Goal: Task Accomplishment & Management: Manage account settings

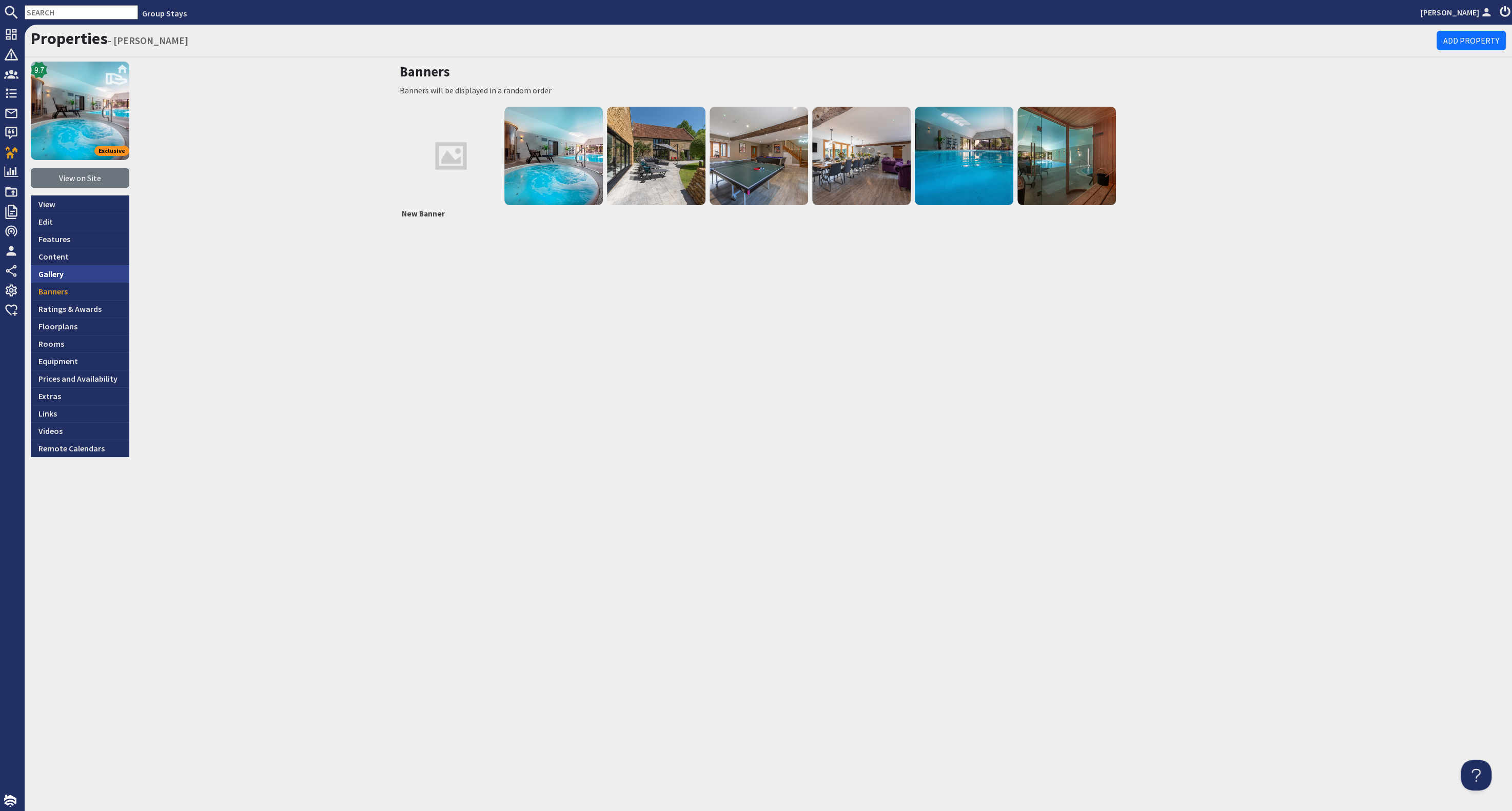
click at [68, 274] on link "Gallery" at bounding box center [80, 273] width 98 height 17
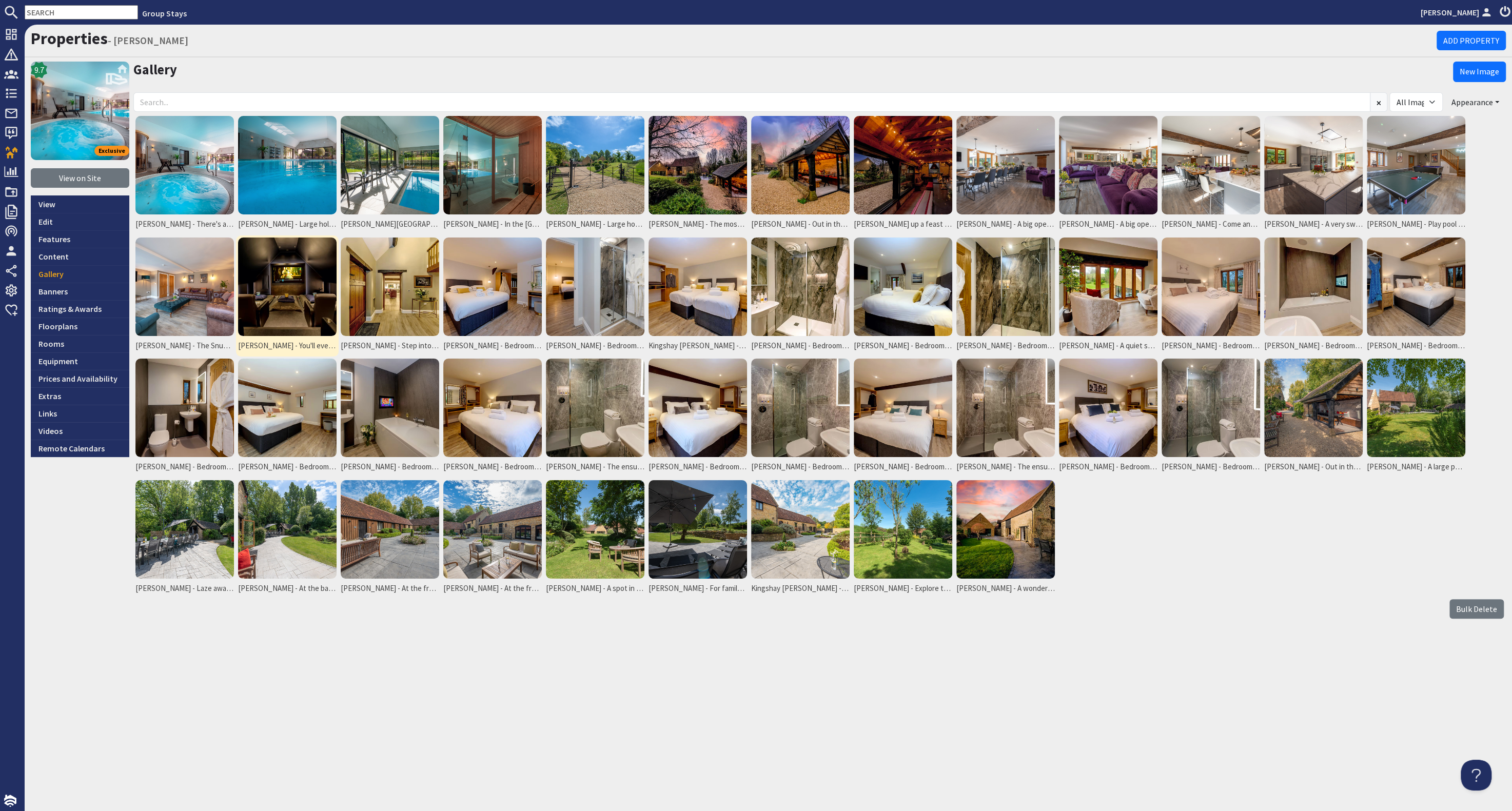
click at [304, 301] on img at bounding box center [287, 287] width 98 height 98
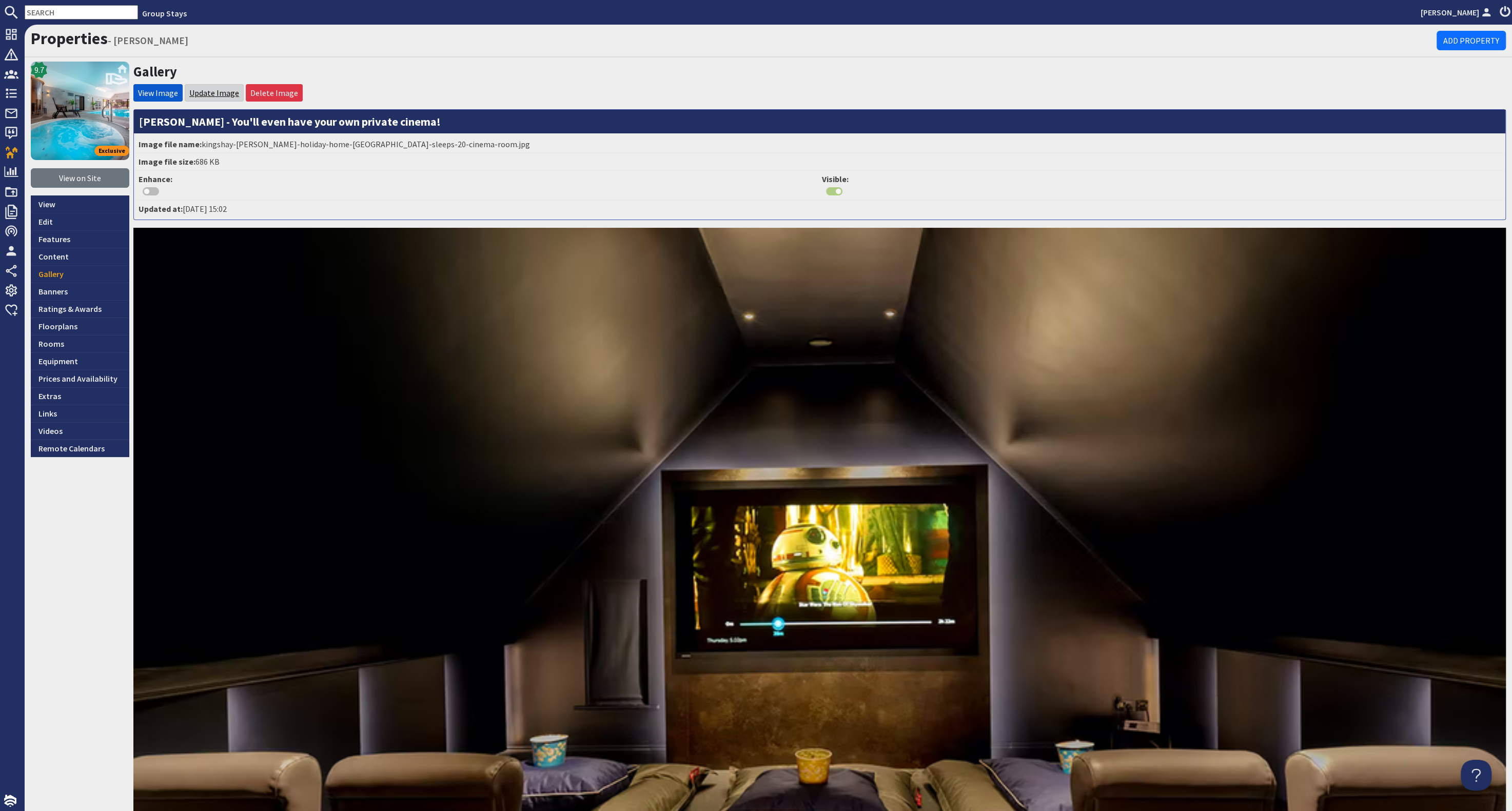
click at [214, 91] on link "Update Image" at bounding box center [214, 93] width 50 height 11
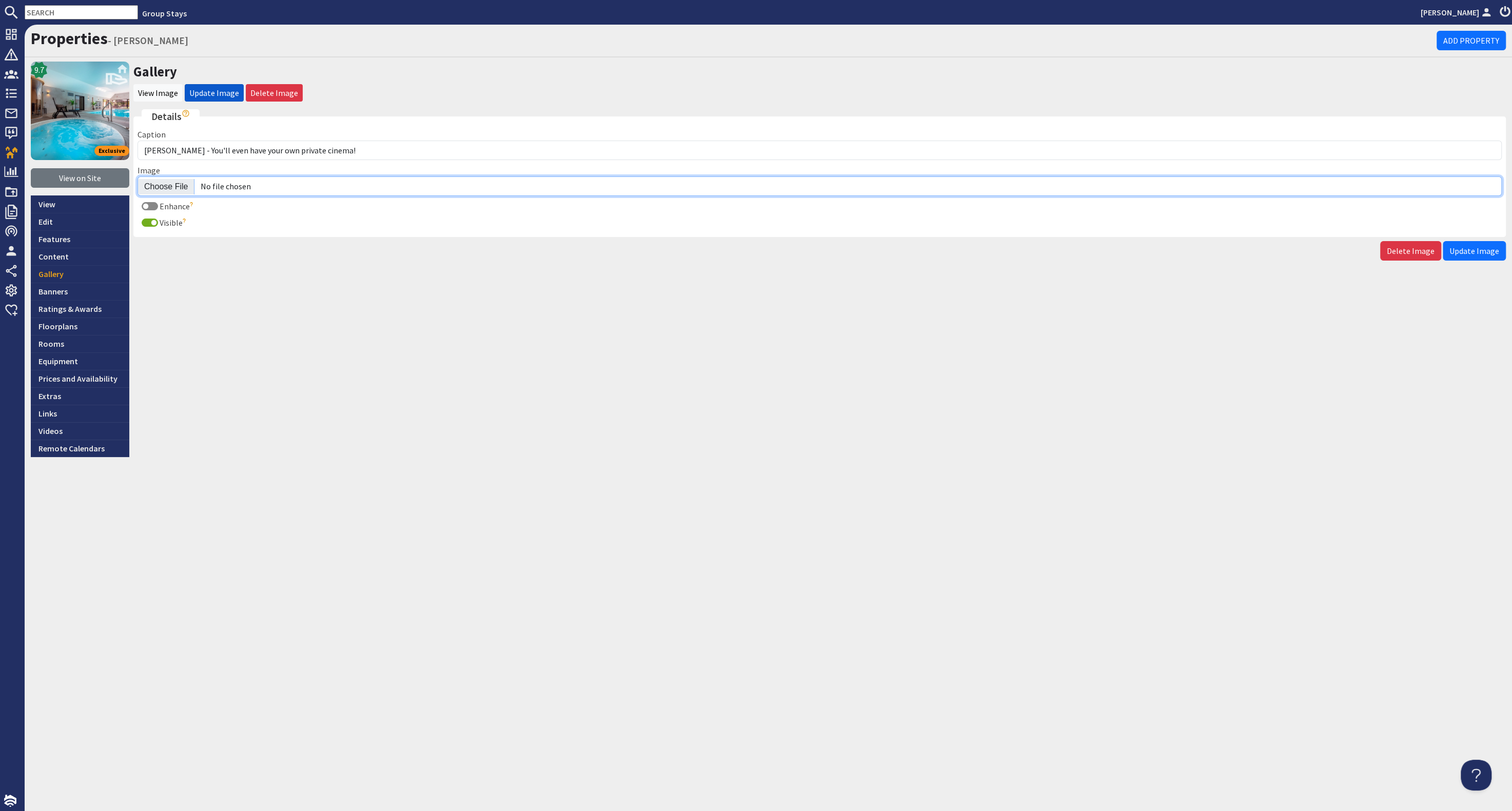
click at [163, 185] on input "Image" at bounding box center [820, 186] width 1364 height 20
type input "C:\fakepath\kingshay-barton-large-holiday-home-group-accommodation-sleeps-17.jpg"
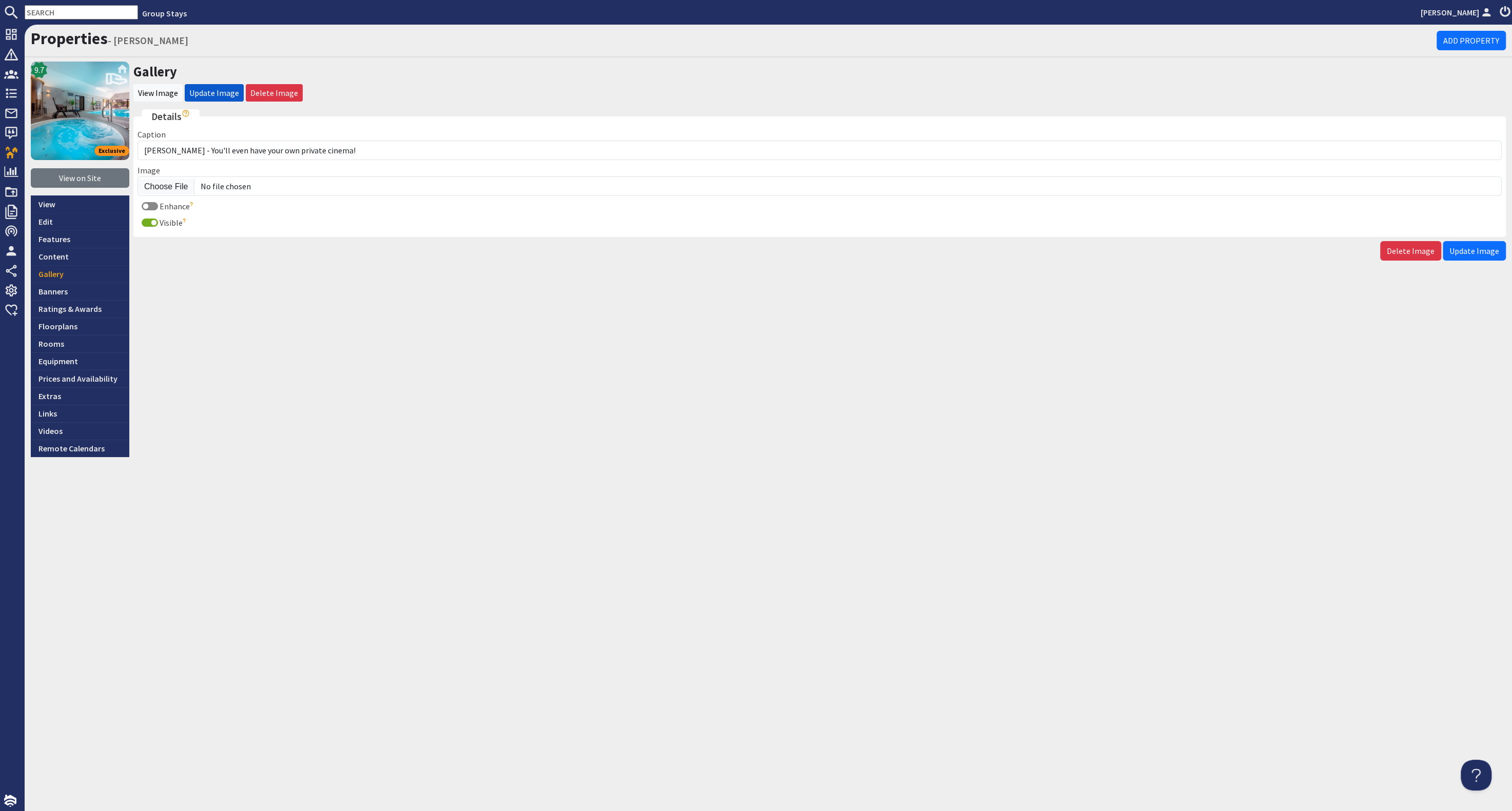
click at [1466, 253] on span "Update Image" at bounding box center [1474, 251] width 50 height 11
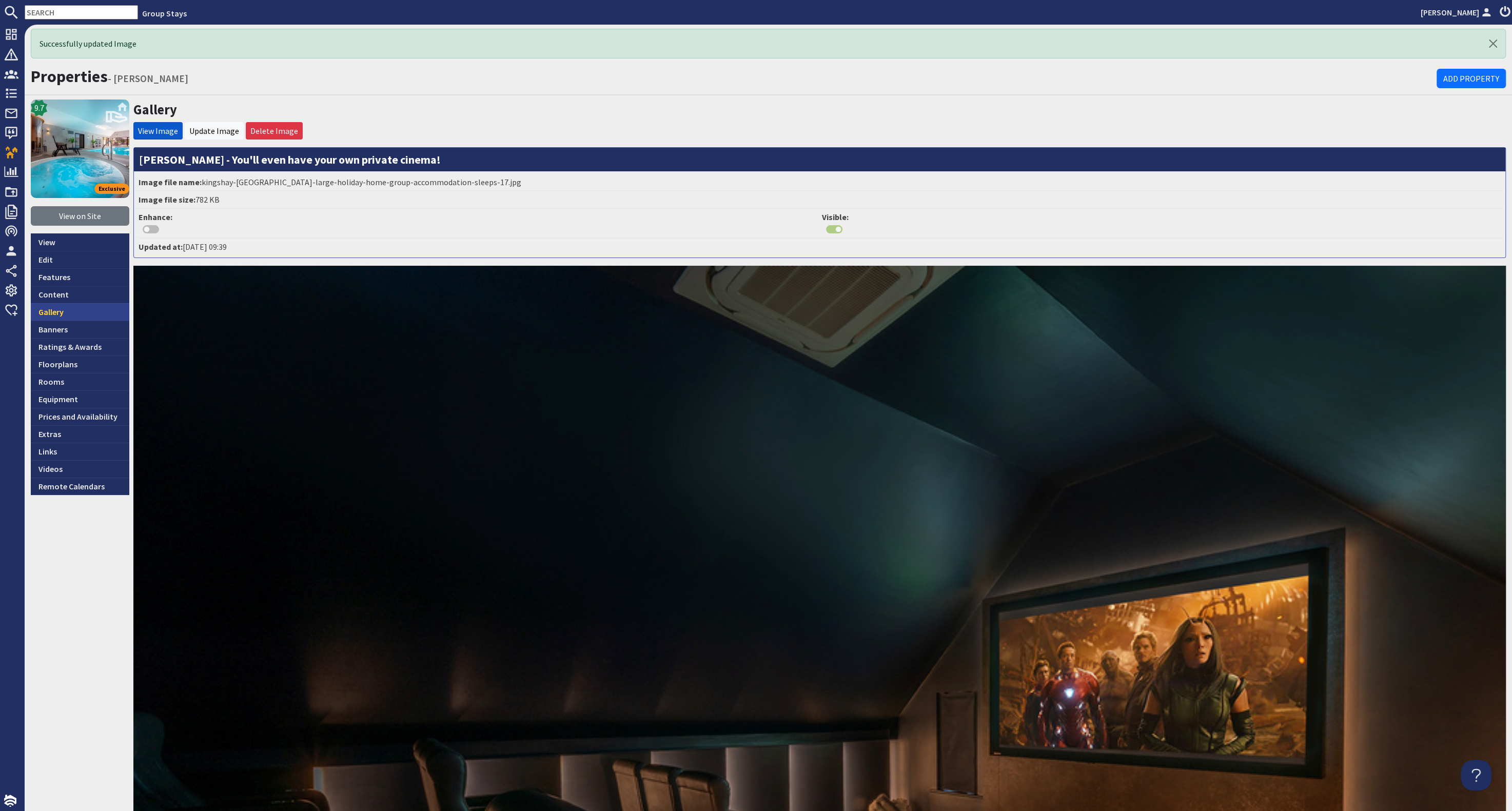
click at [73, 310] on link "Gallery" at bounding box center [80, 312] width 98 height 17
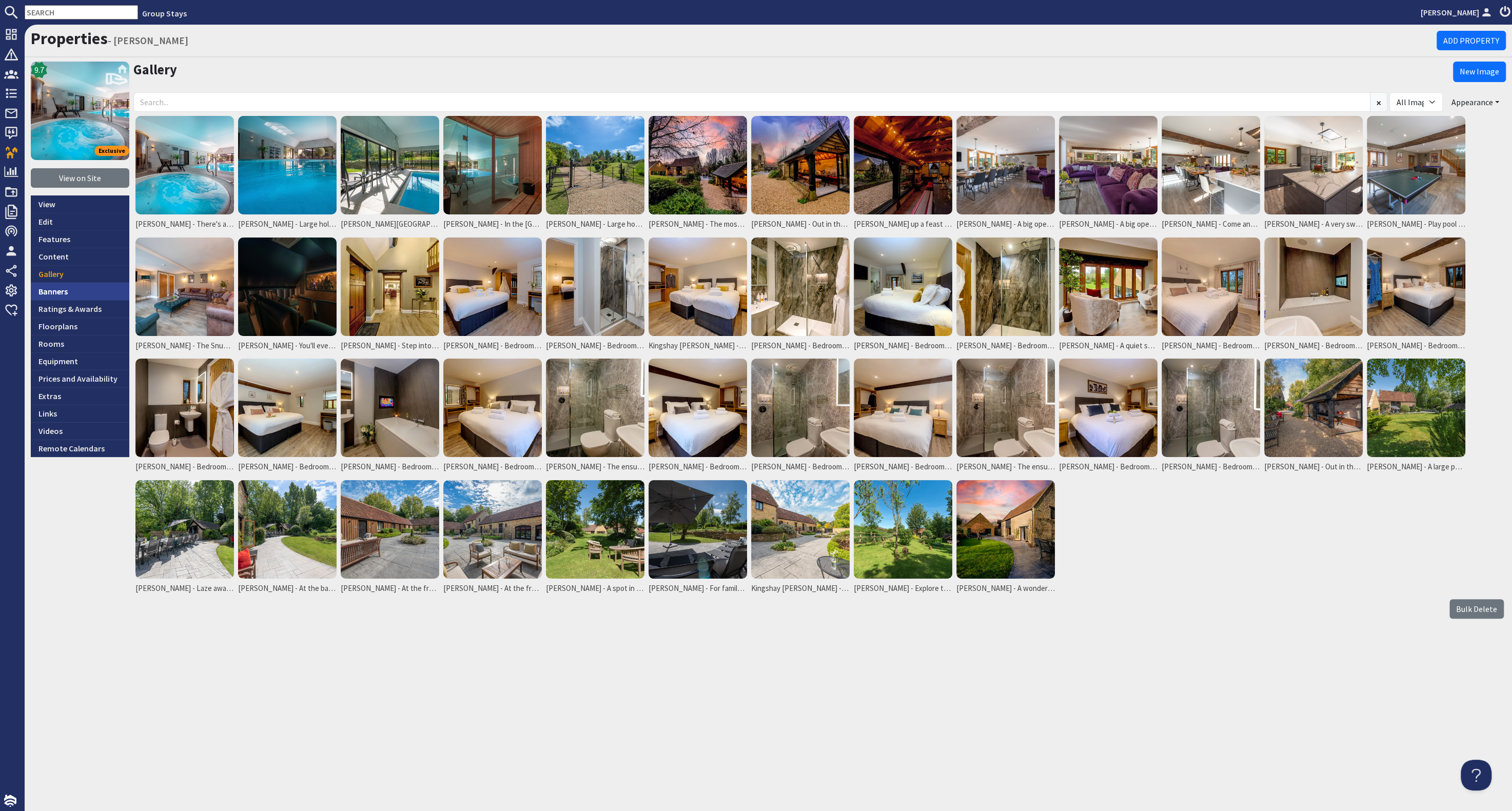
click at [85, 284] on link "Banners" at bounding box center [80, 291] width 98 height 17
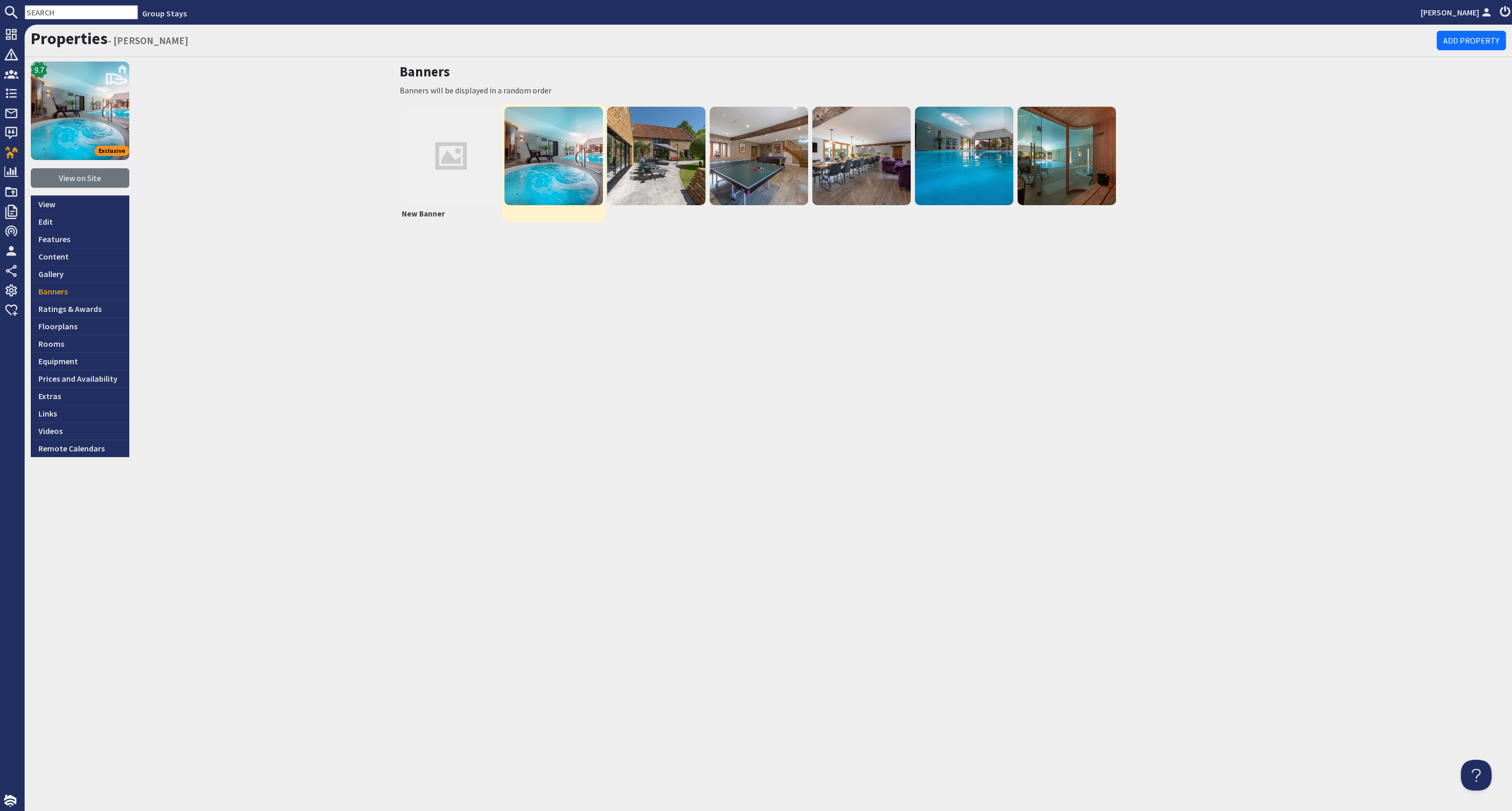
click at [568, 157] on img at bounding box center [554, 156] width 98 height 98
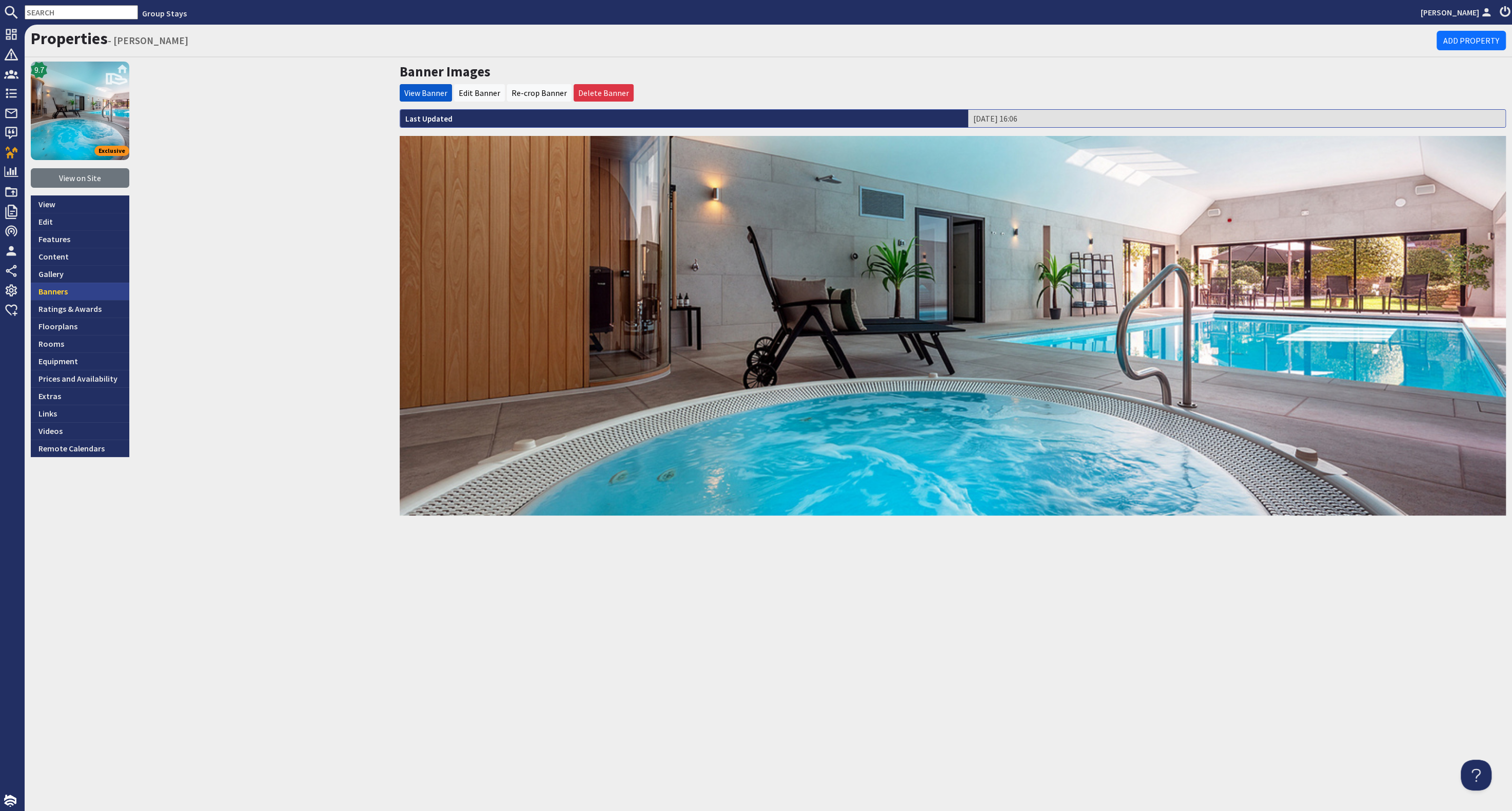
click at [89, 288] on link "Banners" at bounding box center [80, 291] width 98 height 17
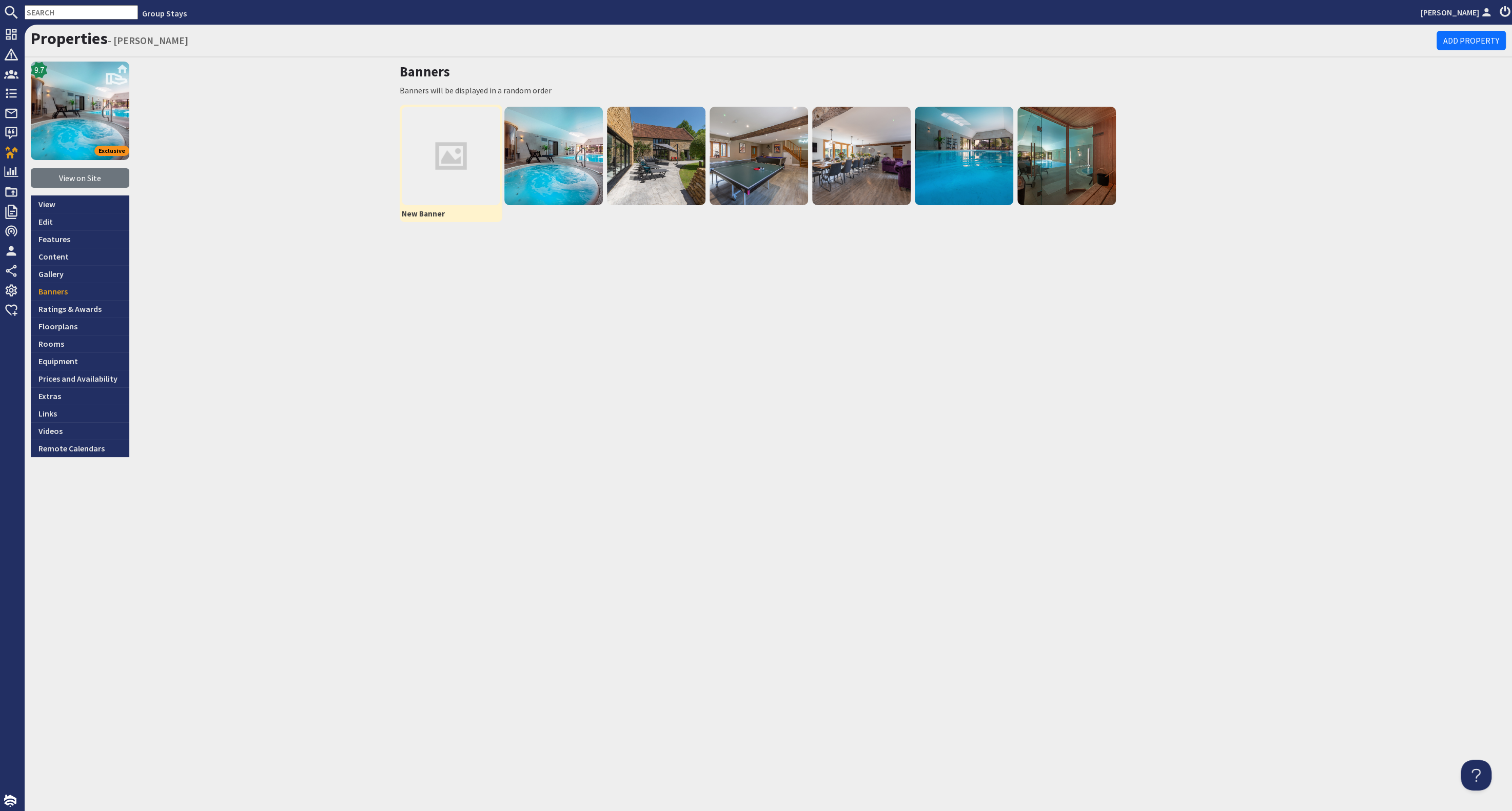
click at [459, 157] on img at bounding box center [451, 156] width 98 height 98
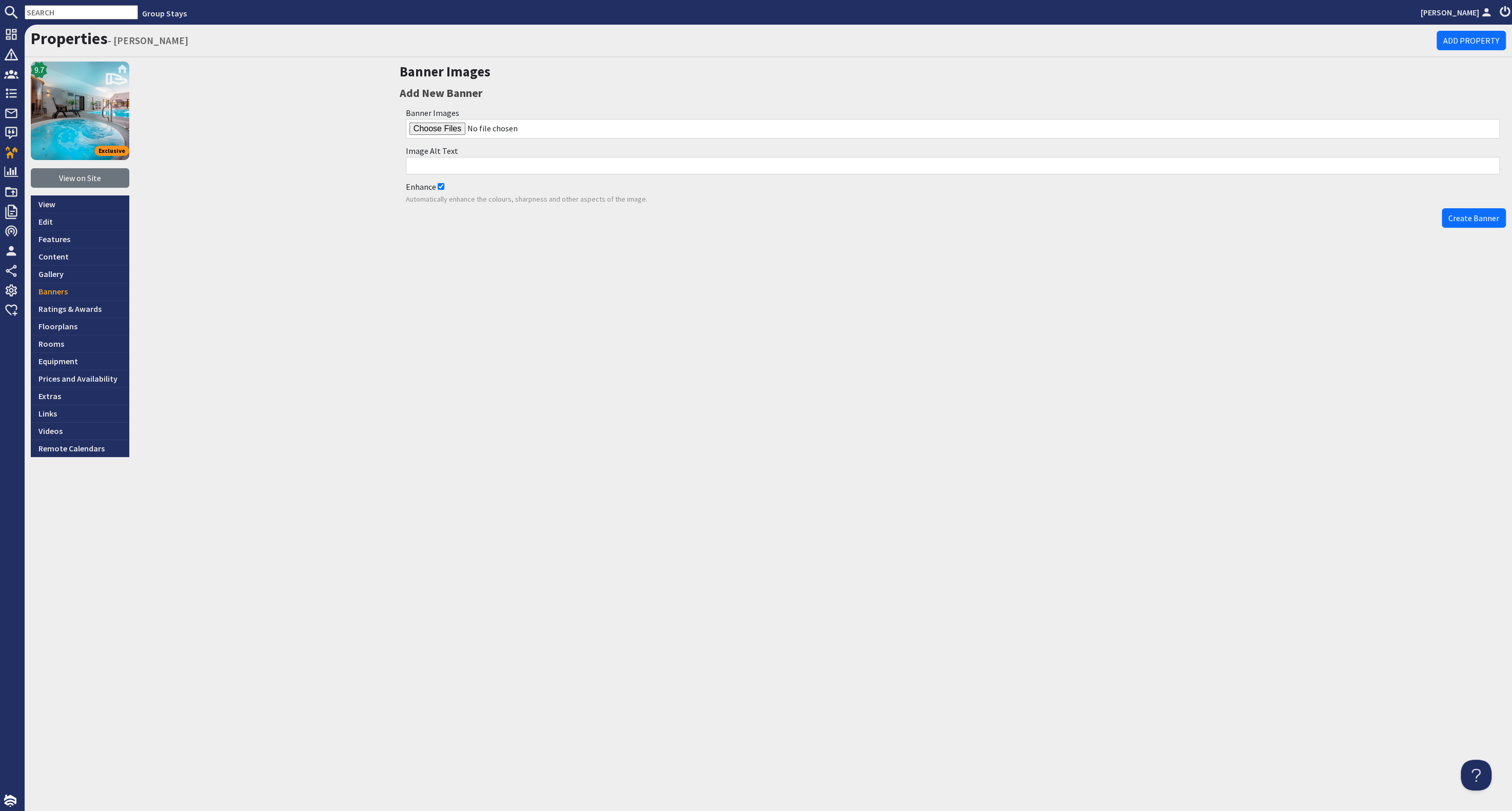
click at [439, 187] on input "Enhance" at bounding box center [441, 186] width 7 height 7
checkbox input "false"
click at [438, 130] on input "file" at bounding box center [952, 129] width 1094 height 20
type input "C:\fakepath\kingshay-barton-large-holiday-home-group-accommodation-sleeps-17.jpg"
click at [1480, 217] on span "Create Banner" at bounding box center [1474, 218] width 51 height 11
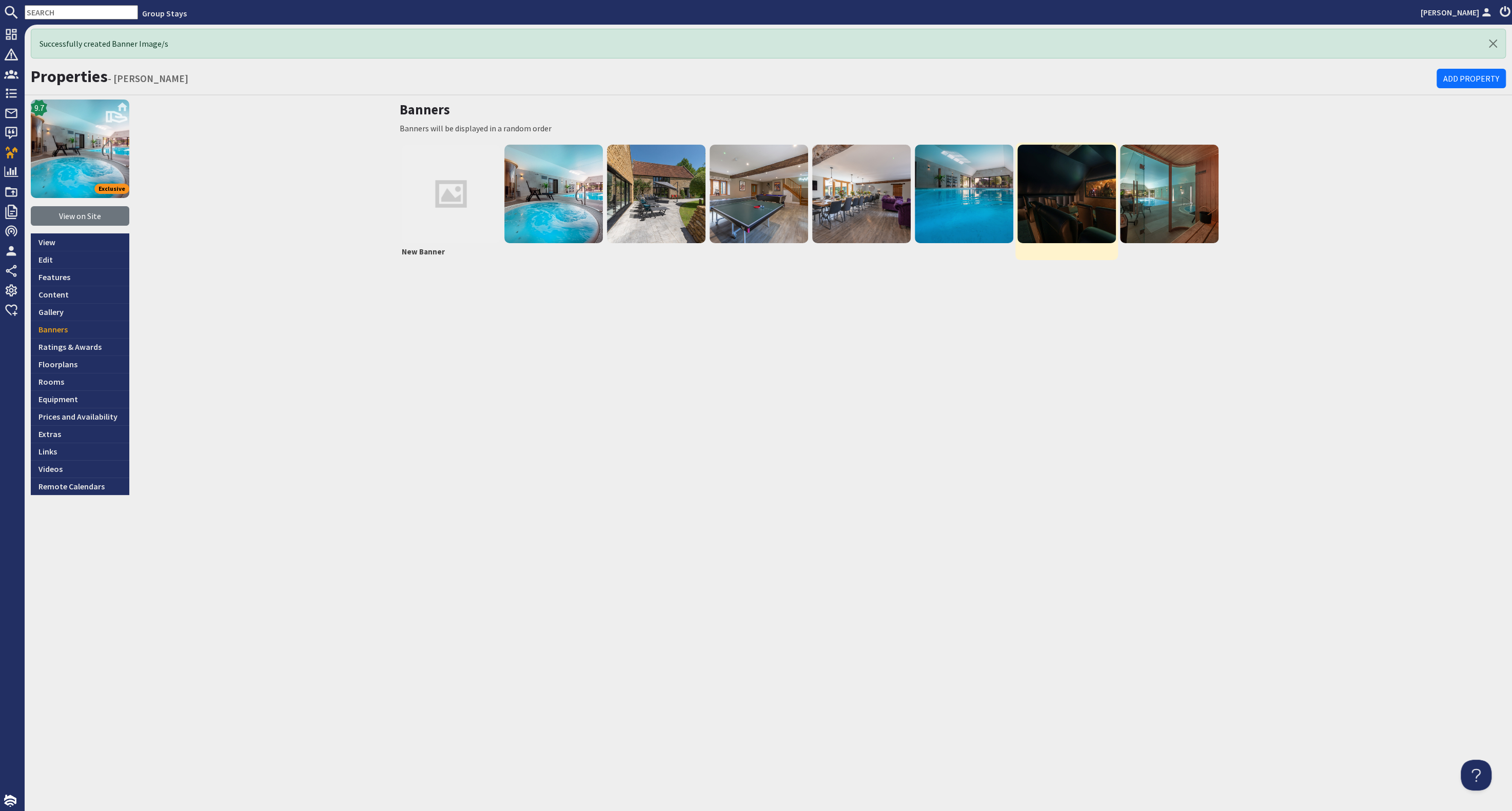
click at [1066, 198] on img at bounding box center [1067, 194] width 98 height 98
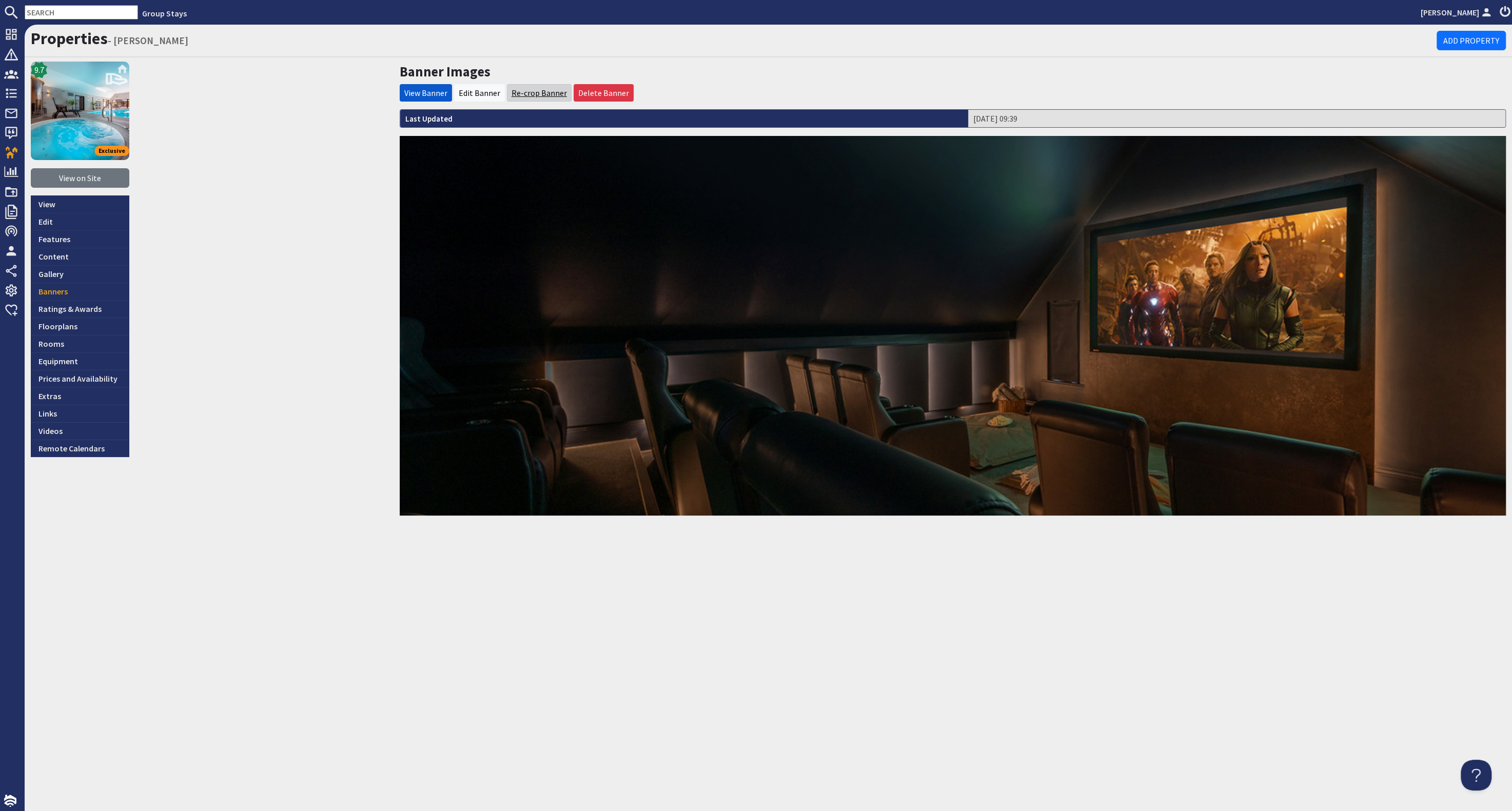
click at [534, 93] on link "Re-crop Banner" at bounding box center [540, 93] width 56 height 11
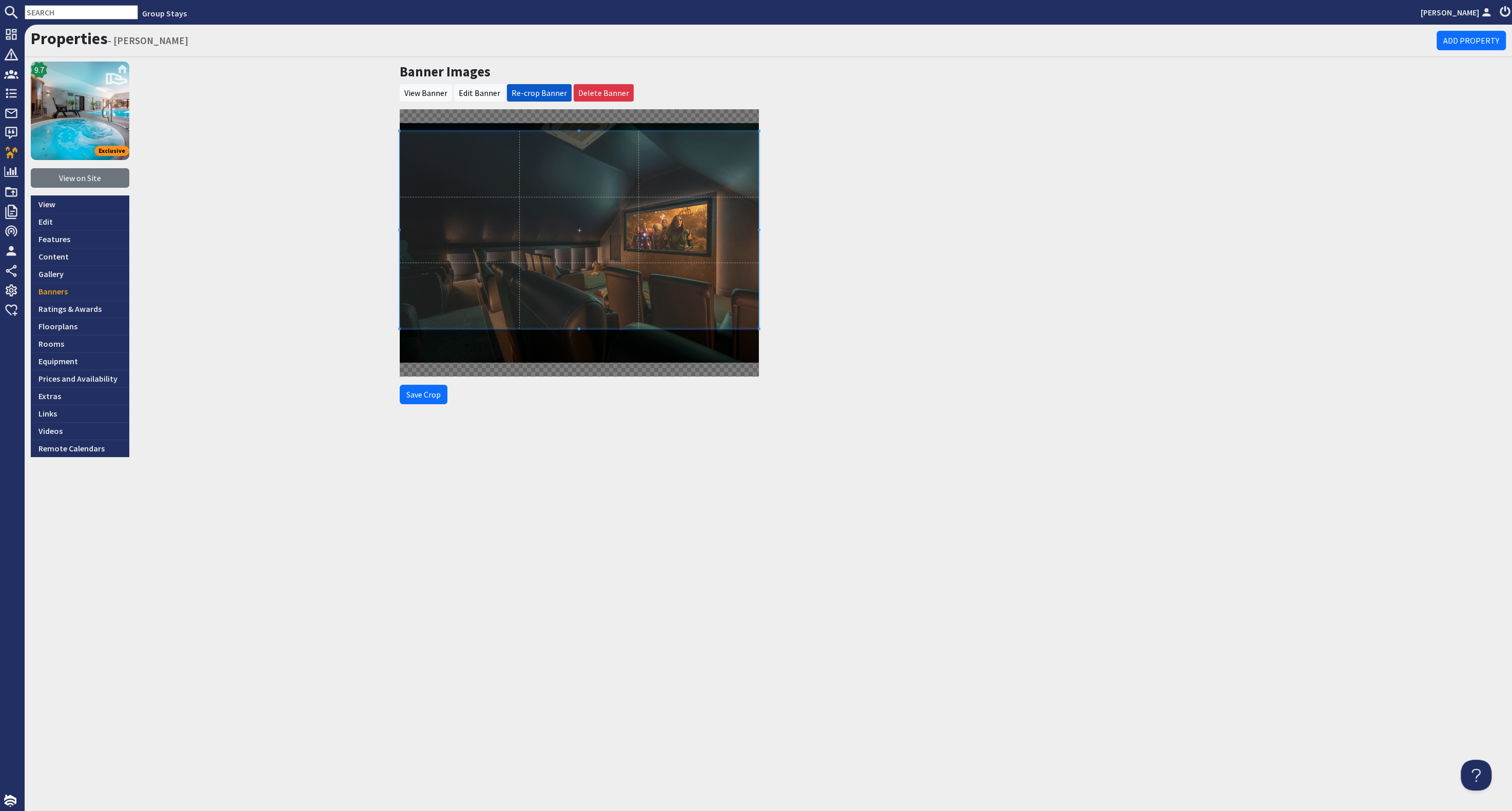
click at [568, 187] on span at bounding box center [579, 230] width 359 height 198
click at [429, 398] on button "Save Crop" at bounding box center [423, 394] width 48 height 20
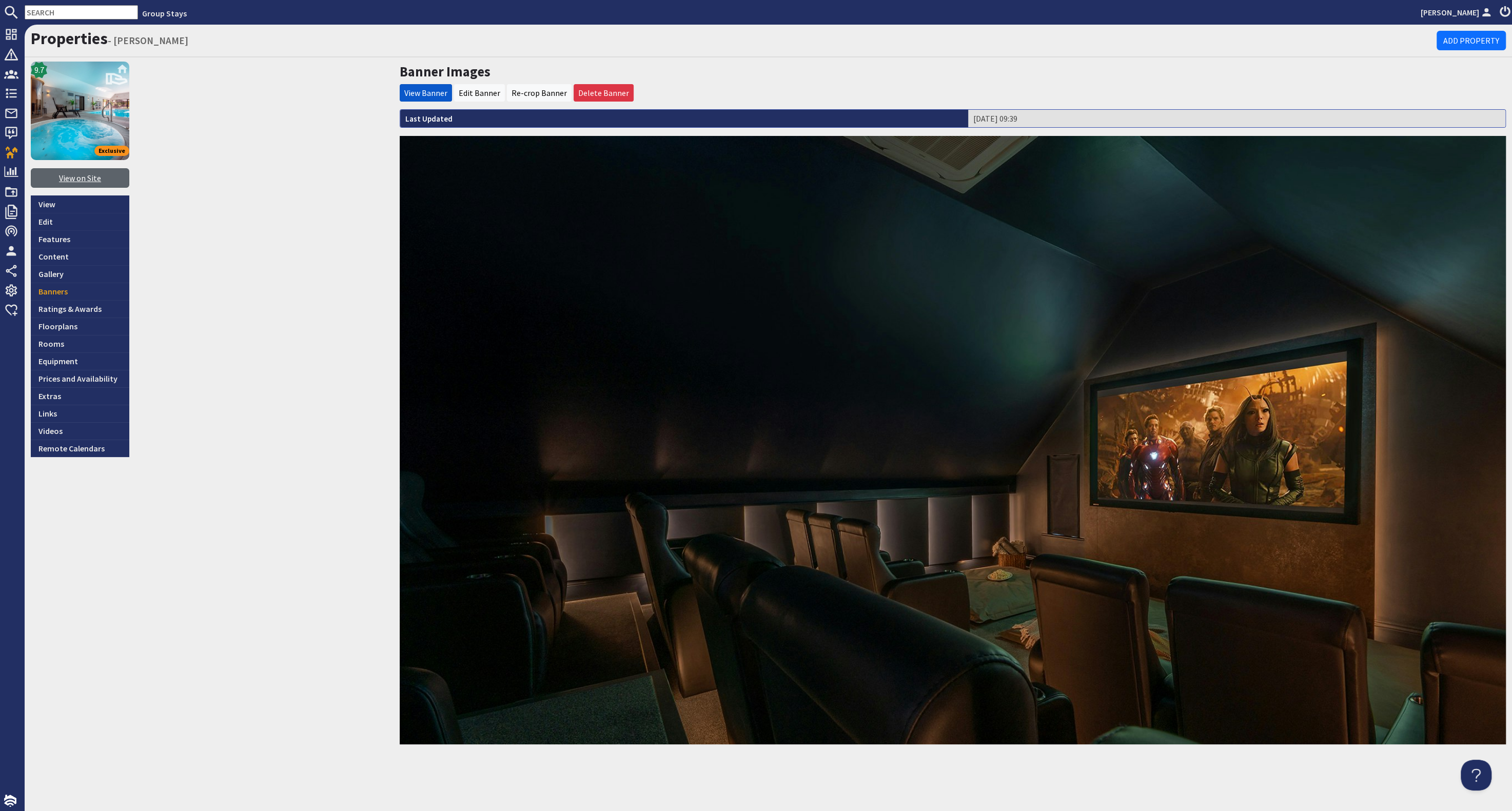
click at [85, 176] on link "View on Site" at bounding box center [80, 178] width 98 height 20
click at [81, 285] on link "Banners" at bounding box center [80, 291] width 98 height 17
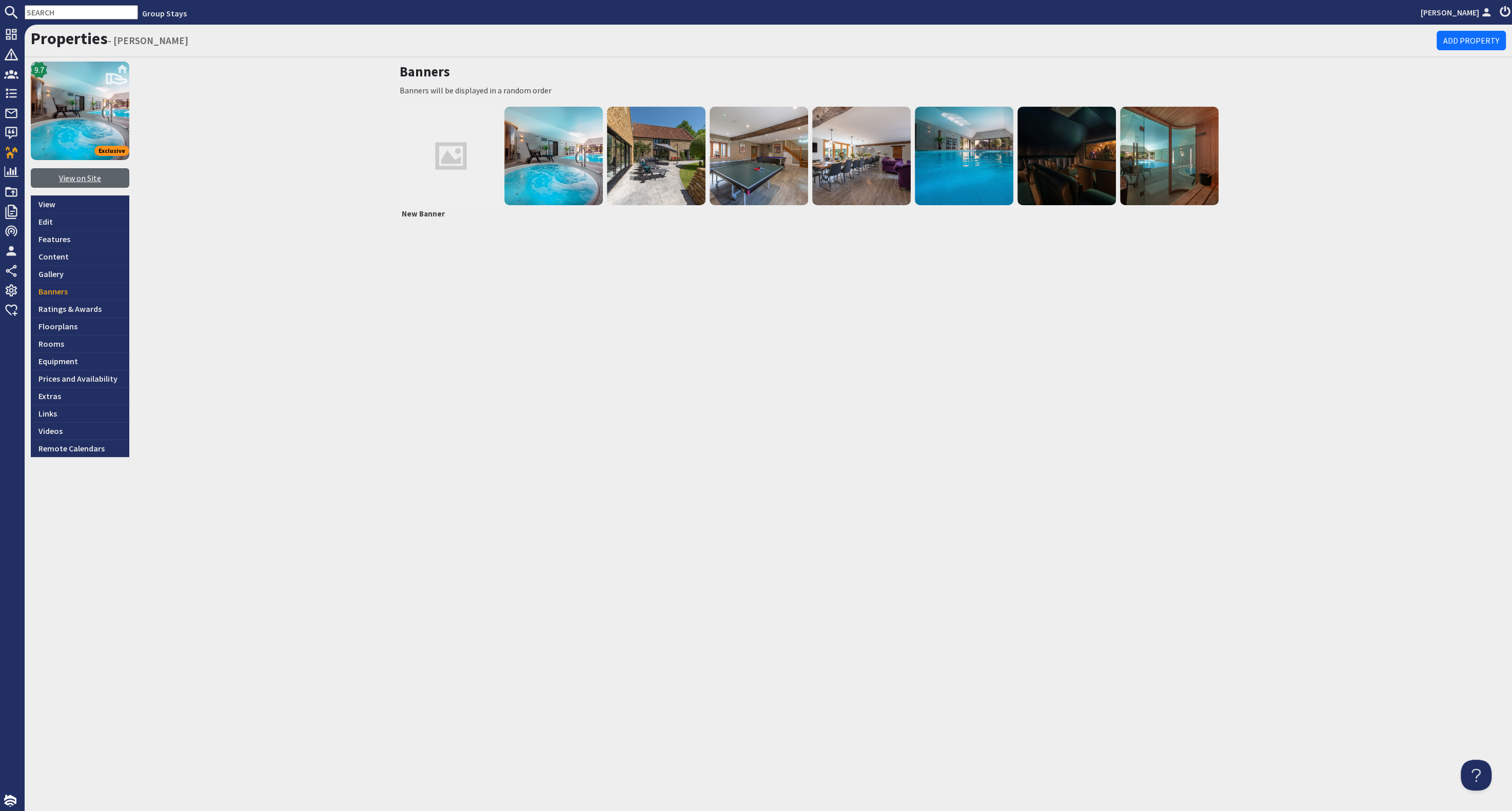
click at [84, 175] on link "View on Site" at bounding box center [80, 178] width 98 height 20
click at [66, 273] on link "Gallery" at bounding box center [80, 273] width 98 height 17
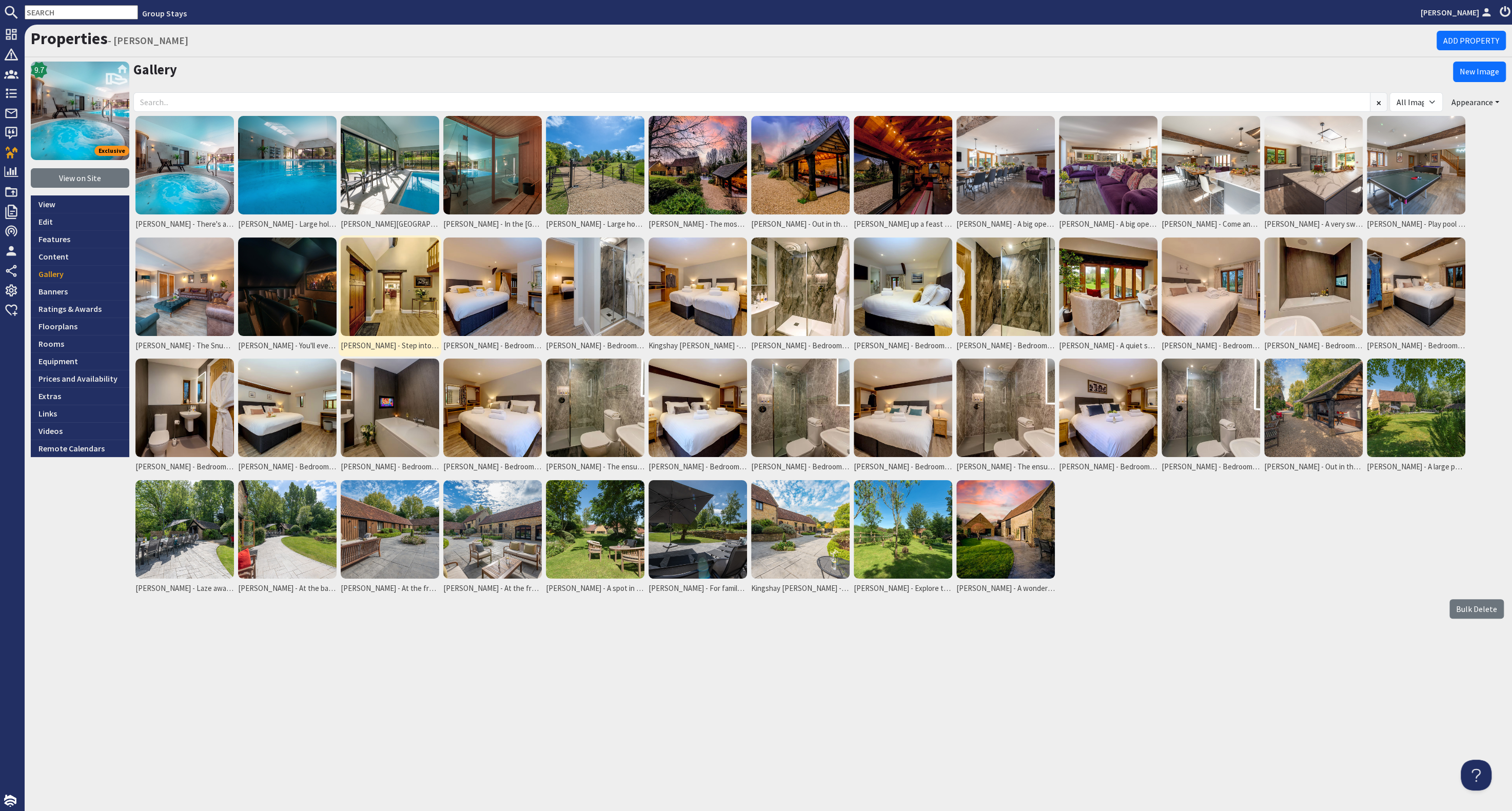
click at [404, 280] on img at bounding box center [390, 287] width 98 height 98
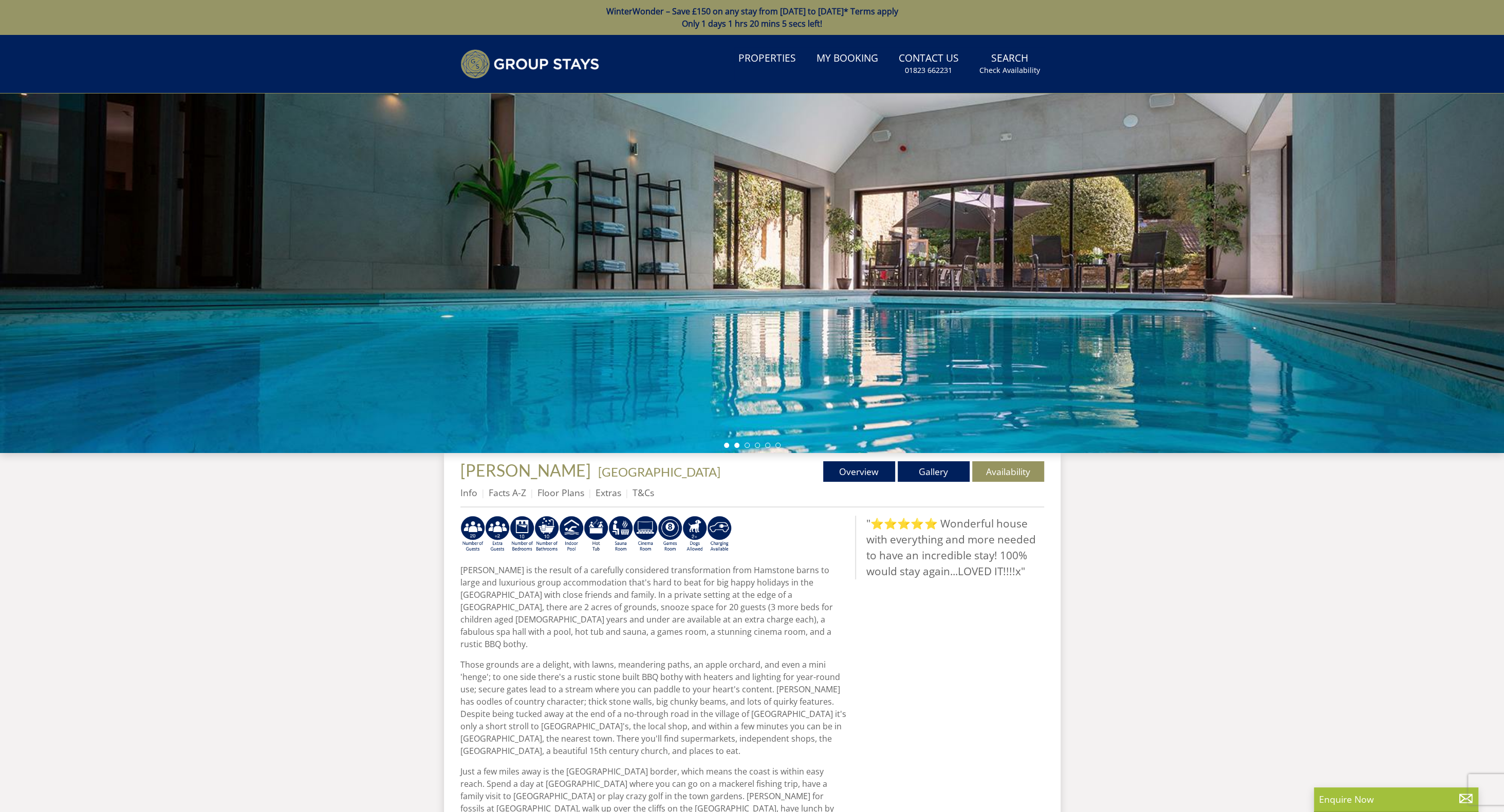
click at [738, 447] on li at bounding box center [737, 445] width 5 height 5
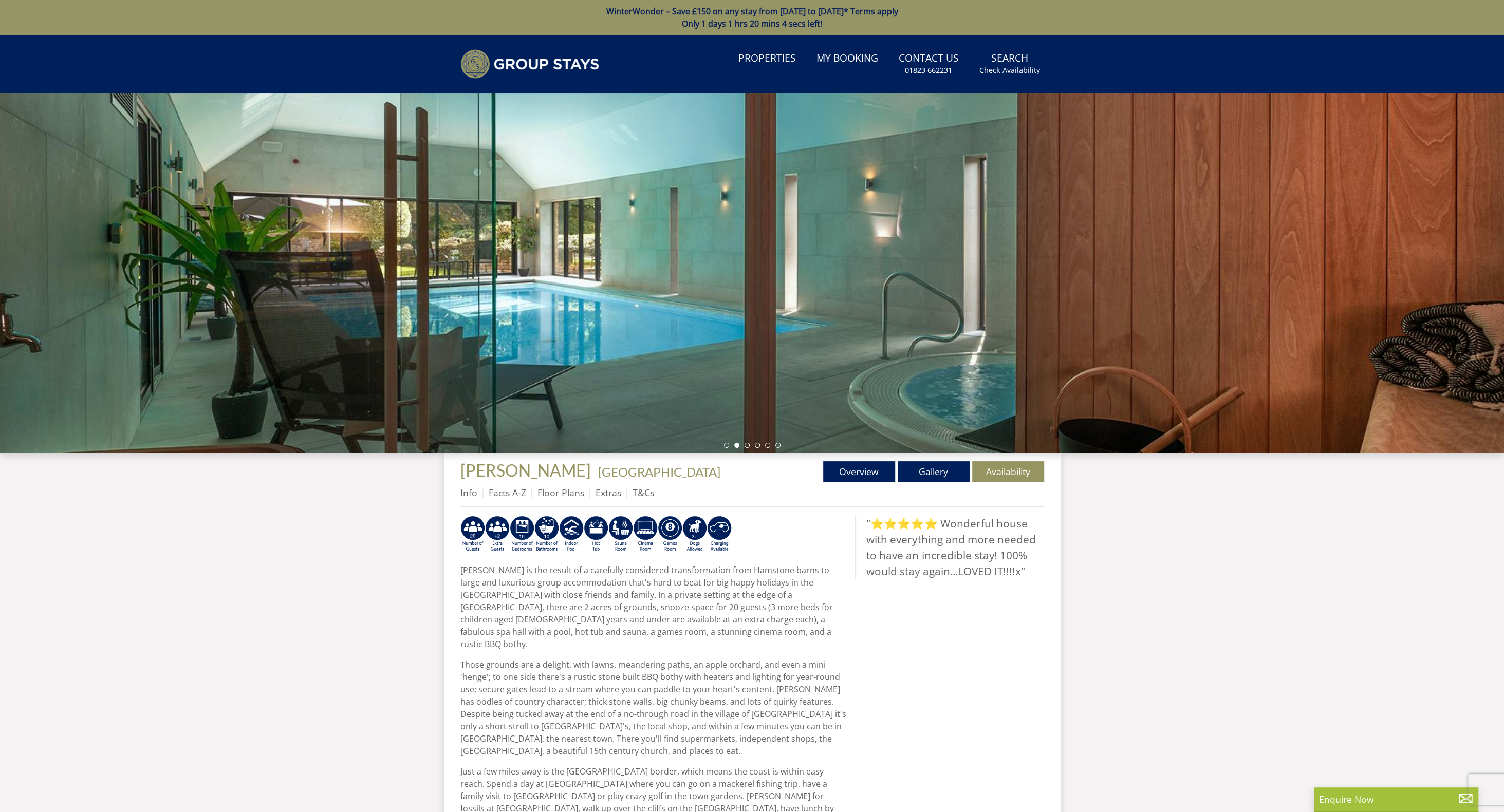
click at [748, 447] on ul at bounding box center [752, 445] width 57 height 5
click at [747, 445] on li at bounding box center [747, 445] width 5 height 5
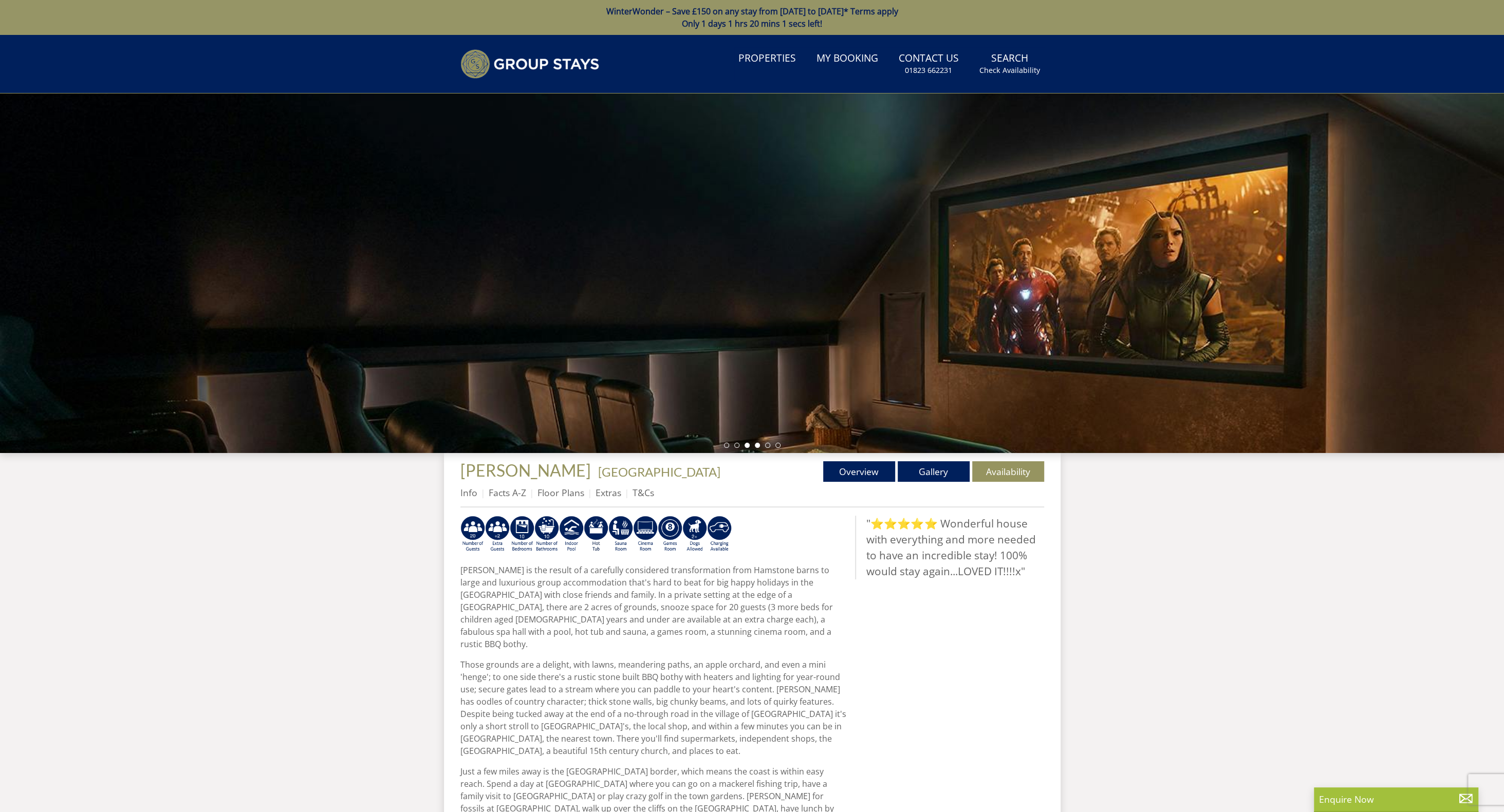
click at [757, 445] on li at bounding box center [757, 445] width 5 height 5
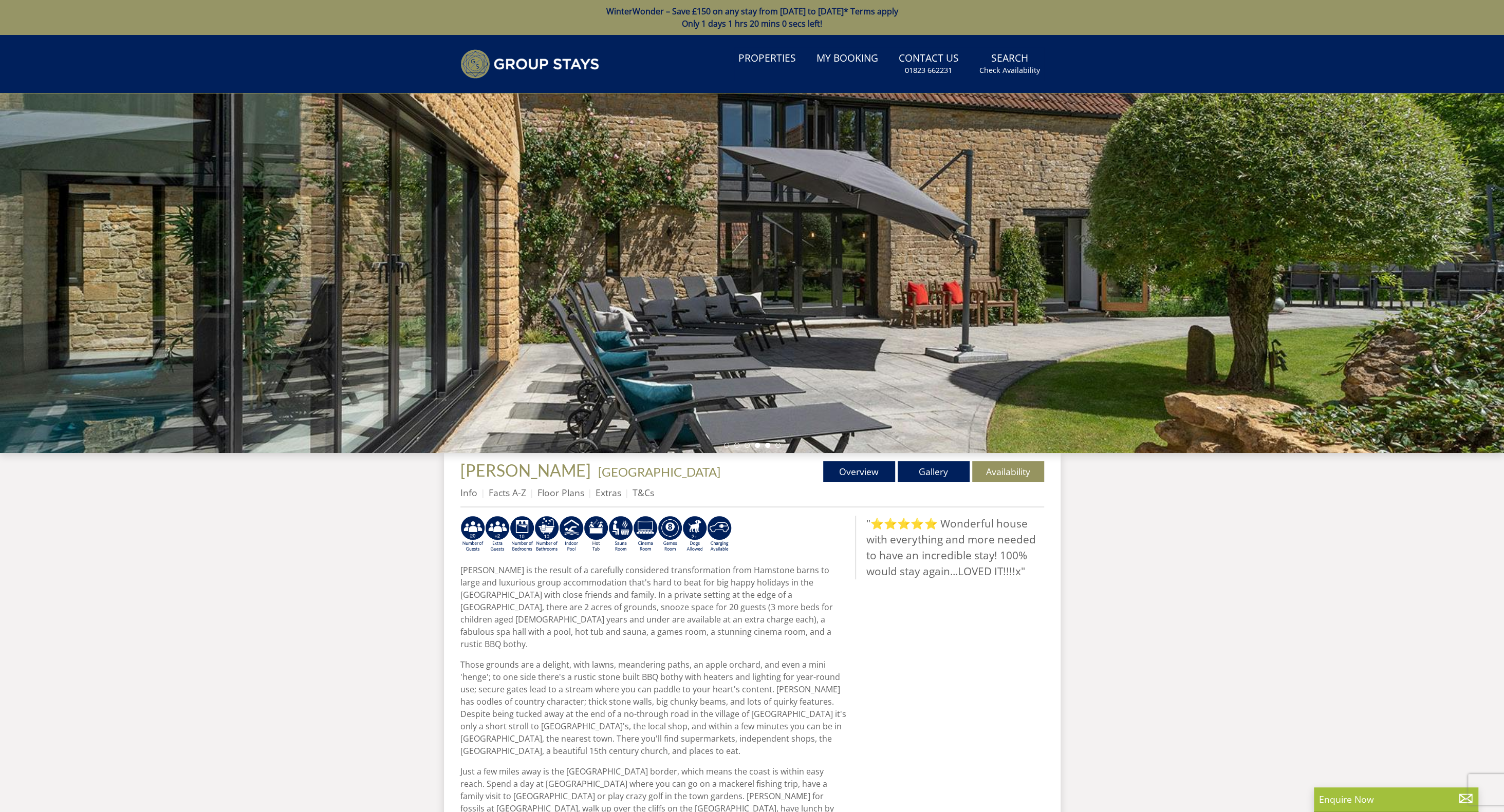
click at [767, 445] on li at bounding box center [767, 445] width 5 height 5
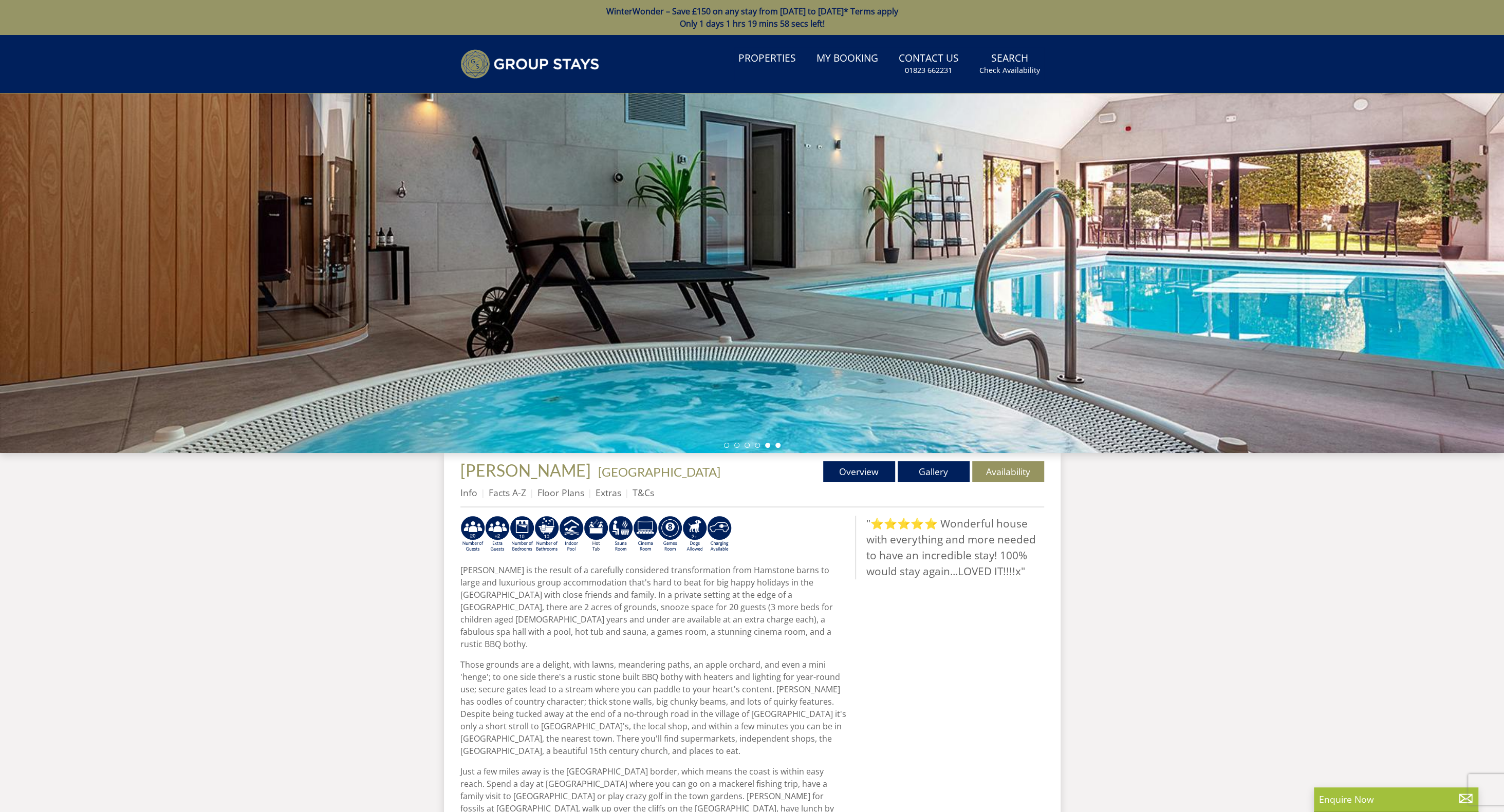
click at [779, 445] on li at bounding box center [778, 445] width 5 height 5
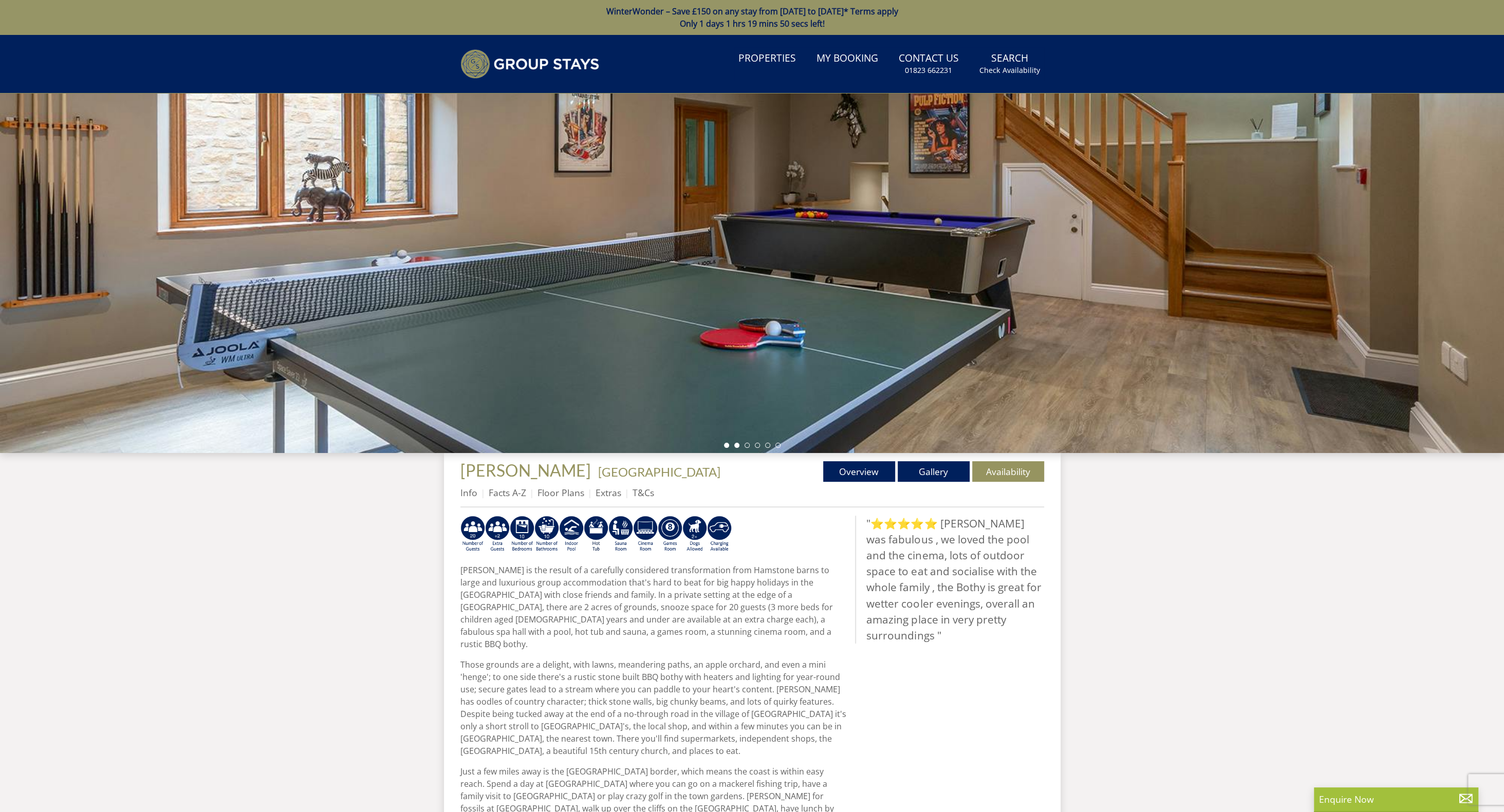
click at [735, 445] on li at bounding box center [737, 445] width 5 height 5
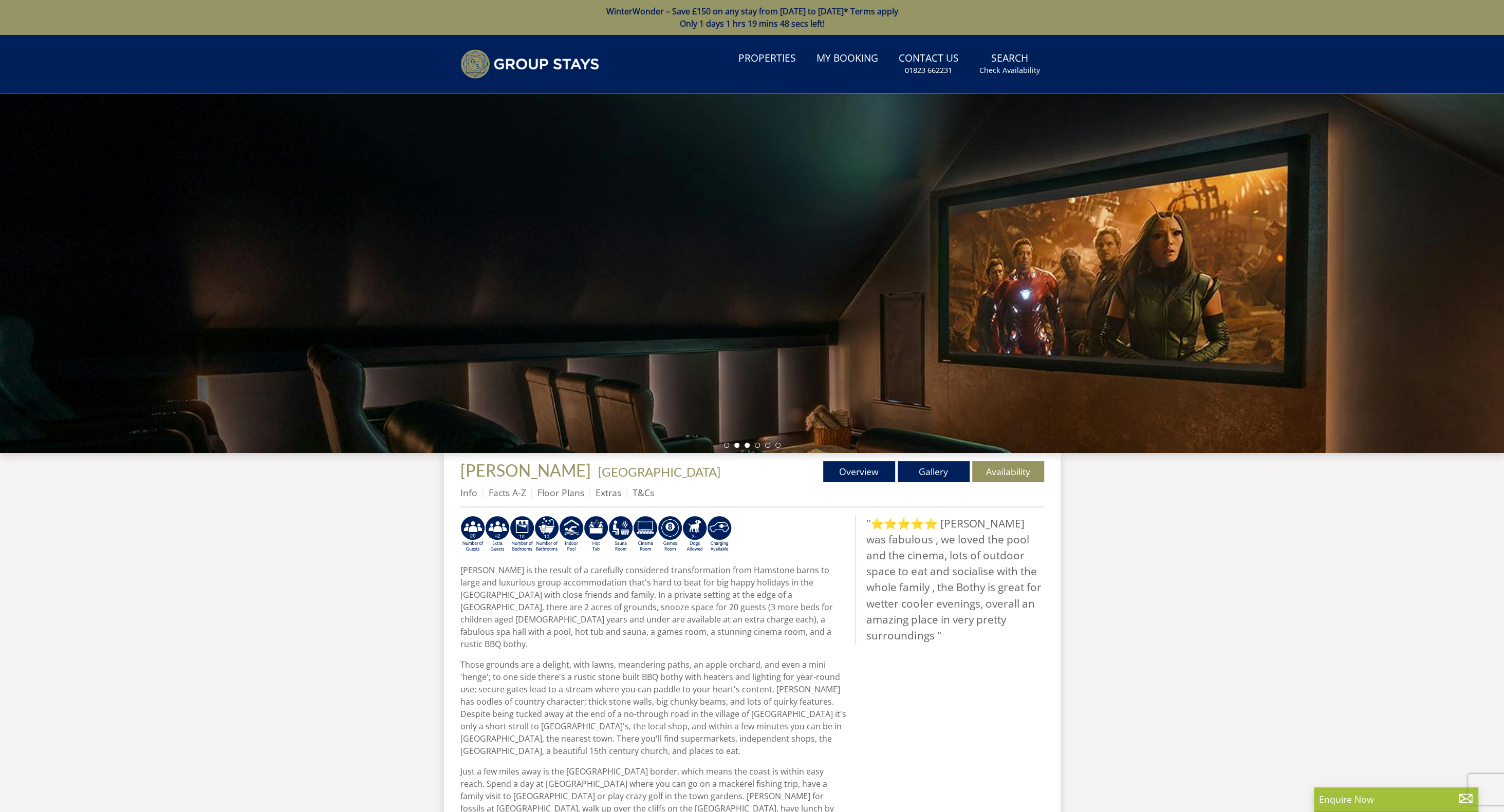
click at [748, 446] on li at bounding box center [747, 445] width 5 height 5
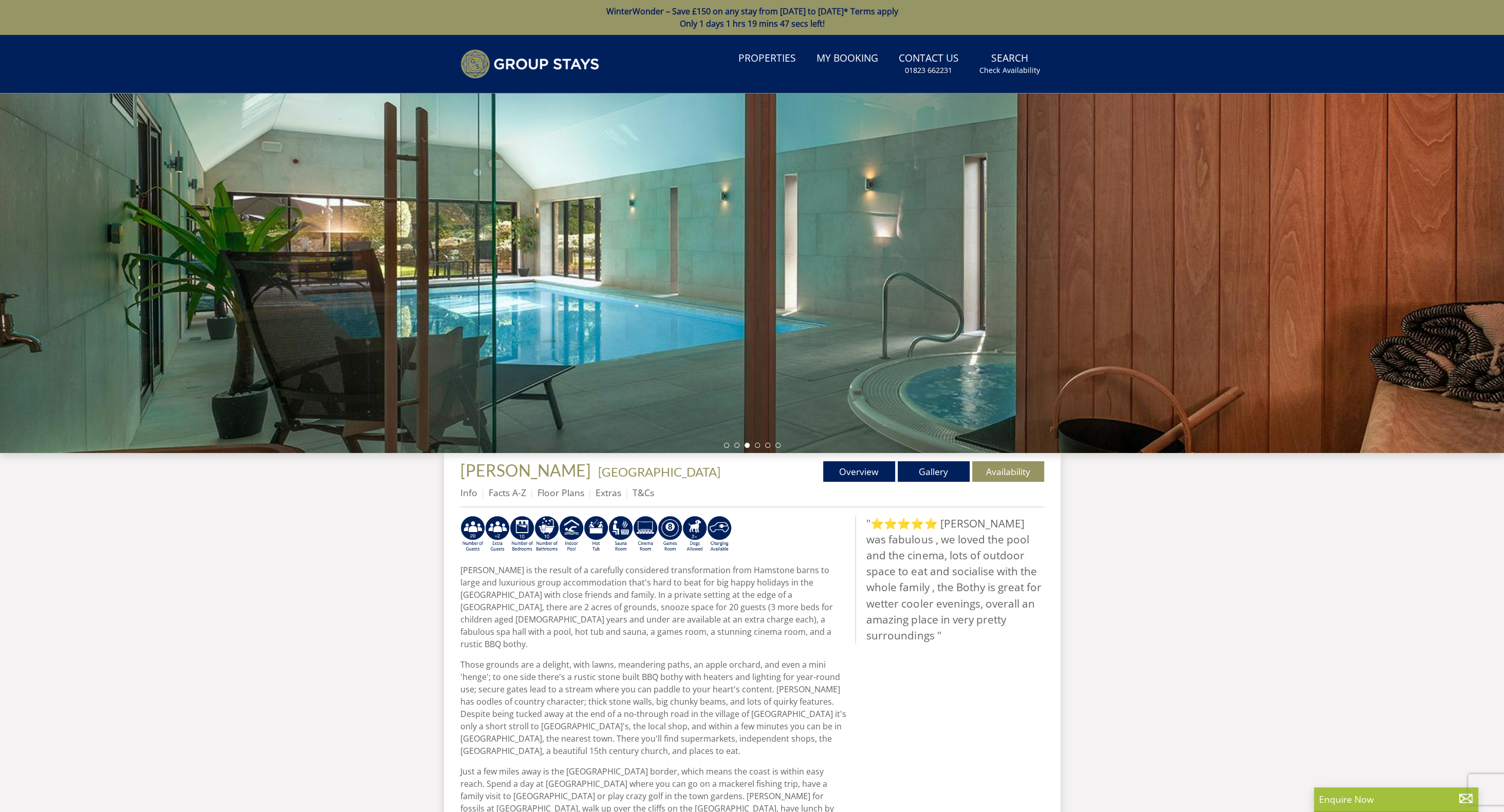
drag, startPoint x: 757, startPoint y: 446, endPoint x: 763, endPoint y: 447, distance: 6.1
click at [757, 446] on li at bounding box center [757, 445] width 5 height 5
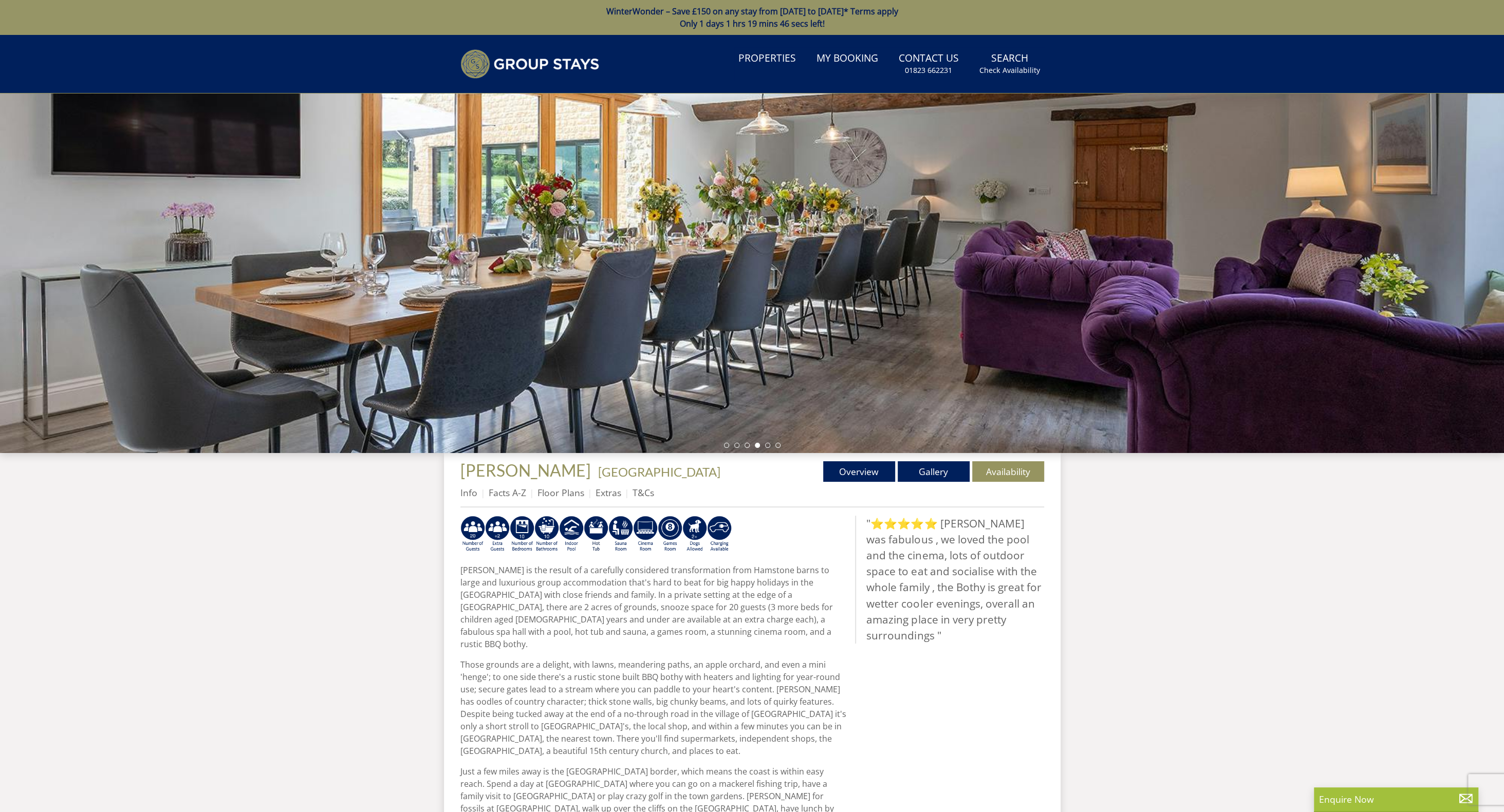
click at [769, 447] on ul at bounding box center [752, 445] width 57 height 5
click at [766, 446] on li at bounding box center [767, 445] width 5 height 5
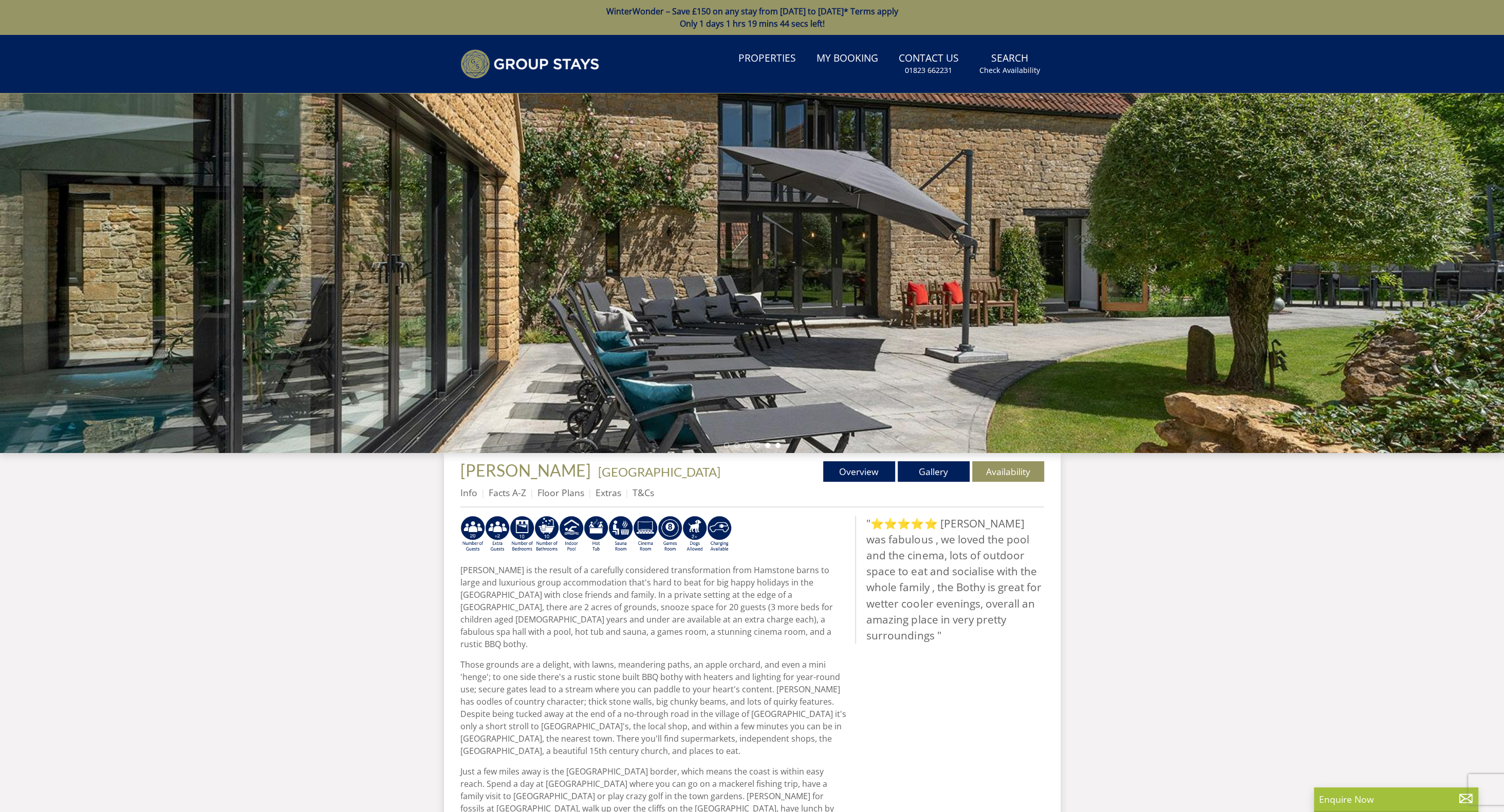
click at [777, 446] on li at bounding box center [778, 445] width 5 height 5
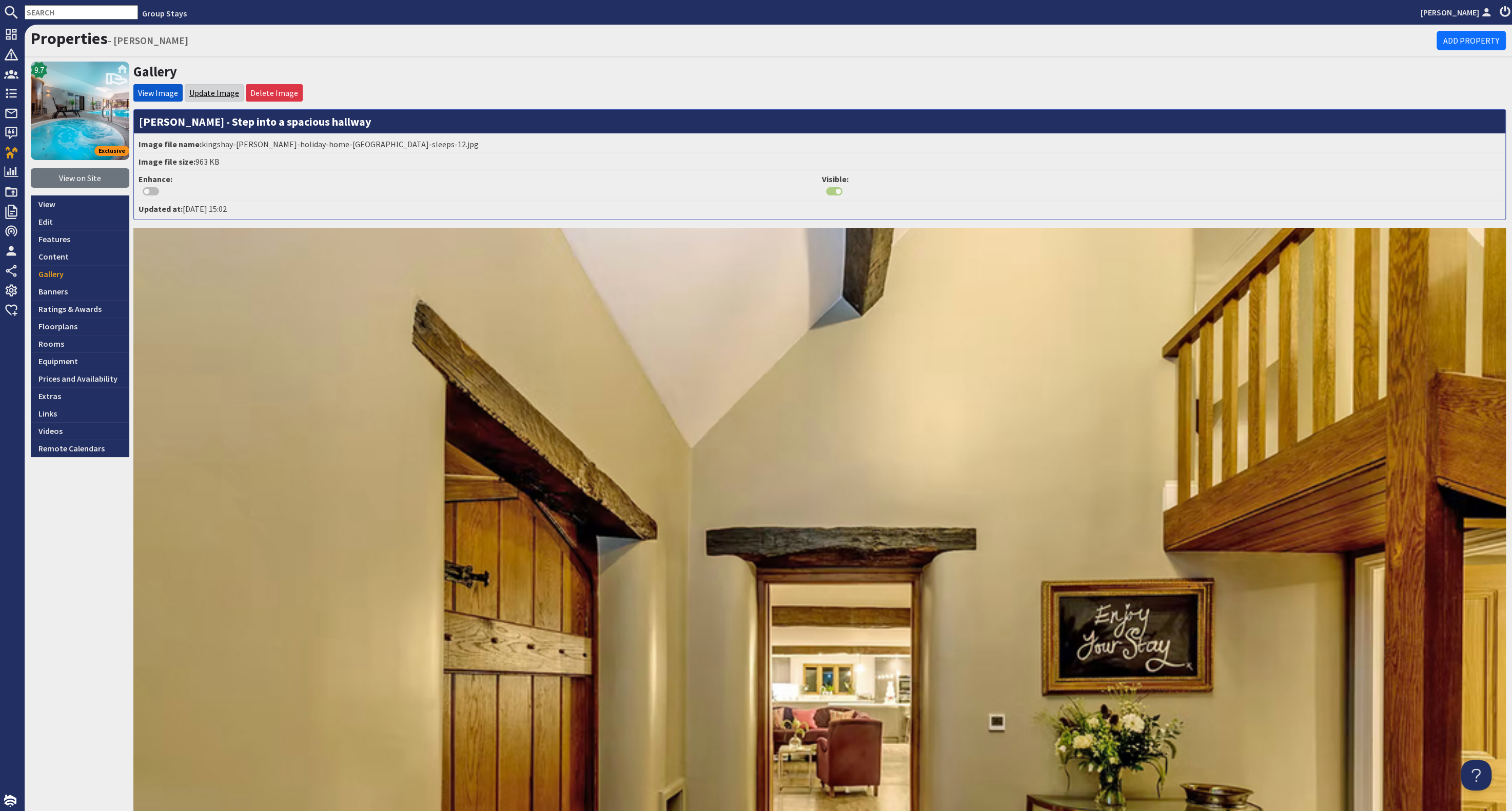
click at [216, 89] on link "Update Image" at bounding box center [214, 93] width 50 height 11
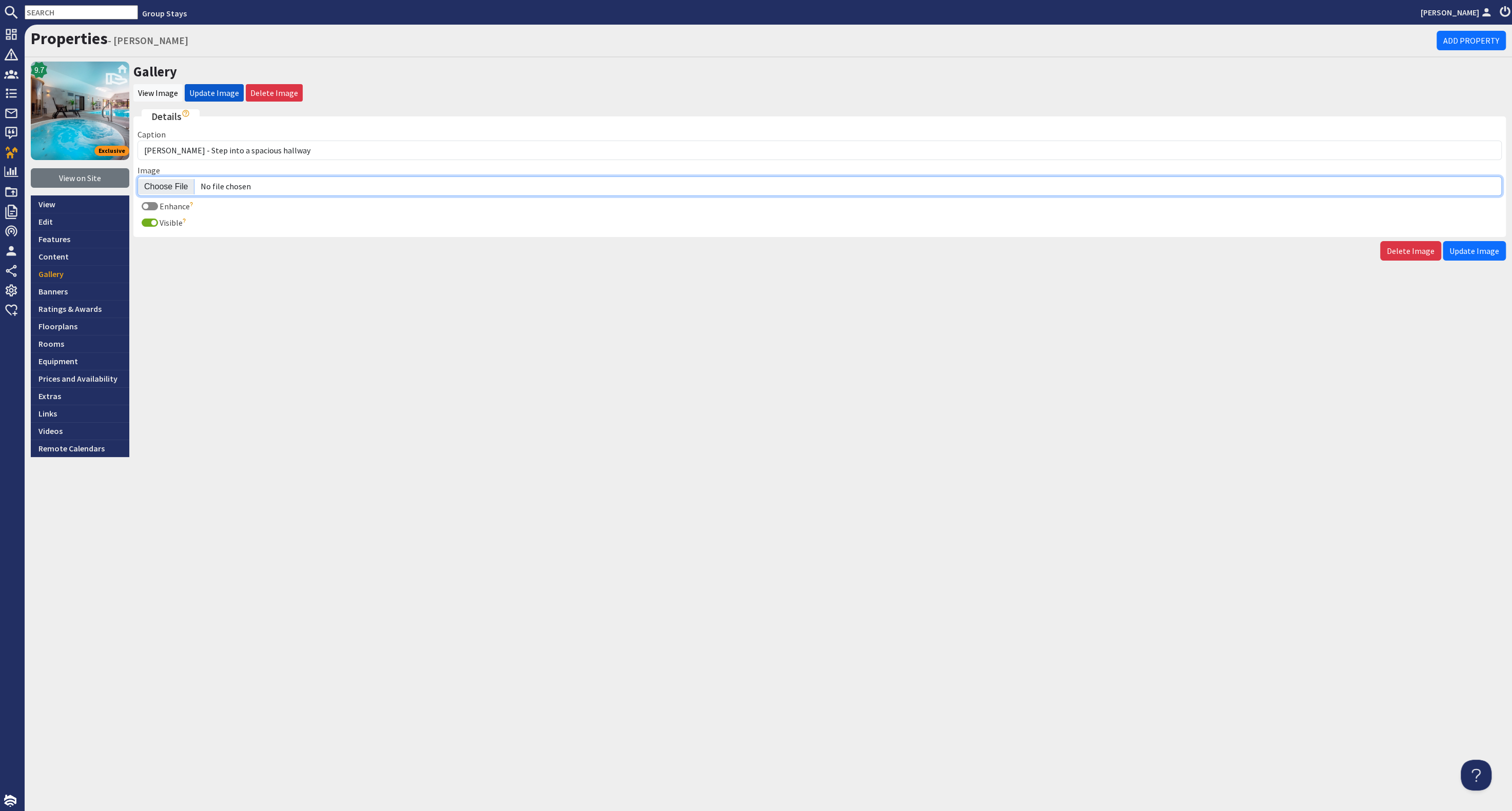
click at [171, 184] on input "Image" at bounding box center [820, 186] width 1364 height 20
type input "C:\fakepath\kingshay-barton-large-holiday-home-group-accommodation-sleeps-18.jpg"
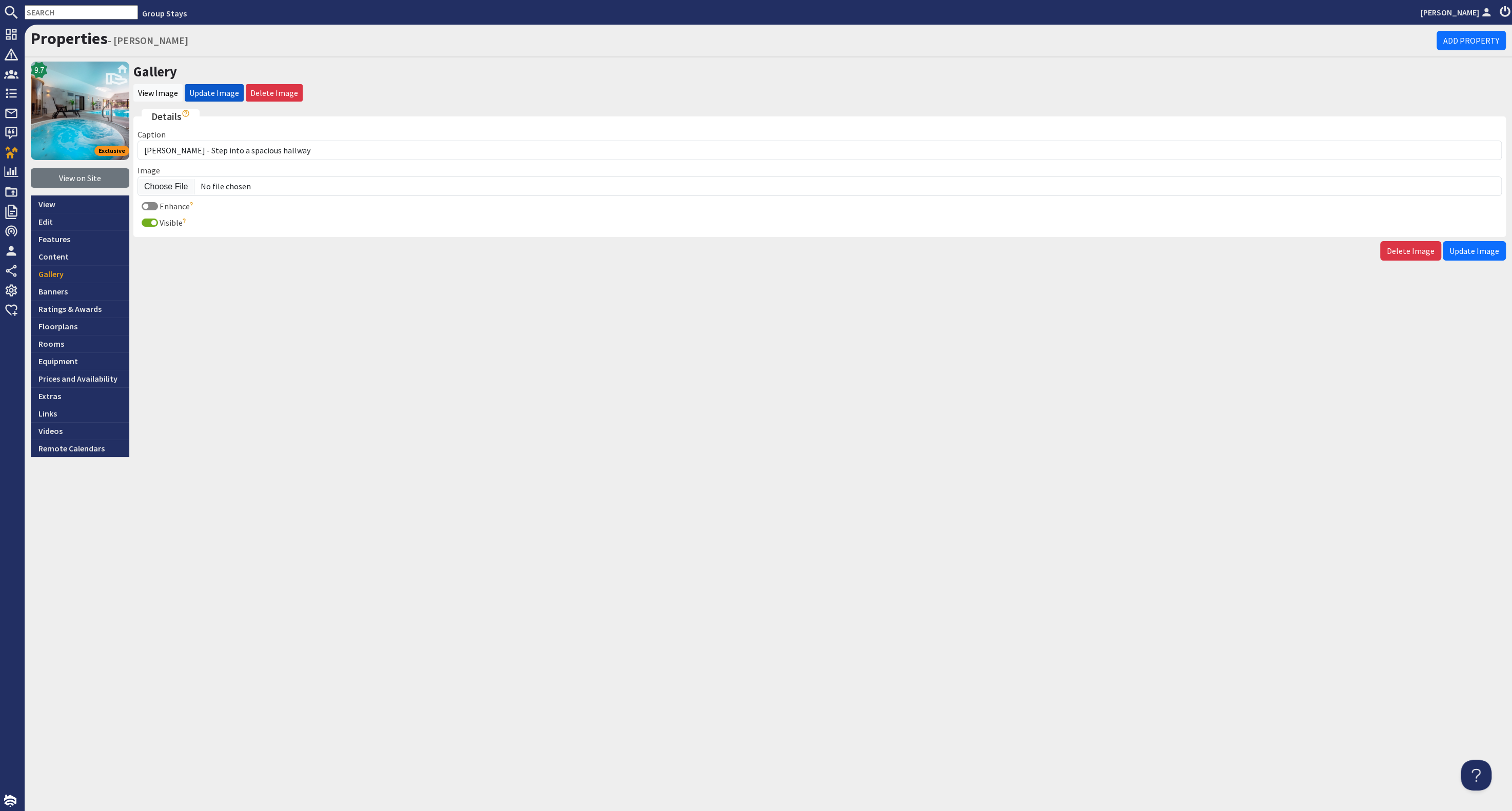
click at [1482, 257] on button "Update Image" at bounding box center [1474, 251] width 63 height 20
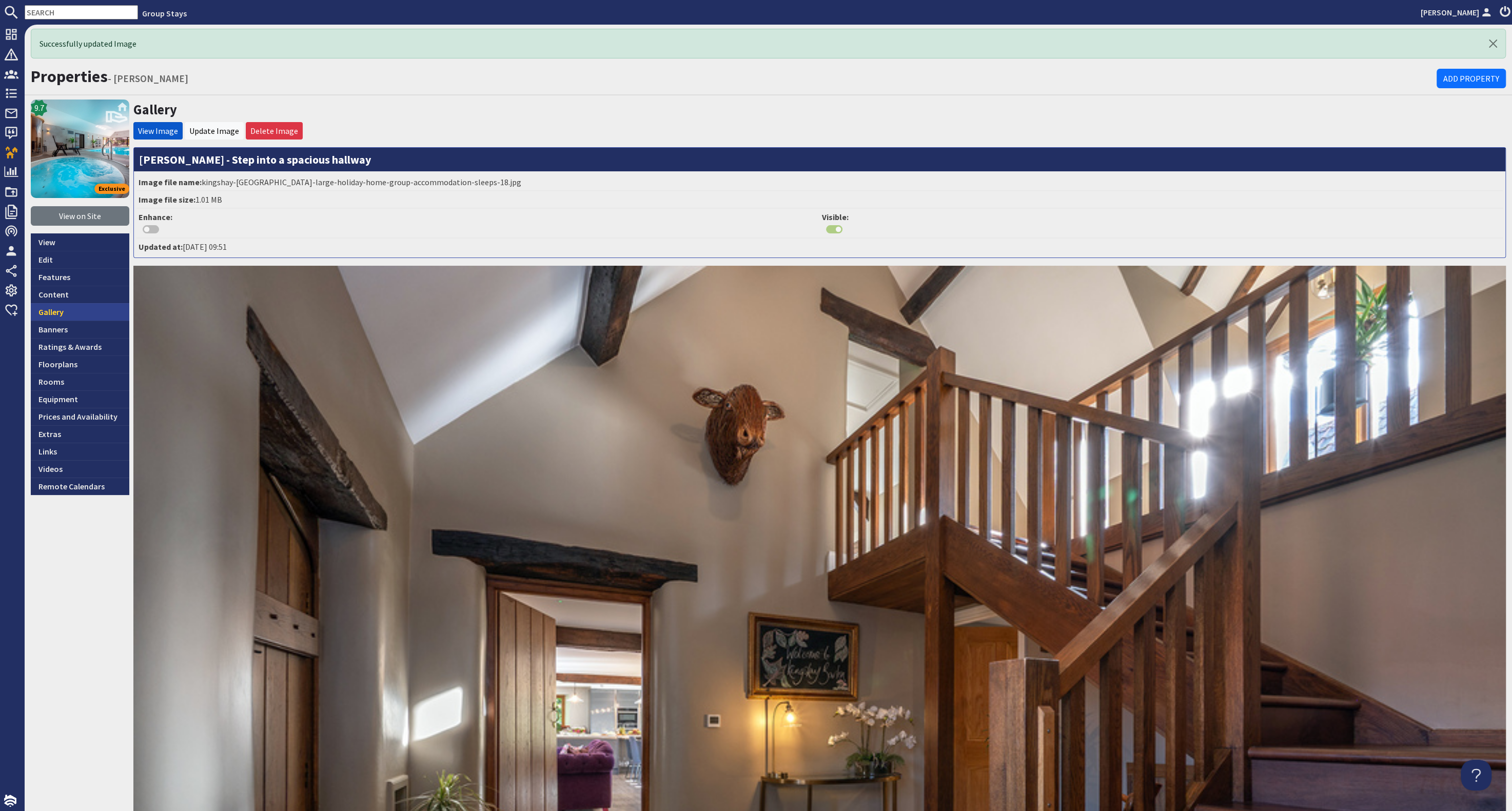
click at [65, 306] on link "Gallery" at bounding box center [80, 312] width 98 height 17
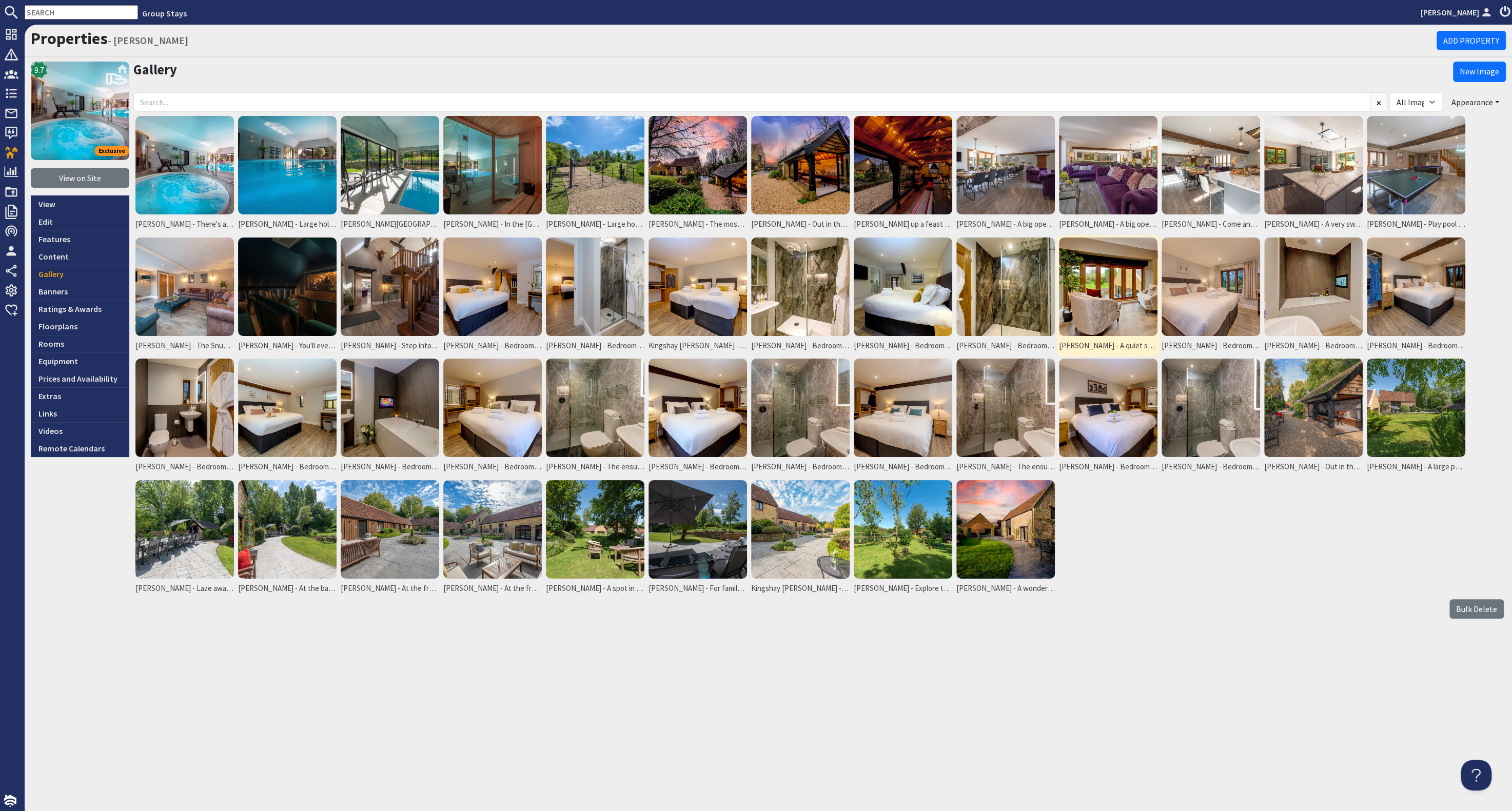
click at [1131, 262] on img at bounding box center [1108, 287] width 98 height 98
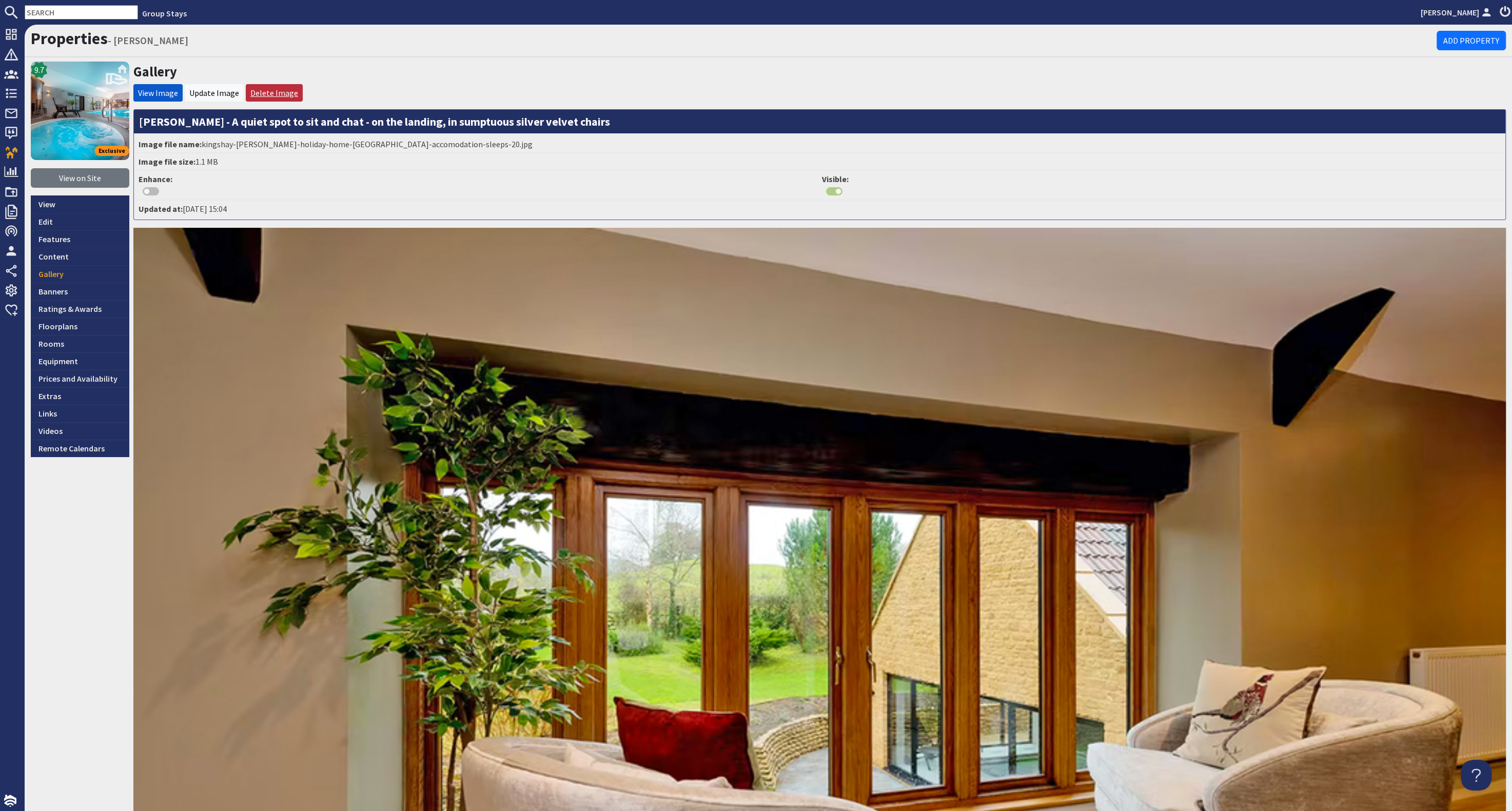
click at [274, 93] on link "Delete Image" at bounding box center [274, 93] width 48 height 11
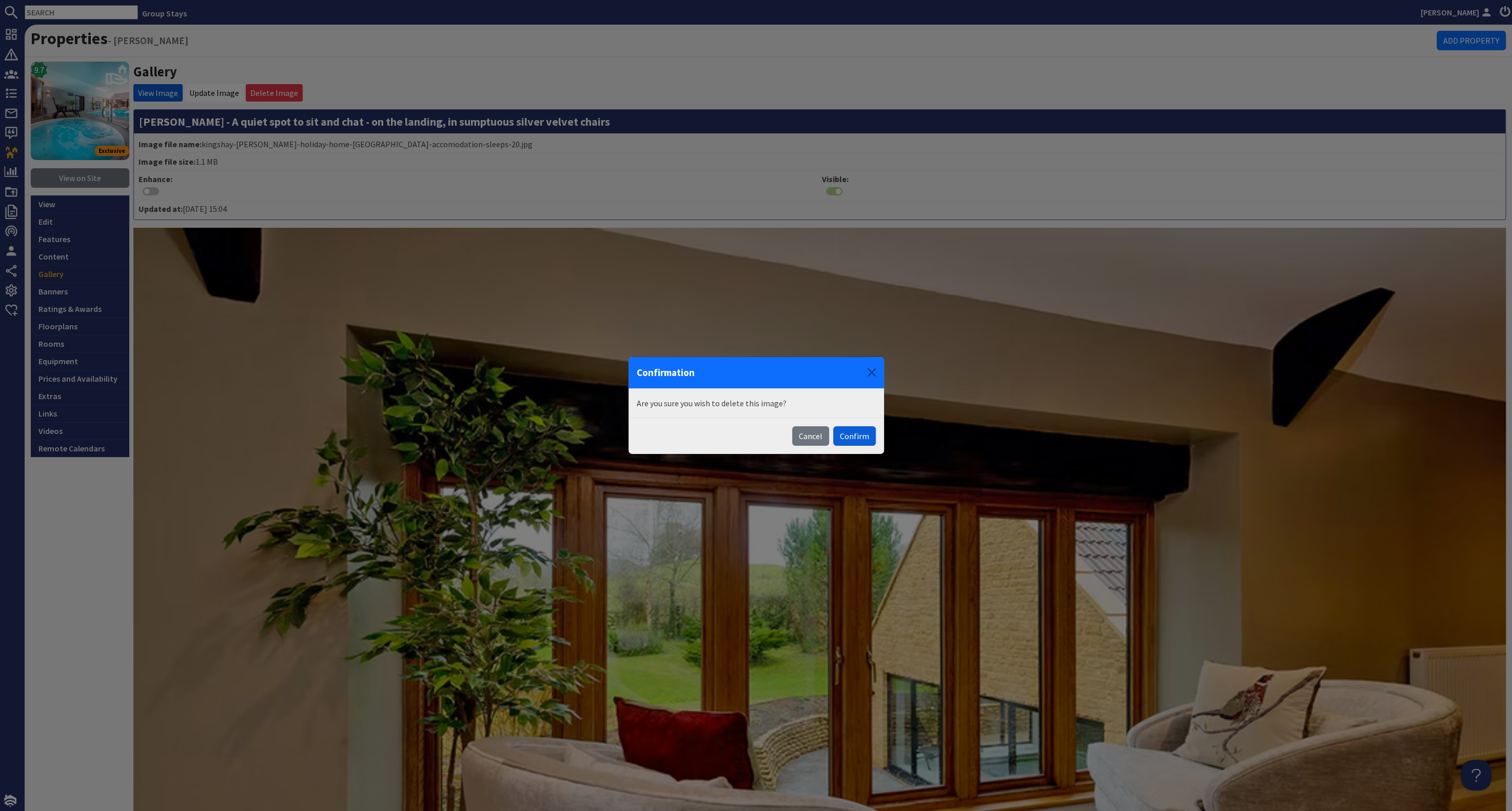
click at [864, 431] on button "Confirm" at bounding box center [855, 436] width 43 height 20
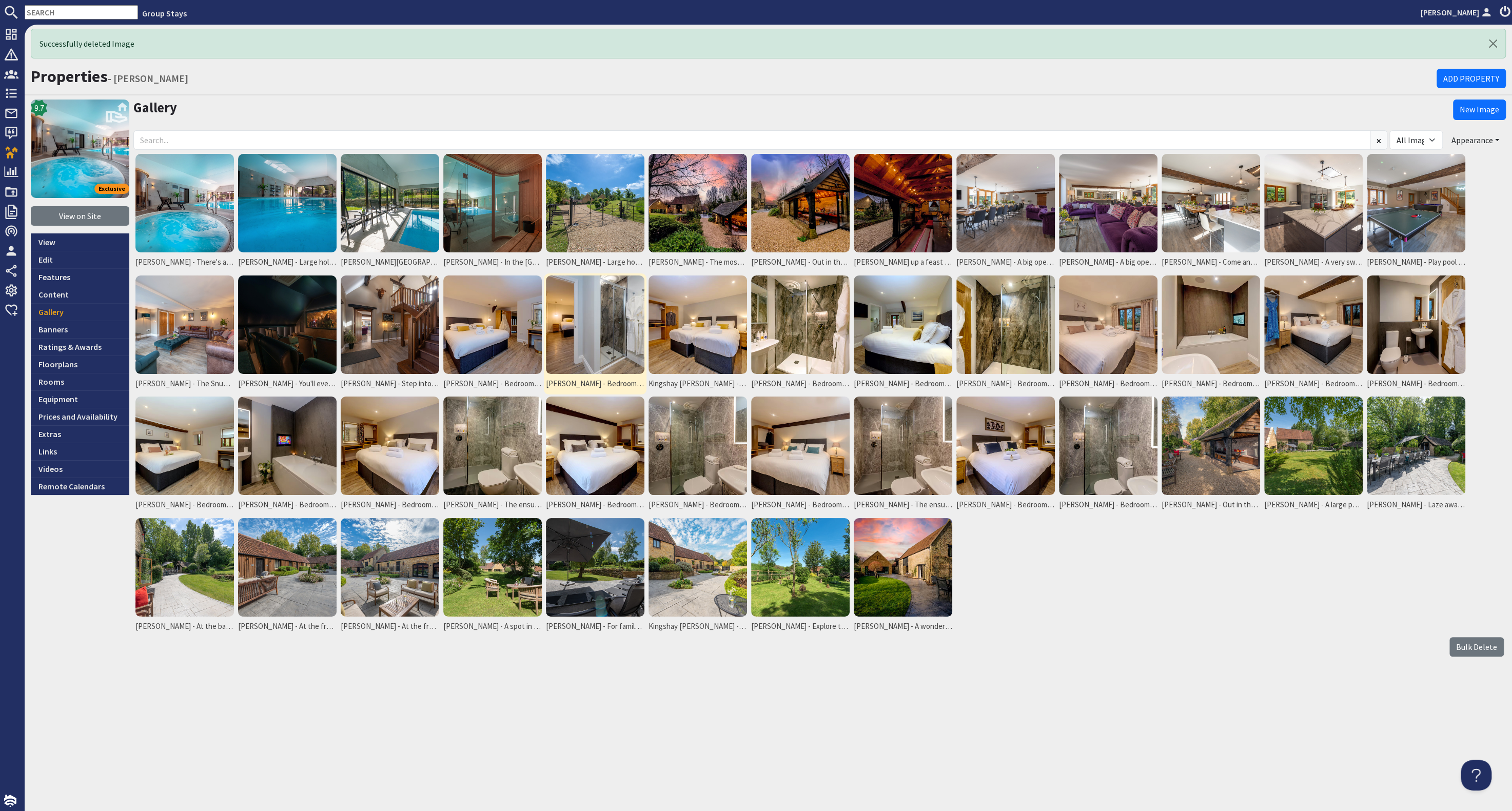
click at [569, 318] on img at bounding box center [595, 325] width 98 height 98
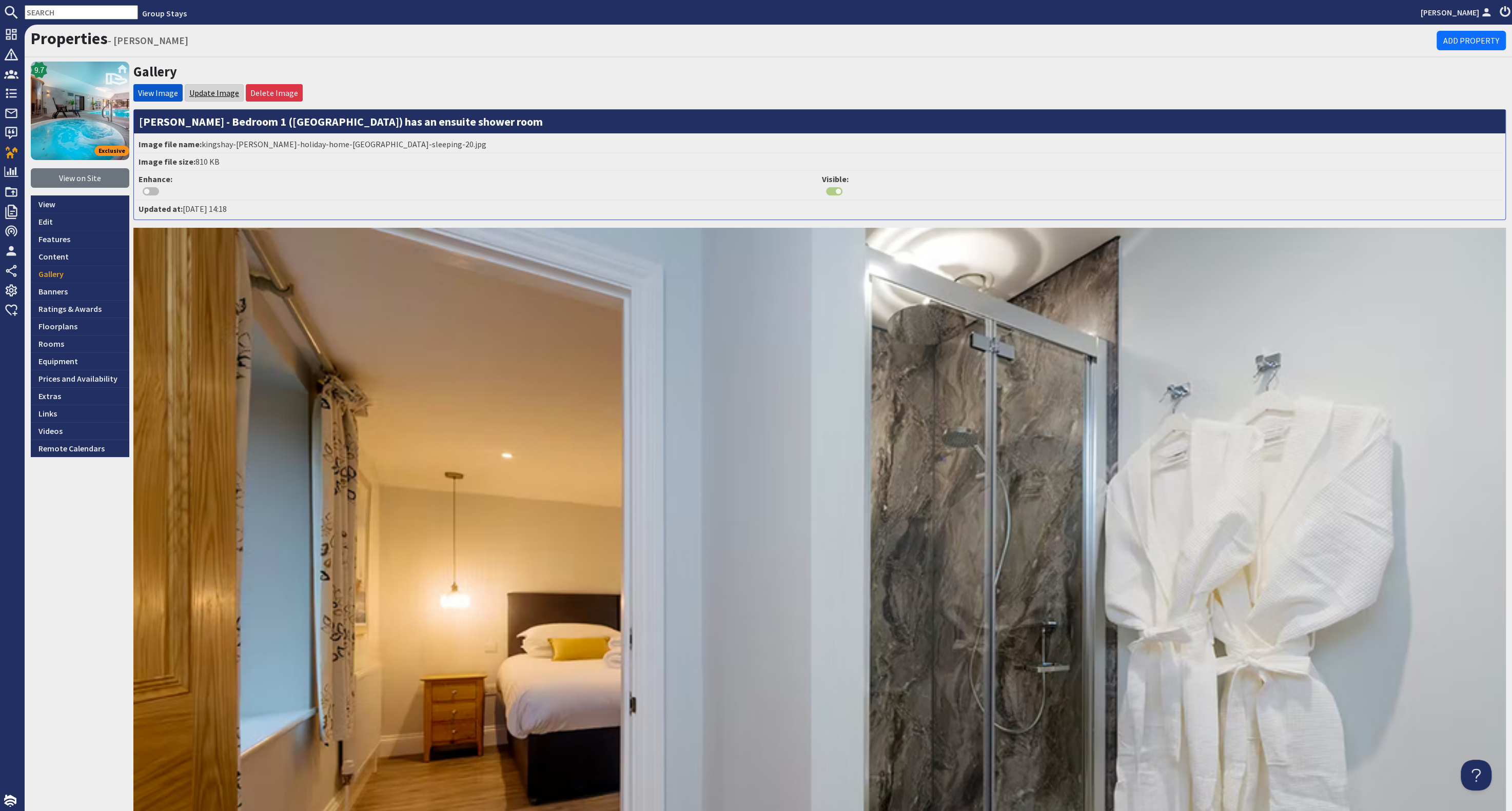
click at [210, 92] on link "Update Image" at bounding box center [214, 93] width 50 height 11
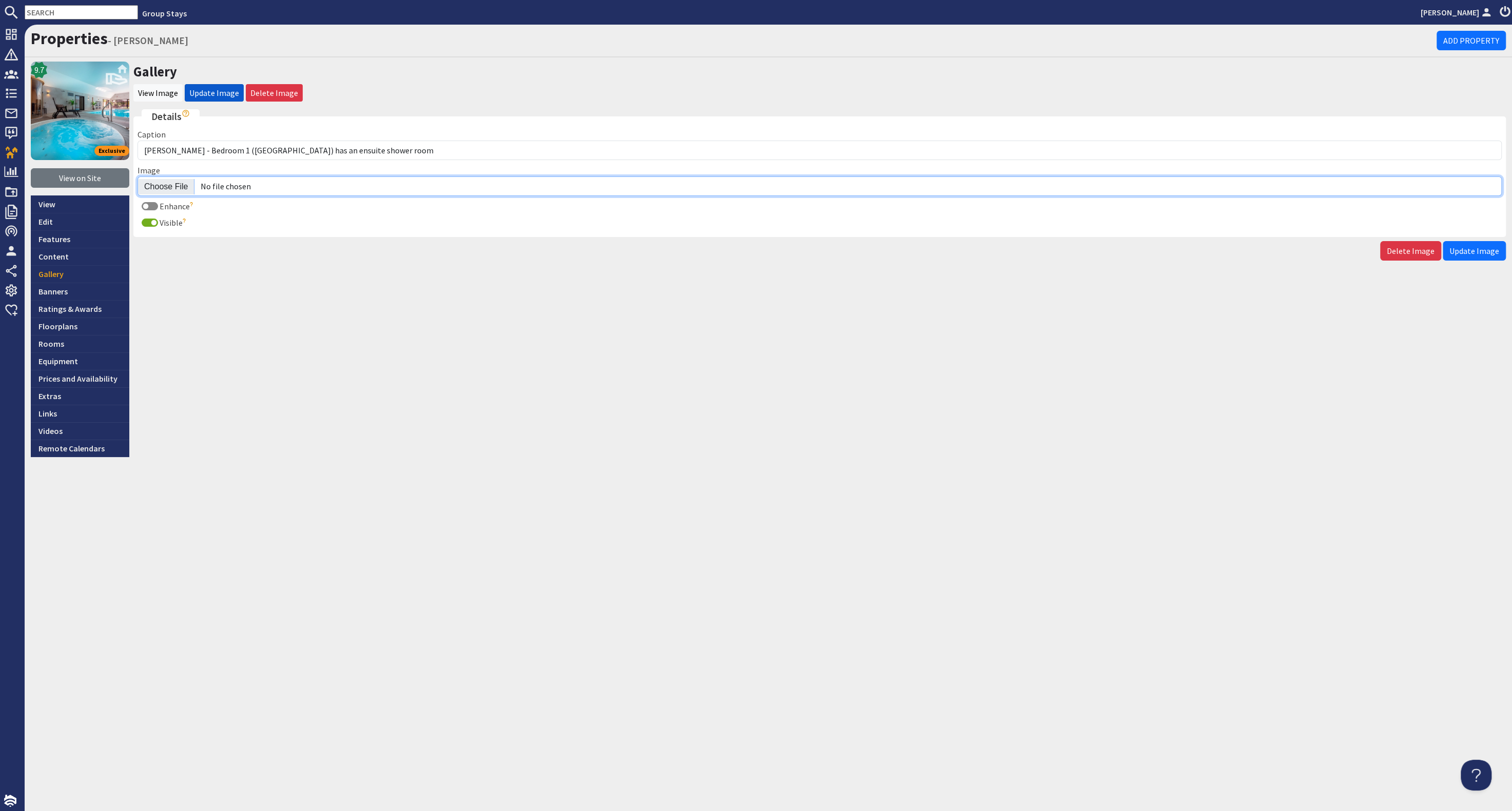
click at [163, 181] on input "Image" at bounding box center [820, 186] width 1364 height 20
type input "C:\fakepath\kingshay-[PERSON_NAME]-large-holiday-home-group-accommodation-sleep…"
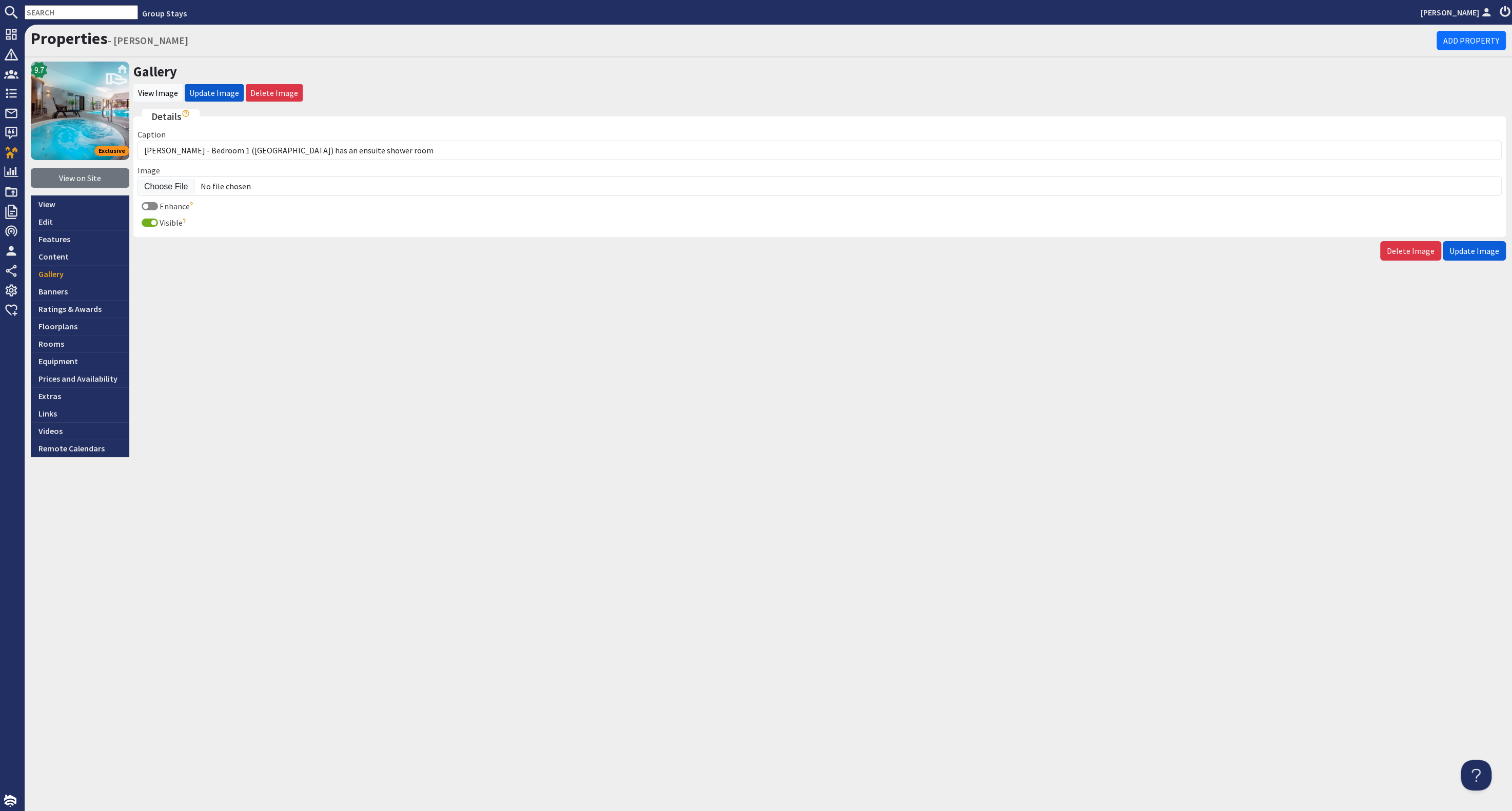
click at [1478, 246] on span "Update Image" at bounding box center [1474, 251] width 50 height 11
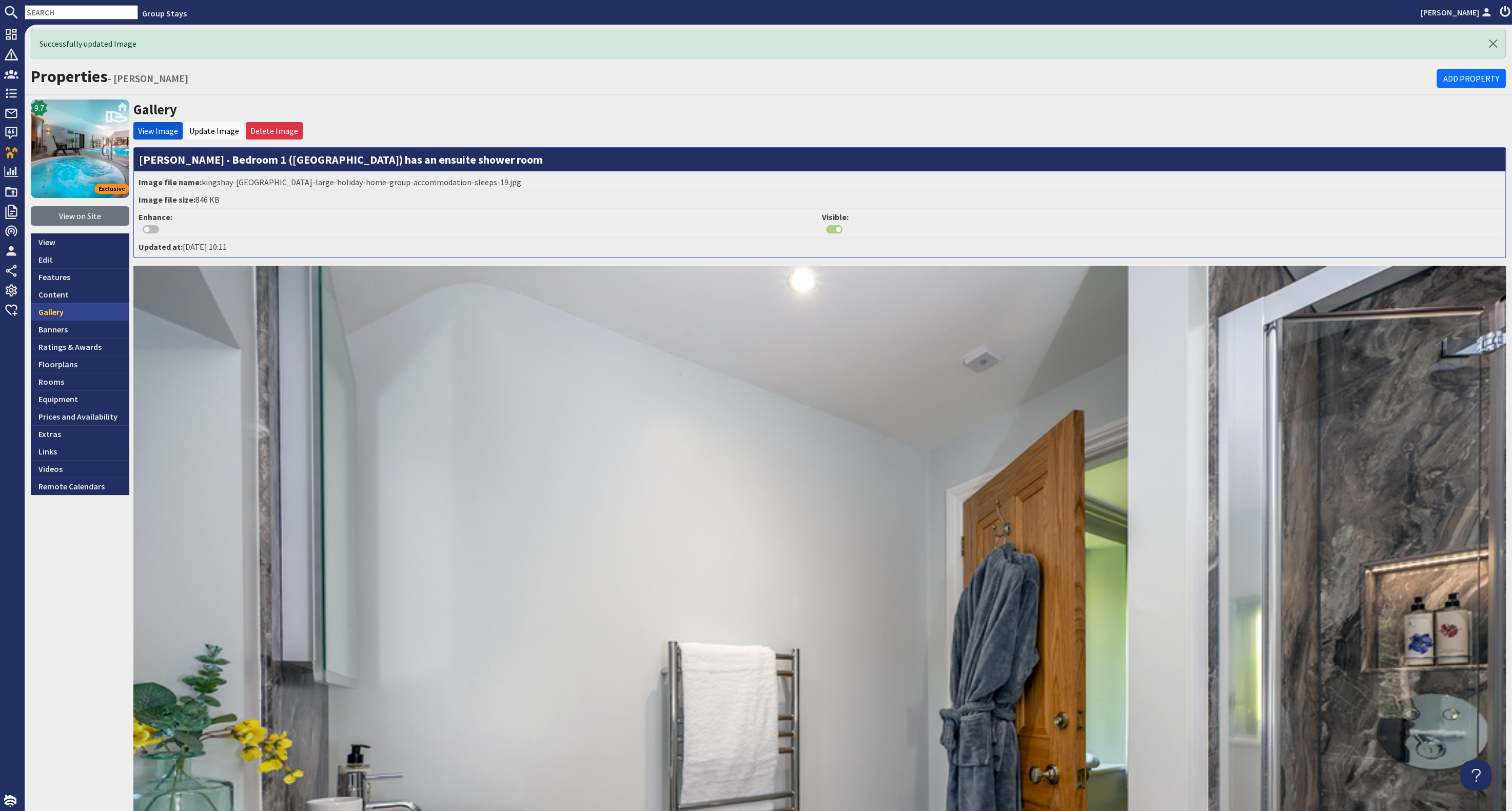
click at [84, 313] on link "Gallery" at bounding box center [80, 312] width 98 height 17
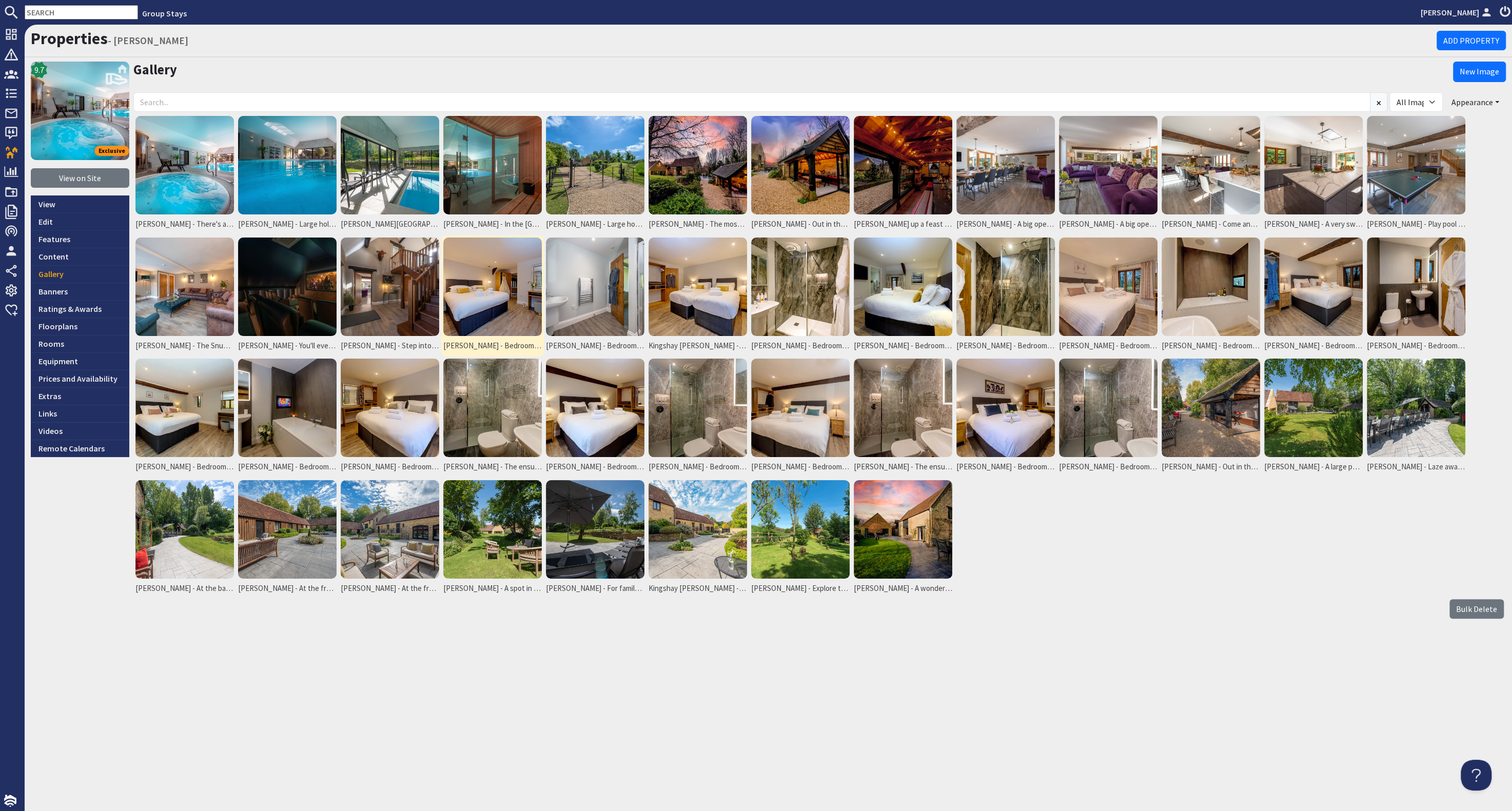
click at [507, 308] on img at bounding box center [492, 287] width 98 height 98
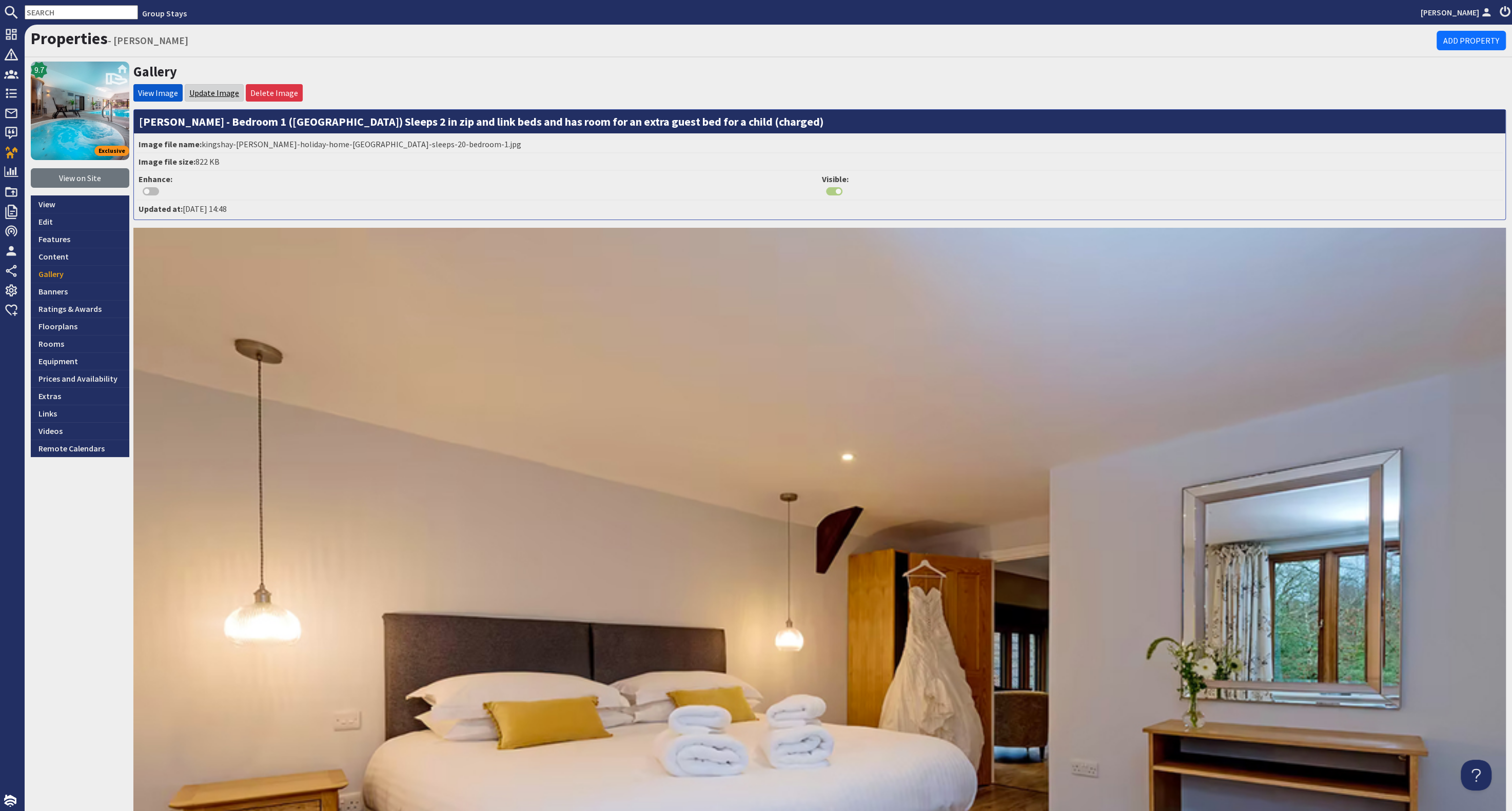
click at [220, 90] on link "Update Image" at bounding box center [214, 93] width 50 height 11
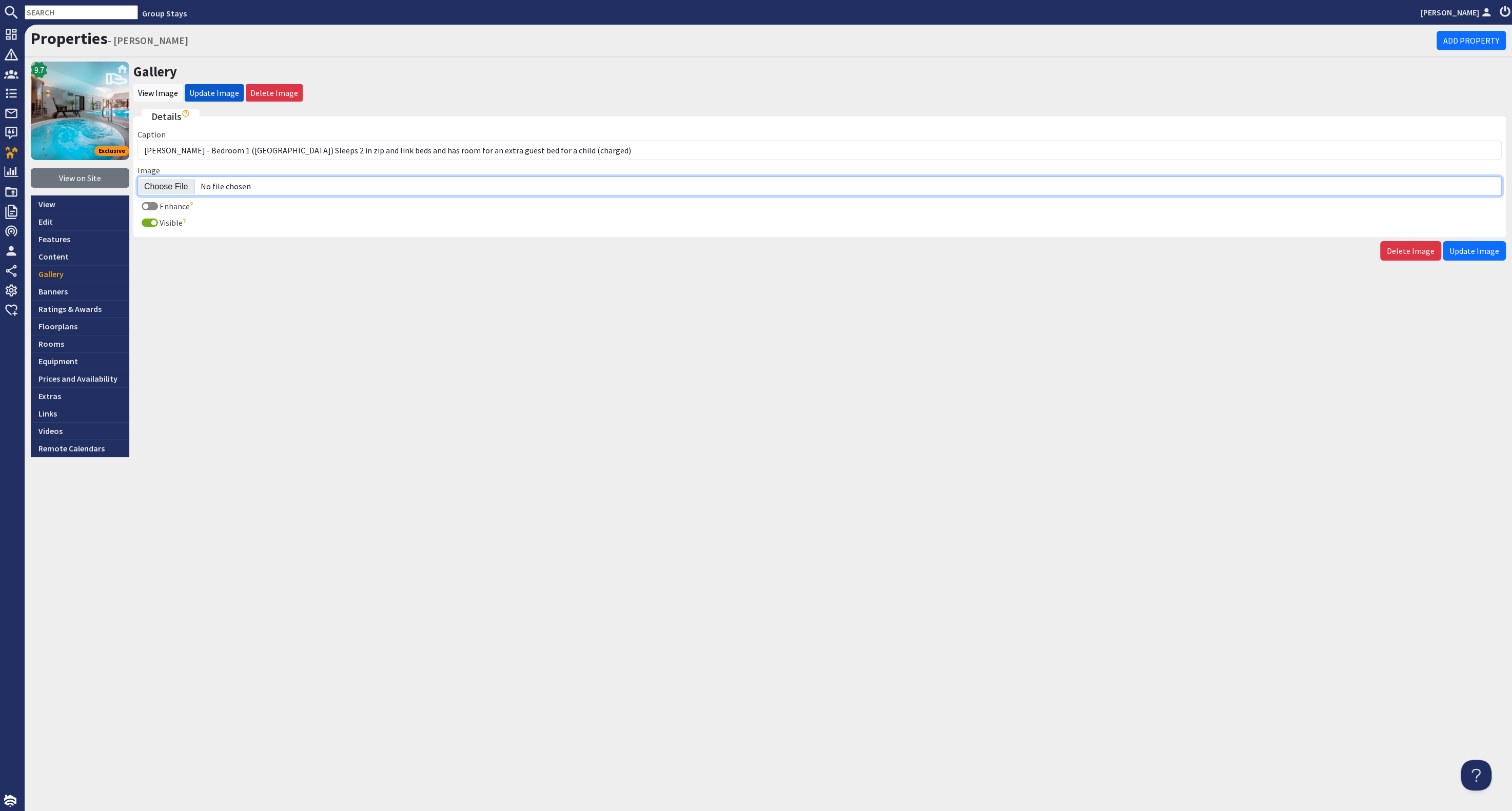
click at [166, 185] on input "Image" at bounding box center [820, 186] width 1364 height 20
type input "C:\fakepath\kingshay-barton-large-holiday-home-group-accommodation-sleeps-20.jpg"
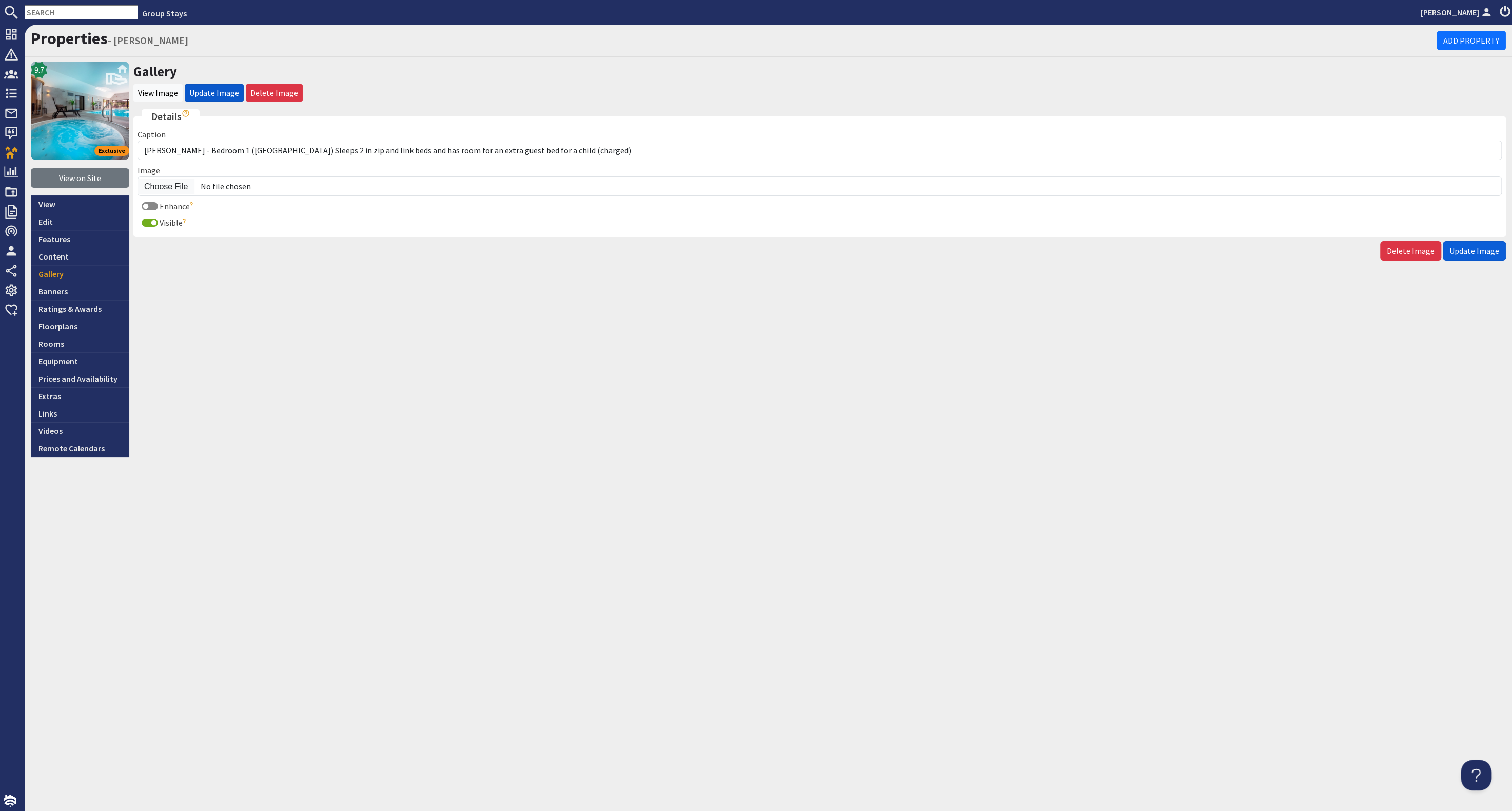
click at [1473, 248] on span "Update Image" at bounding box center [1474, 251] width 50 height 11
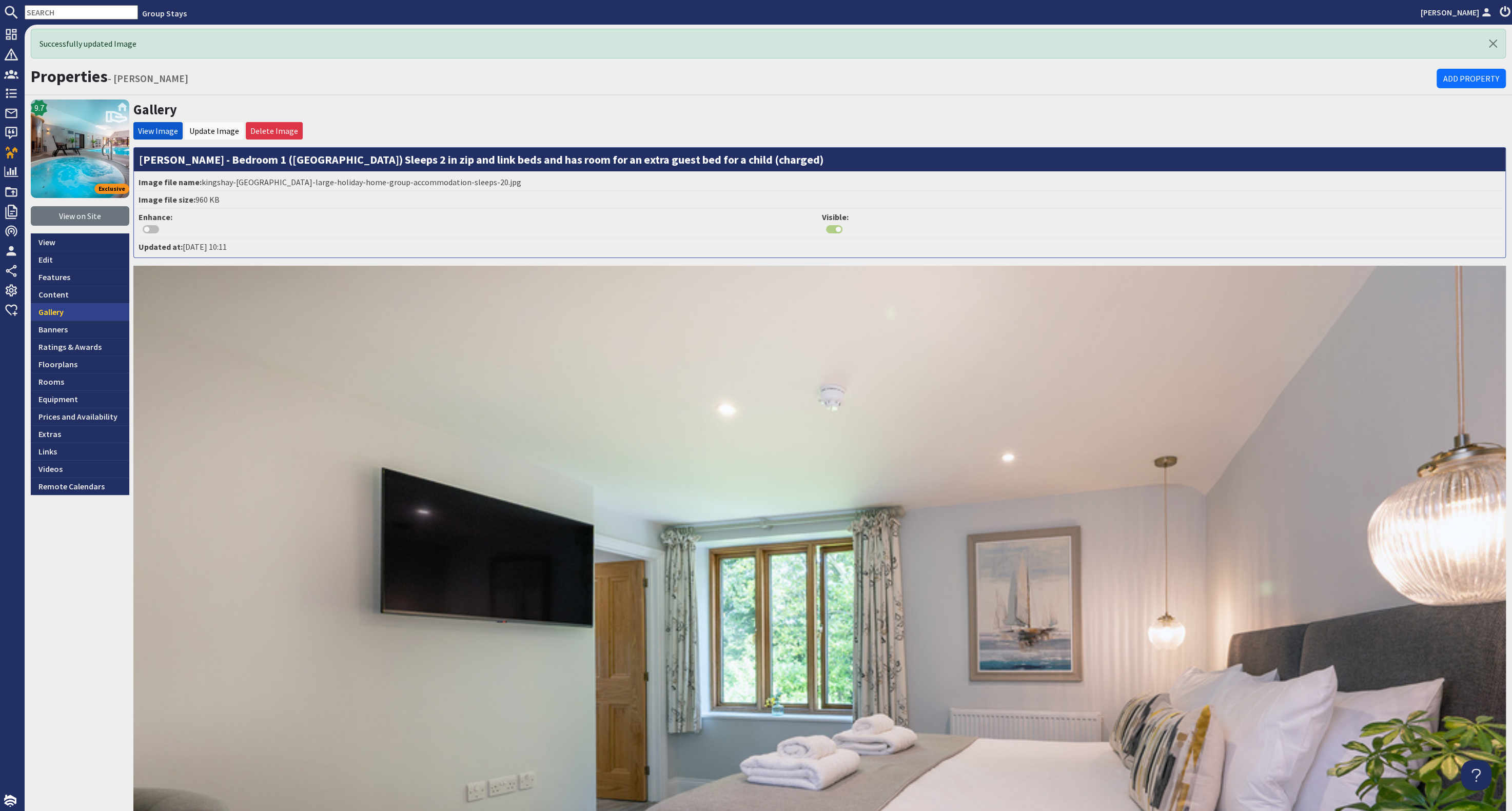
click at [87, 303] on link "Gallery" at bounding box center [80, 312] width 98 height 17
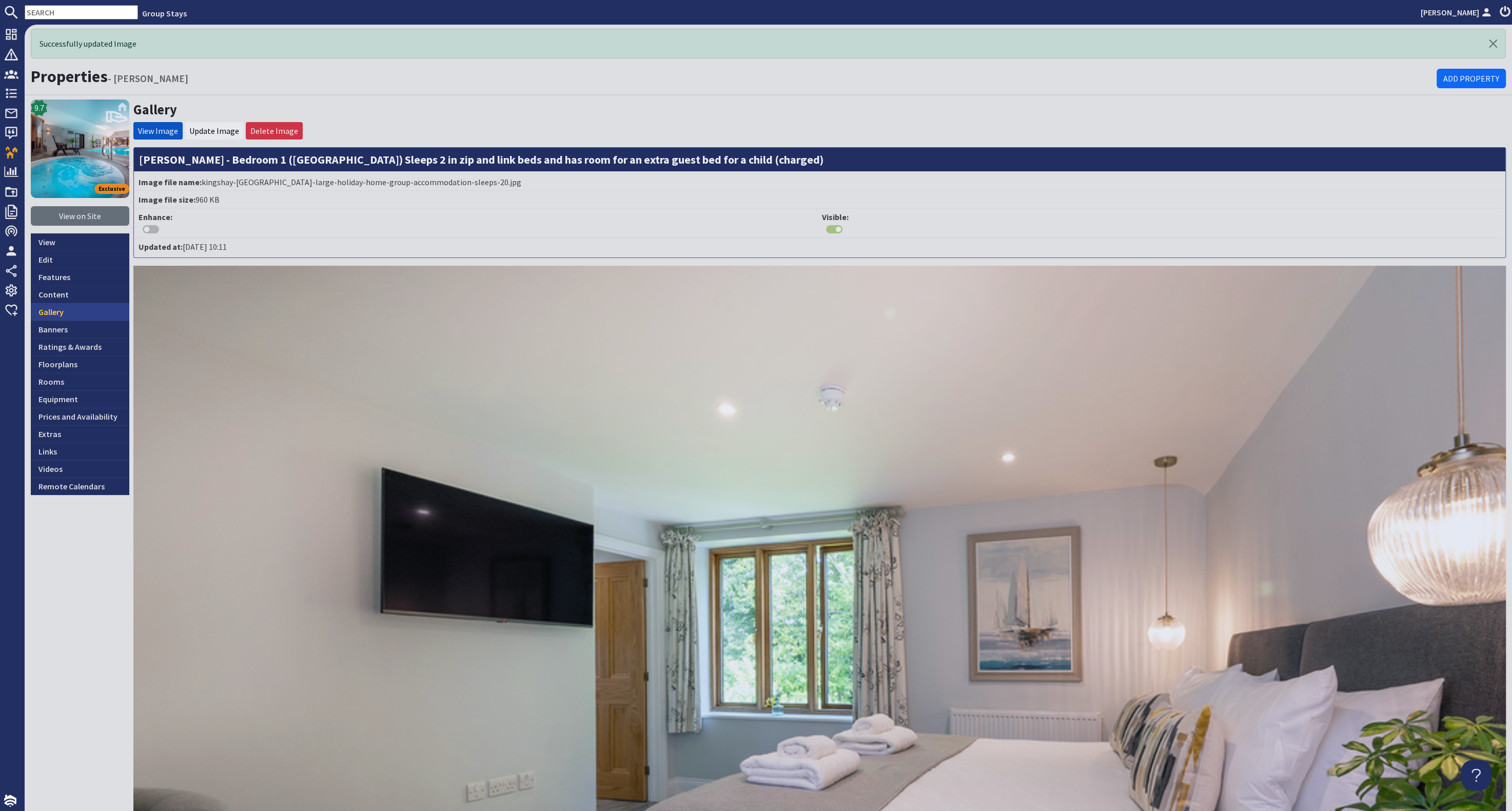
click at [87, 303] on link "Gallery" at bounding box center [80, 312] width 98 height 17
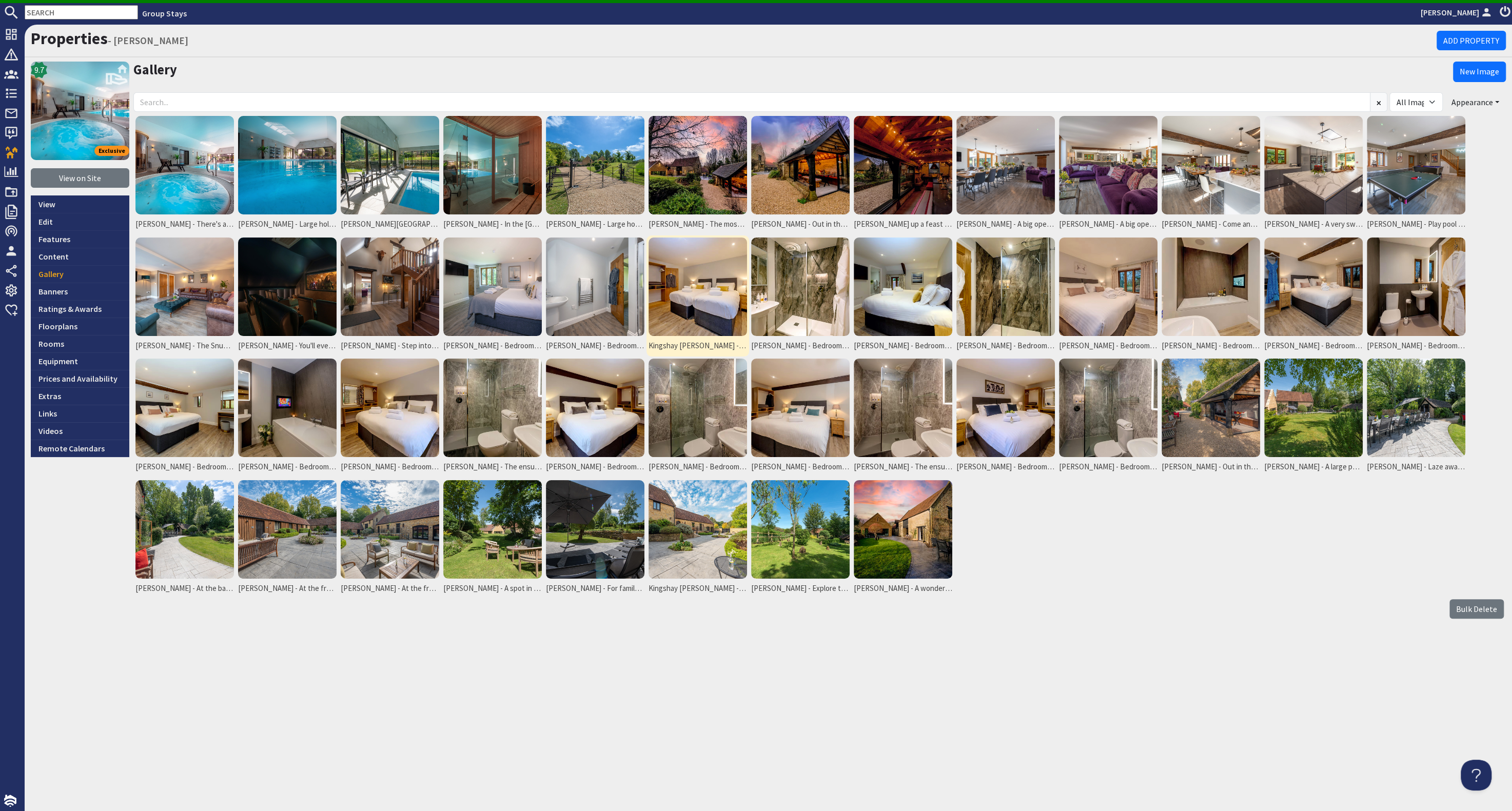
click at [703, 286] on img at bounding box center [698, 287] width 98 height 98
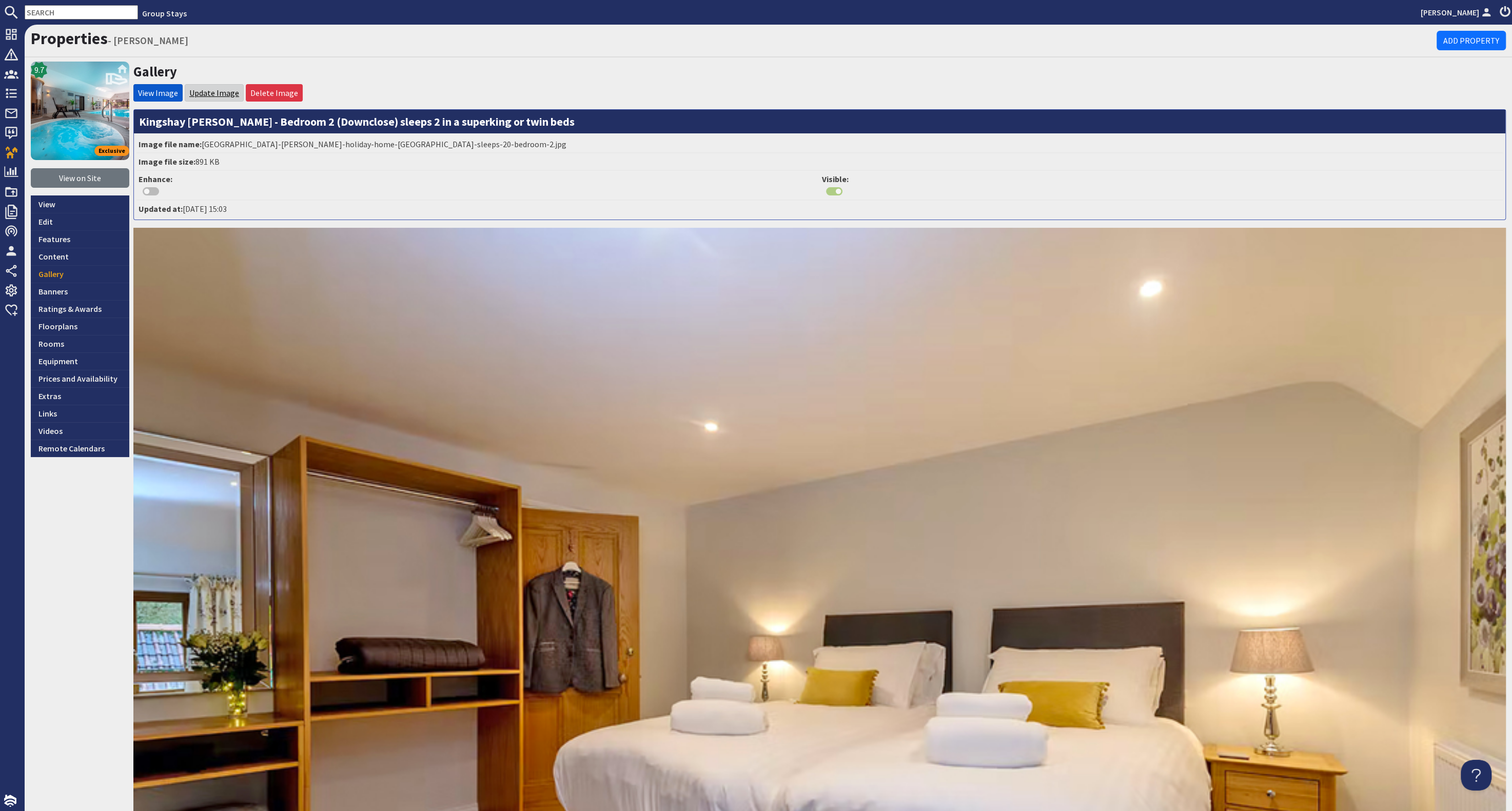
click at [212, 95] on link "Update Image" at bounding box center [214, 93] width 50 height 11
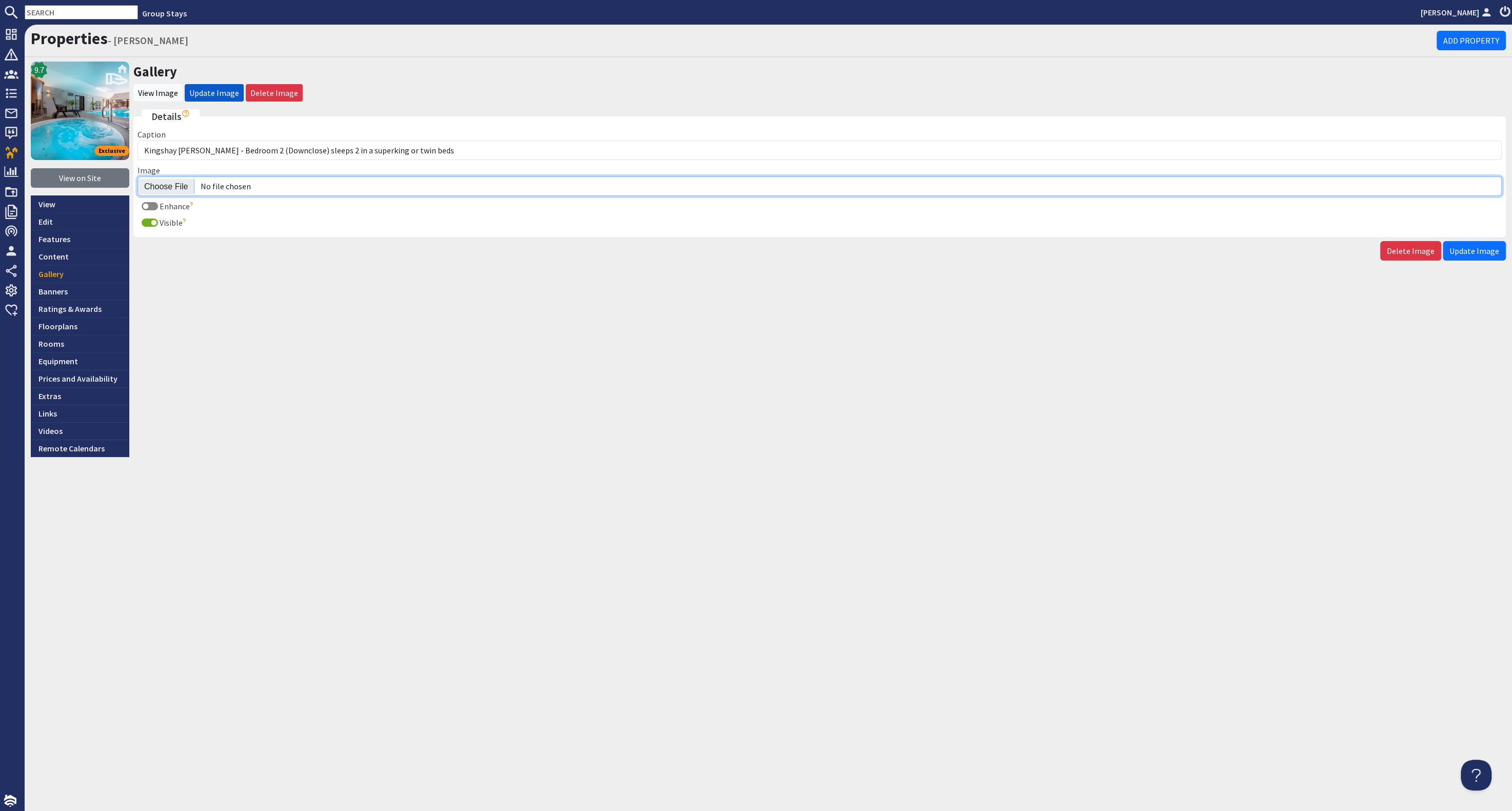
click at [179, 186] on input "Image" at bounding box center [820, 186] width 1364 height 20
type input "C:\fakepath\kingshay-barton-large-holiday-home-group-accommodation-sleeping-12.…"
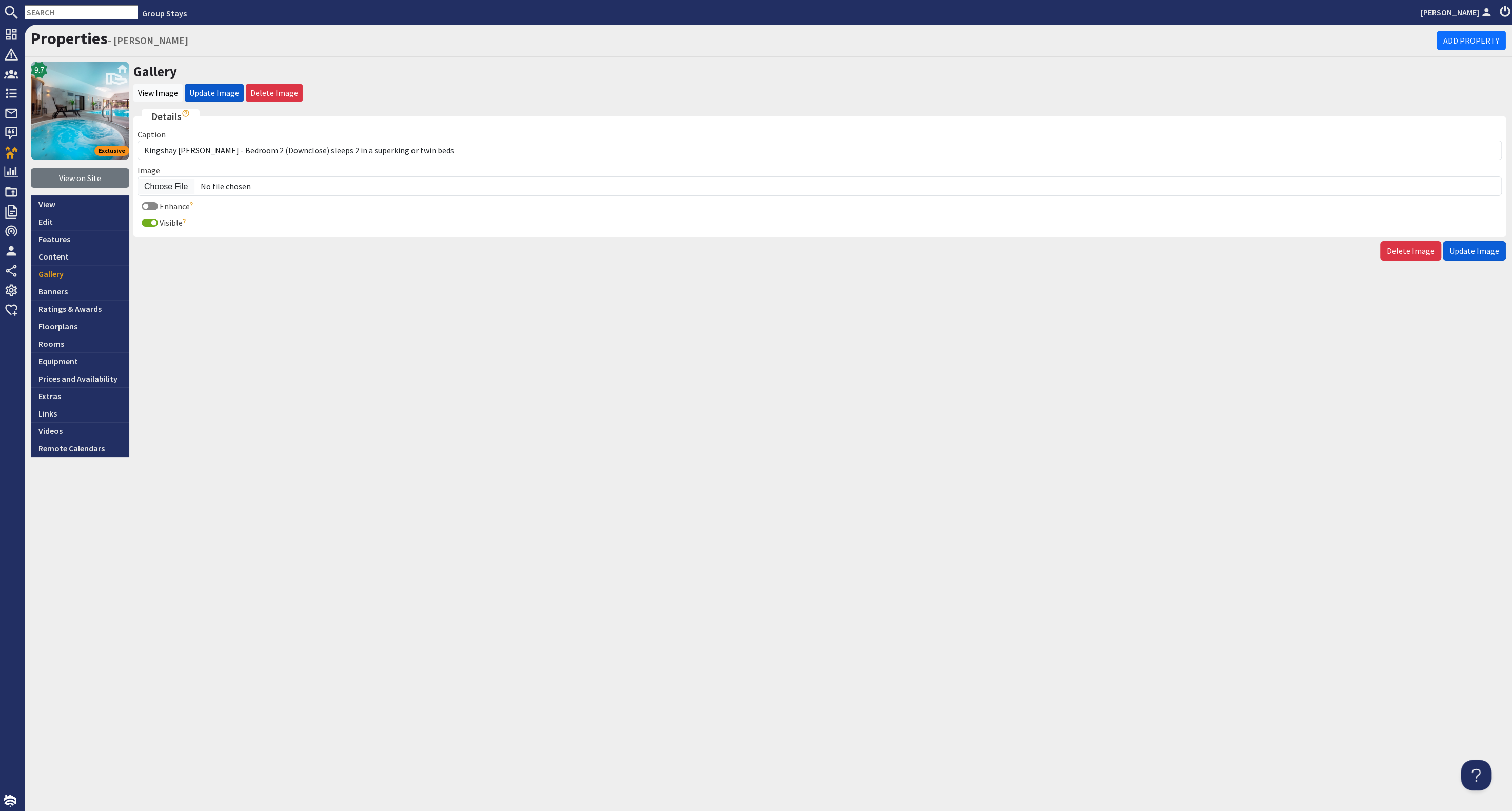
click at [1468, 248] on span "Update Image" at bounding box center [1474, 251] width 50 height 11
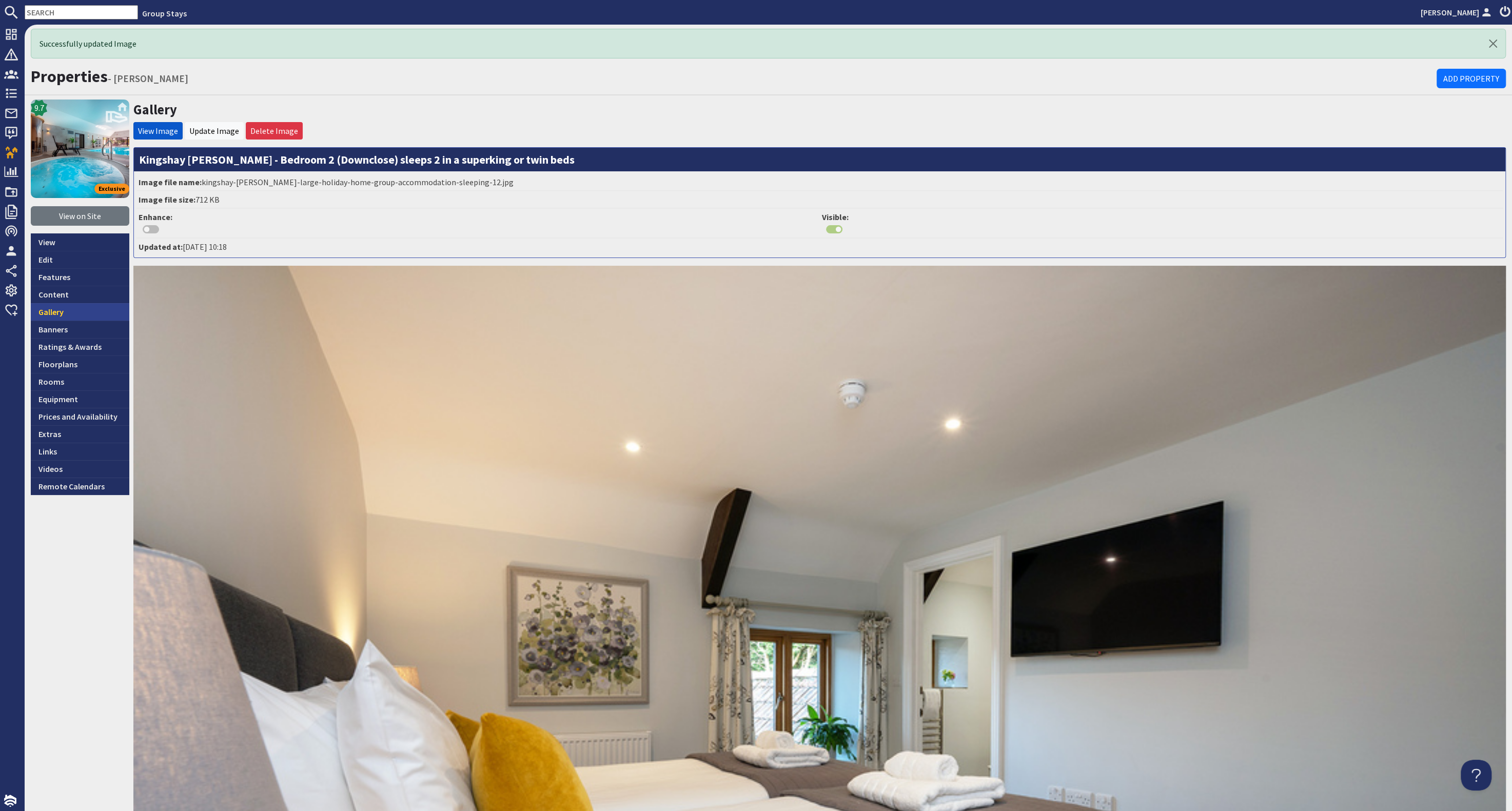
click at [83, 313] on link "Gallery" at bounding box center [80, 312] width 98 height 17
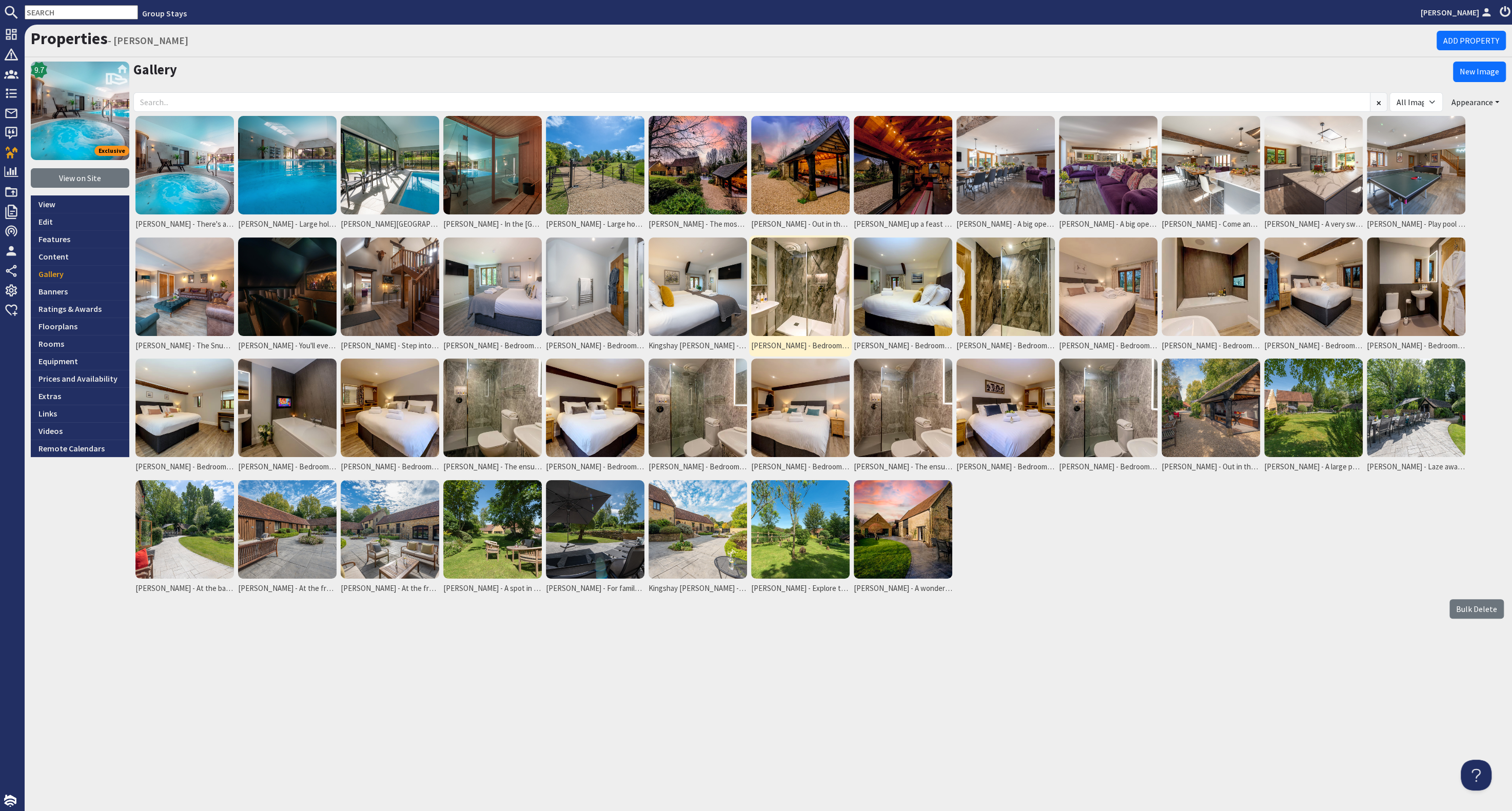
click at [817, 296] on img at bounding box center [801, 287] width 98 height 98
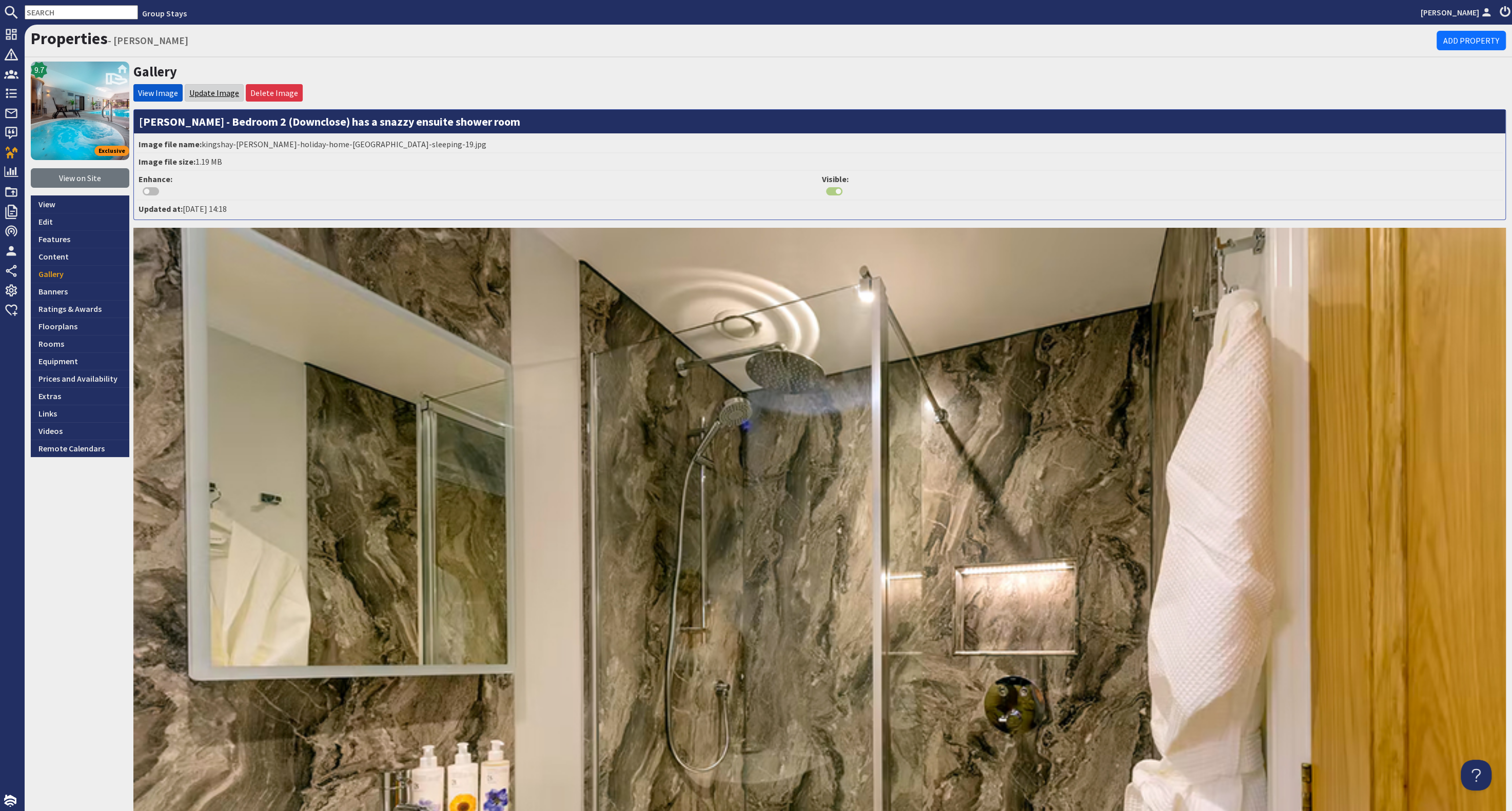
click at [203, 90] on link "Update Image" at bounding box center [214, 93] width 50 height 11
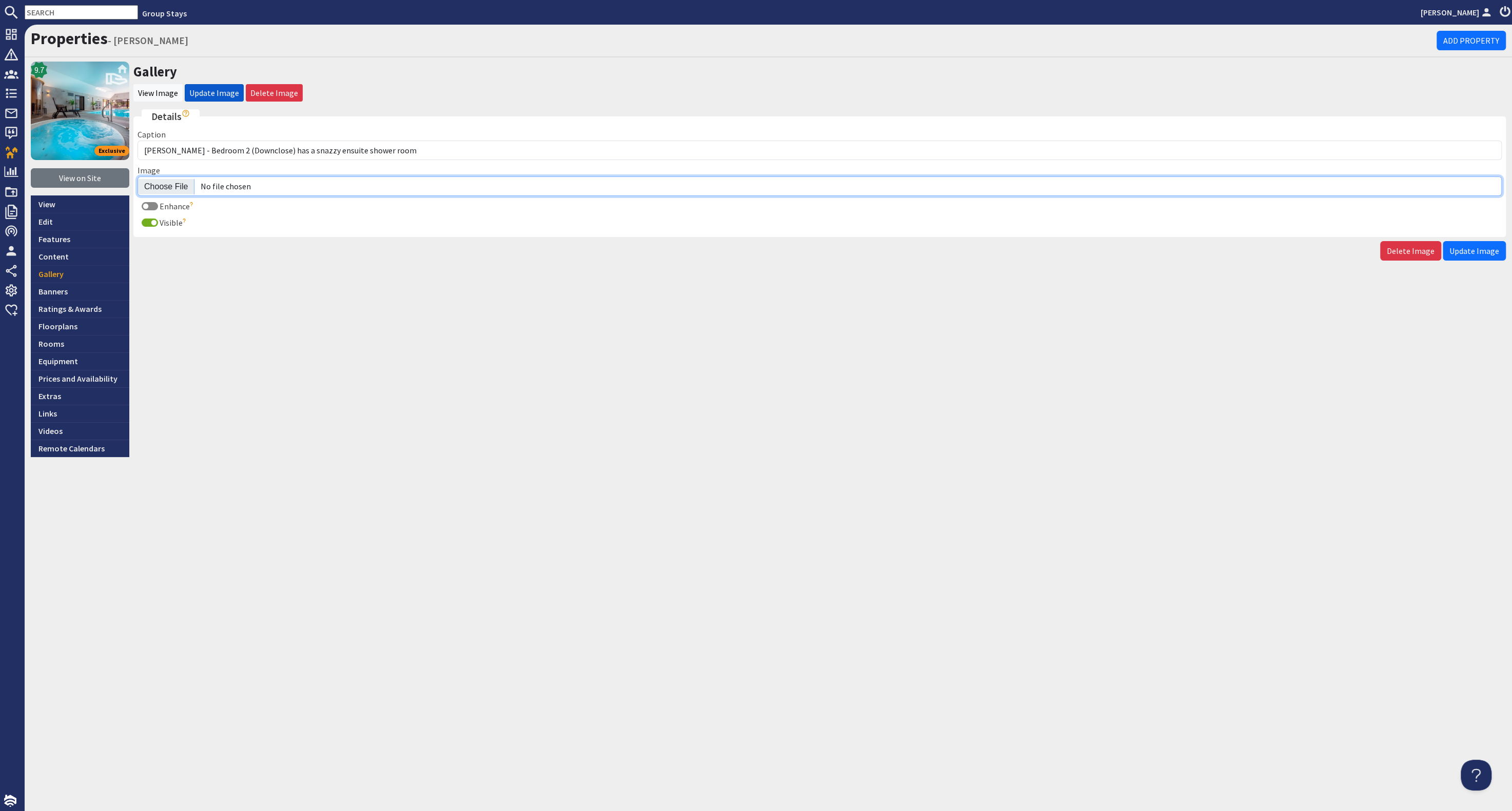
click at [167, 179] on input "Image" at bounding box center [820, 186] width 1364 height 20
type input "C:\fakepath\kingshay-[PERSON_NAME]-large-holiday-home-group-accommodation-sleep…"
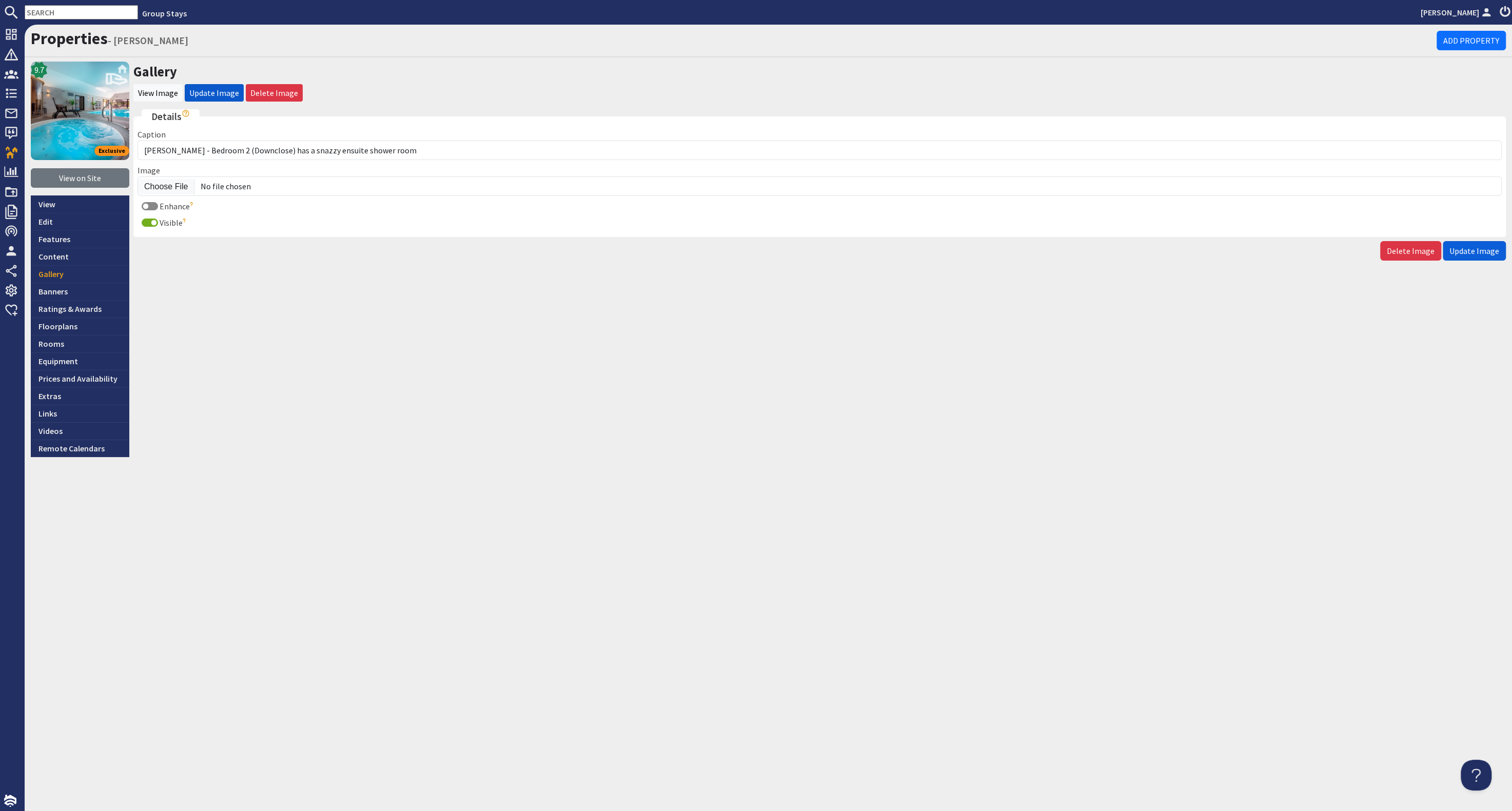
click at [1467, 246] on span "Update Image" at bounding box center [1474, 251] width 50 height 11
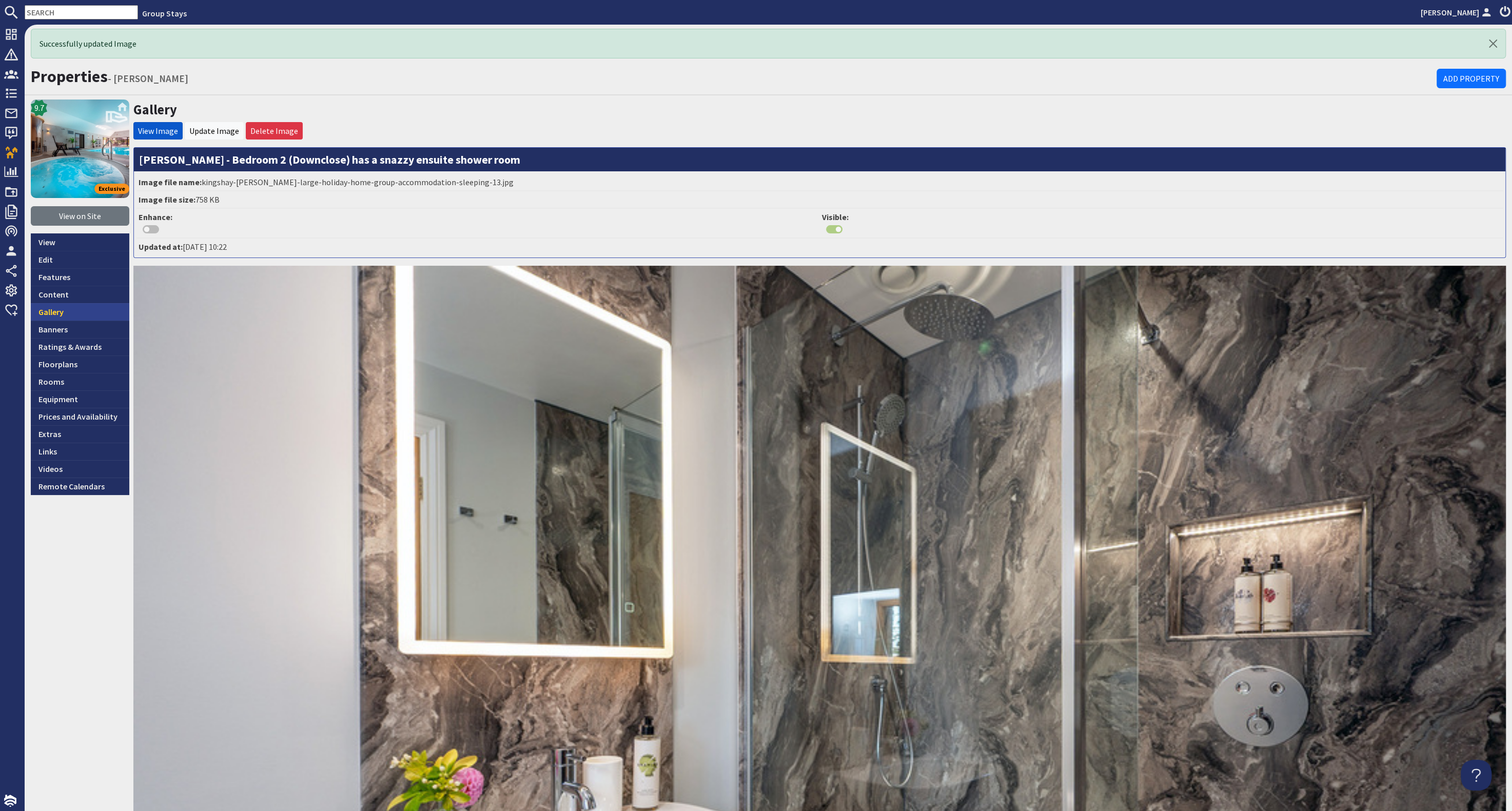
click at [72, 312] on link "Gallery" at bounding box center [80, 312] width 98 height 17
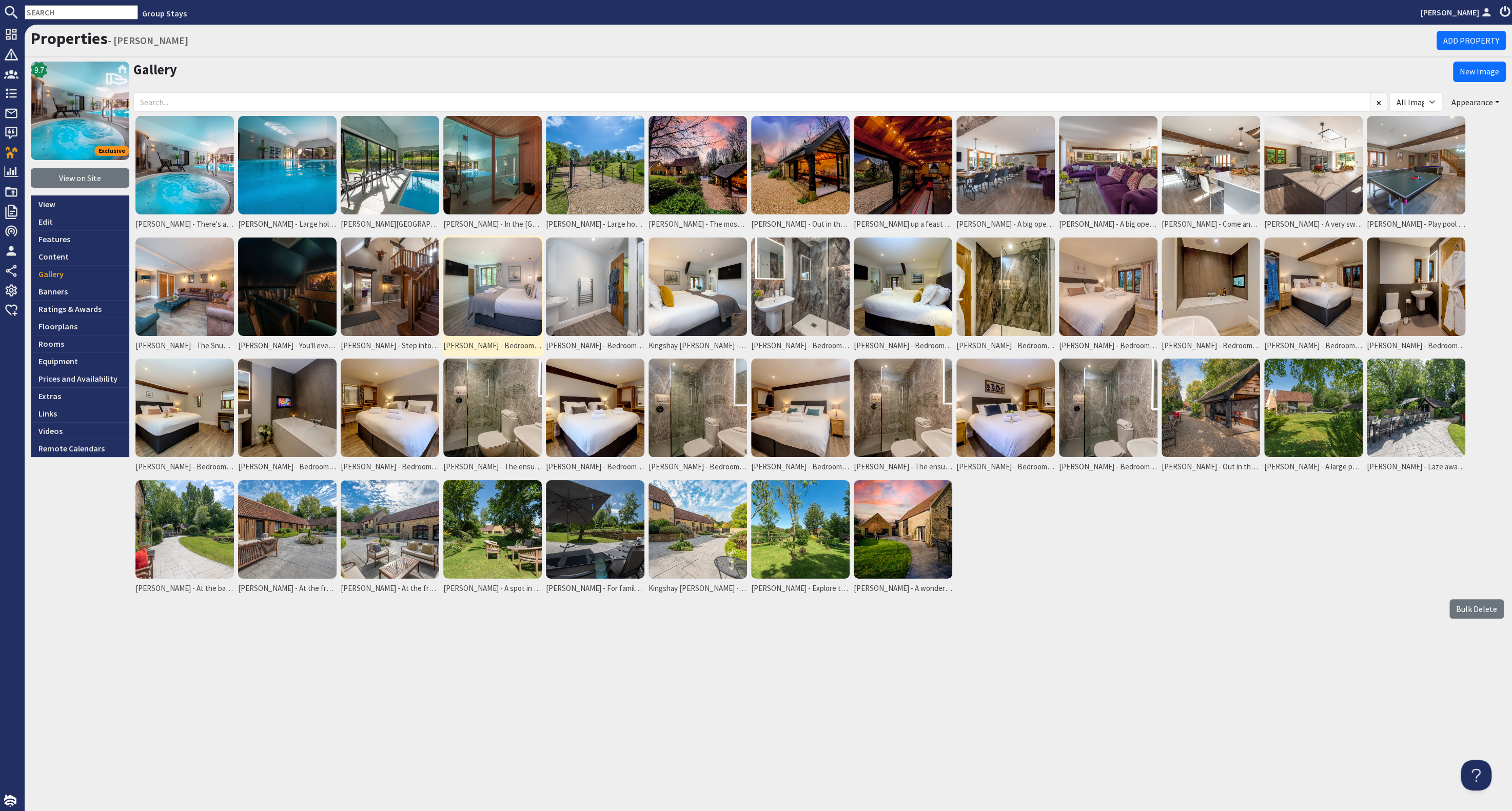
click at [531, 295] on img at bounding box center [492, 287] width 98 height 98
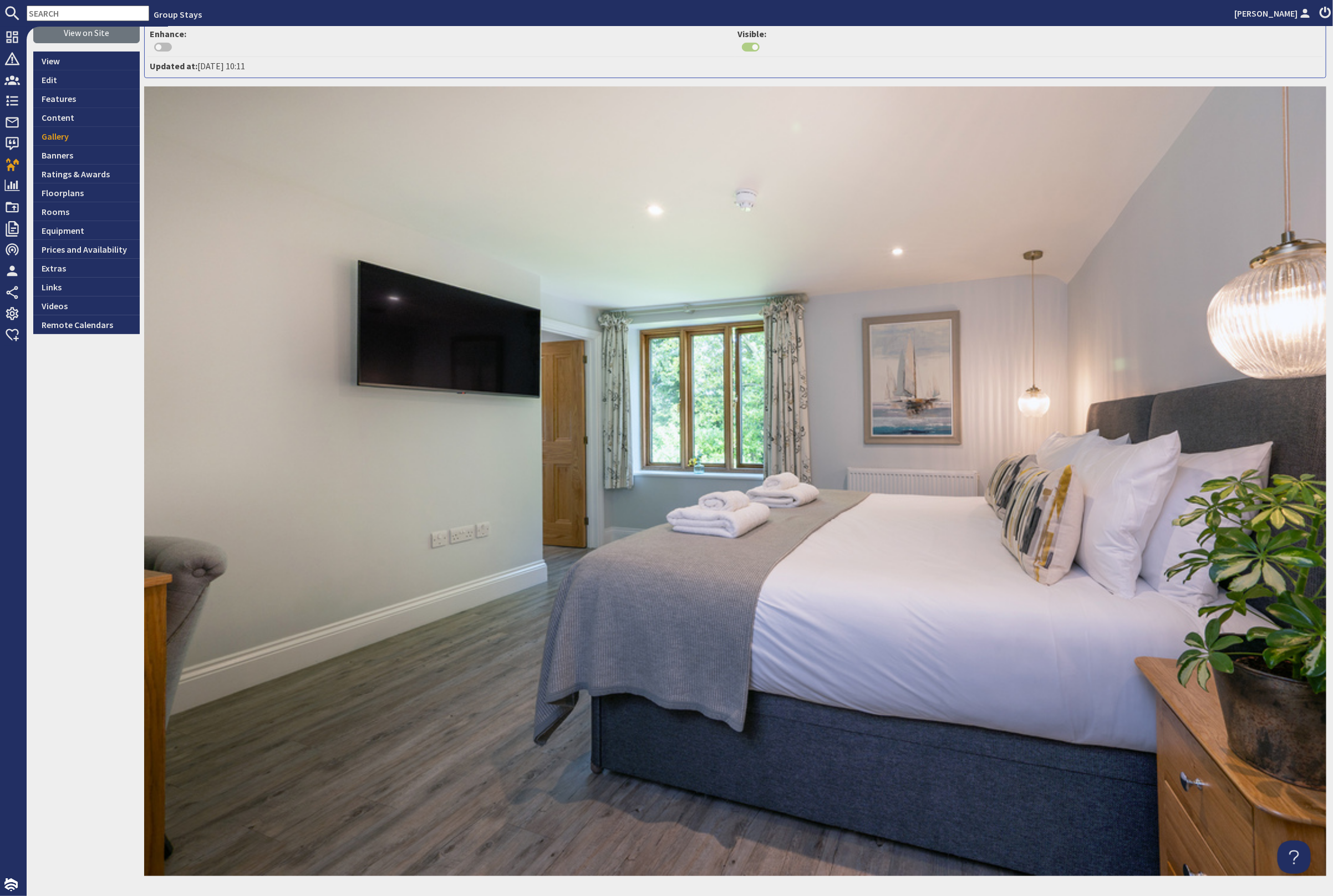
scroll to position [57, 0]
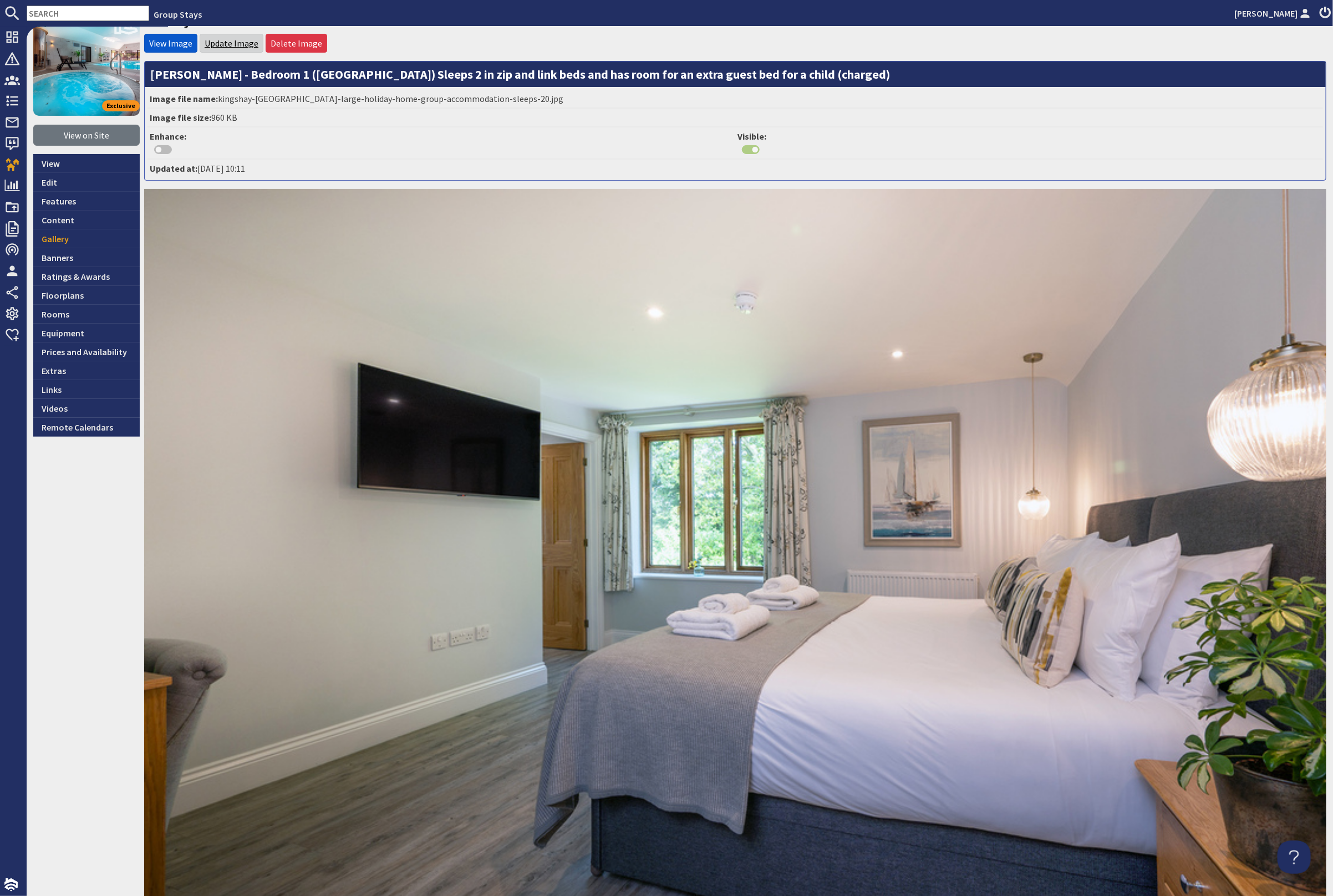
click at [233, 39] on link "Update Image" at bounding box center [231, 43] width 54 height 12
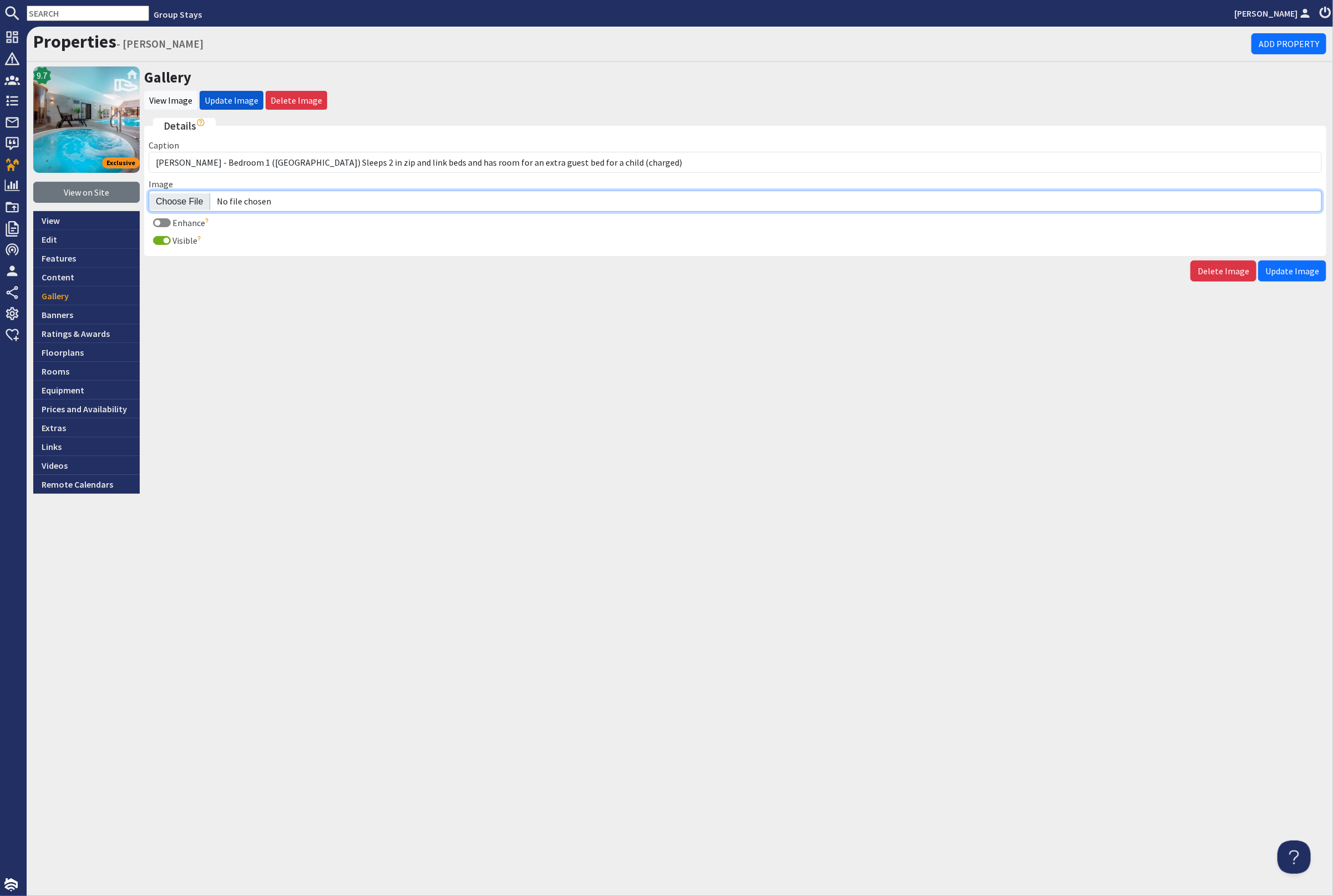
click at [168, 198] on input "Image" at bounding box center [735, 201] width 1173 height 21
type input "C:\fakepath\kingshay-[PERSON_NAME]-large-holiday-home-group-accommodation-sleep…"
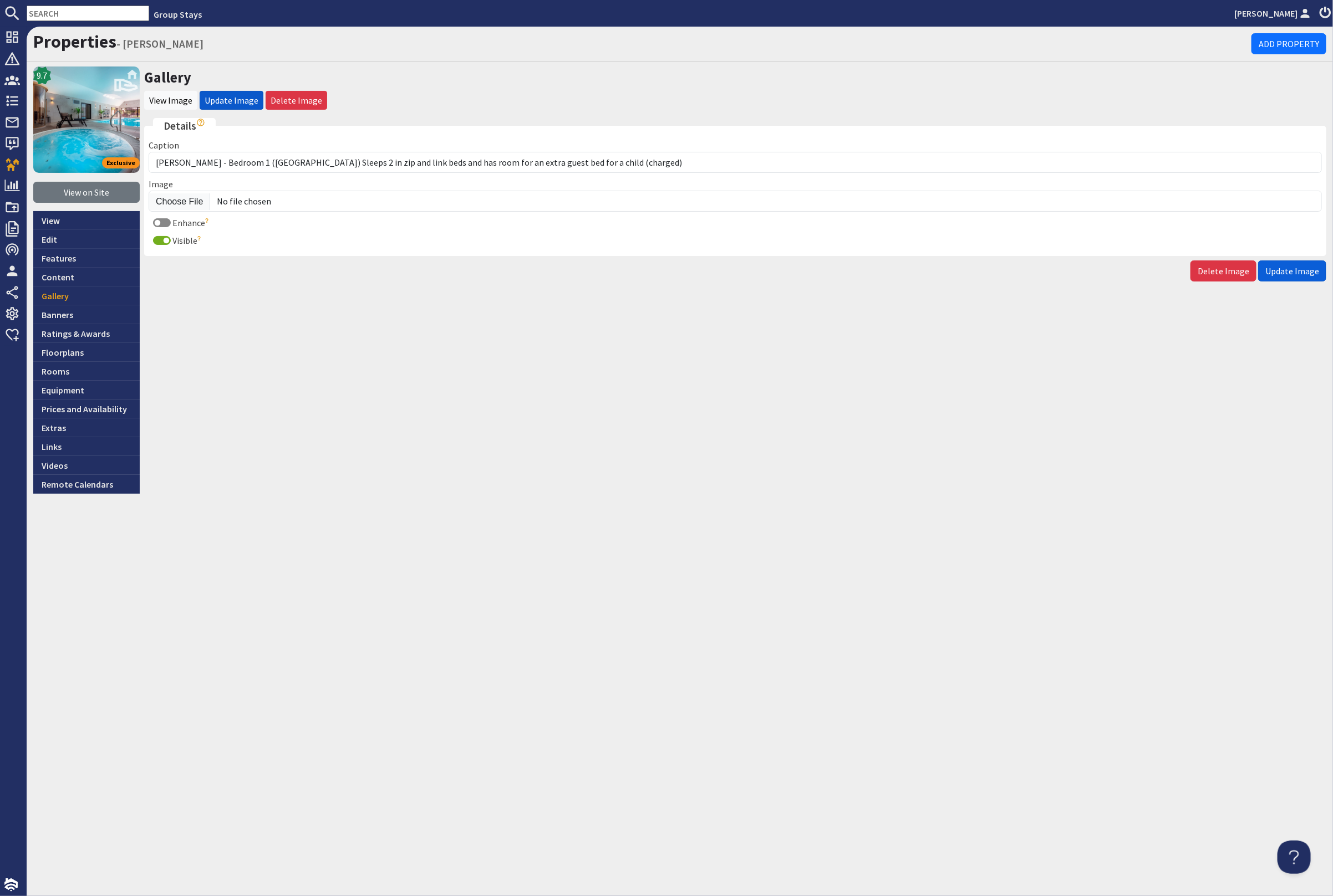
click at [1294, 274] on span "Update Image" at bounding box center [1291, 271] width 54 height 12
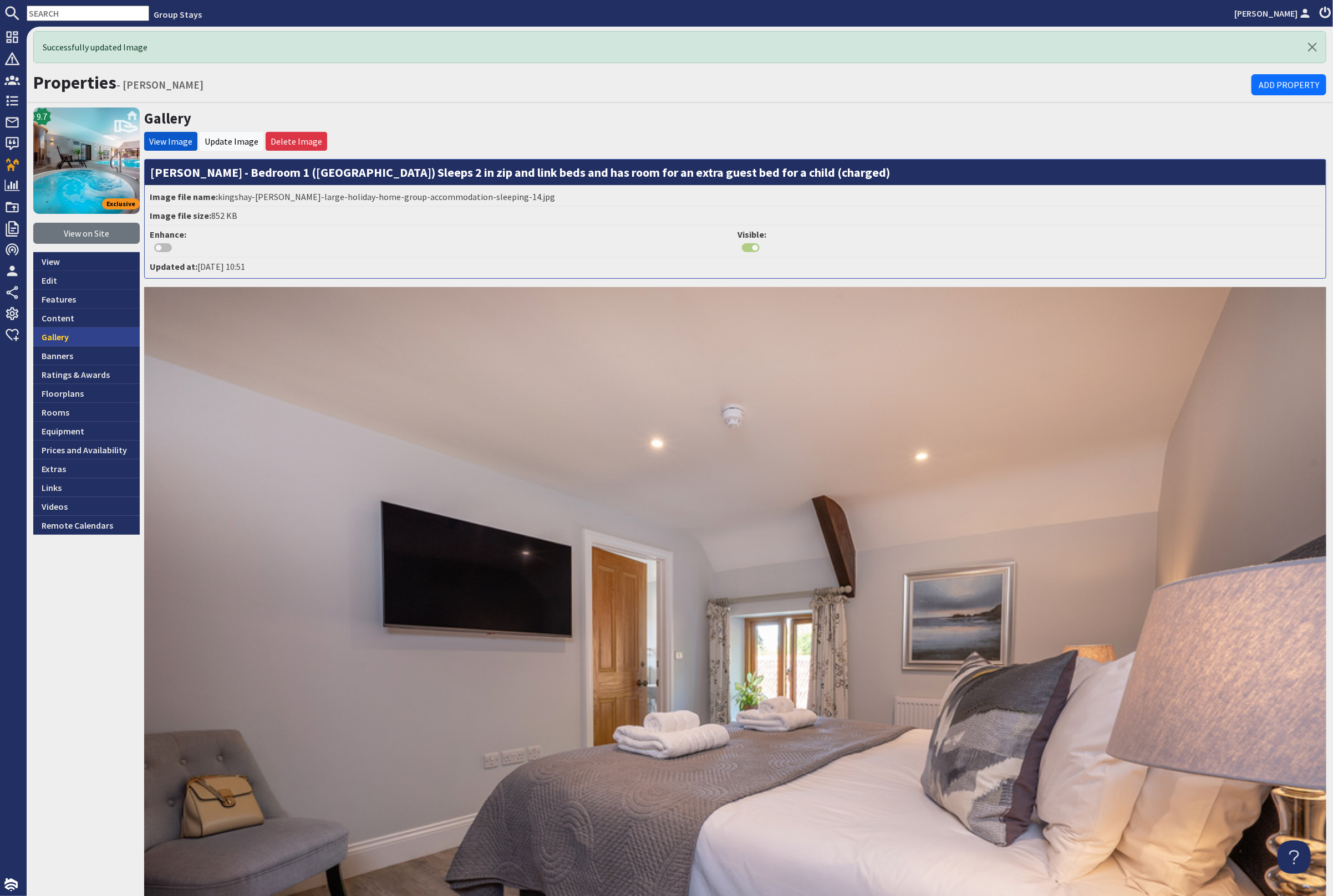
click at [75, 336] on link "Gallery" at bounding box center [87, 337] width 106 height 19
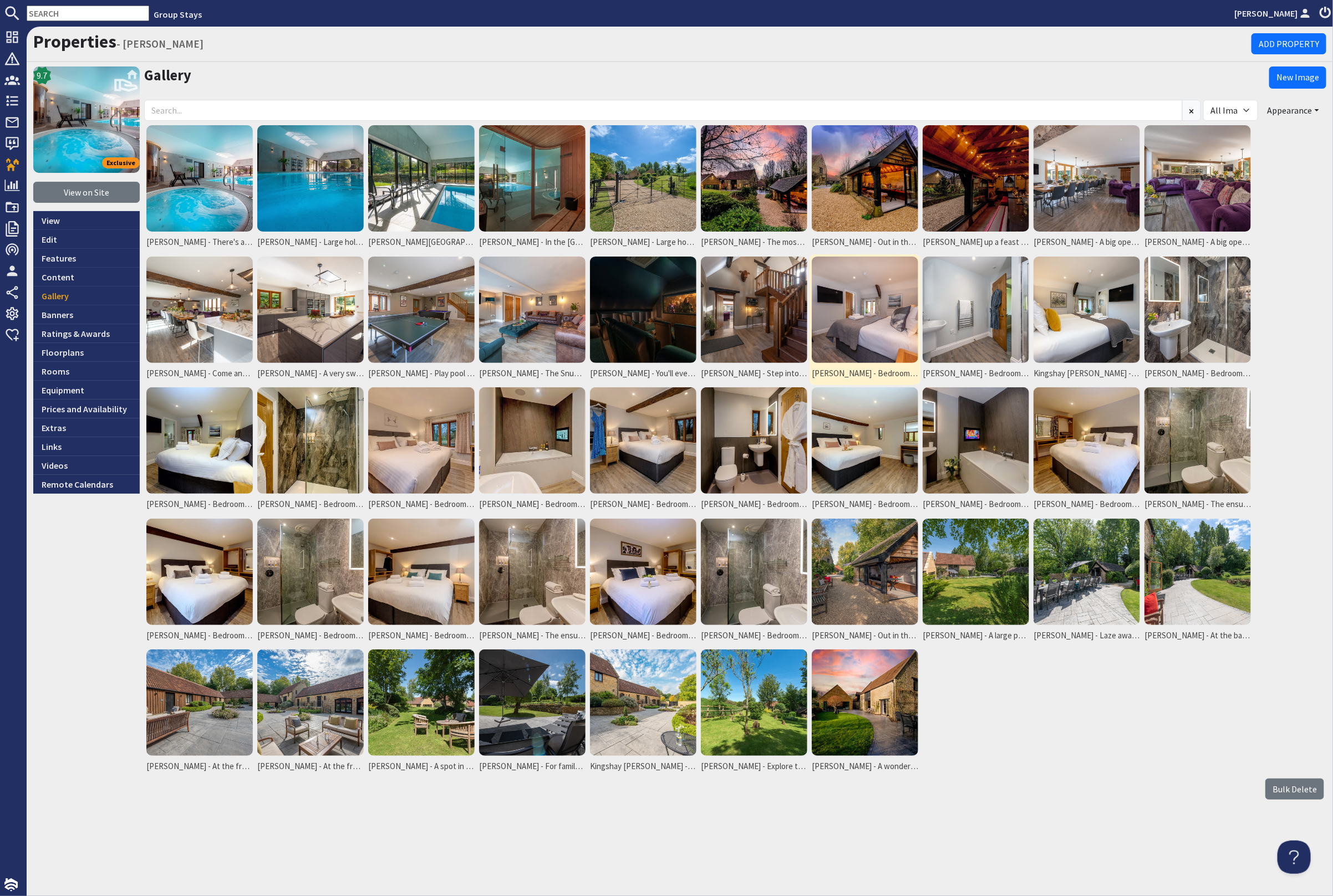
click at [854, 316] on img at bounding box center [865, 310] width 106 height 106
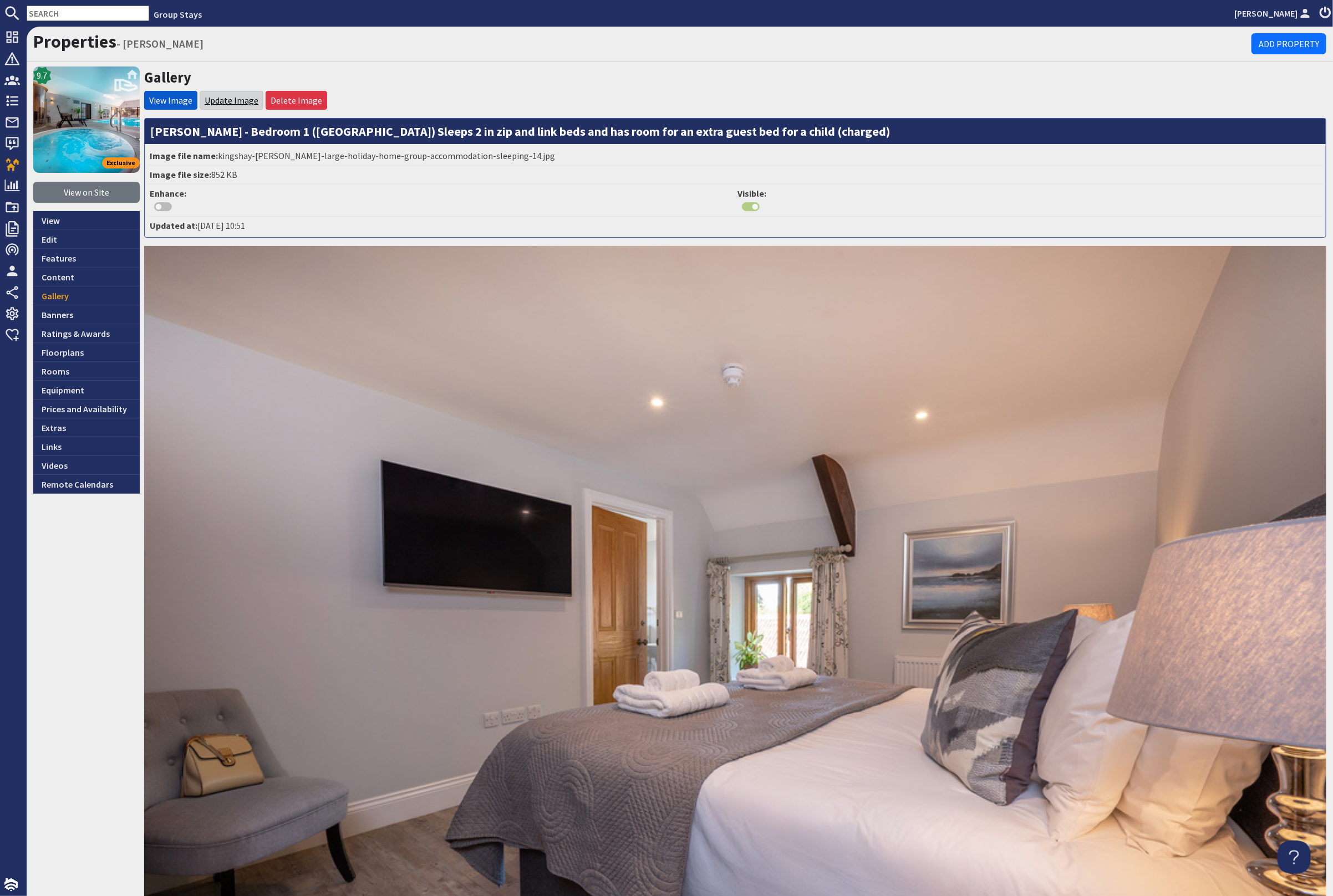
click at [239, 96] on link "Update Image" at bounding box center [231, 100] width 54 height 12
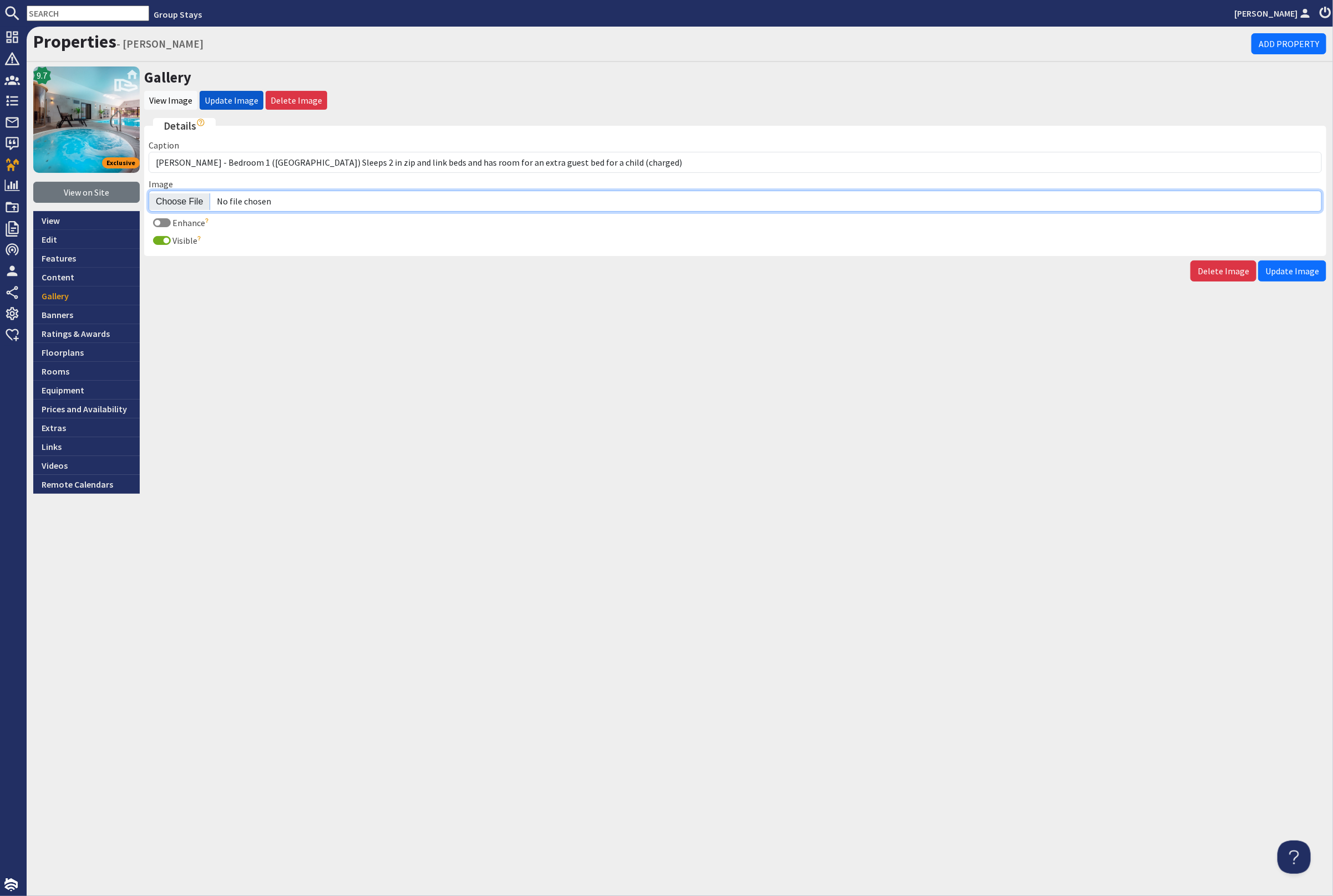
click at [195, 198] on input "Image" at bounding box center [735, 201] width 1173 height 21
type input "C:\fakepath\kingshay-barton-large-holiday-home-group-accommodation-sleeps-20.jpg"
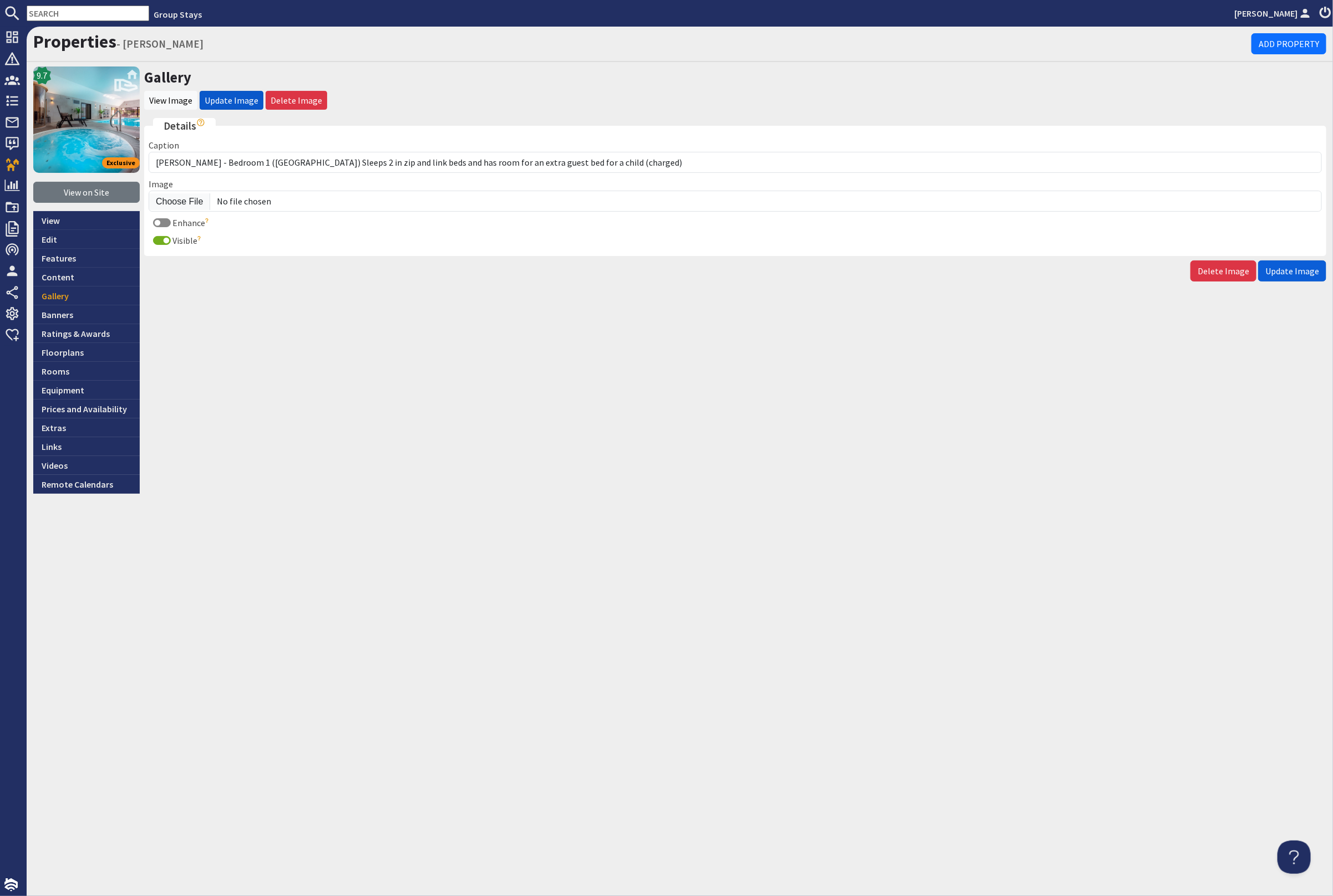
click at [1301, 269] on span "Update Image" at bounding box center [1291, 271] width 54 height 12
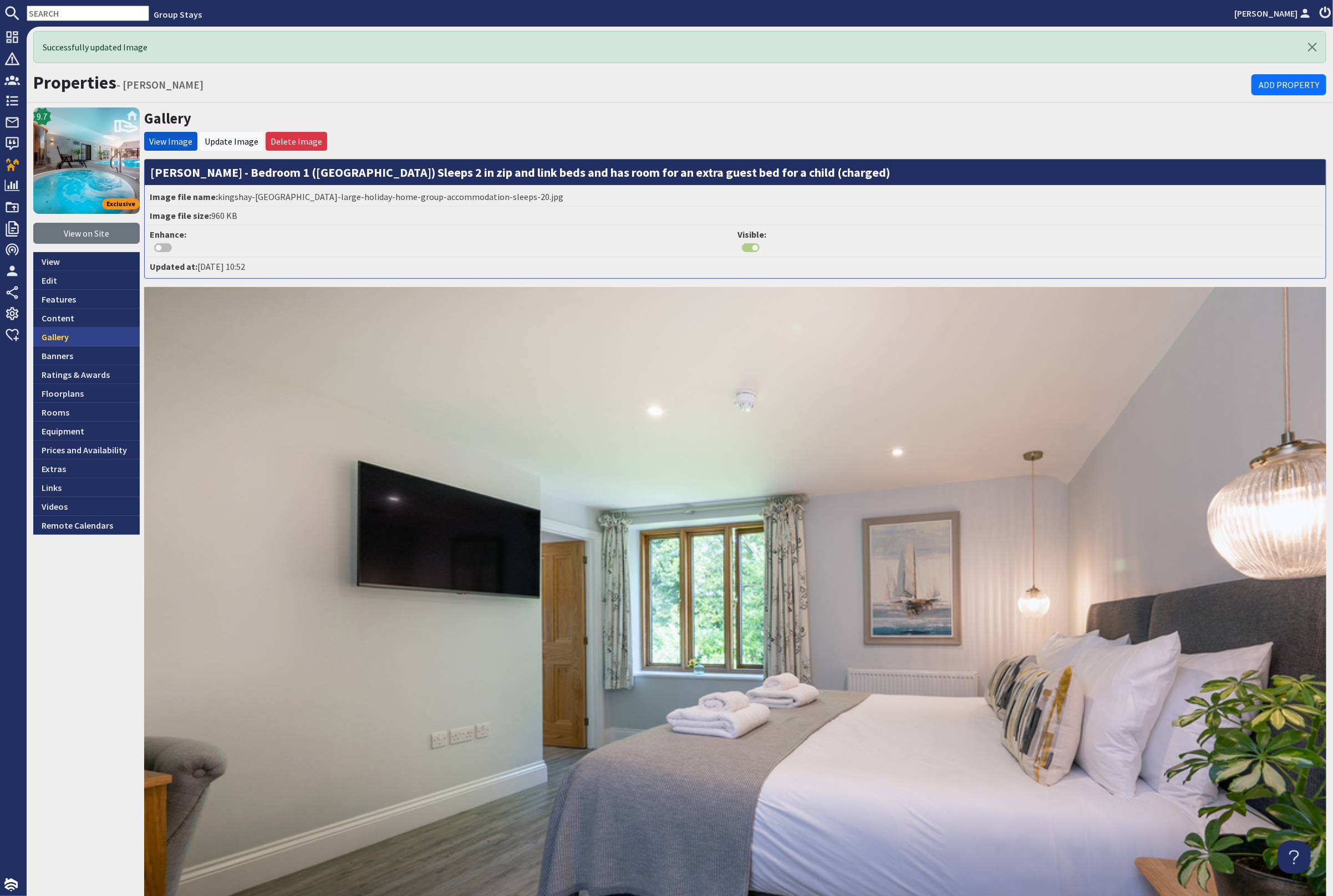
click at [50, 333] on link "Gallery" at bounding box center [87, 337] width 106 height 19
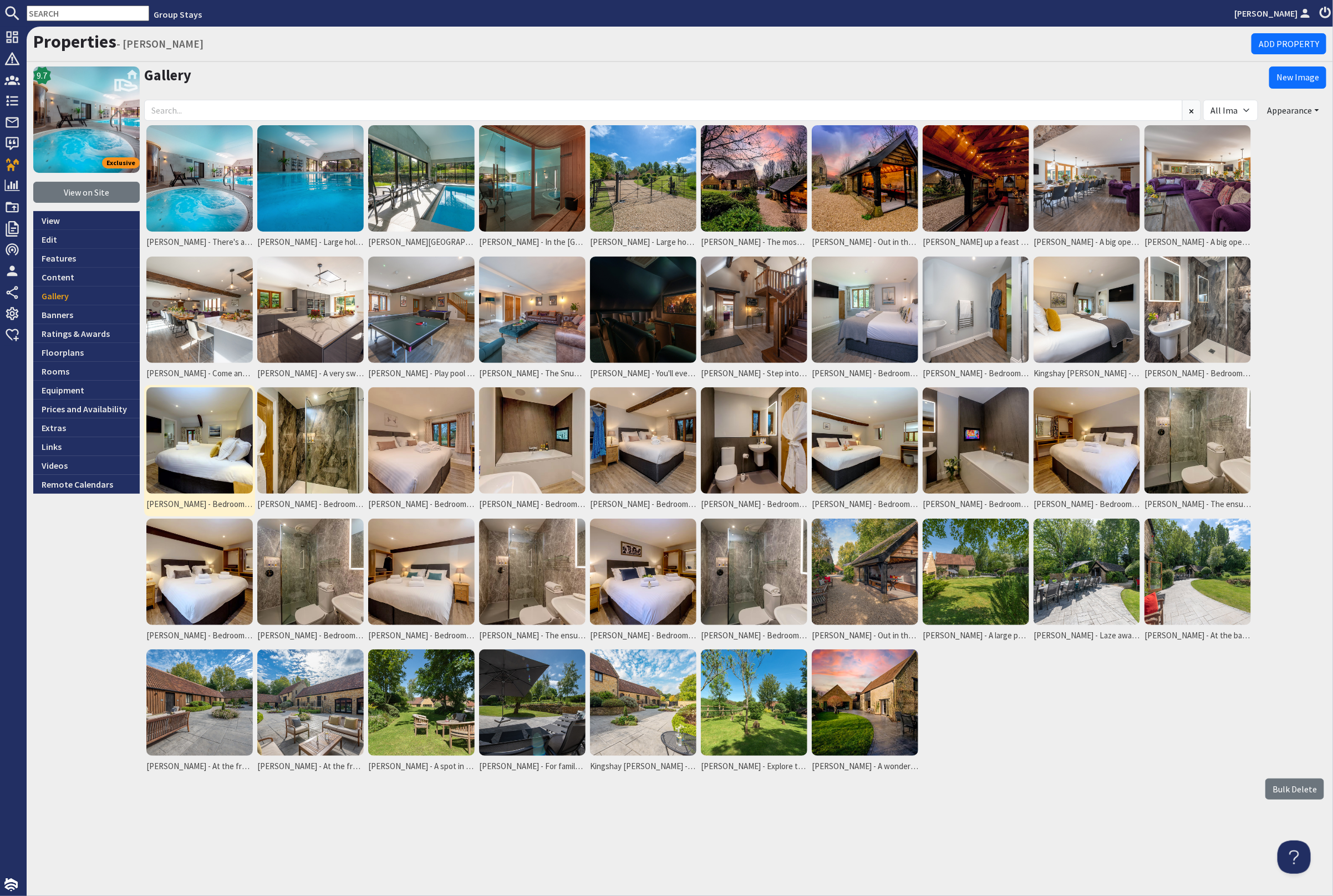
click at [222, 449] on img at bounding box center [199, 440] width 106 height 106
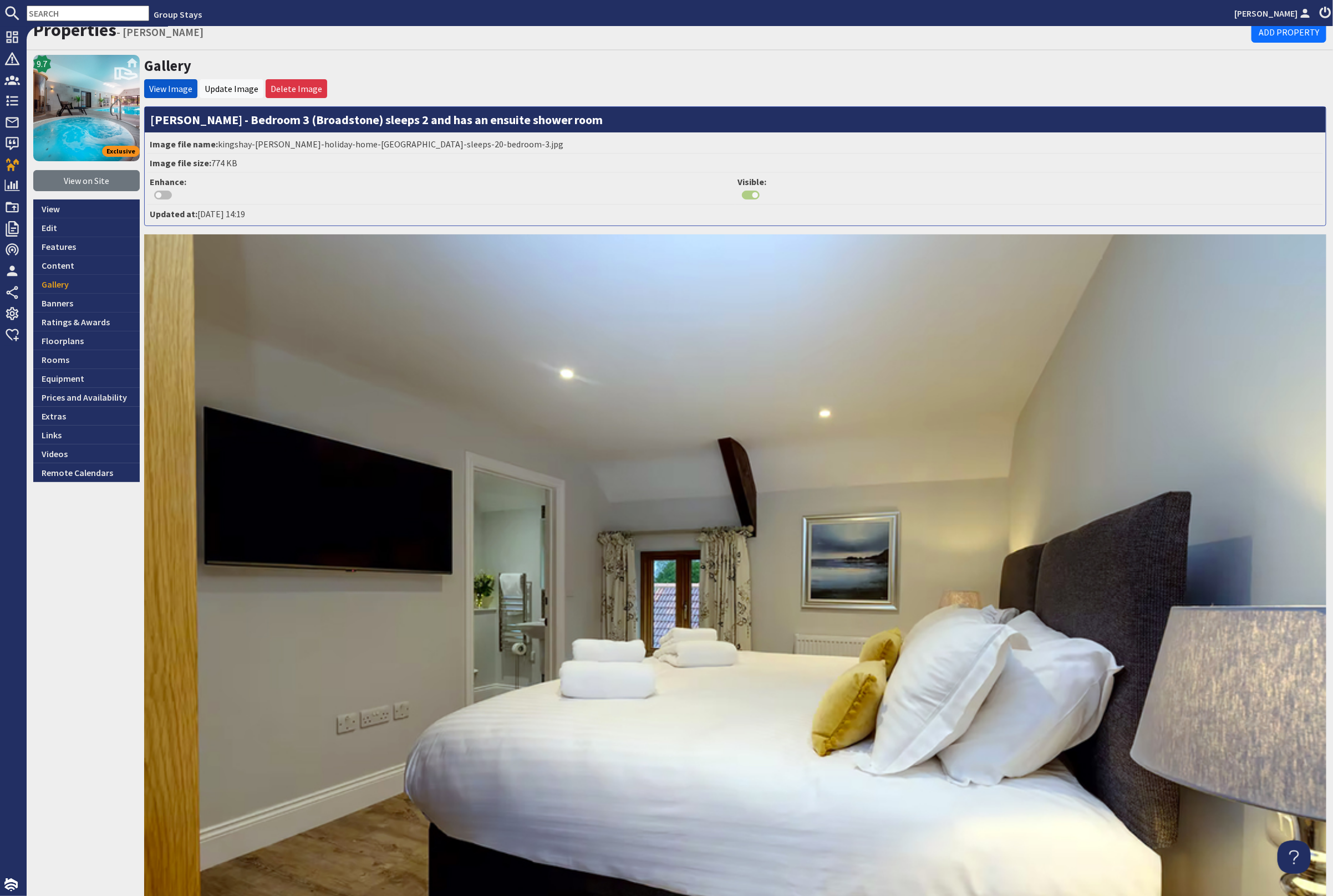
scroll to position [26, 0]
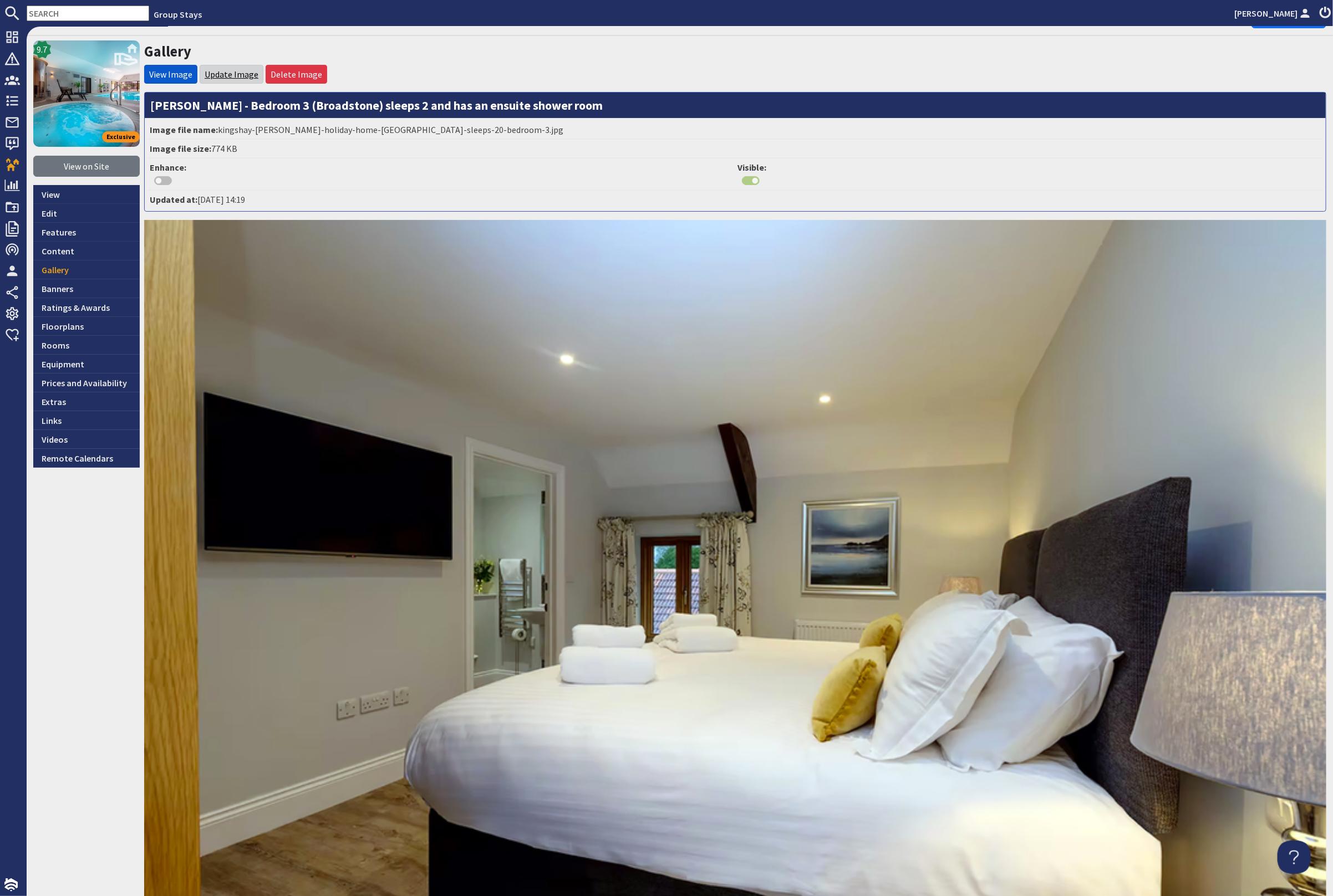
click at [237, 74] on link "Update Image" at bounding box center [231, 74] width 54 height 12
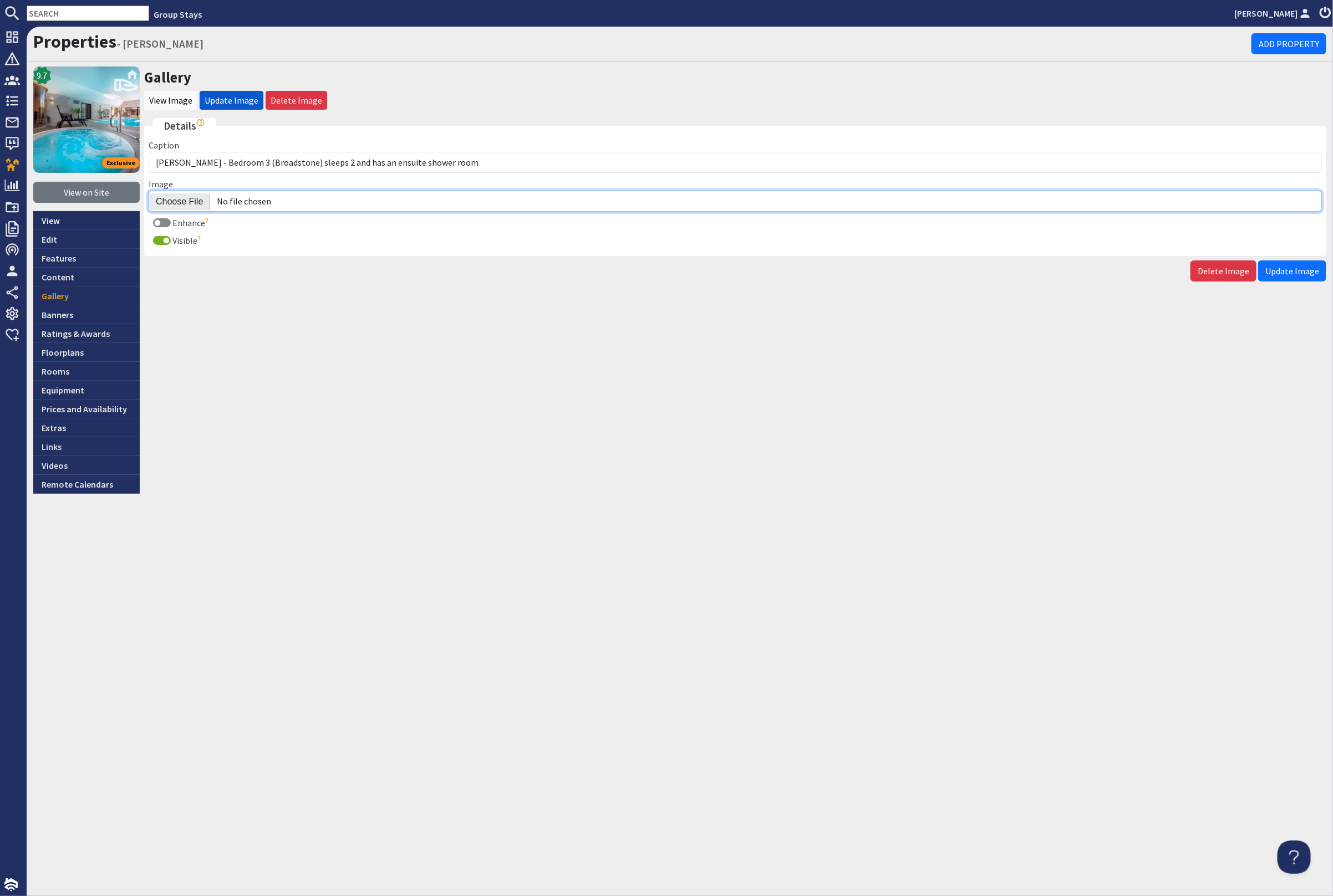
click at [185, 201] on input "Image" at bounding box center [735, 201] width 1173 height 21
type input "C:\fakepath\kingshay-[PERSON_NAME]-large-holiday-home-group-accommodation-sleep…"
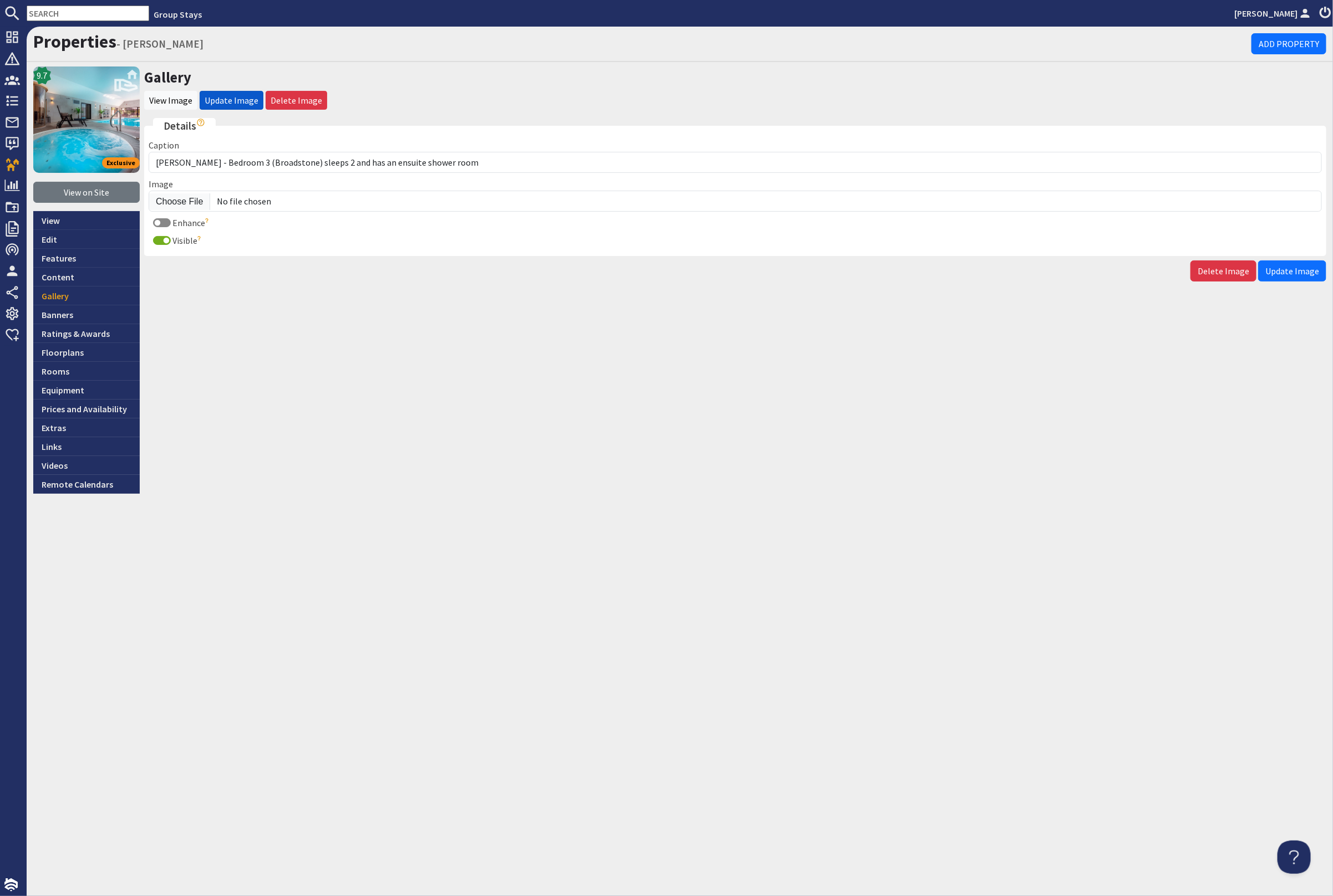
click at [1276, 266] on span "Update Image" at bounding box center [1291, 271] width 54 height 12
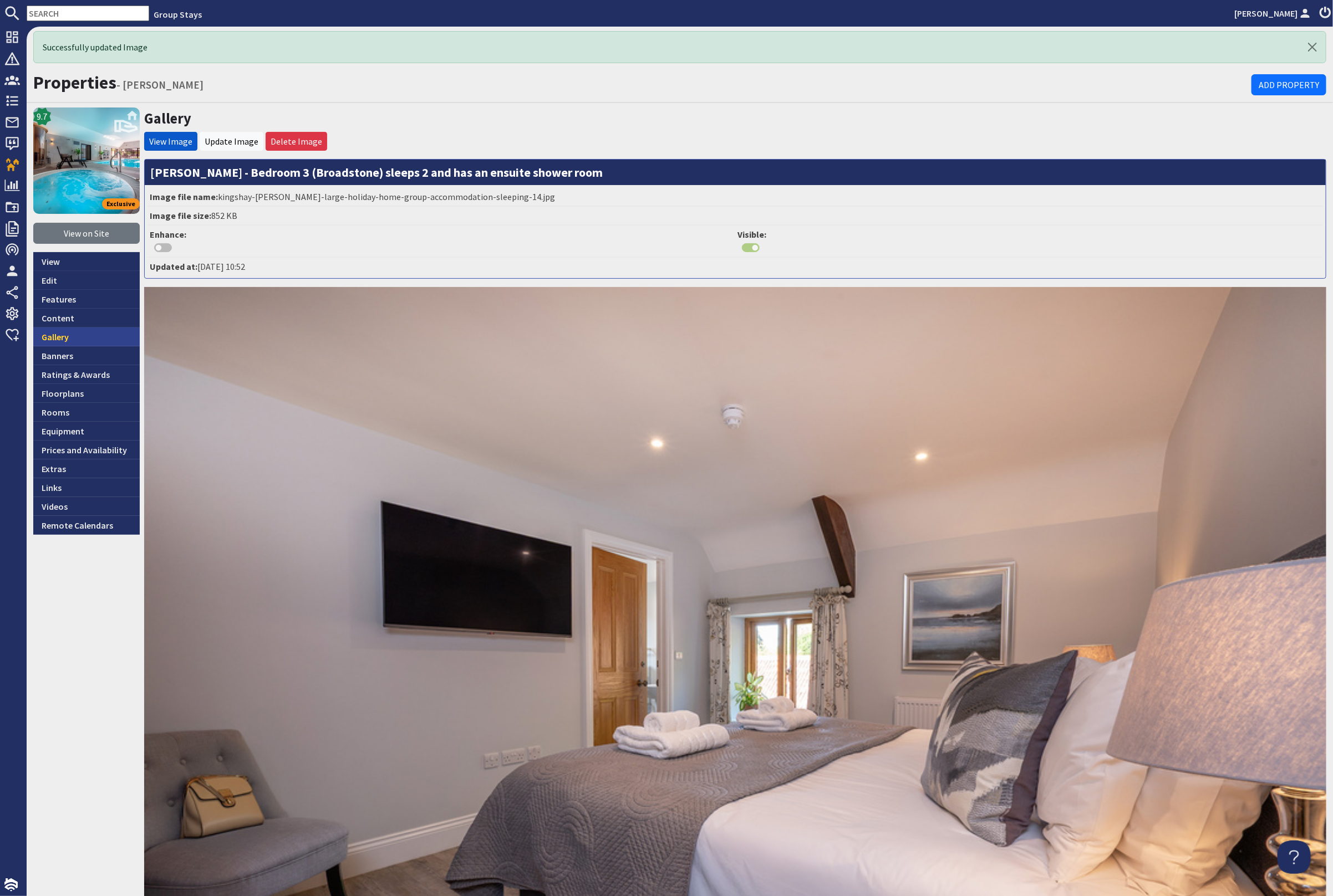
click at [73, 335] on link "Gallery" at bounding box center [87, 337] width 106 height 19
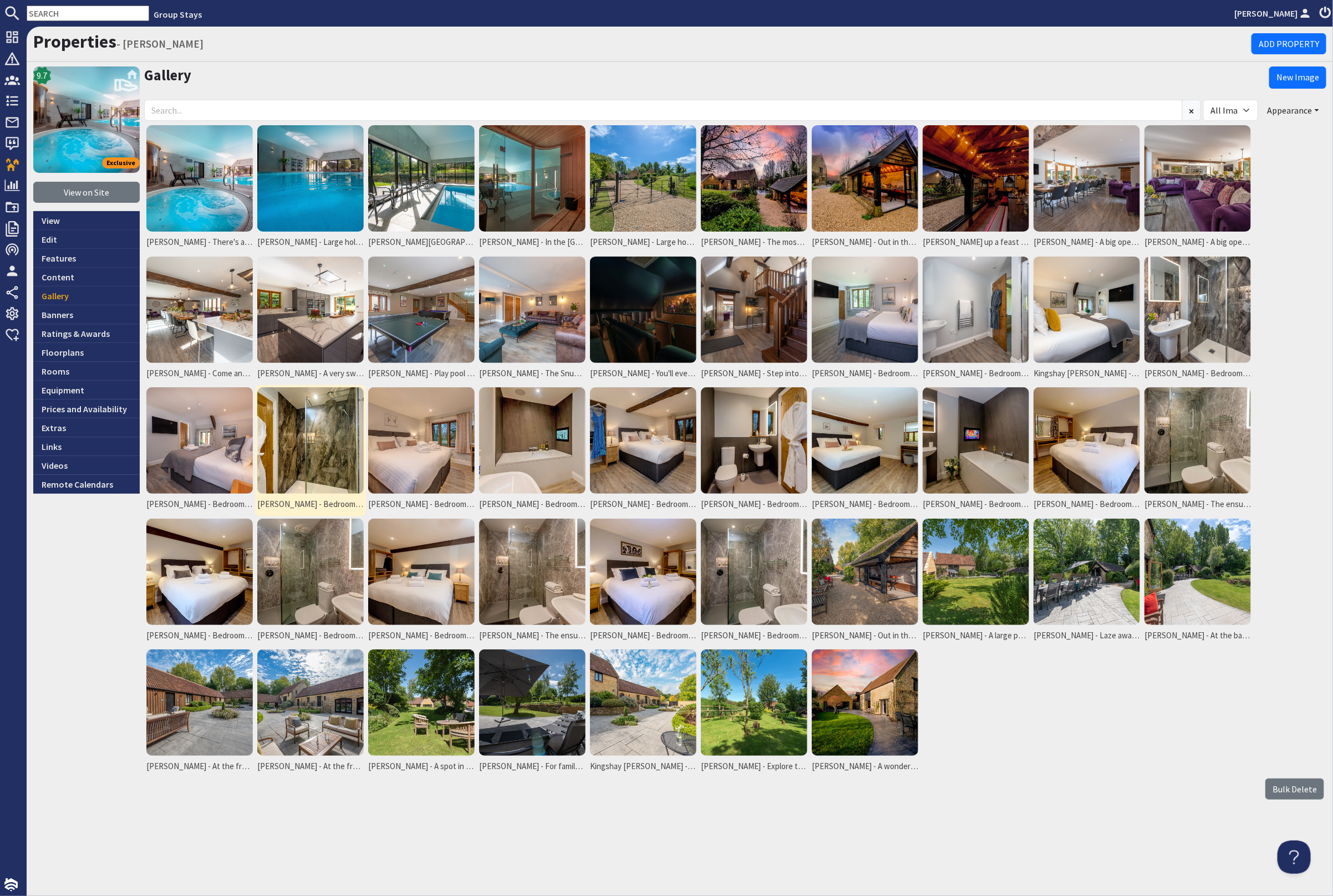
click at [297, 462] on img at bounding box center [310, 440] width 106 height 106
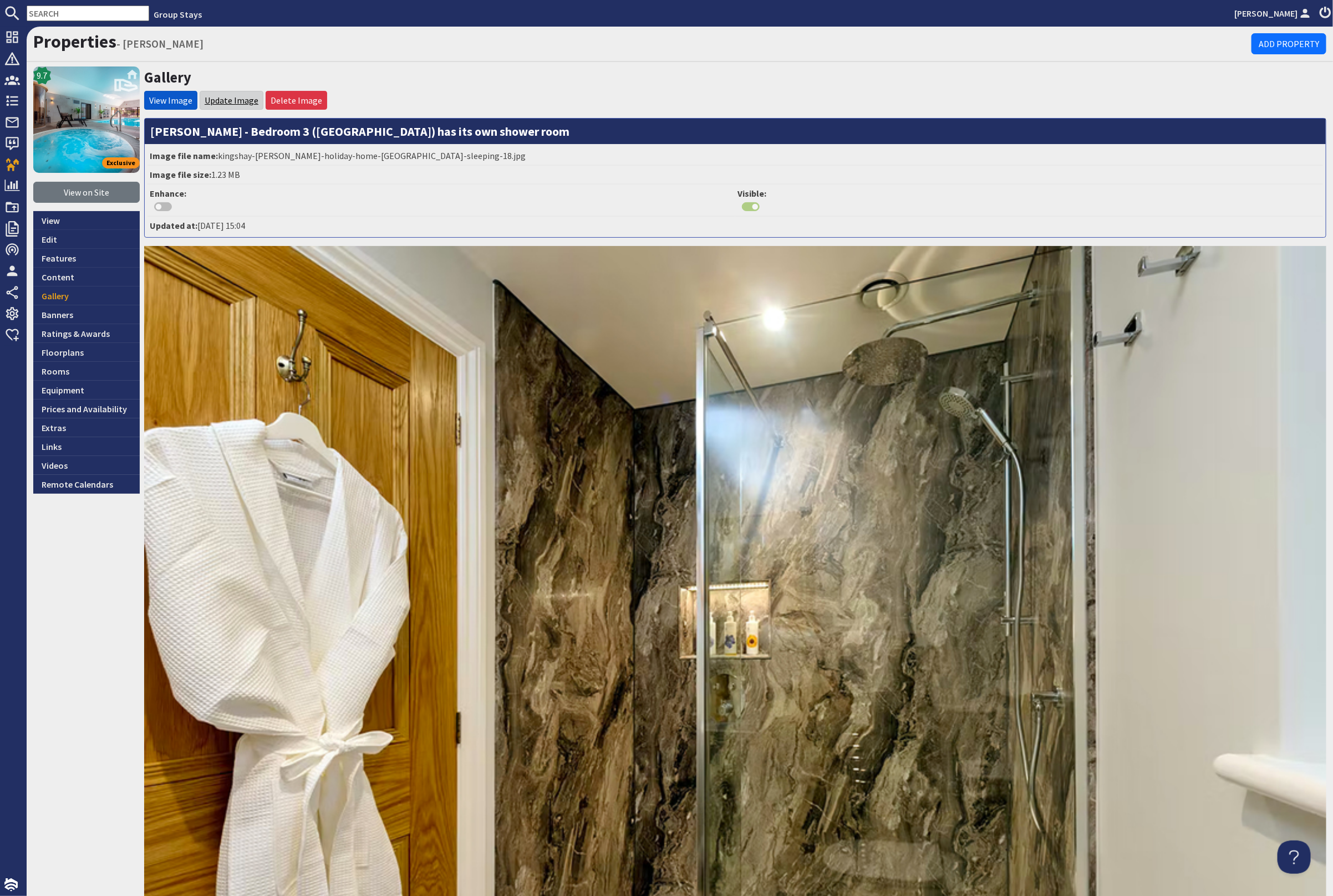
click at [209, 97] on link "Update Image" at bounding box center [231, 100] width 54 height 12
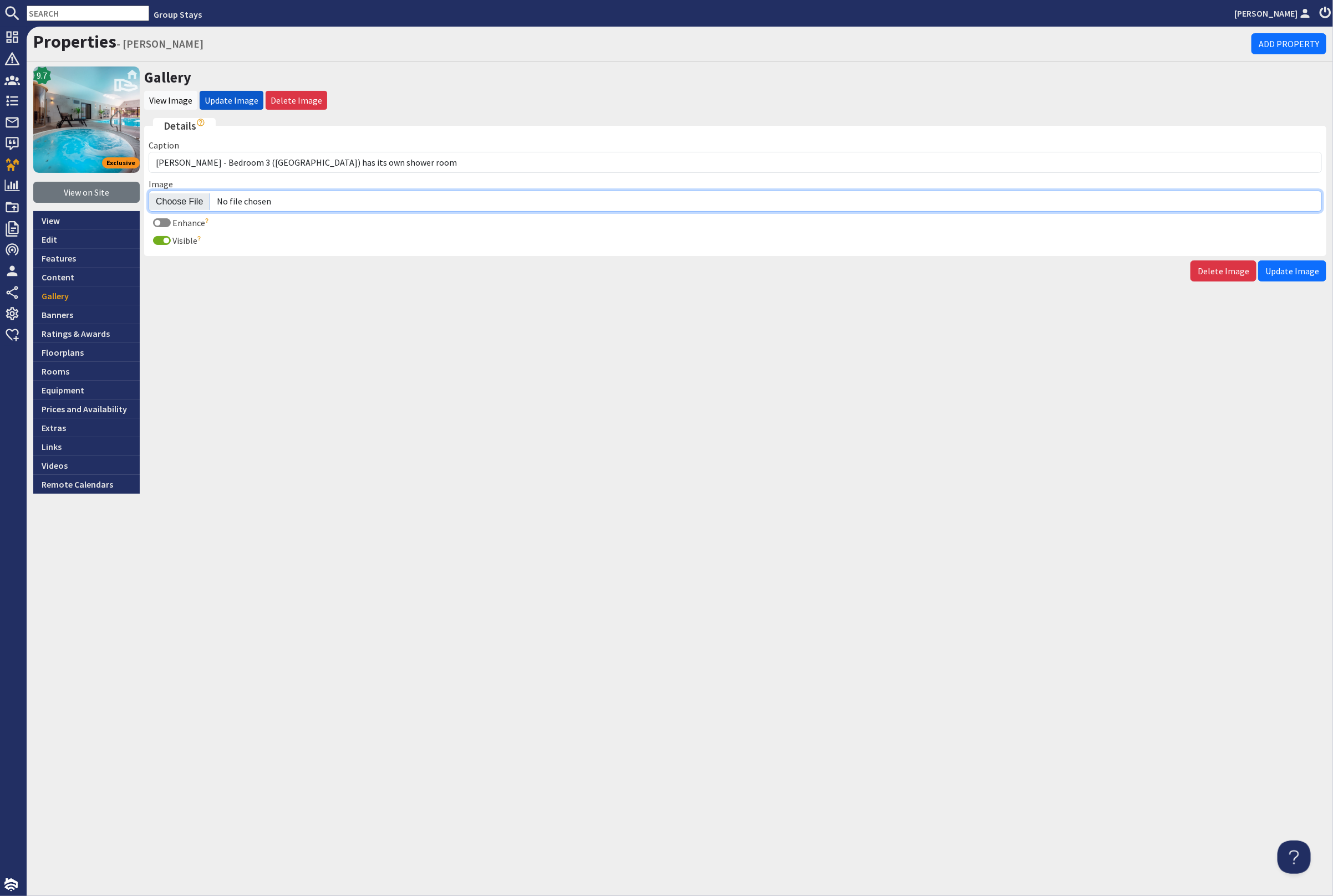
click at [177, 202] on input "Image" at bounding box center [735, 201] width 1173 height 21
type input "C:\fakepath\kingshay-barton-large-holiday-home-group-accommodation-sleeping-15.…"
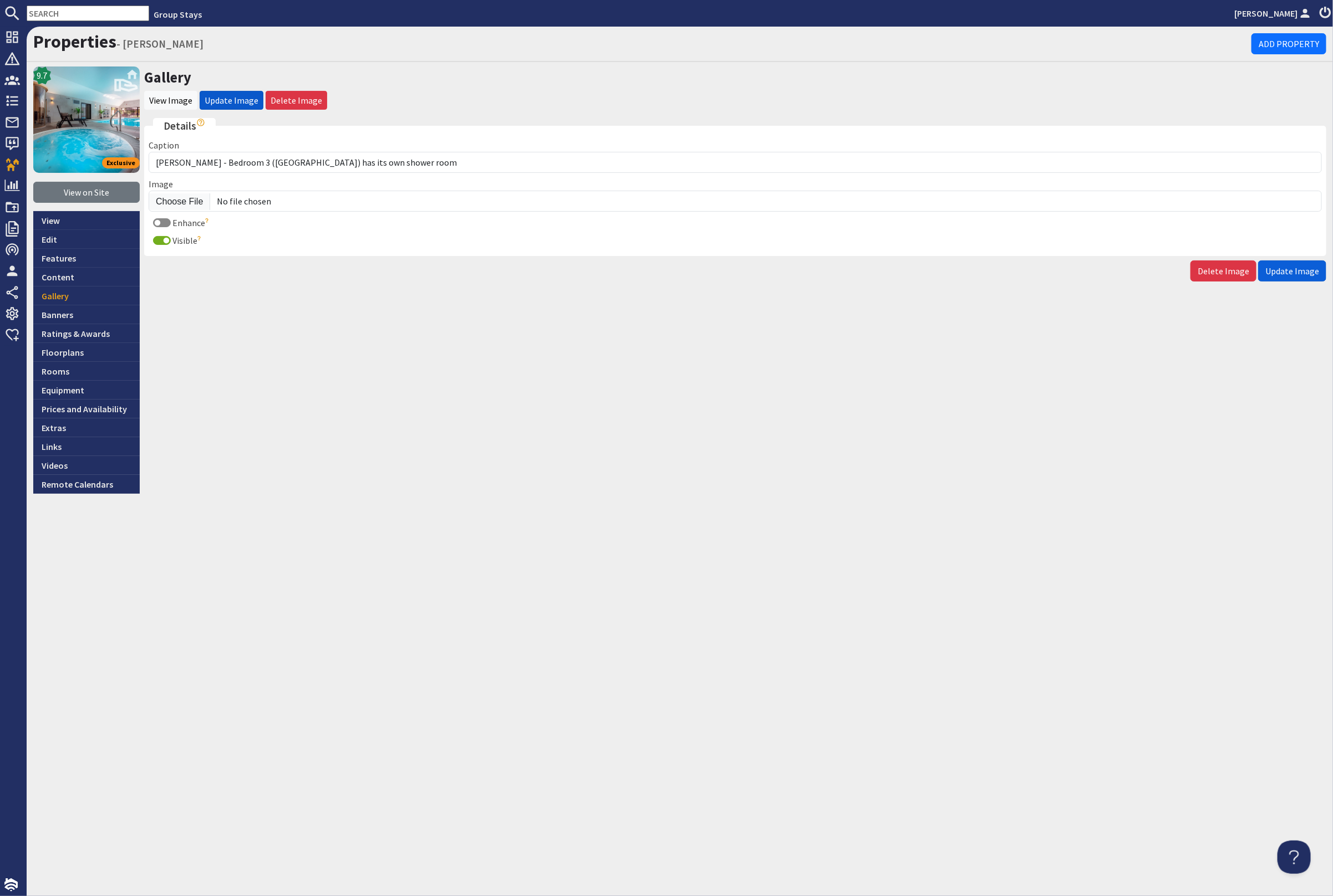
click at [1269, 267] on span "Update Image" at bounding box center [1291, 271] width 54 height 12
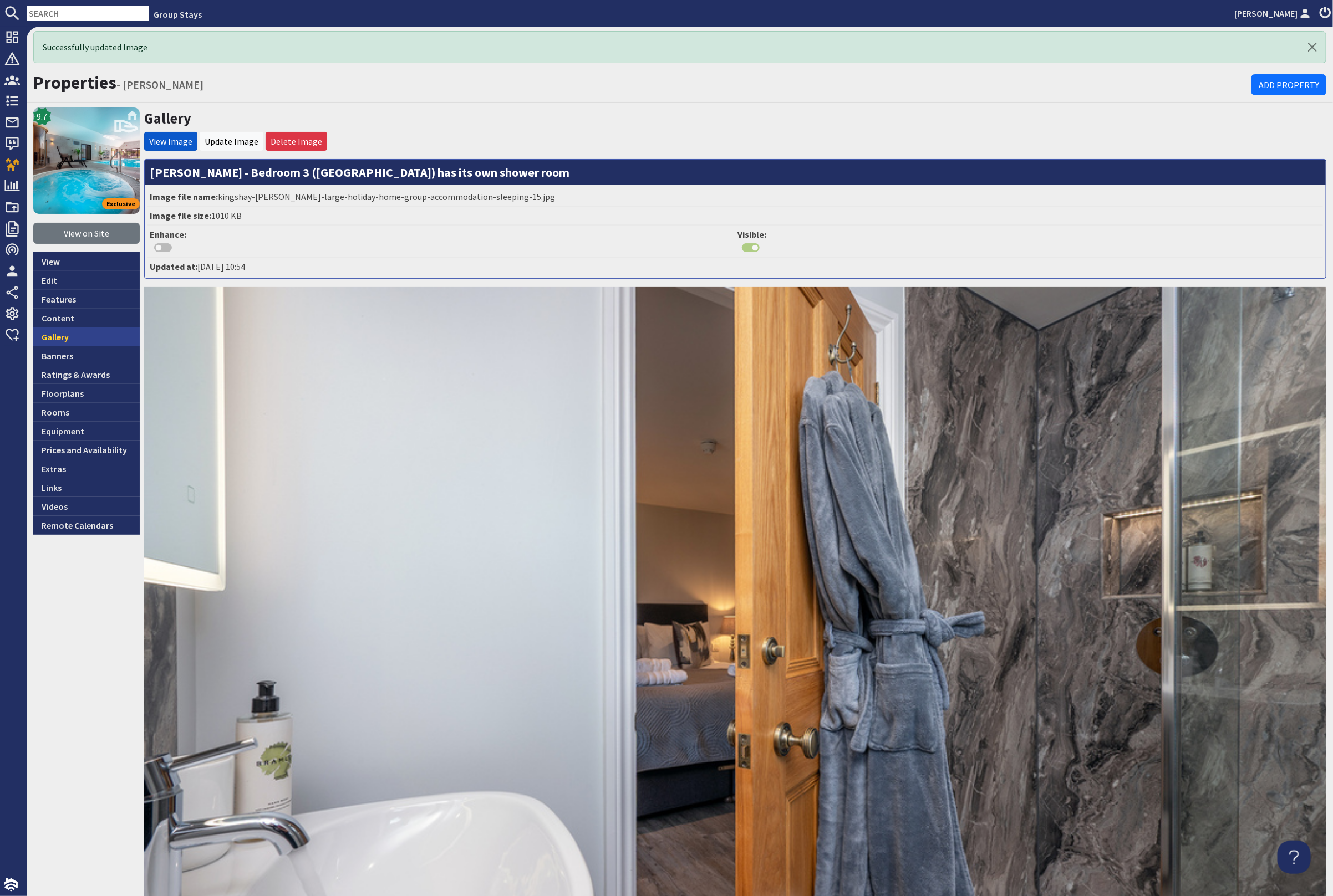
click at [74, 339] on link "Gallery" at bounding box center [87, 337] width 106 height 19
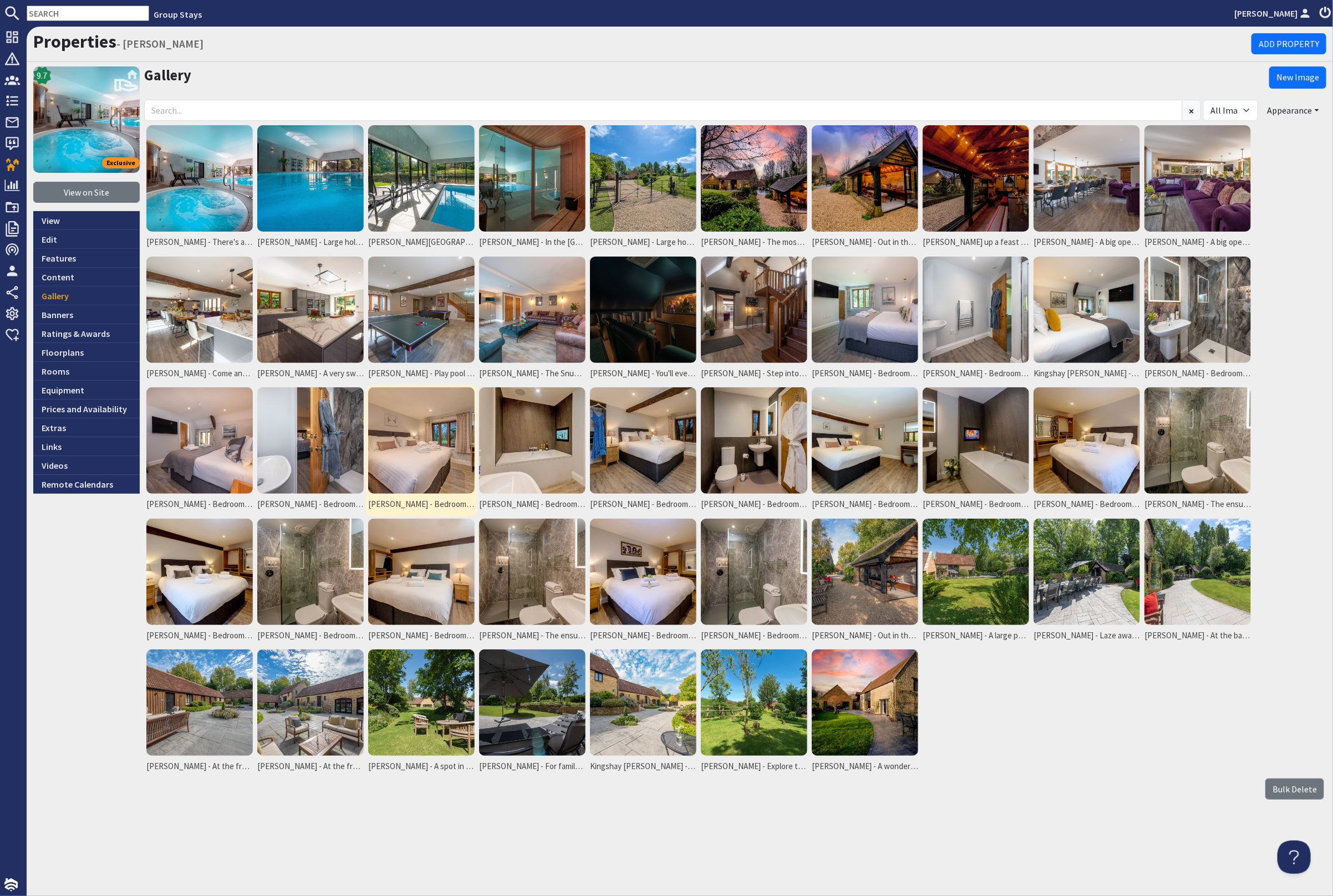
click at [425, 435] on img at bounding box center [421, 440] width 106 height 106
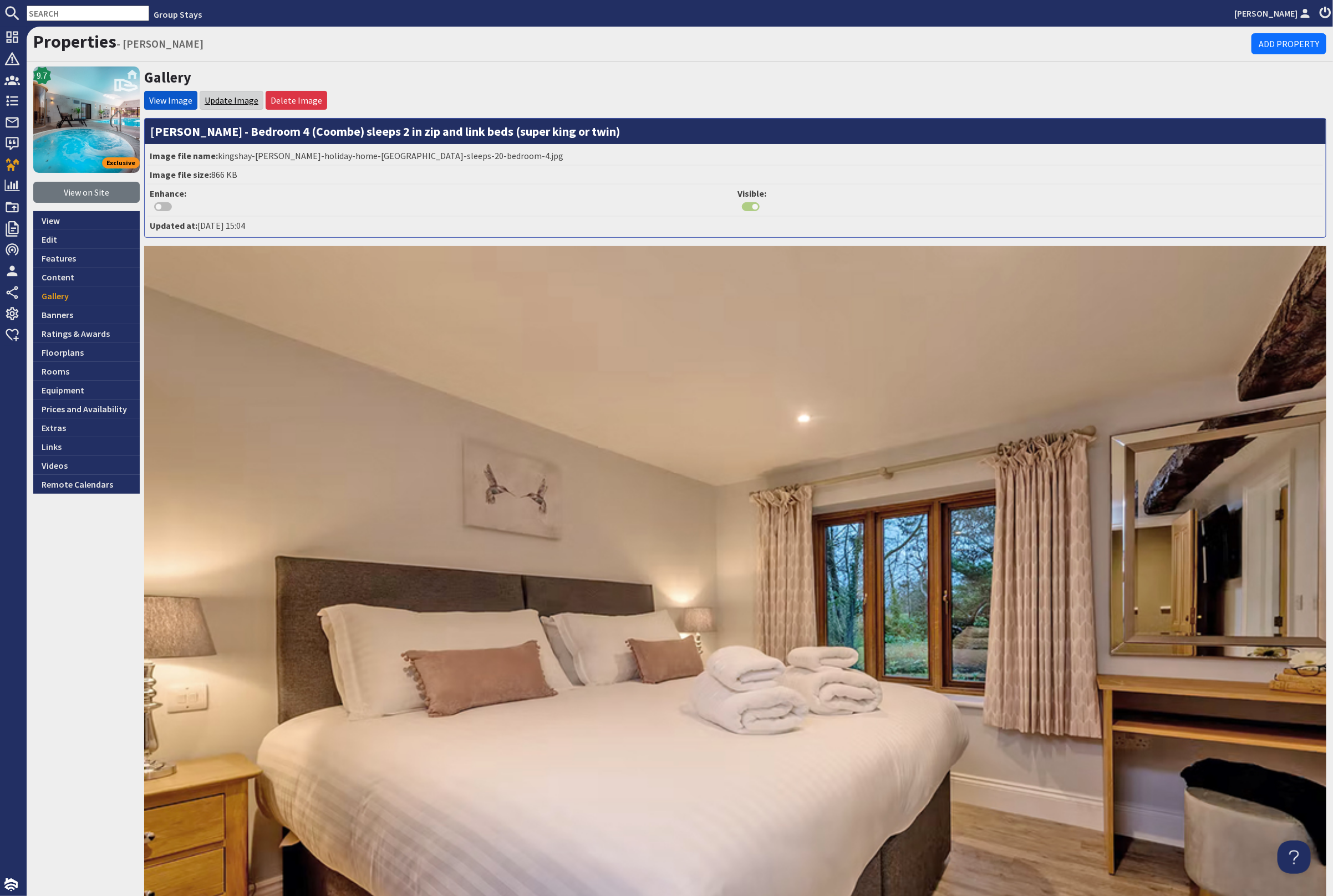
click at [238, 99] on link "Update Image" at bounding box center [231, 100] width 54 height 12
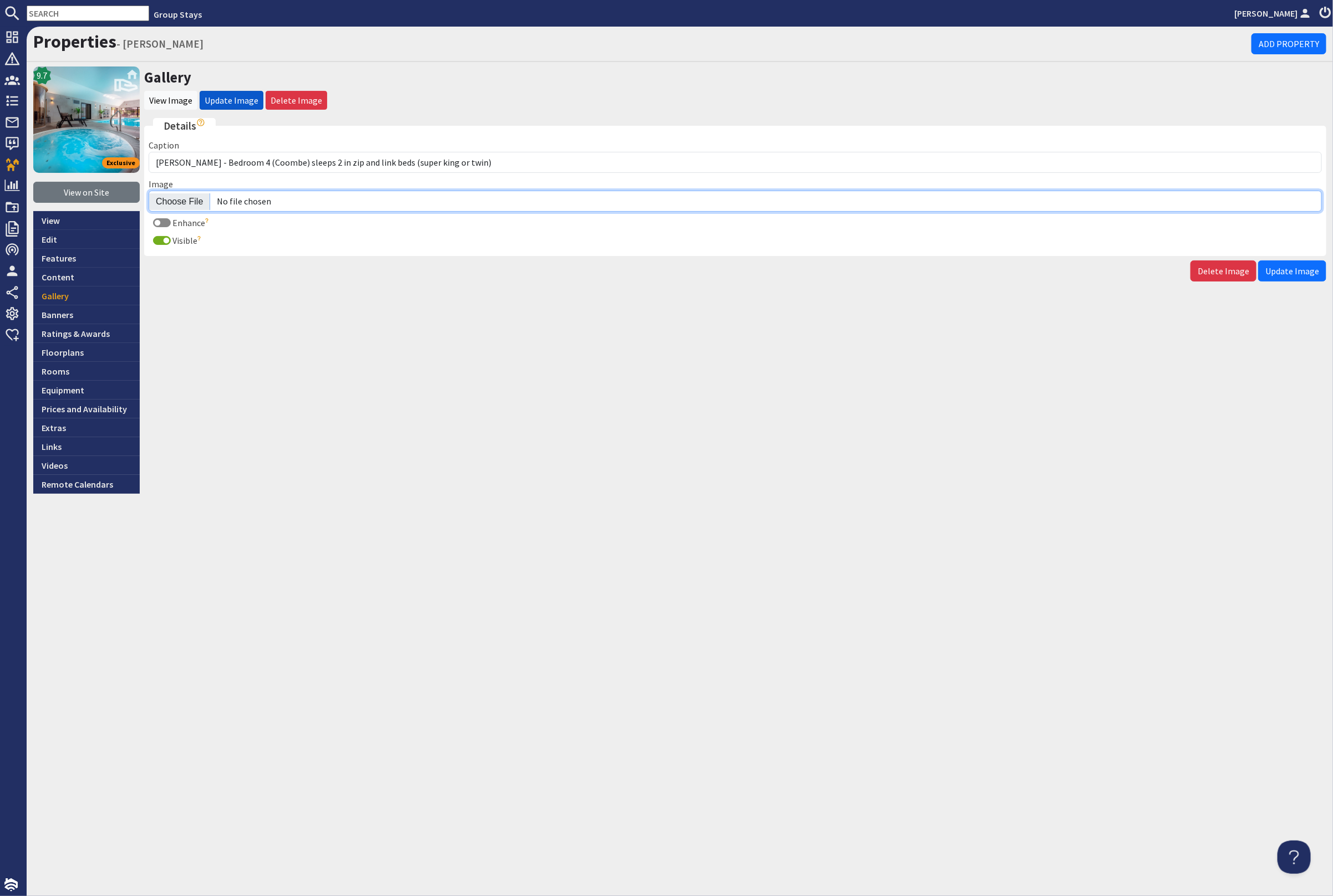
click at [173, 201] on input "Image" at bounding box center [735, 201] width 1173 height 21
type input "C:\fakepath\kingshay-barton-large-holiday-home-group-accommodation-sleeping-16.…"
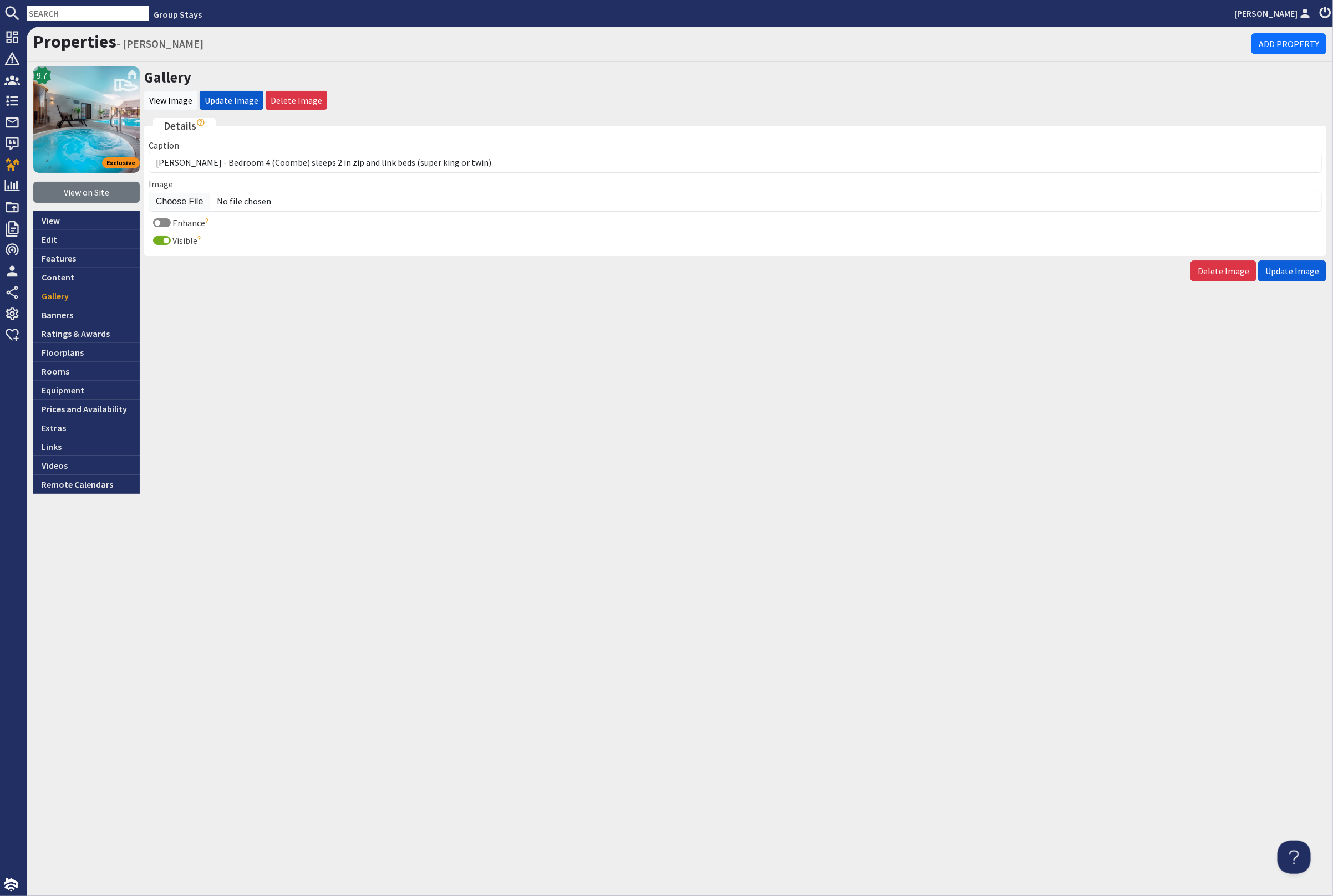
click at [1291, 272] on span "Update Image" at bounding box center [1291, 271] width 54 height 12
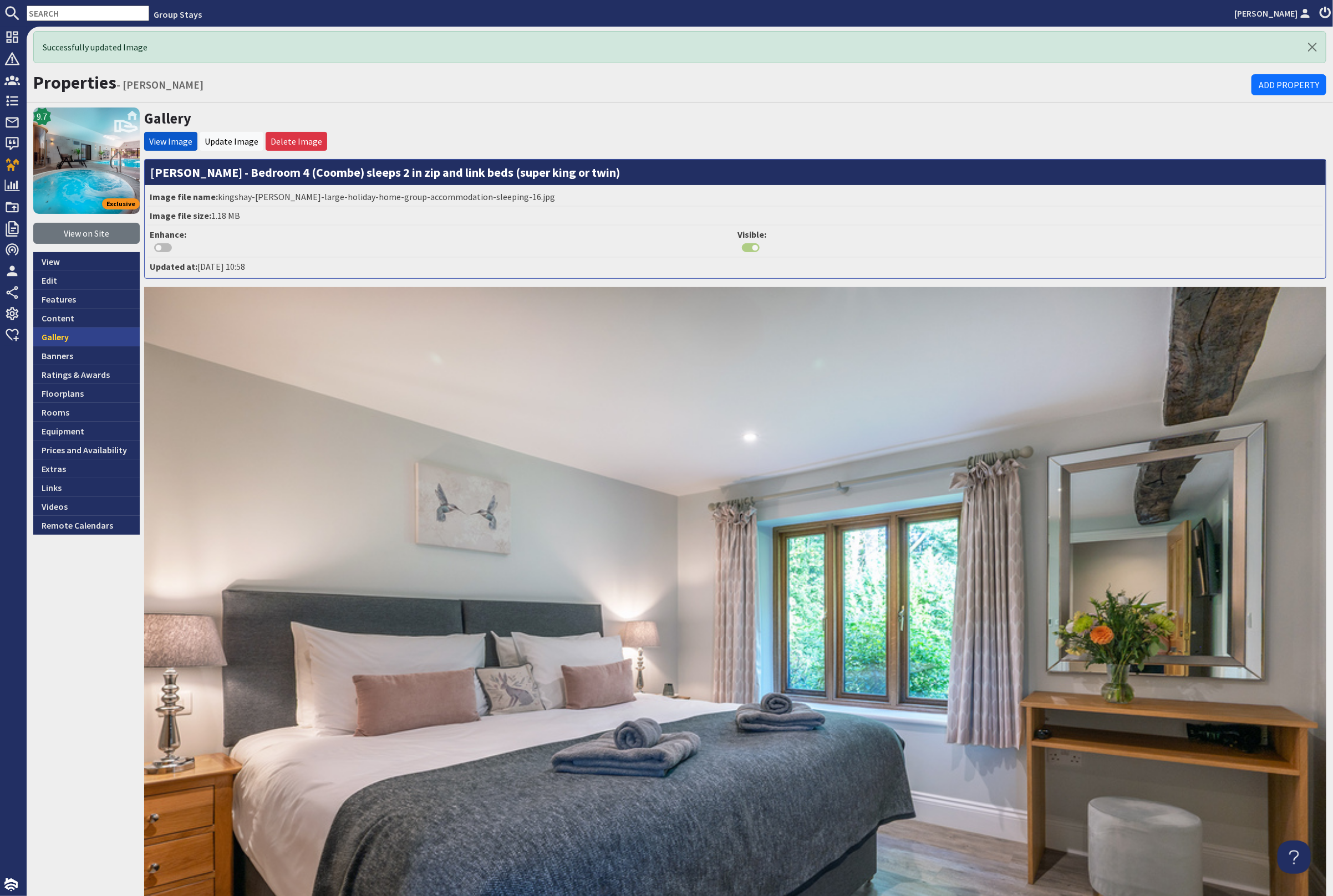
click at [60, 334] on link "Gallery" at bounding box center [87, 337] width 106 height 19
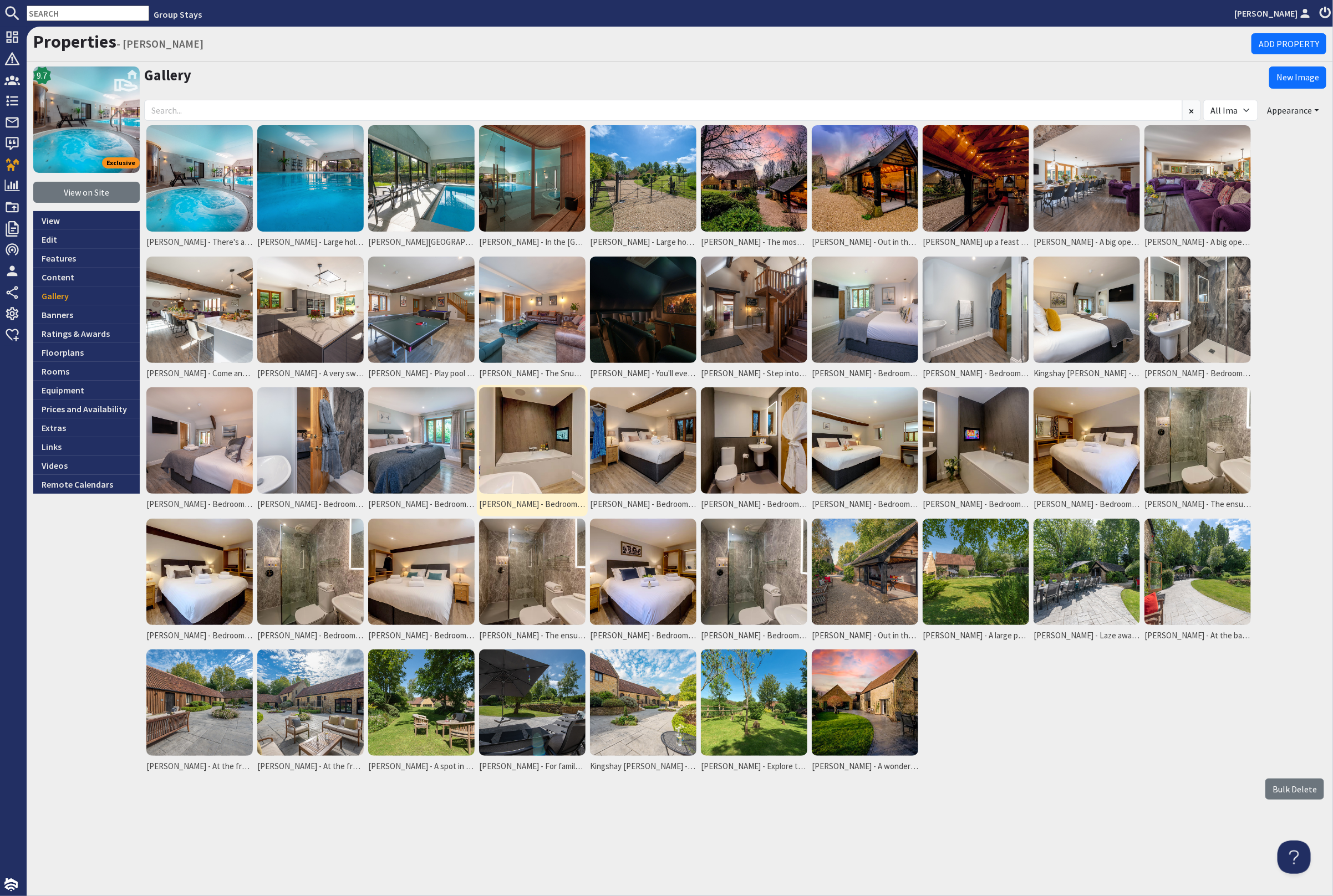
click at [540, 432] on img at bounding box center [532, 440] width 106 height 106
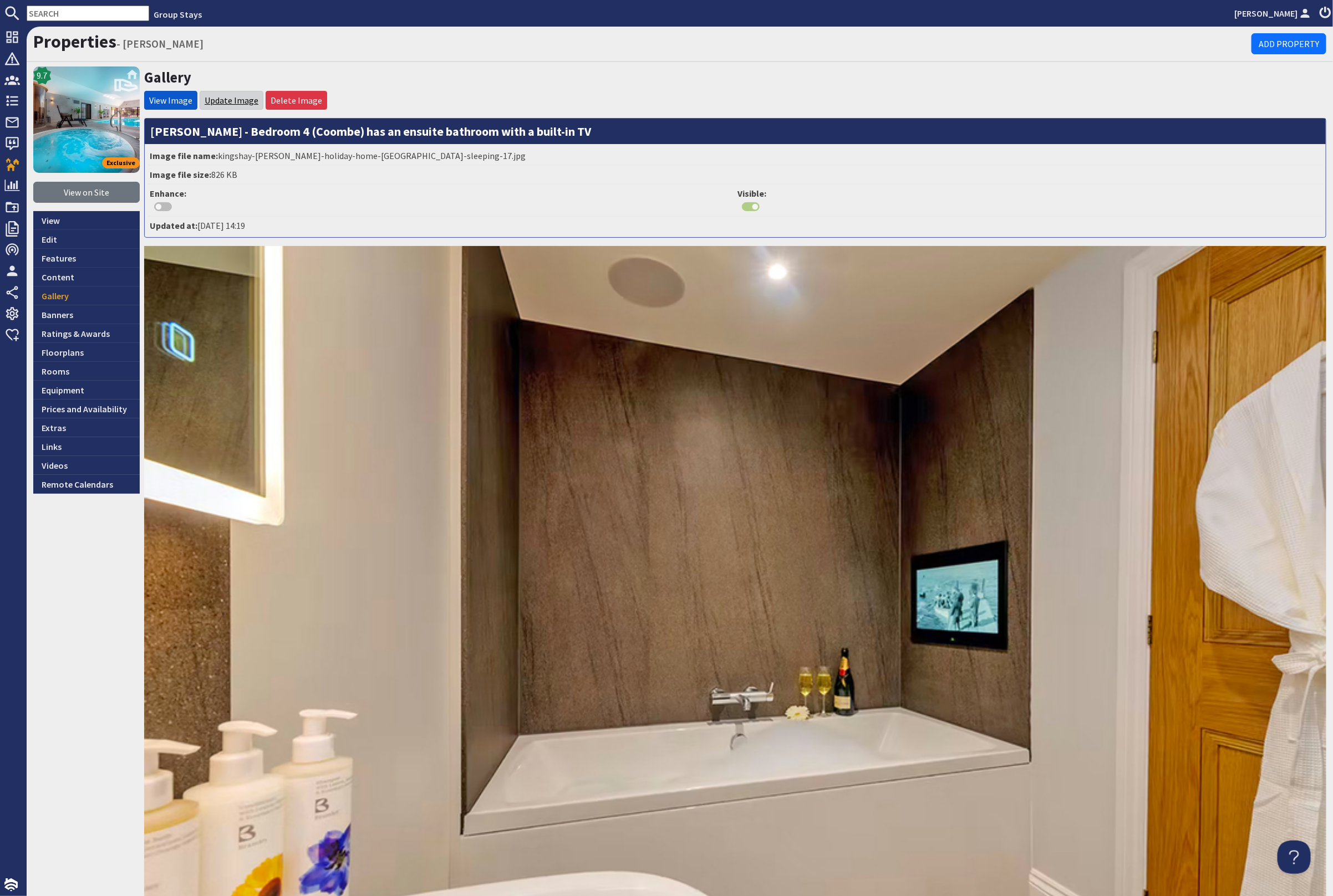
click at [235, 96] on link "Update Image" at bounding box center [231, 100] width 54 height 12
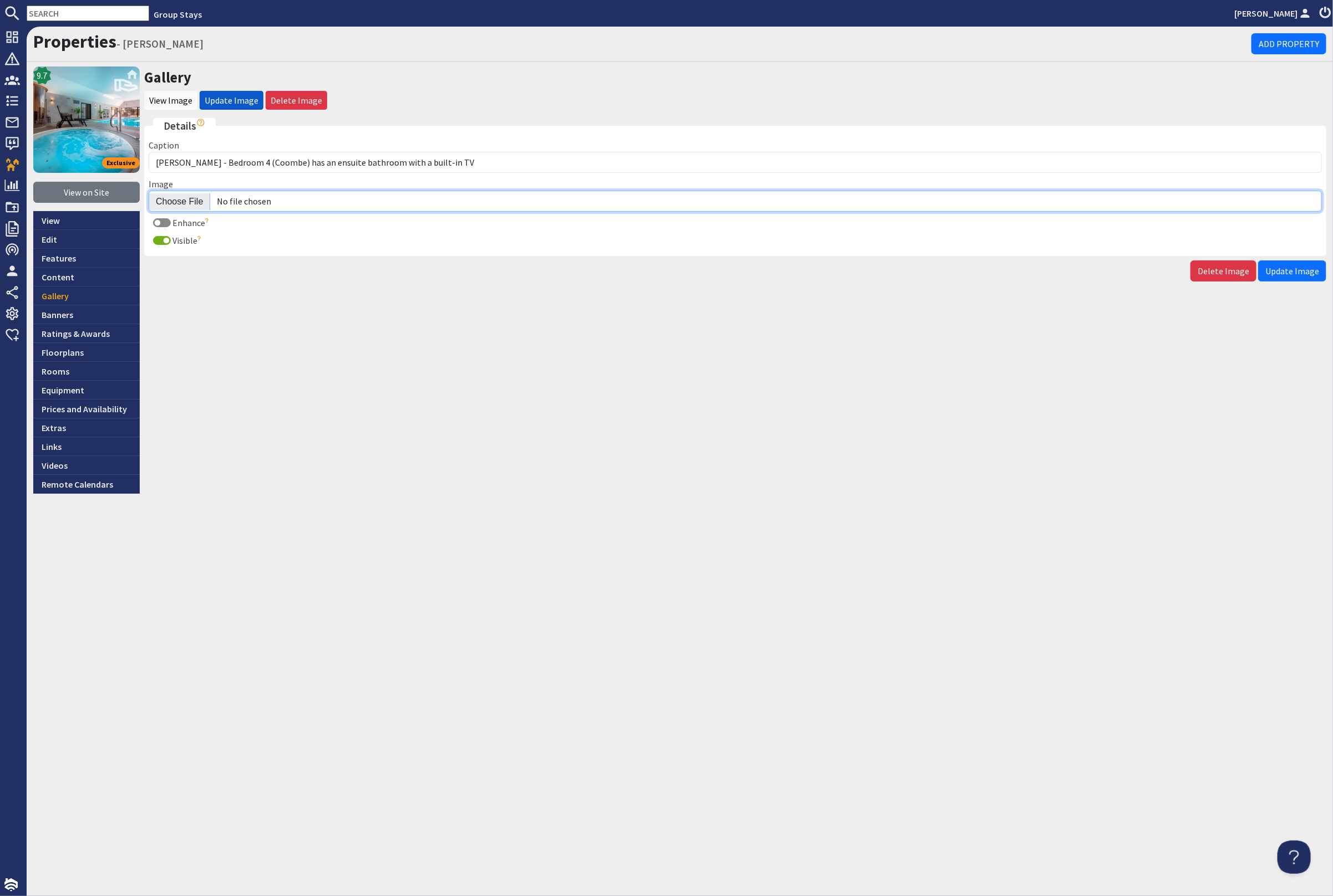
click at [187, 198] on input "Image" at bounding box center [735, 201] width 1173 height 21
type input "C:\fakepath\kingshay-[PERSON_NAME]-large-holiday-home-group-accommodation-sleep…"
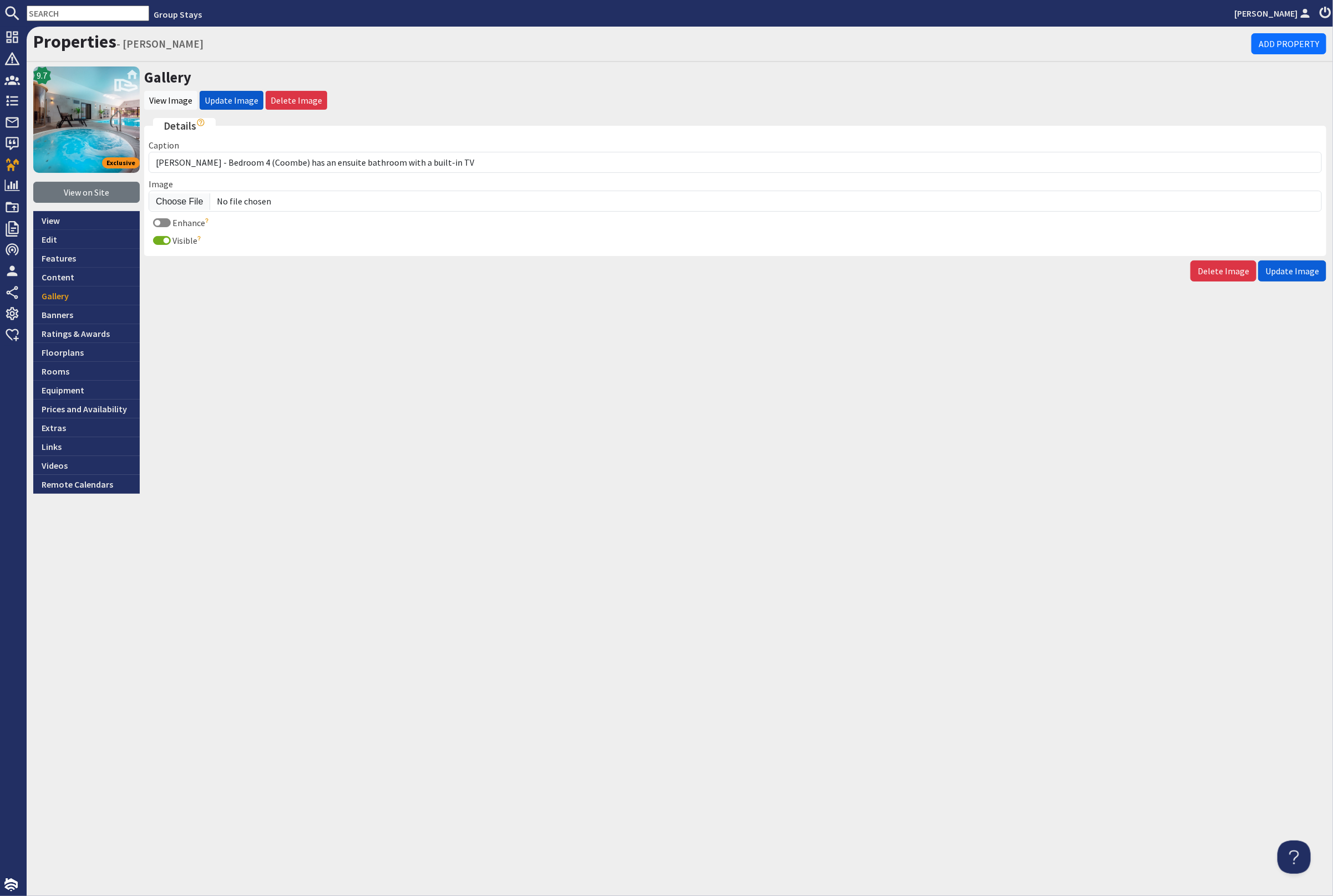
click at [1299, 267] on span "Update Image" at bounding box center [1291, 271] width 54 height 12
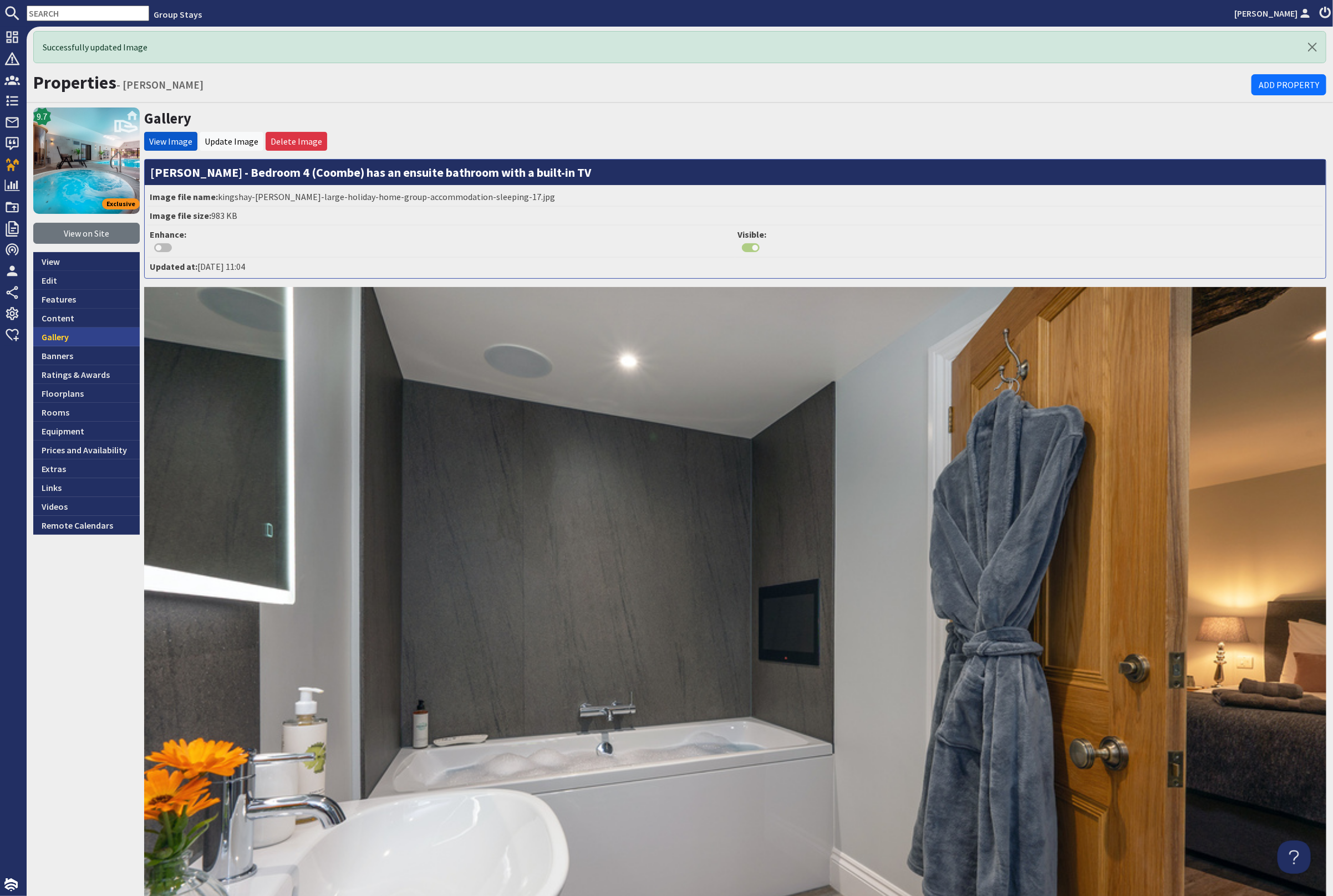
click at [76, 337] on link "Gallery" at bounding box center [87, 337] width 106 height 19
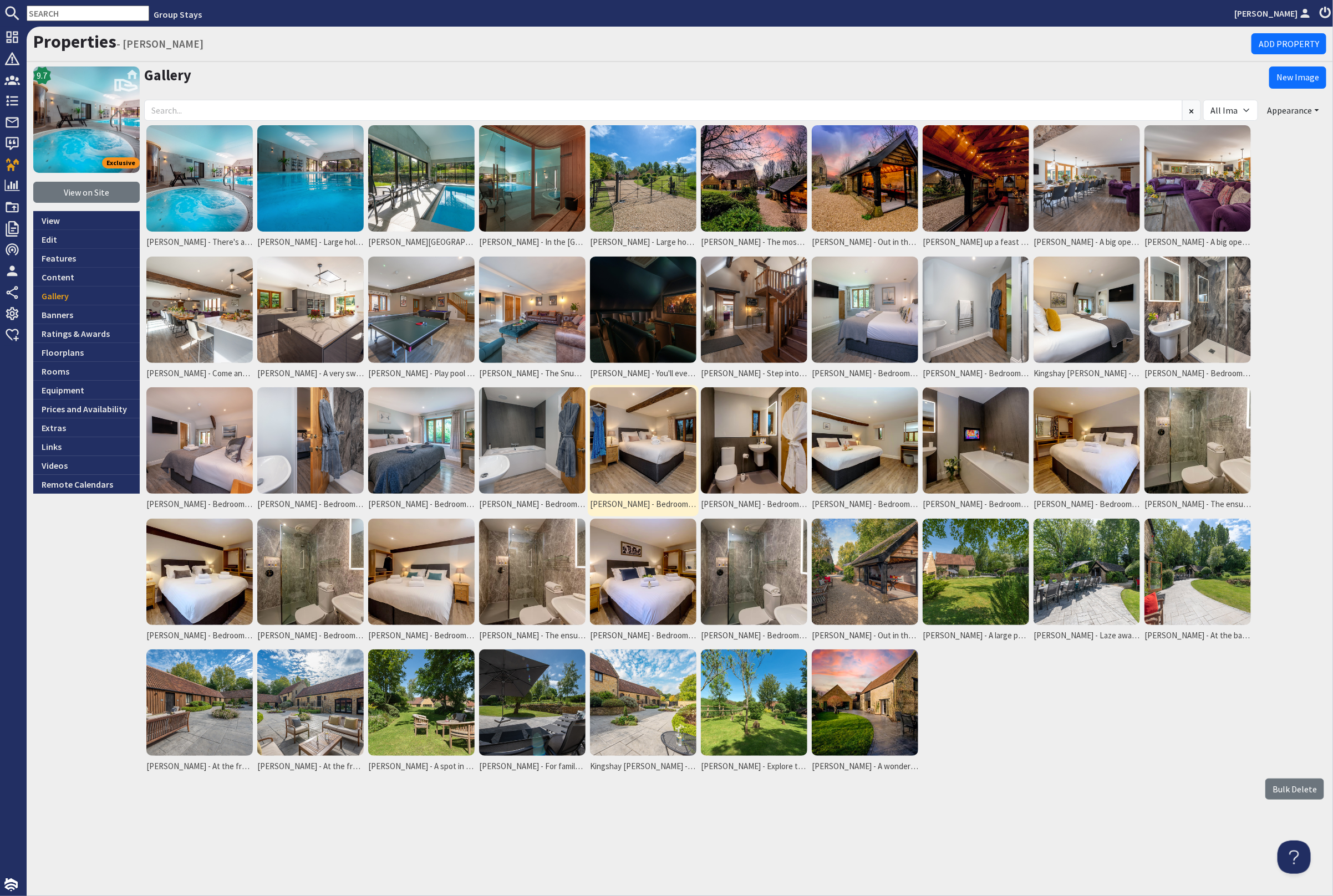
click at [650, 446] on img at bounding box center [643, 440] width 106 height 106
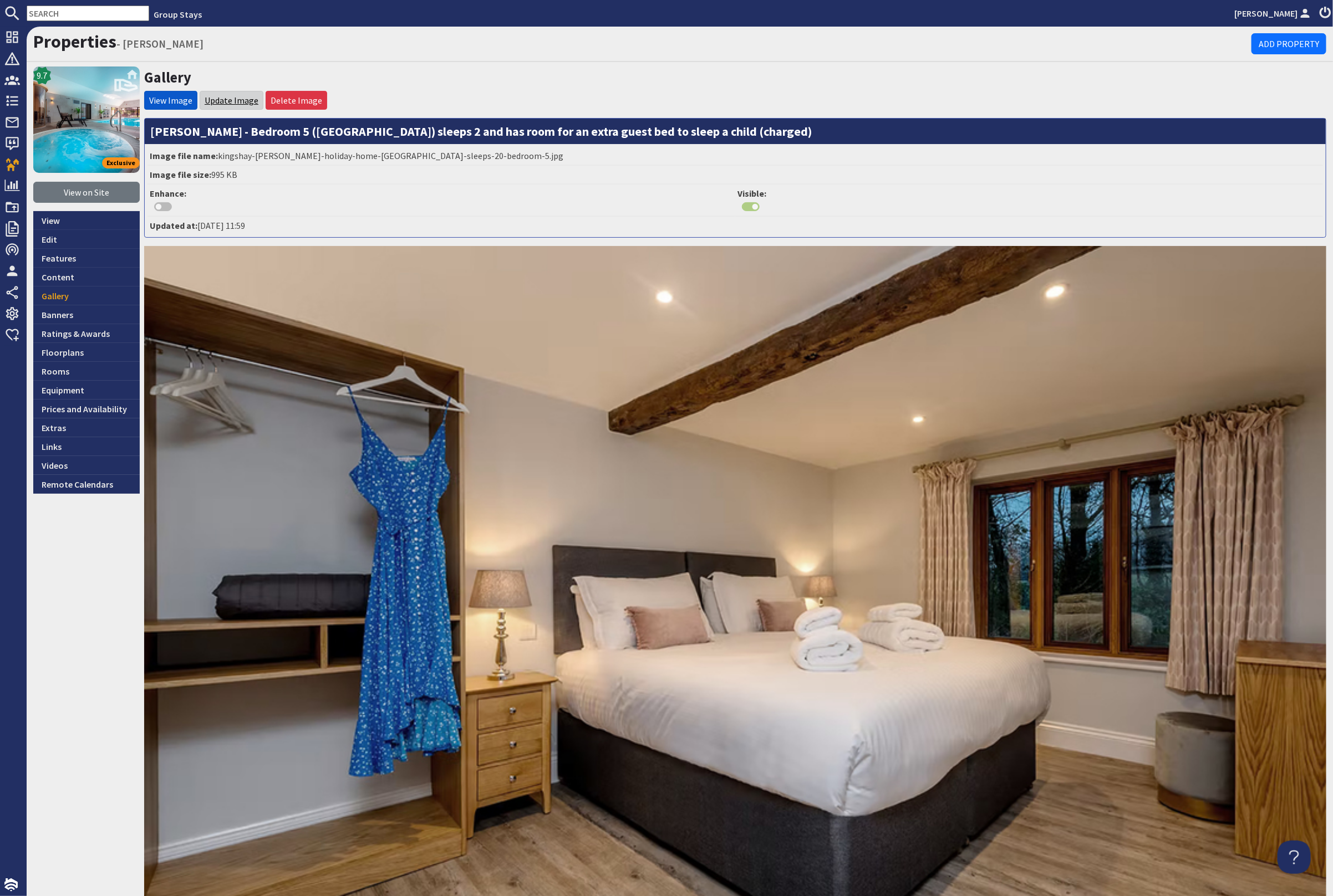
click at [215, 96] on link "Update Image" at bounding box center [231, 100] width 54 height 12
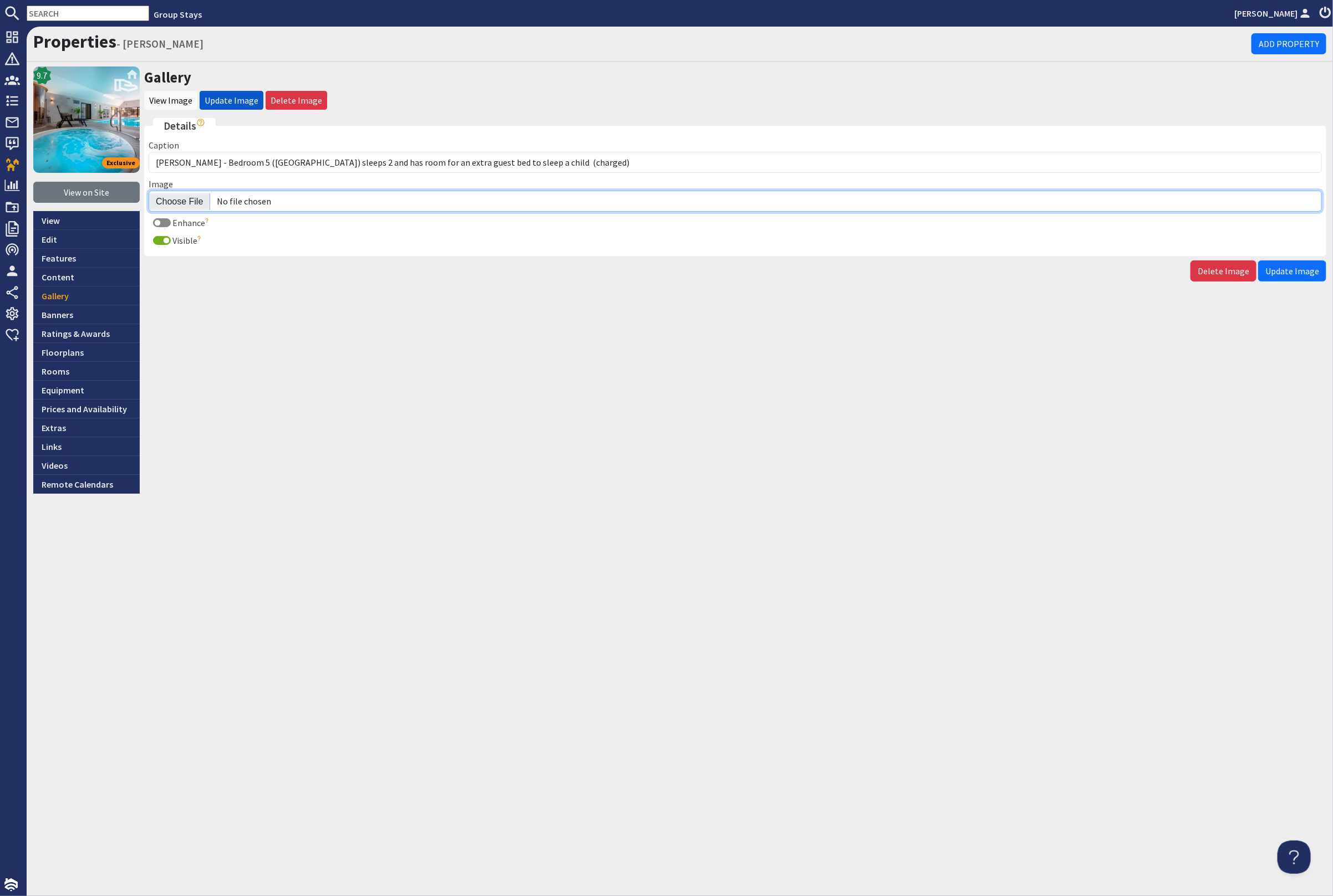
click at [195, 196] on input "Image" at bounding box center [735, 201] width 1173 height 21
type input "C:\fakepath\kingshay-barton-large-holiday-home-group-accommodation-sleeping-18.…"
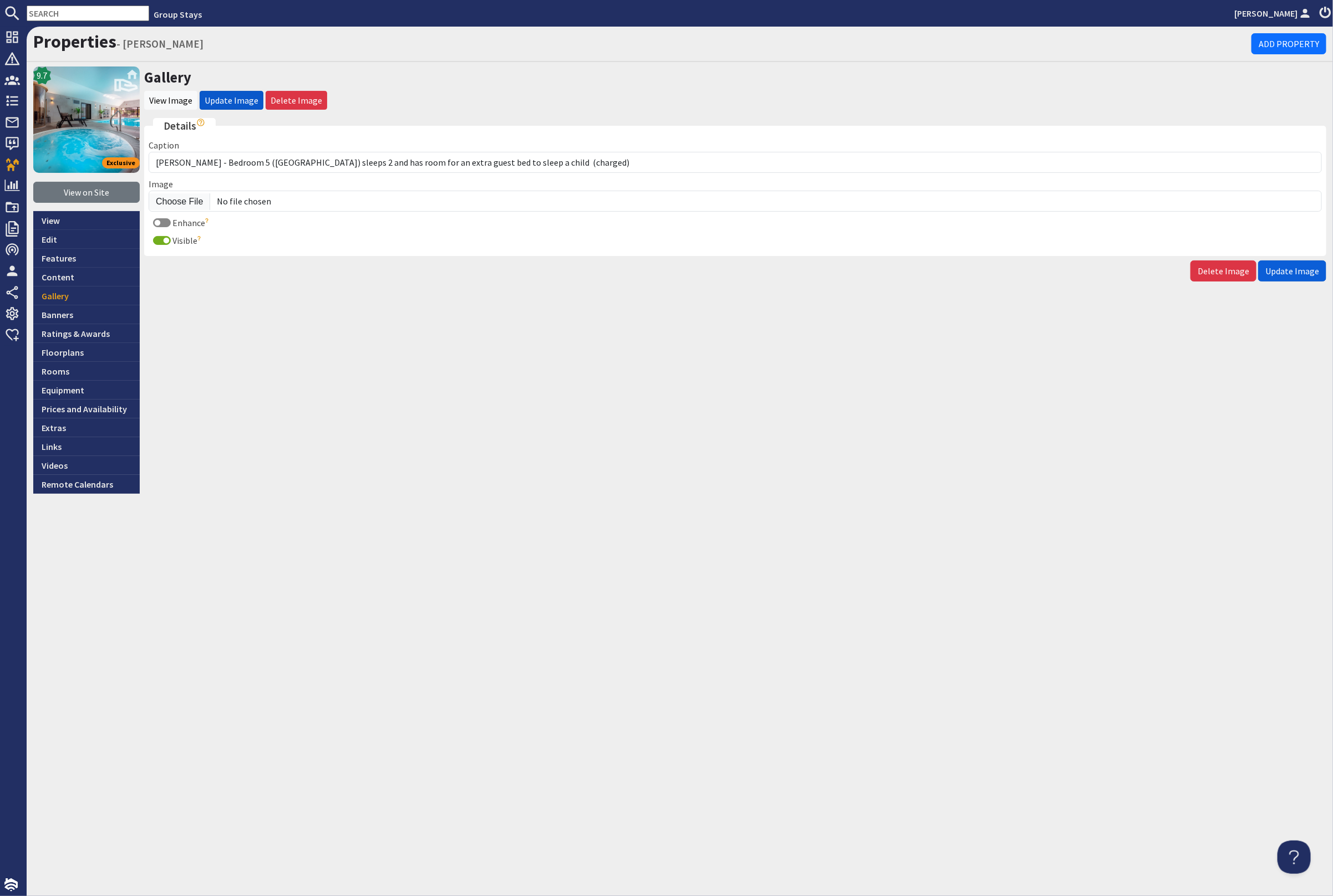
click at [1303, 268] on span "Update Image" at bounding box center [1291, 271] width 54 height 12
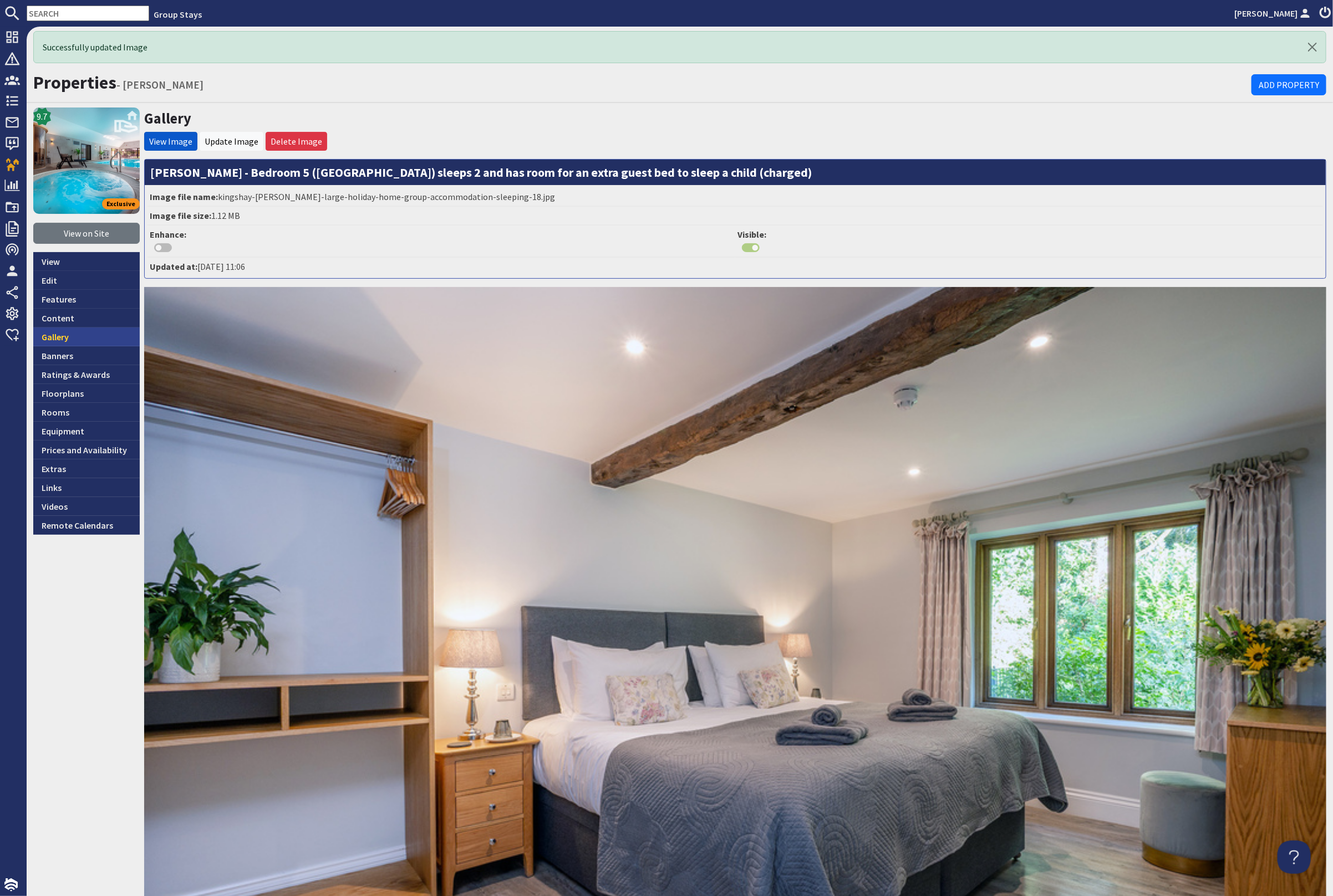
click at [103, 331] on link "Gallery" at bounding box center [87, 337] width 106 height 19
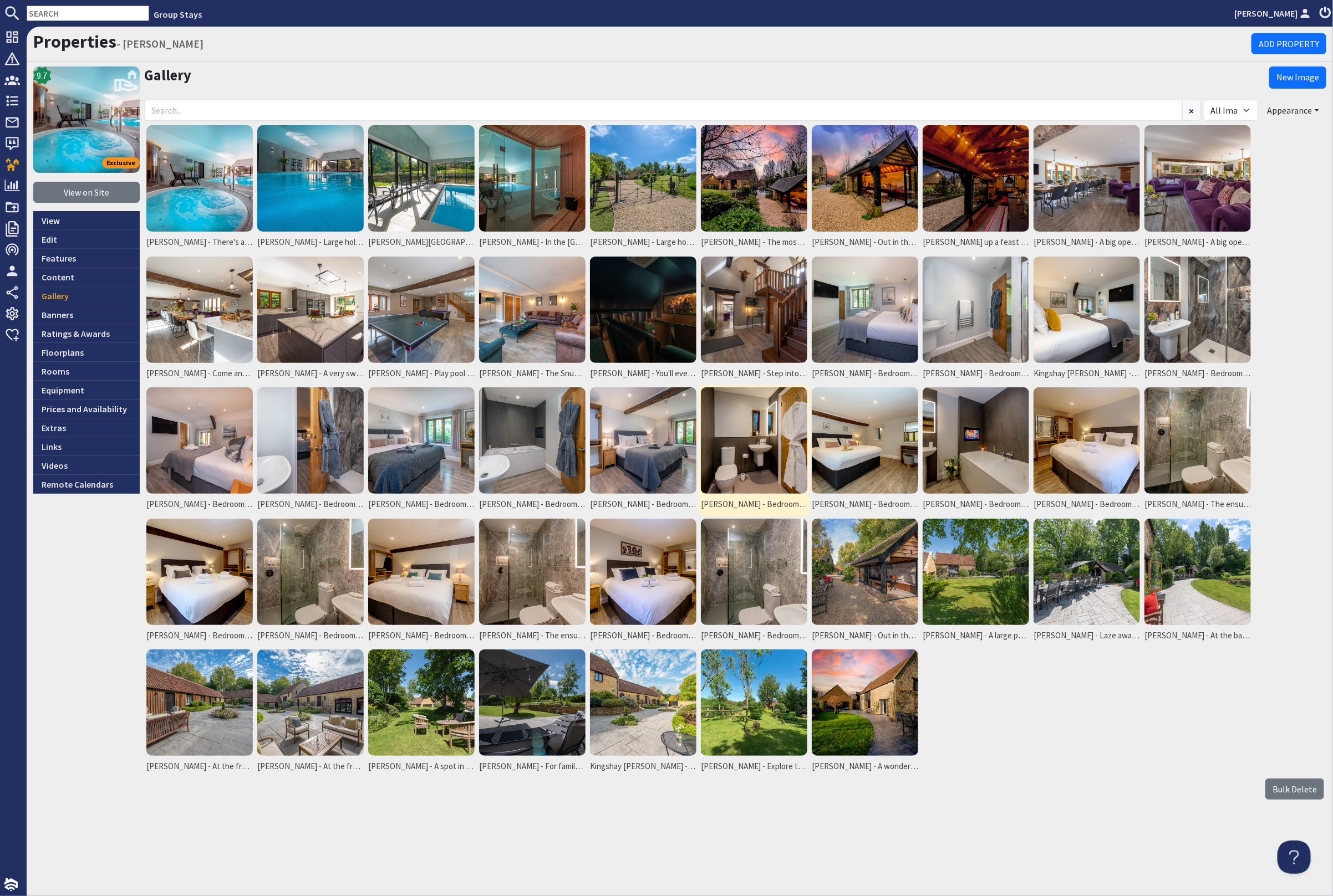
click at [724, 452] on img at bounding box center [754, 440] width 106 height 106
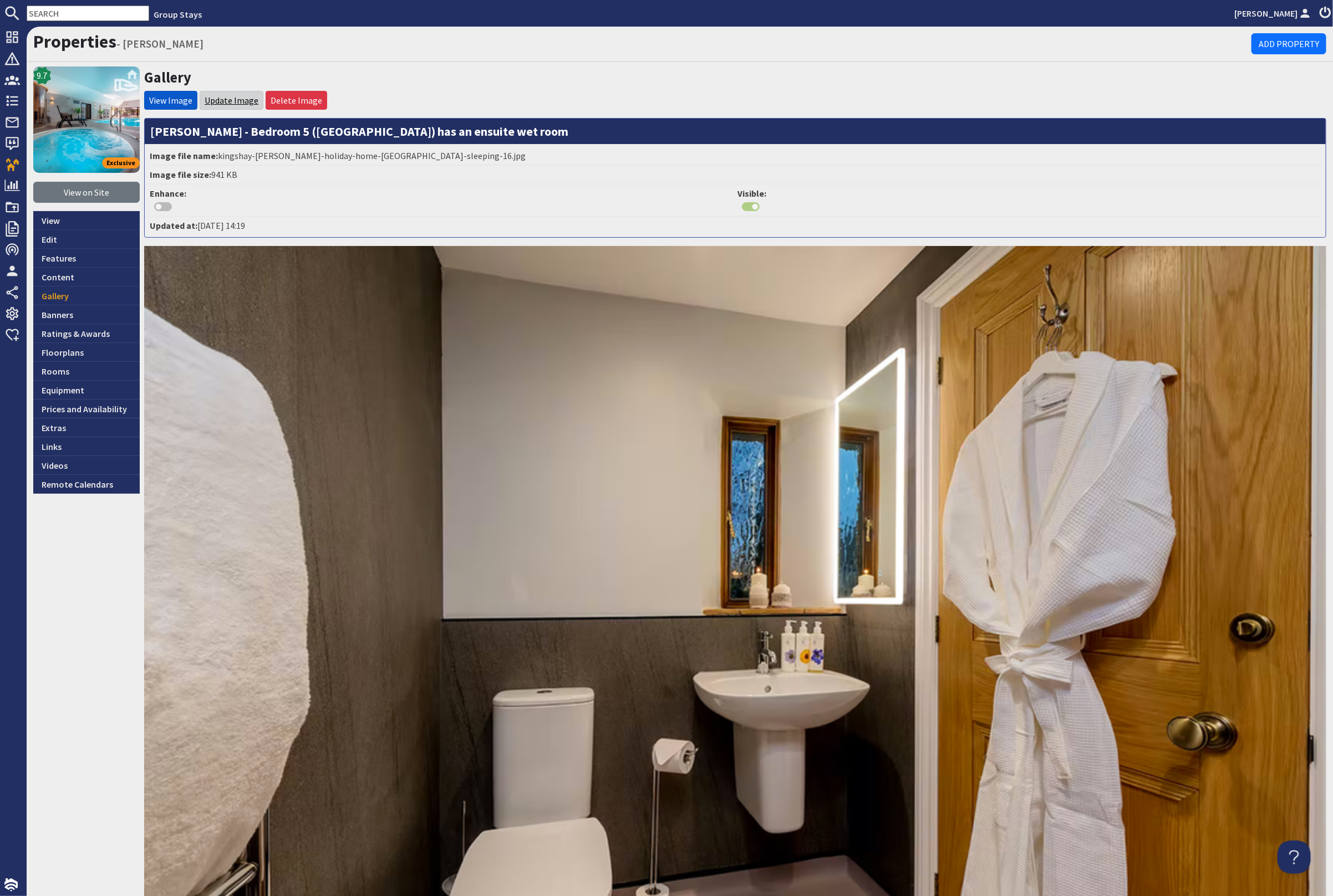
click at [218, 100] on link "Update Image" at bounding box center [231, 100] width 54 height 12
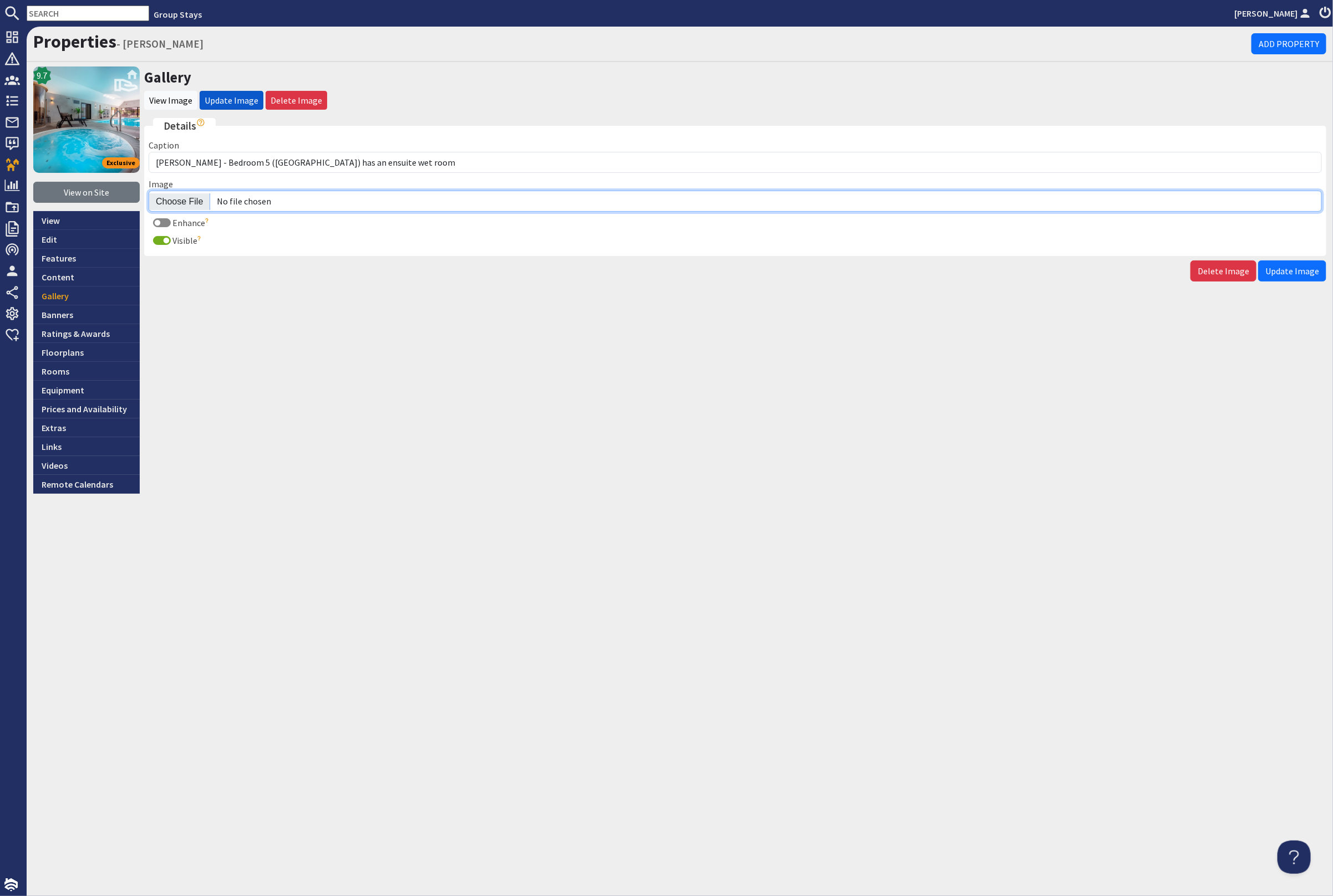
click at [173, 198] on input "Image" at bounding box center [735, 201] width 1173 height 21
type input "C:\fakepath\kingshay-barton-large-holiday-home-group-accommodation-sleeping-20.…"
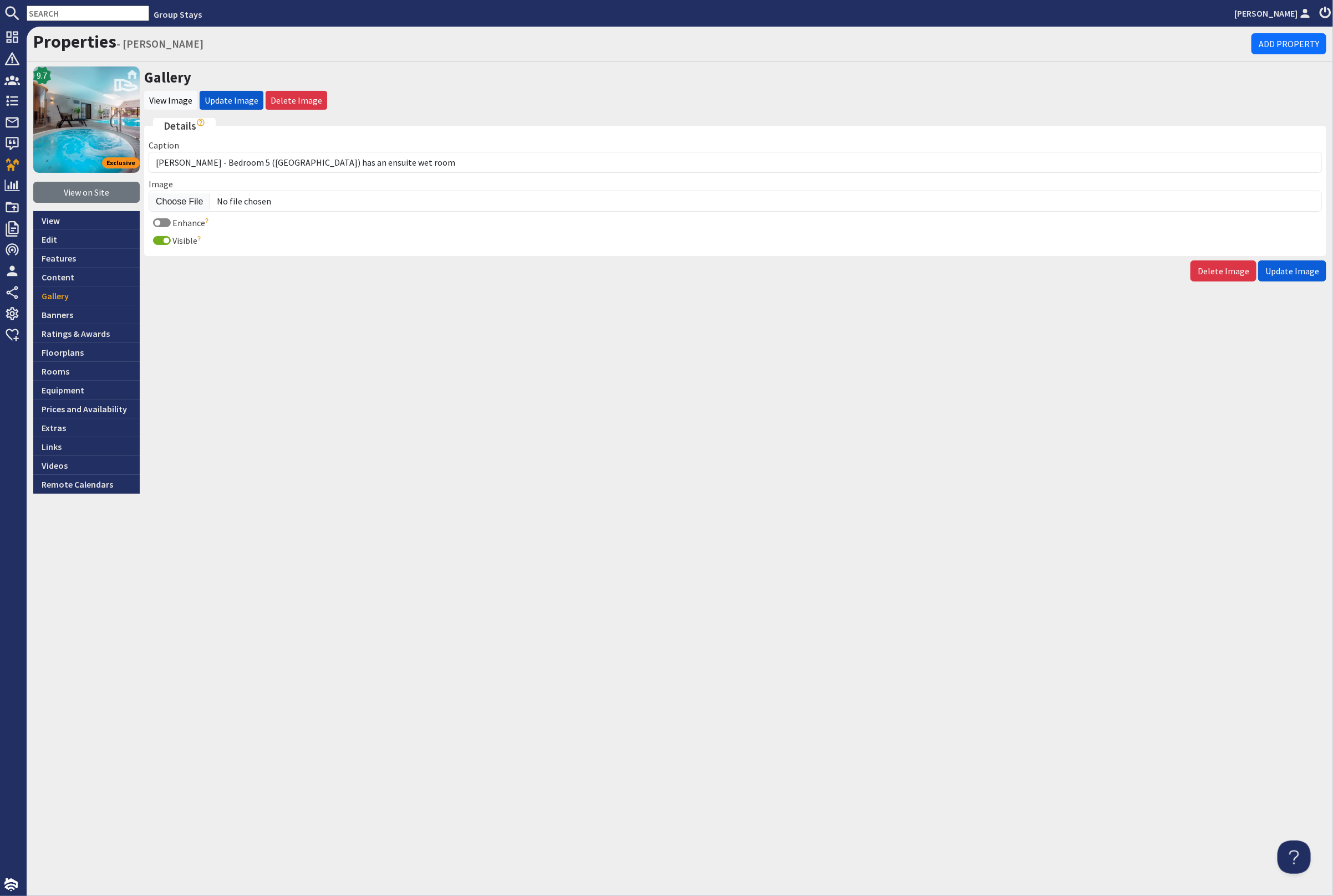
click at [1306, 261] on button "Update Image" at bounding box center [1291, 271] width 68 height 21
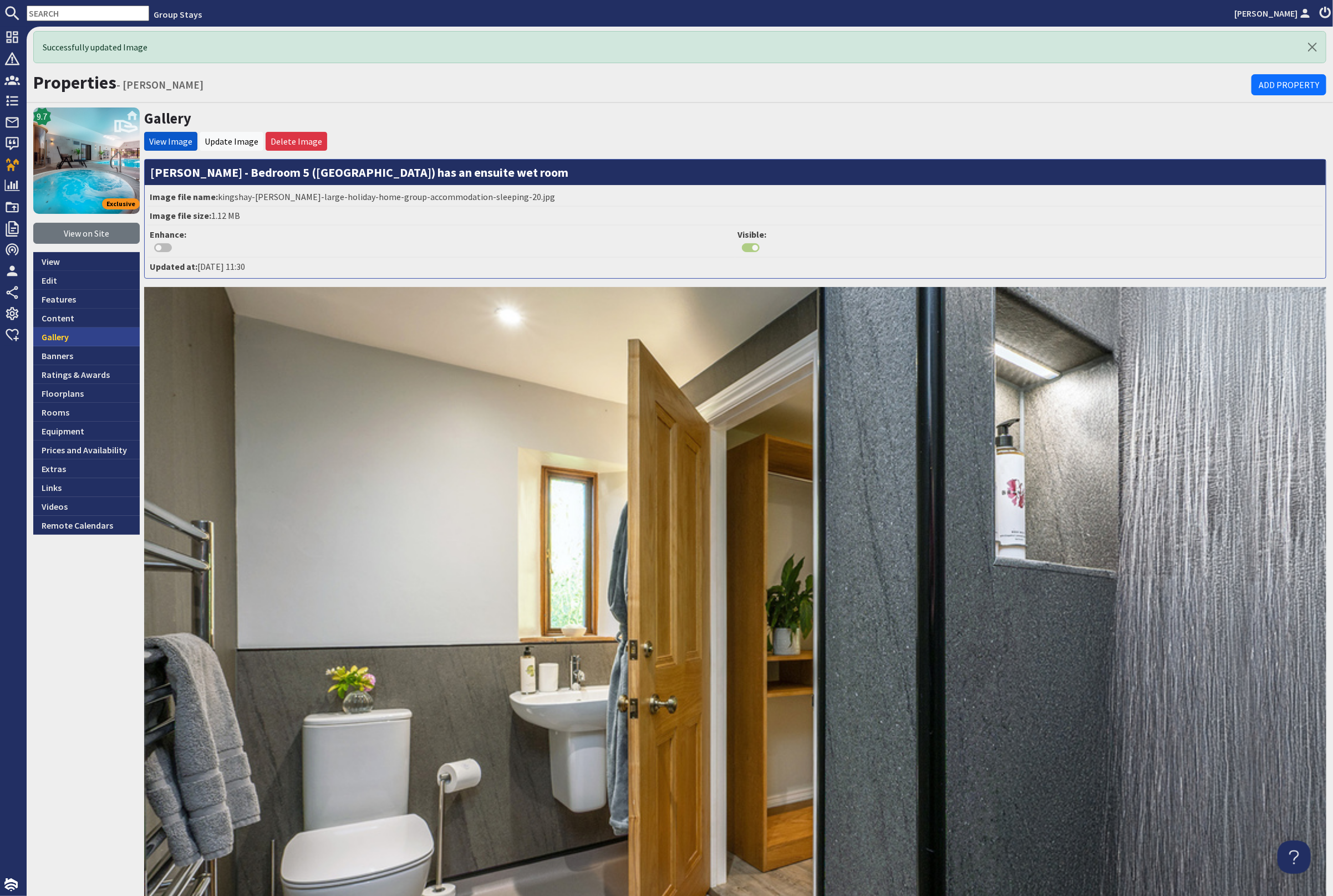
click at [98, 339] on link "Gallery" at bounding box center [87, 337] width 106 height 19
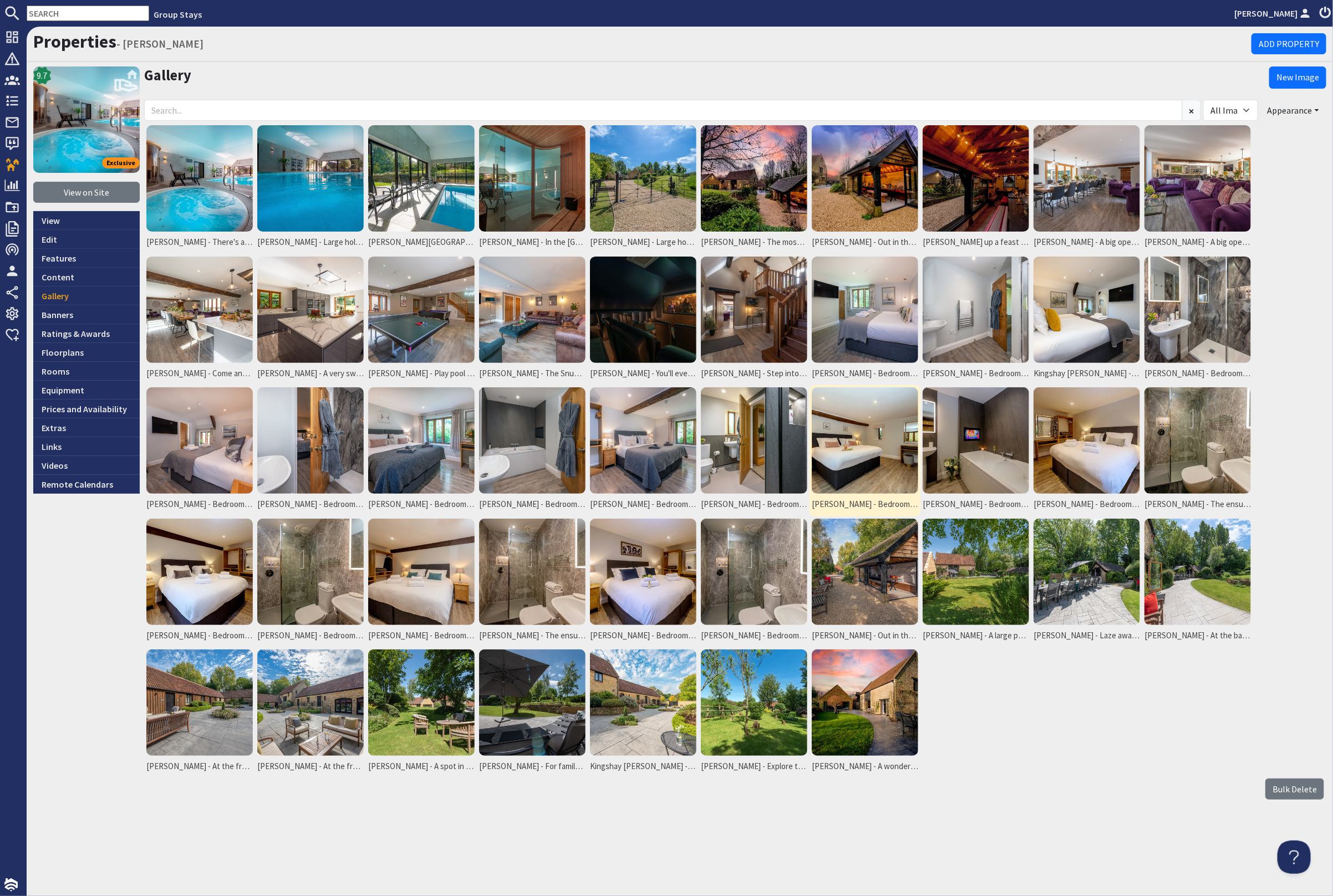
click at [860, 457] on img at bounding box center [865, 440] width 106 height 106
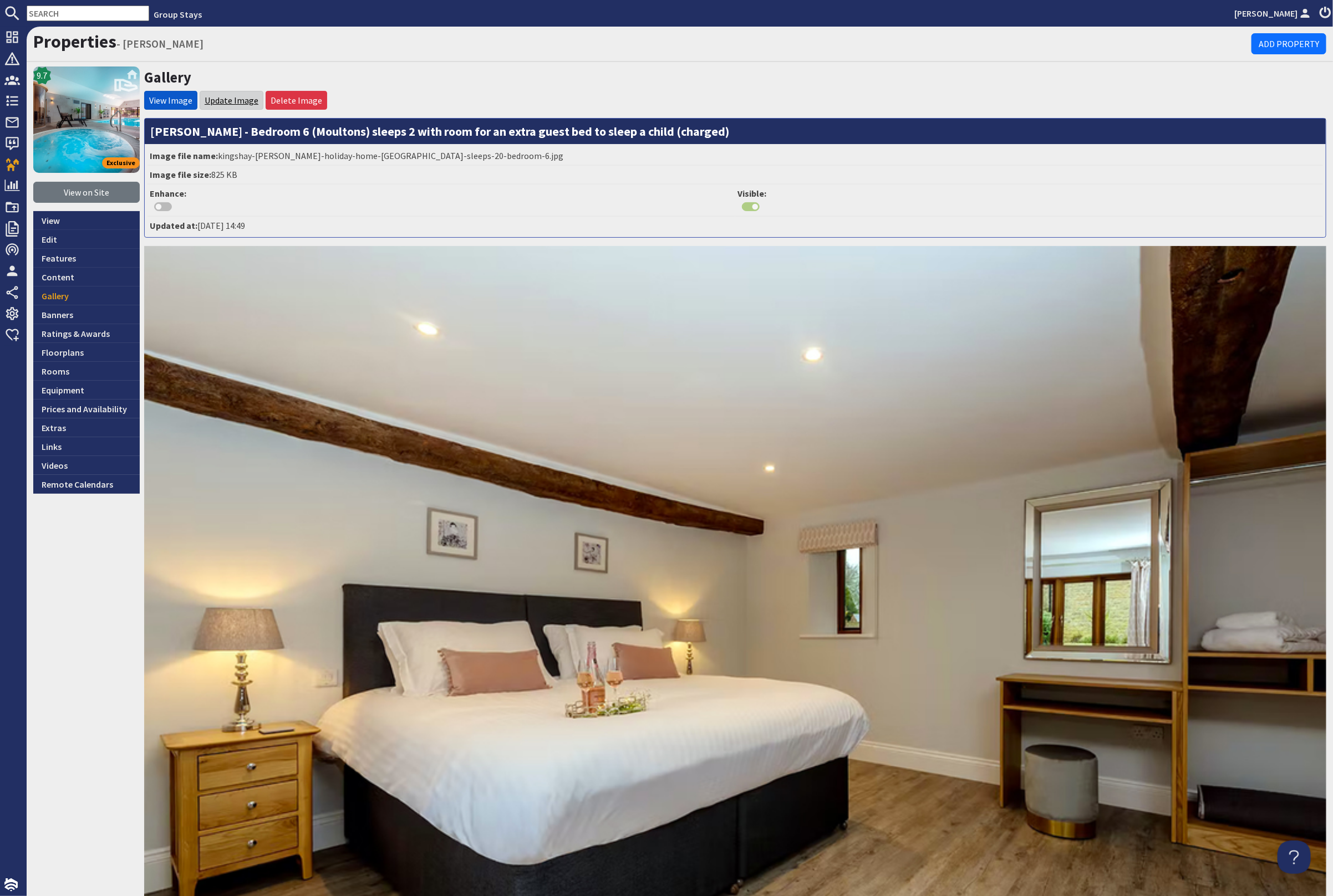
click at [238, 97] on link "Update Image" at bounding box center [231, 100] width 54 height 12
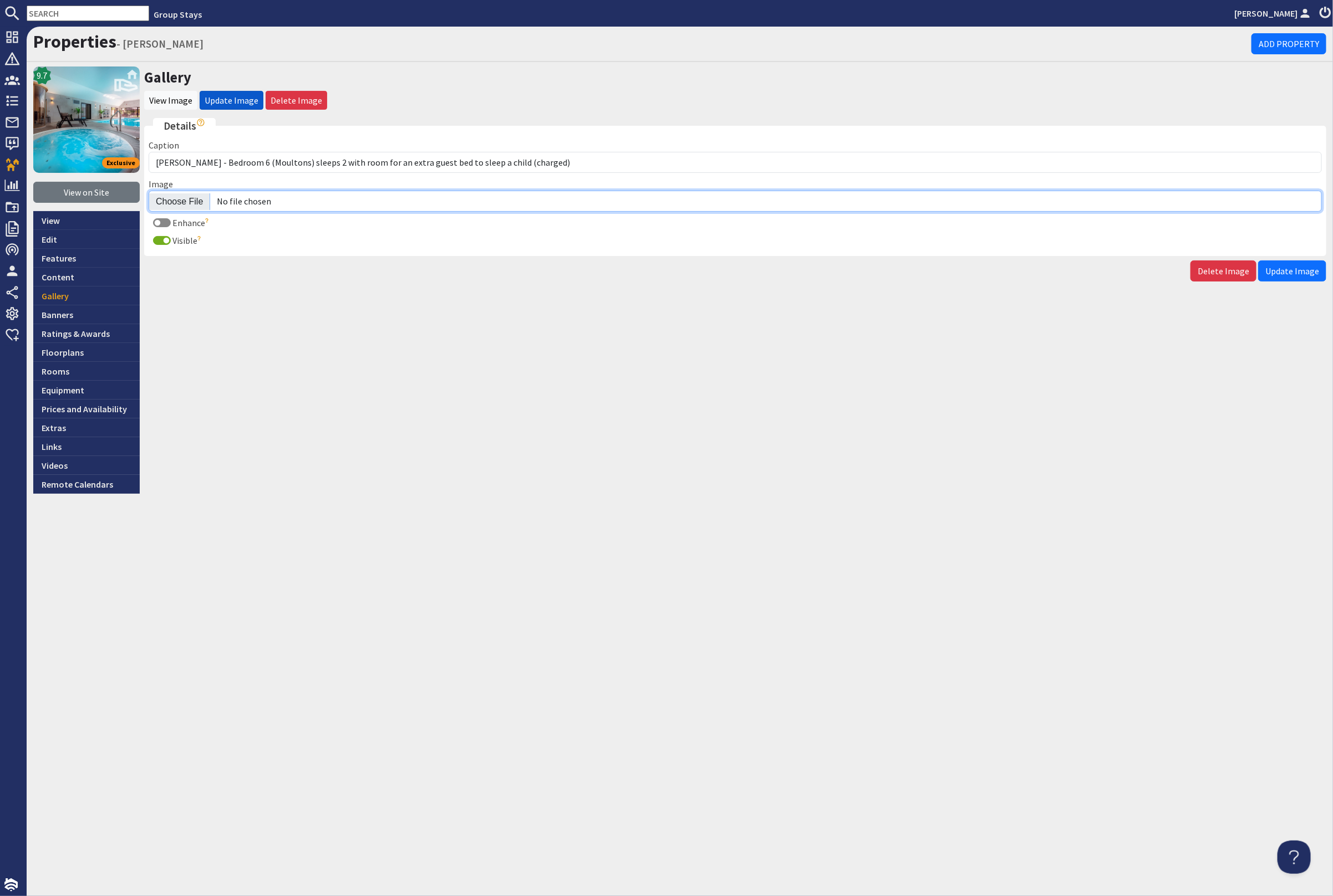
click at [163, 199] on input "Image" at bounding box center [735, 201] width 1173 height 21
type input "C:\fakepath\kingshay-[PERSON_NAME]-large-holiday-home-group-accommodation-sleep…"
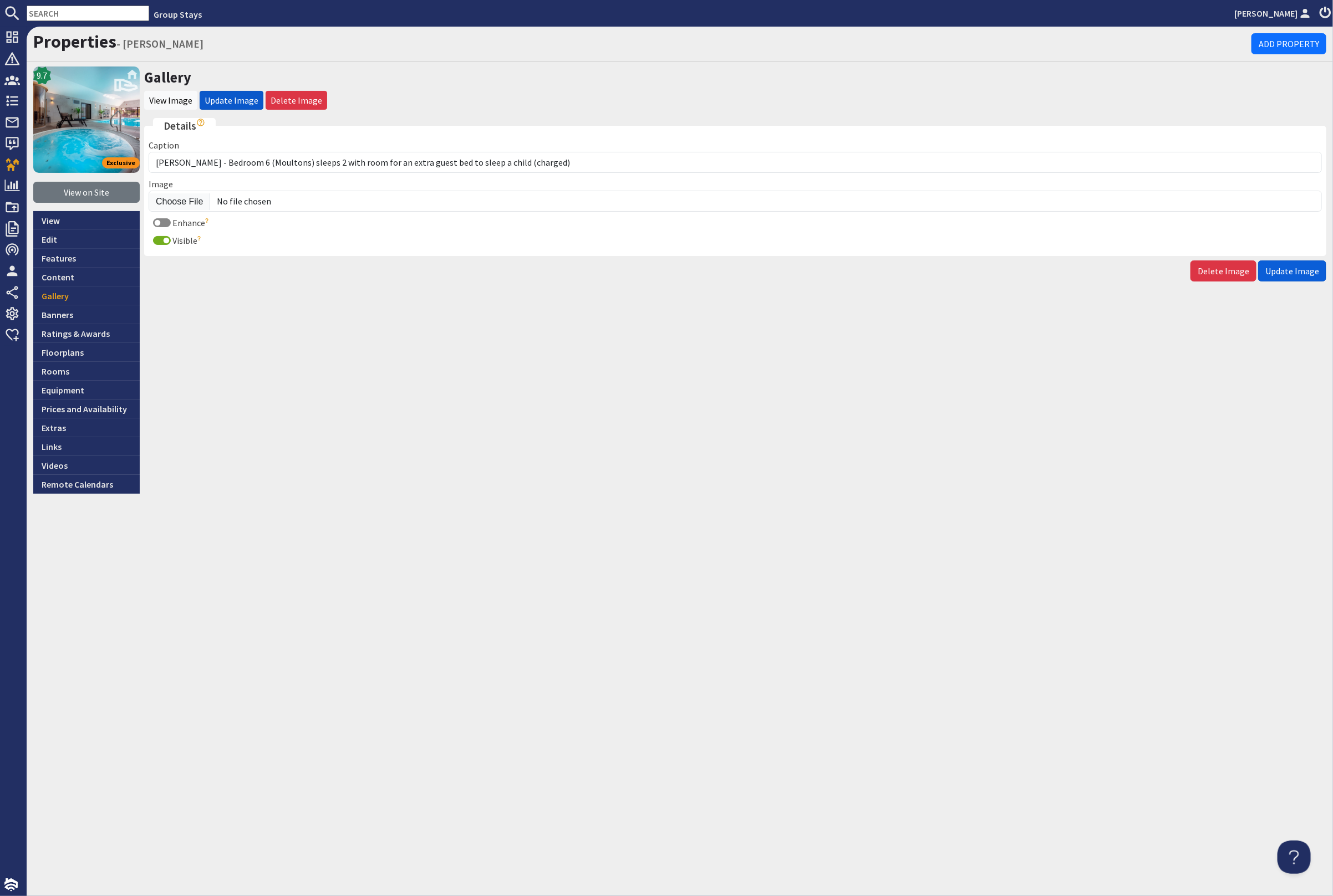
click at [1302, 266] on span "Update Image" at bounding box center [1291, 271] width 54 height 12
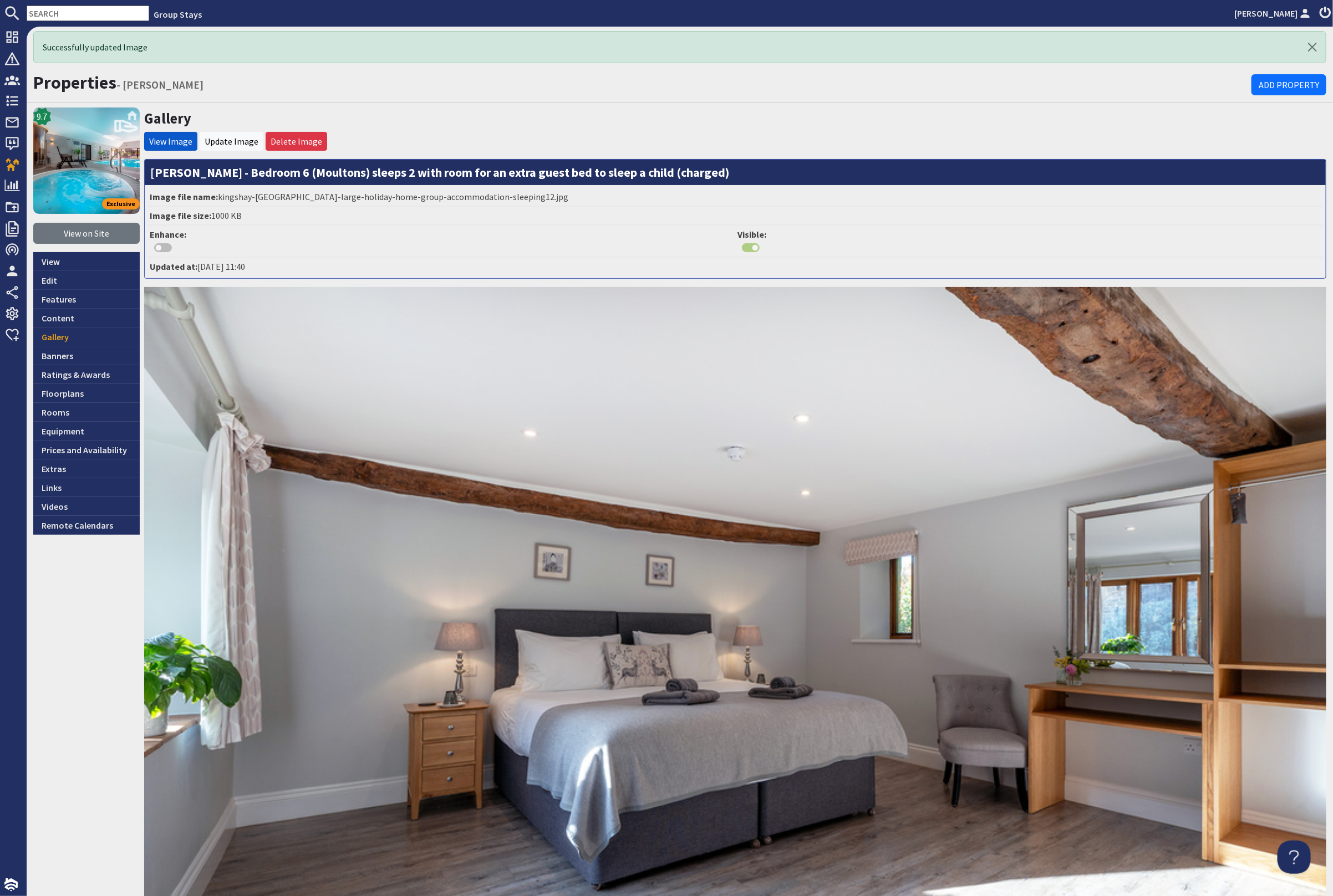
scroll to position [230, 0]
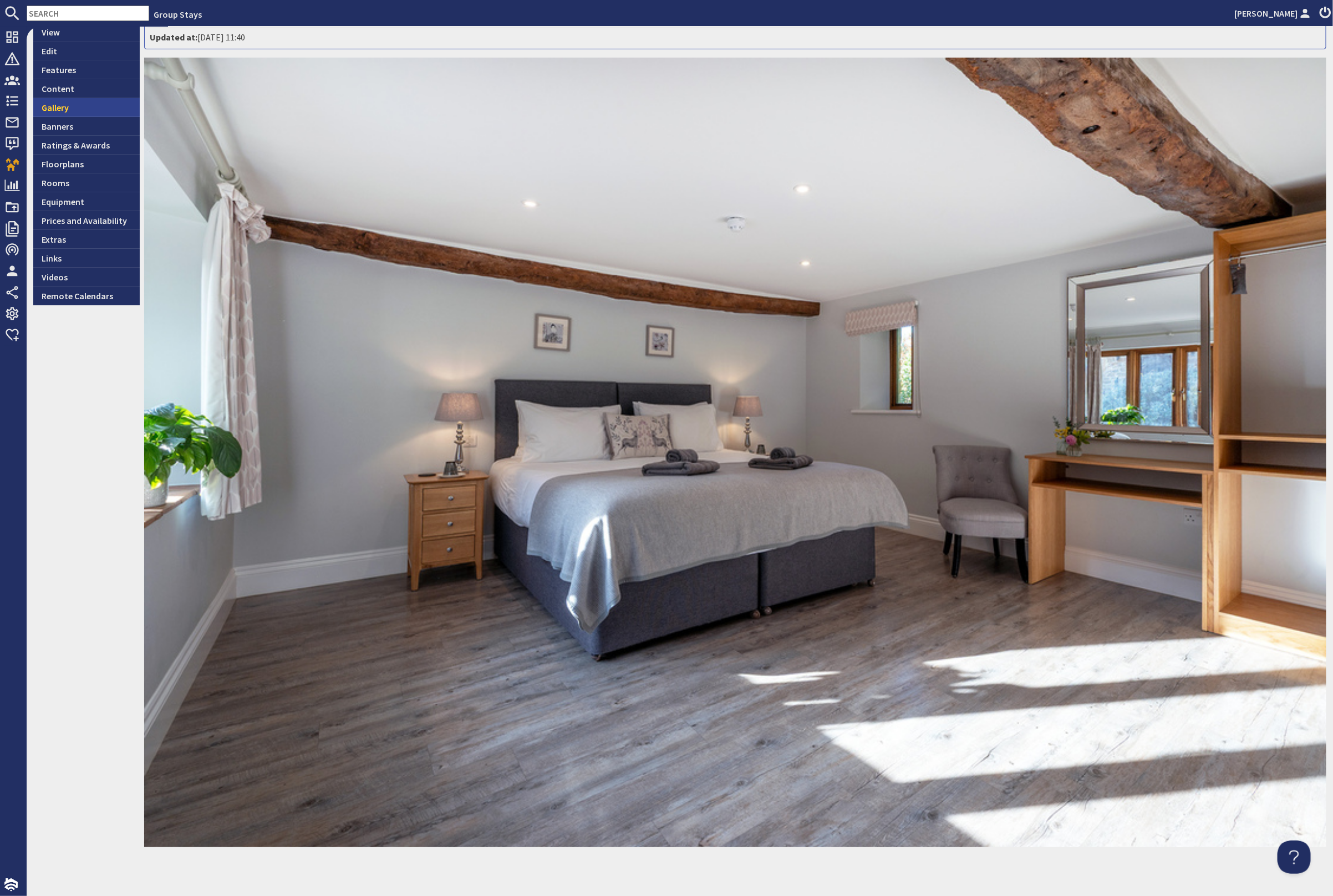
click at [79, 109] on link "Gallery" at bounding box center [87, 107] width 106 height 19
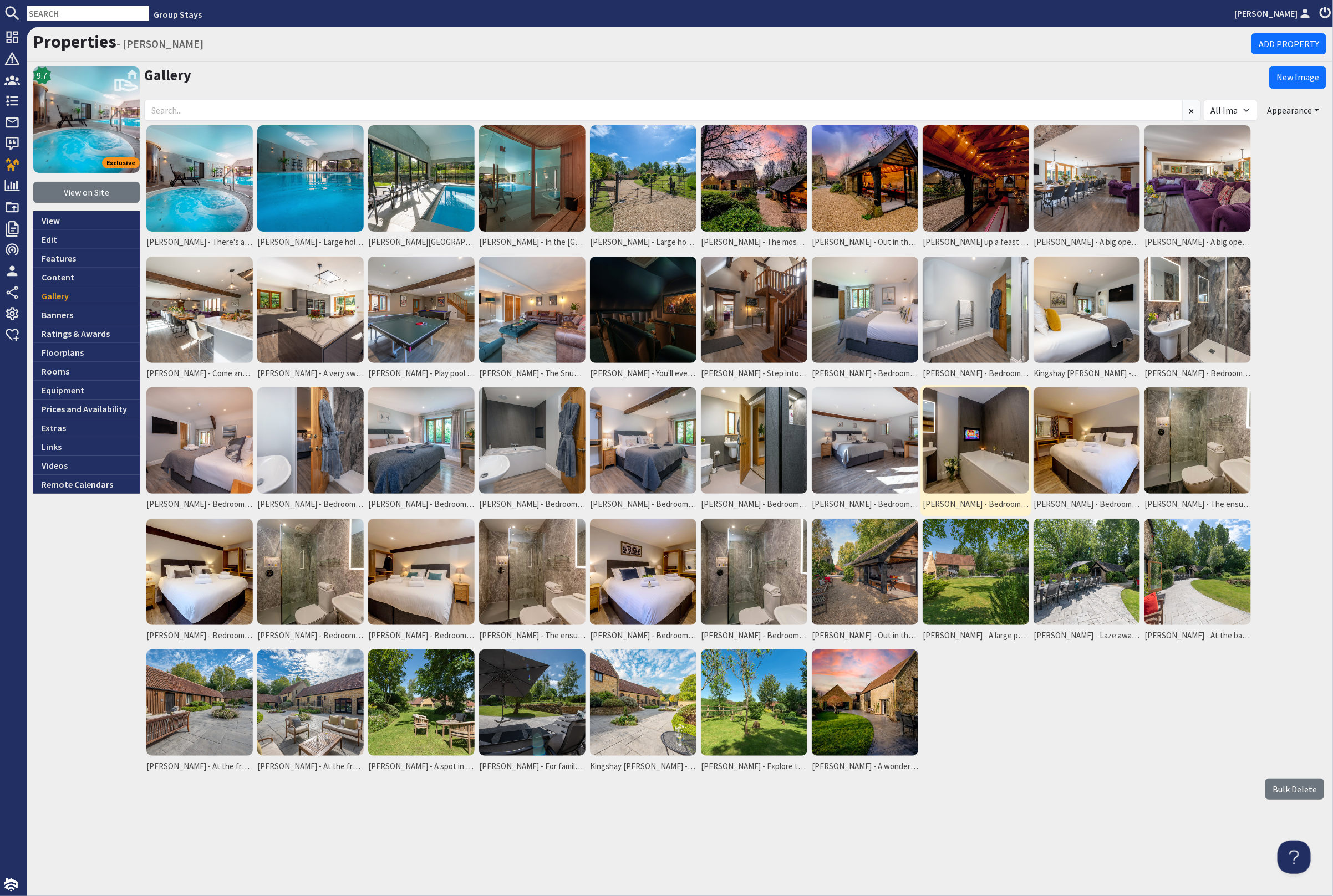
click at [1003, 461] on img at bounding box center [976, 440] width 106 height 106
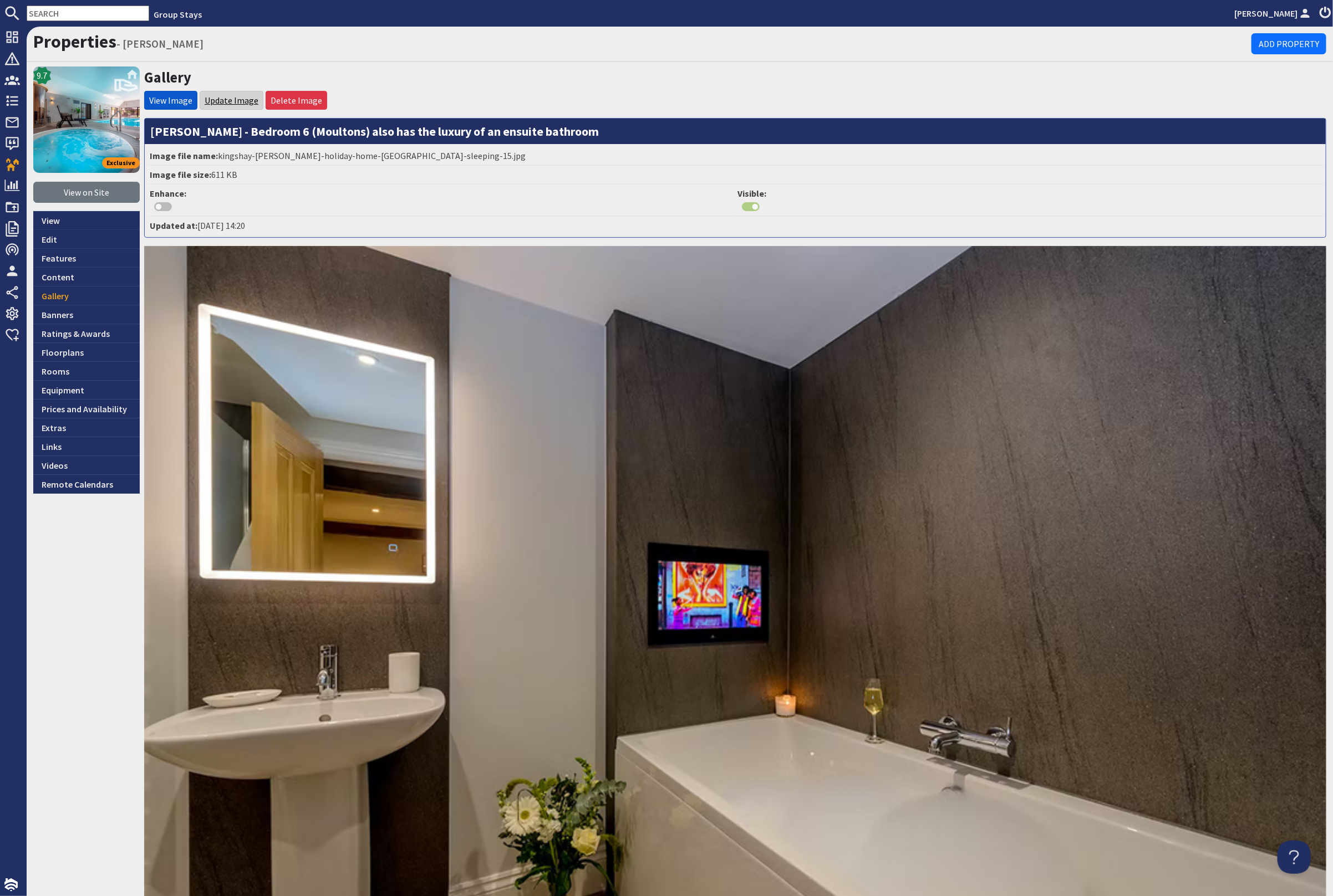
click at [230, 97] on link "Update Image" at bounding box center [231, 100] width 54 height 12
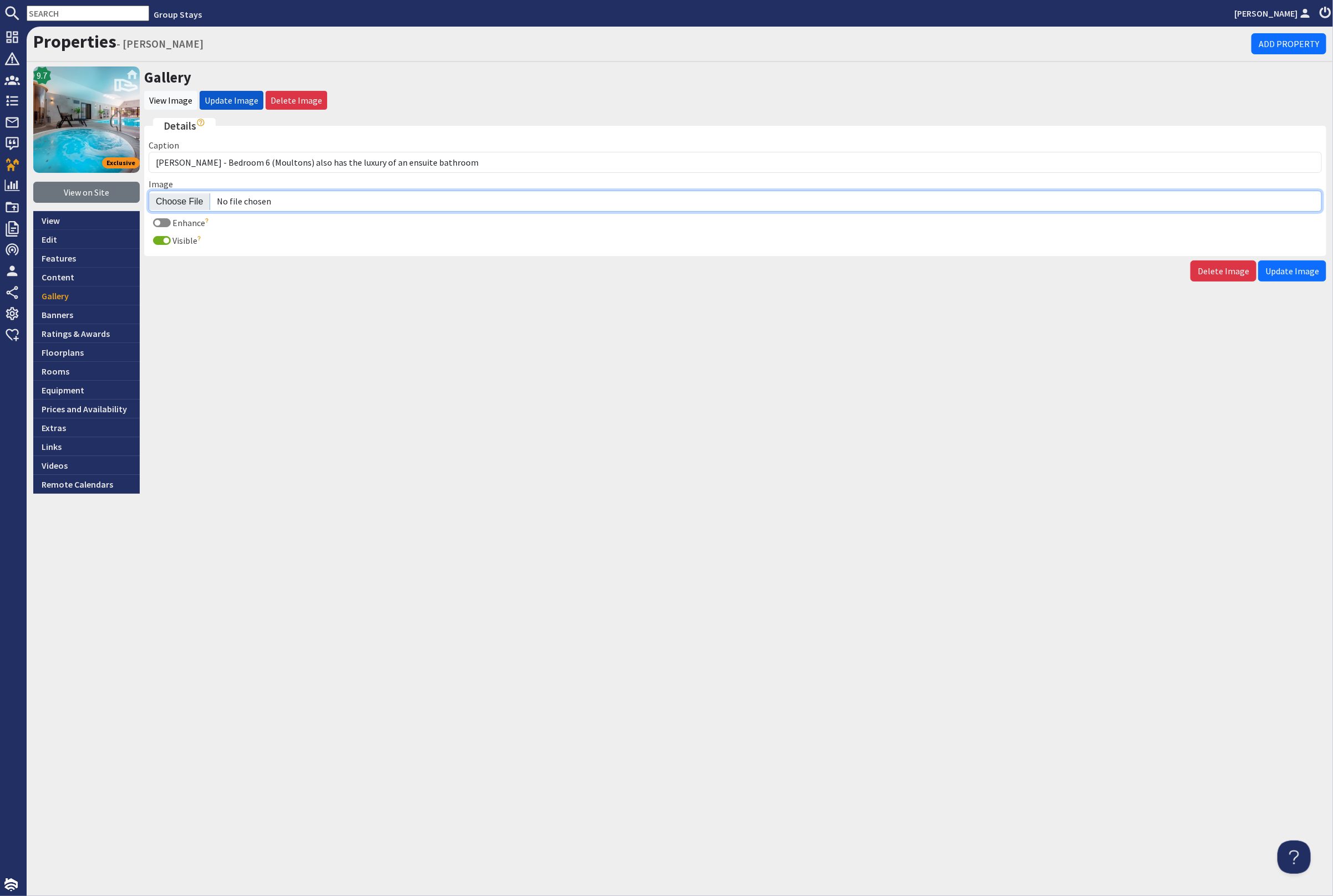
click at [173, 197] on input "Image" at bounding box center [735, 201] width 1173 height 21
type input "C:\fakepath\kingshay-barton-large-holiday-home-group-accommodation-sleeping13.j…"
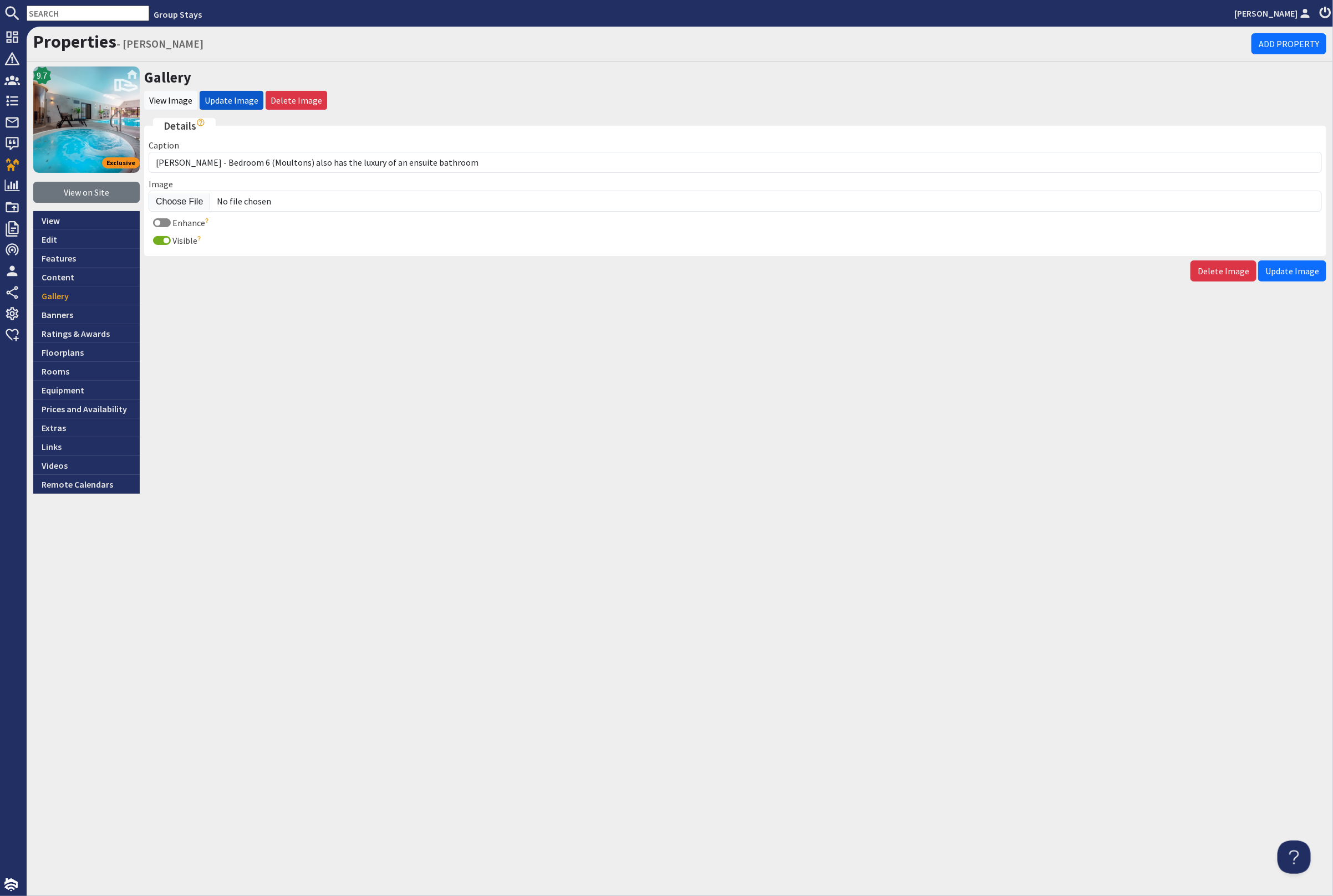
drag, startPoint x: 1289, startPoint y: 271, endPoint x: 1316, endPoint y: 277, distance: 27.7
click at [1290, 271] on span "Update Image" at bounding box center [1291, 271] width 54 height 12
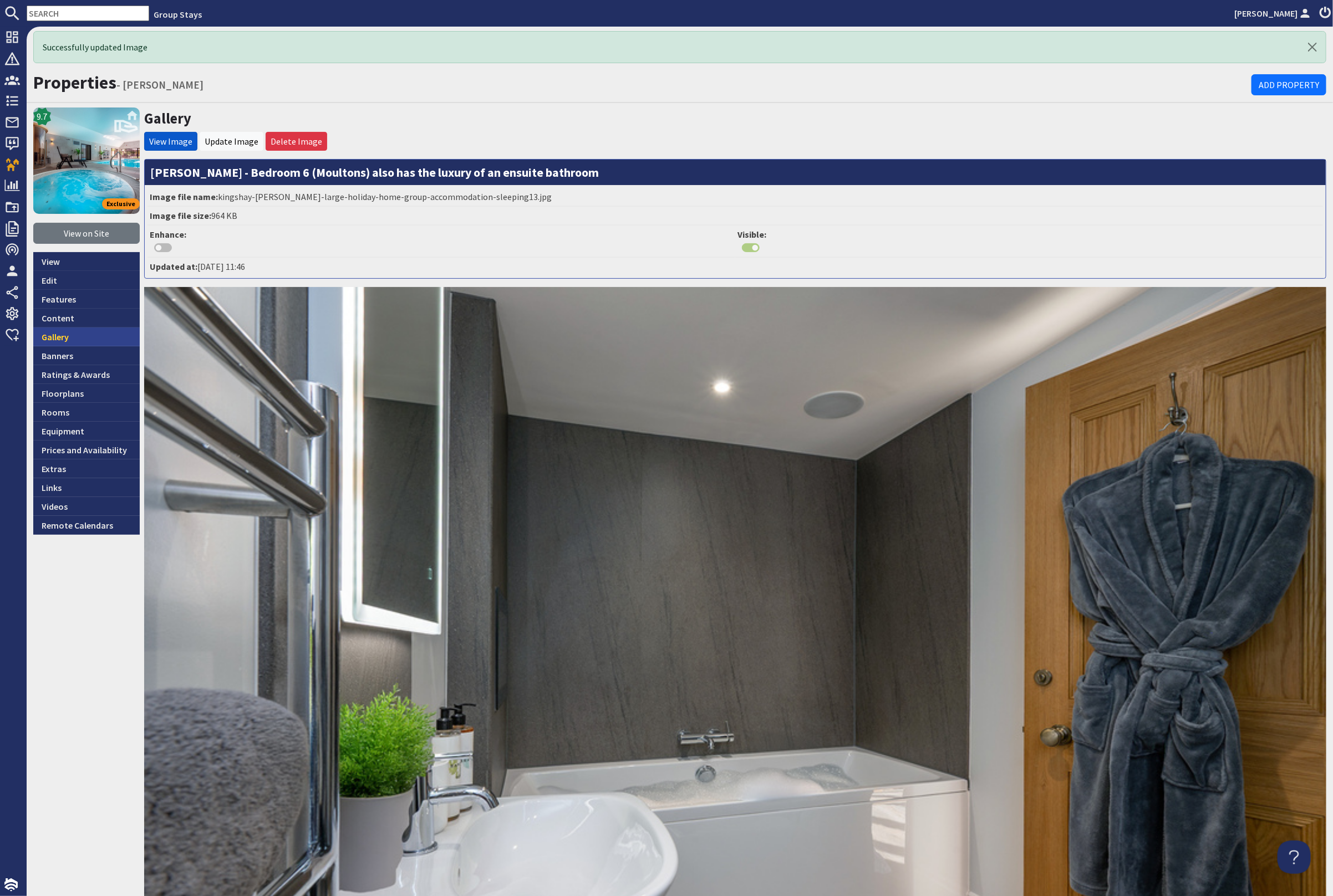
click at [65, 331] on link "Gallery" at bounding box center [87, 337] width 106 height 19
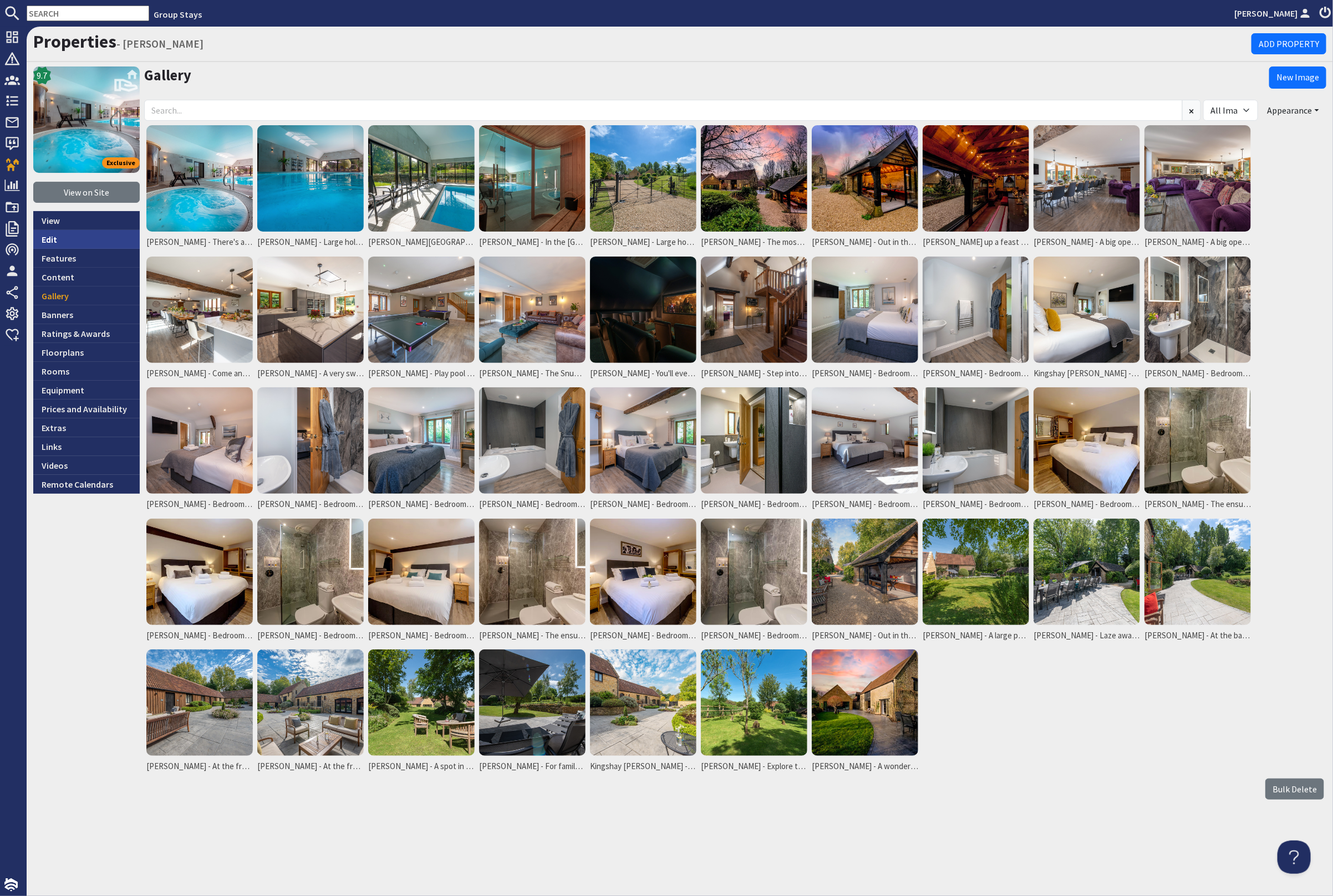
click at [70, 242] on link "Edit" at bounding box center [87, 239] width 106 height 19
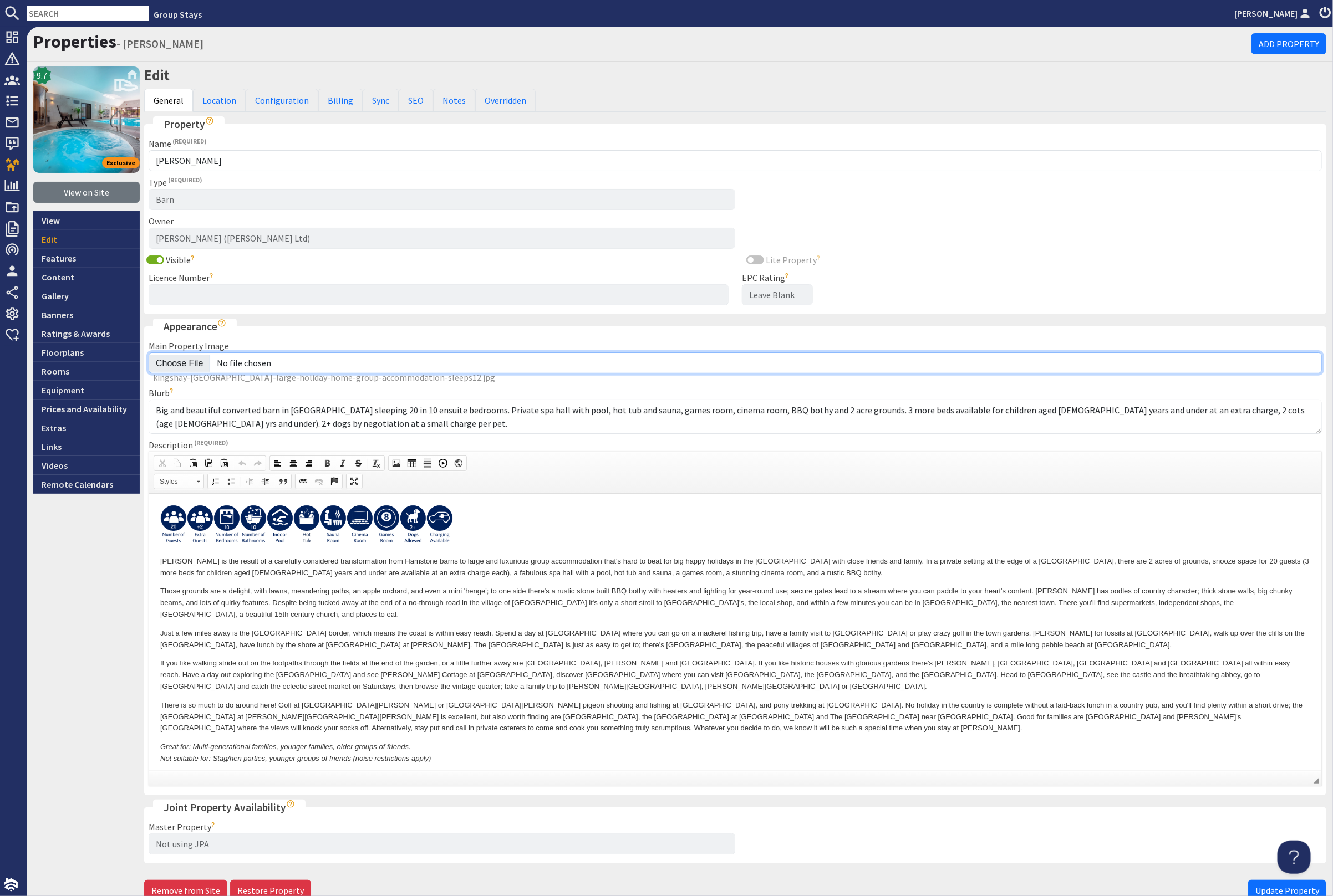
click at [185, 355] on input "Main Property Image" at bounding box center [735, 363] width 1173 height 21
type input "C:\fakepath\kingshay-barton-large-holiday-home-group-accommodation-sleeps16.jpg"
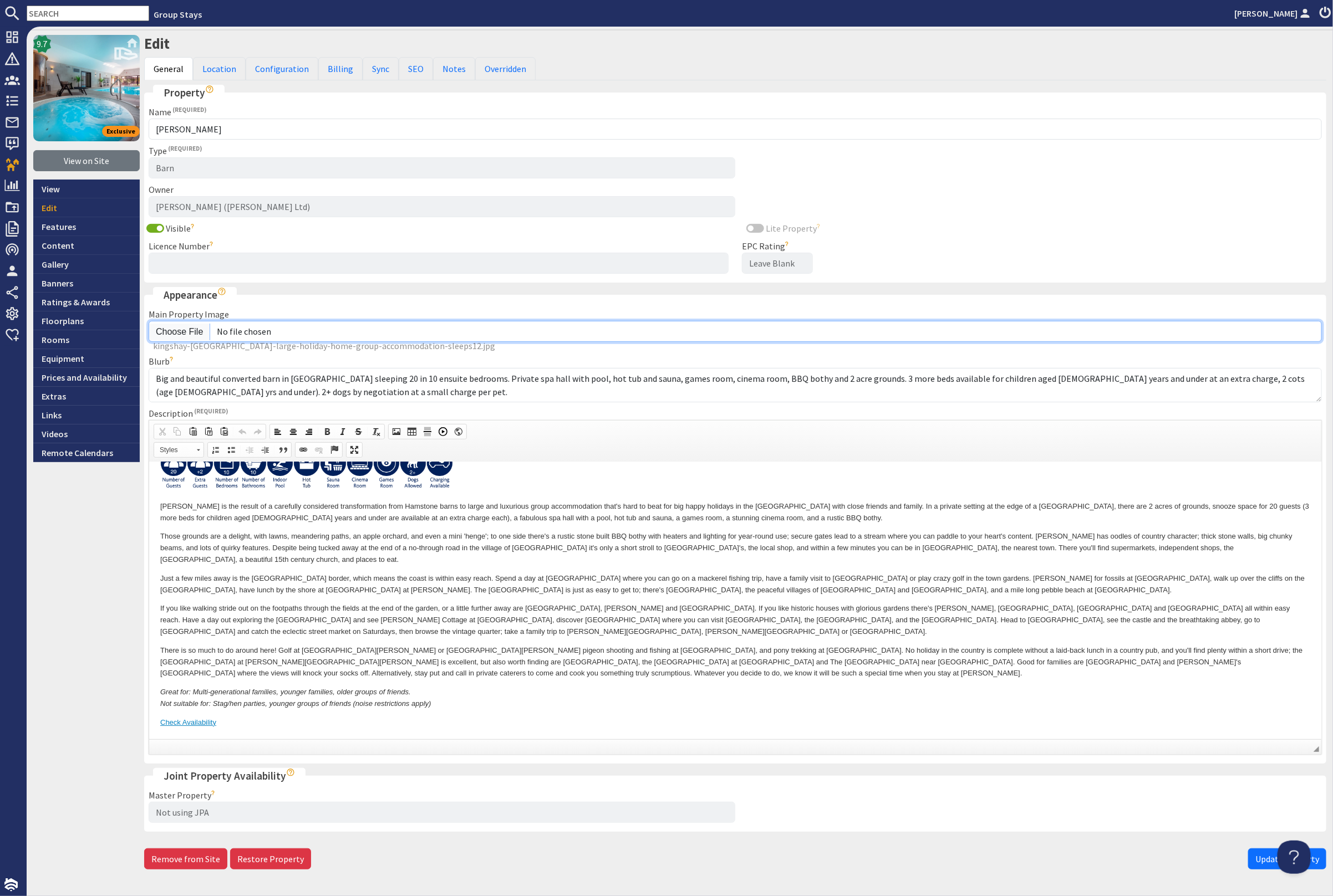
scroll to position [61, 0]
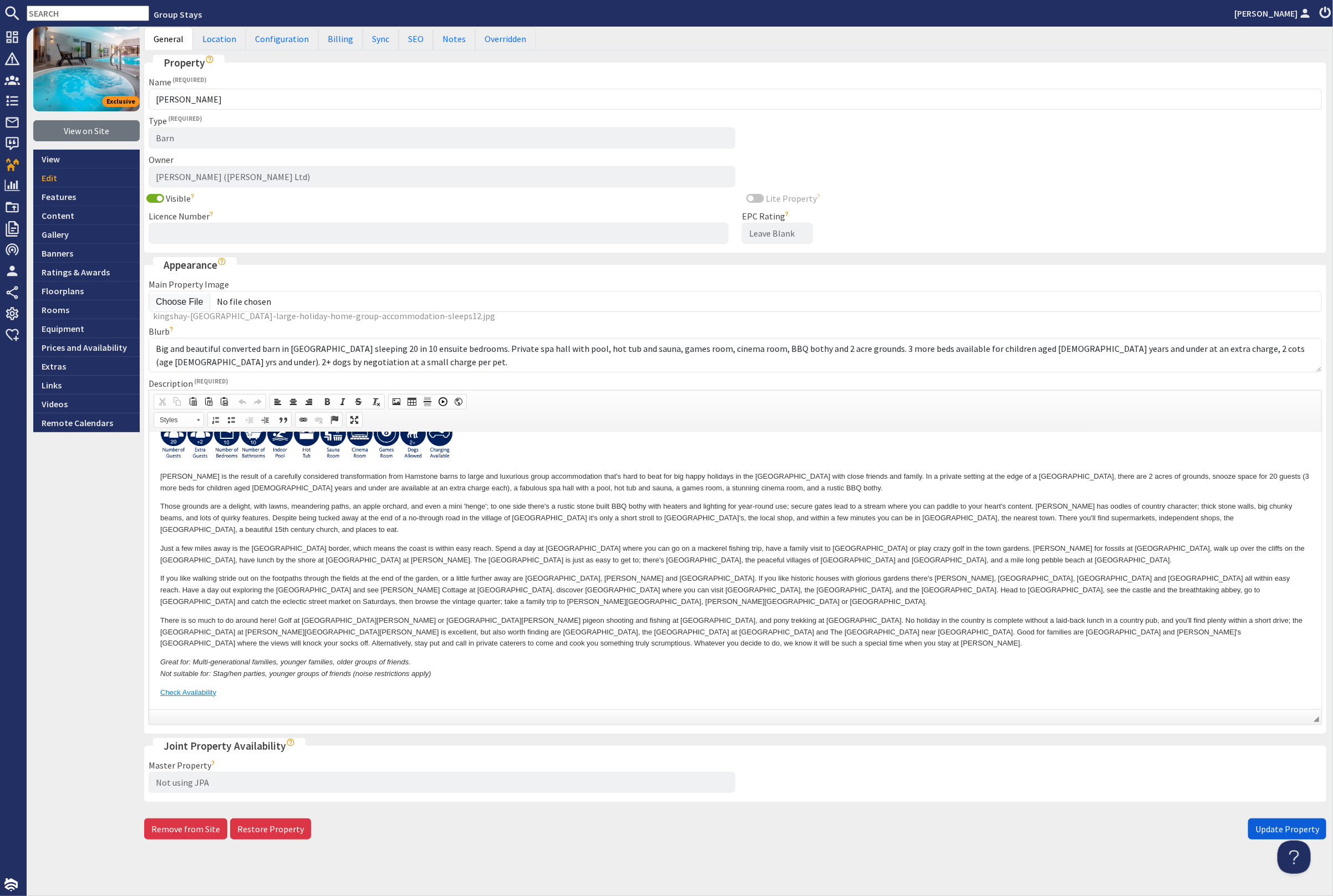
click at [1282, 823] on span "Update Property" at bounding box center [1287, 829] width 64 height 12
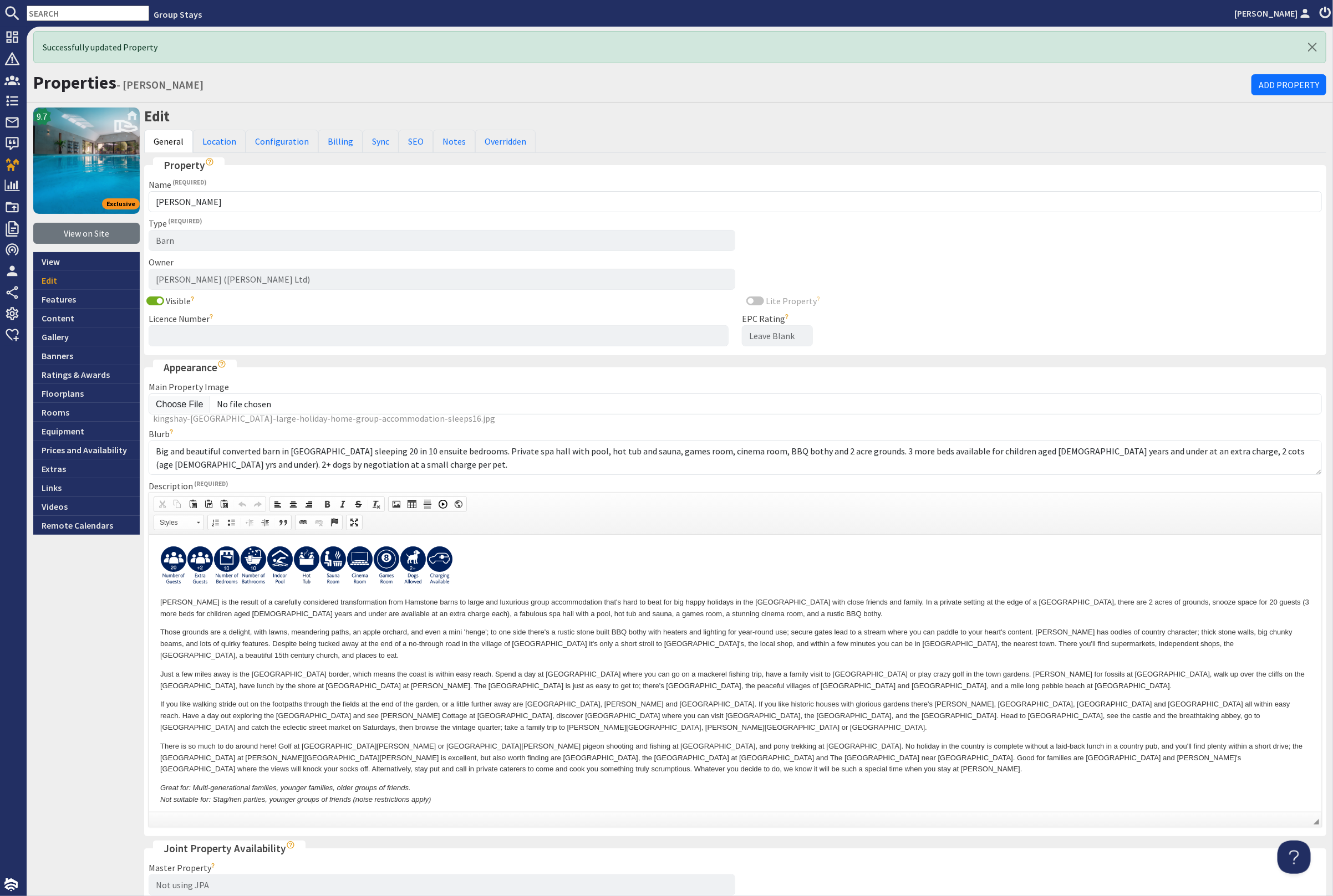
scroll to position [0, 0]
click at [77, 331] on link "Gallery" at bounding box center [87, 337] width 106 height 19
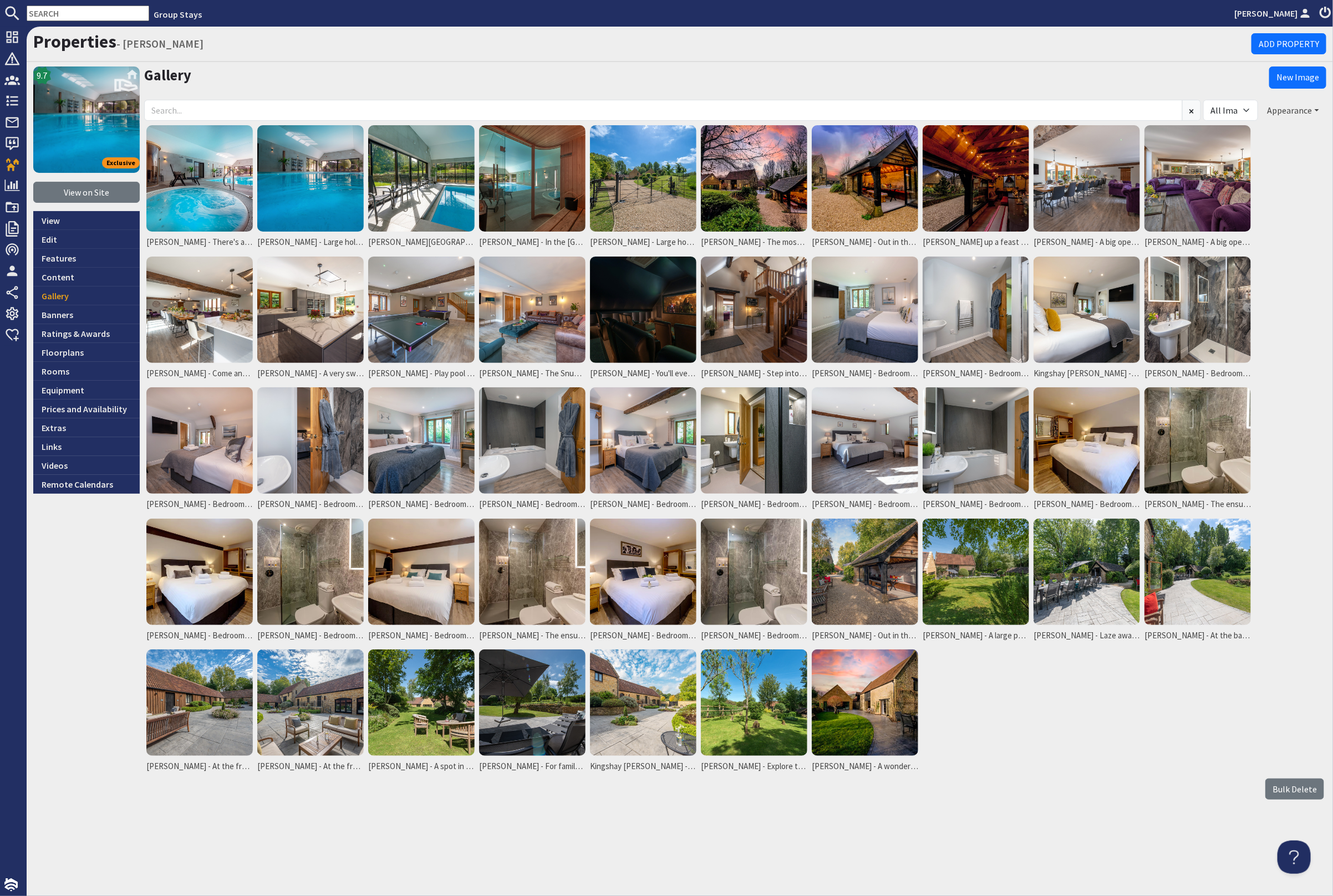
click at [1301, 105] on button "Appearance" at bounding box center [1293, 111] width 66 height 21
click at [1275, 130] on link "Reorder" at bounding box center [1262, 133] width 43 height 12
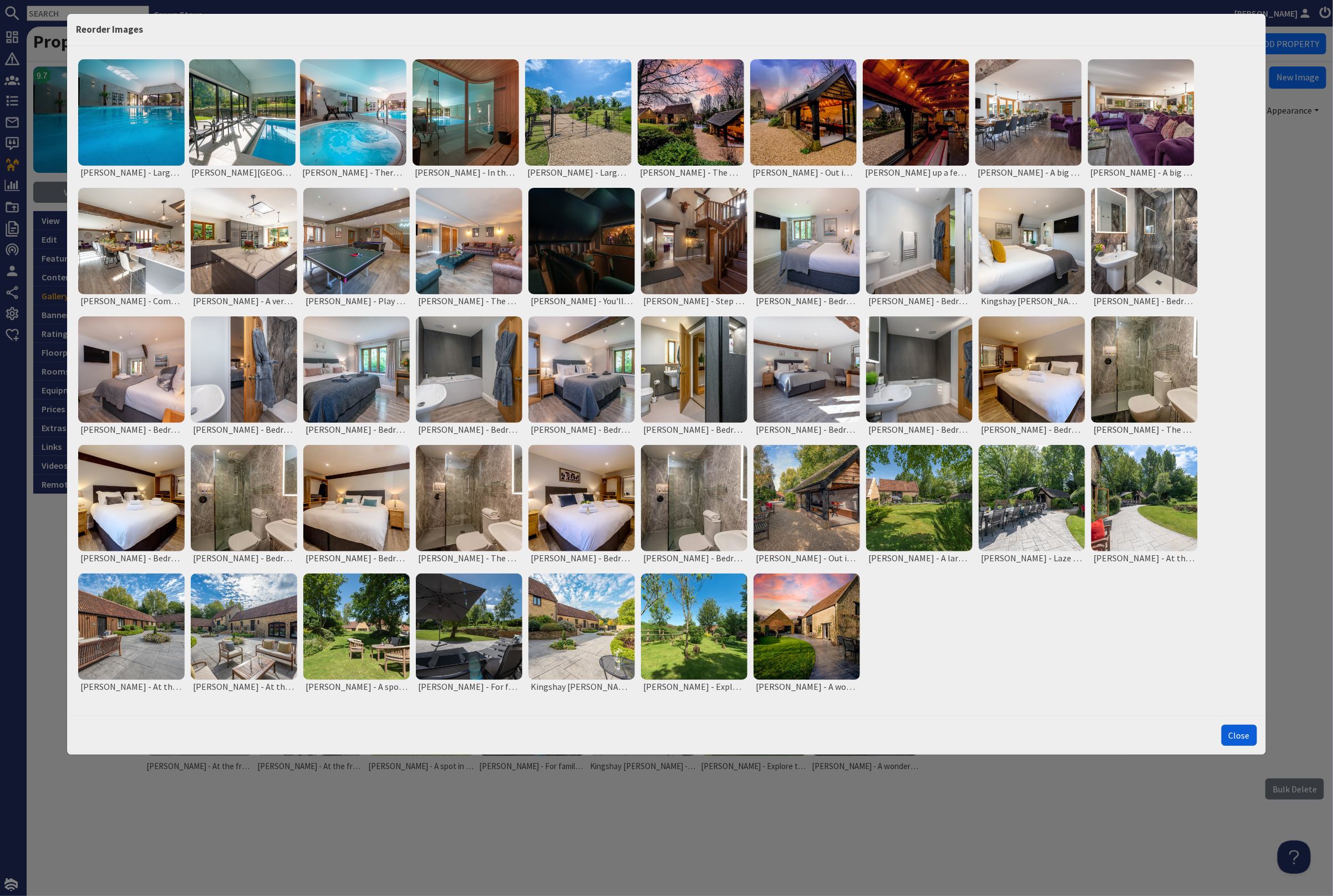
click at [1245, 736] on button "Close" at bounding box center [1239, 736] width 35 height 21
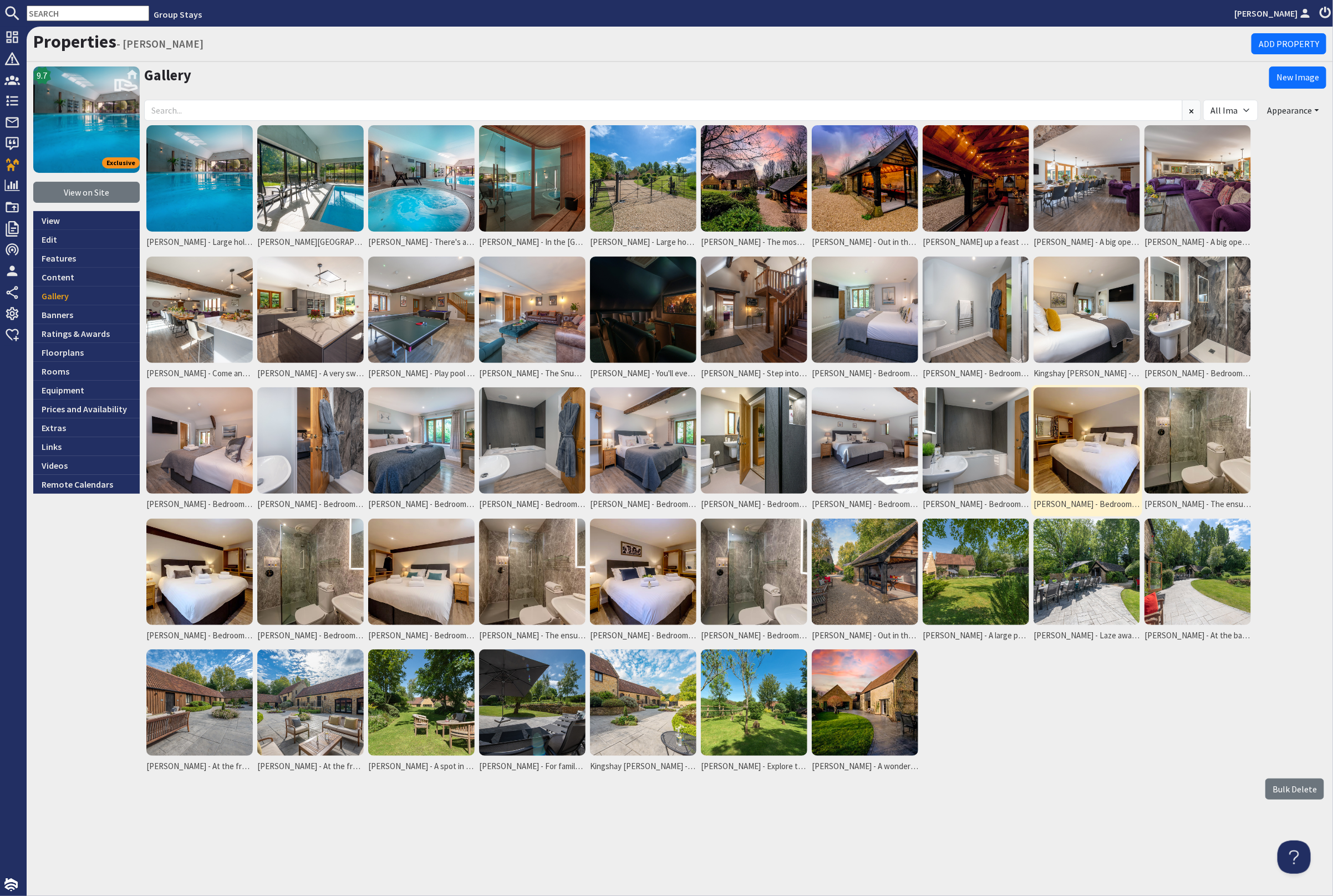
click at [1111, 464] on img at bounding box center [1087, 440] width 106 height 106
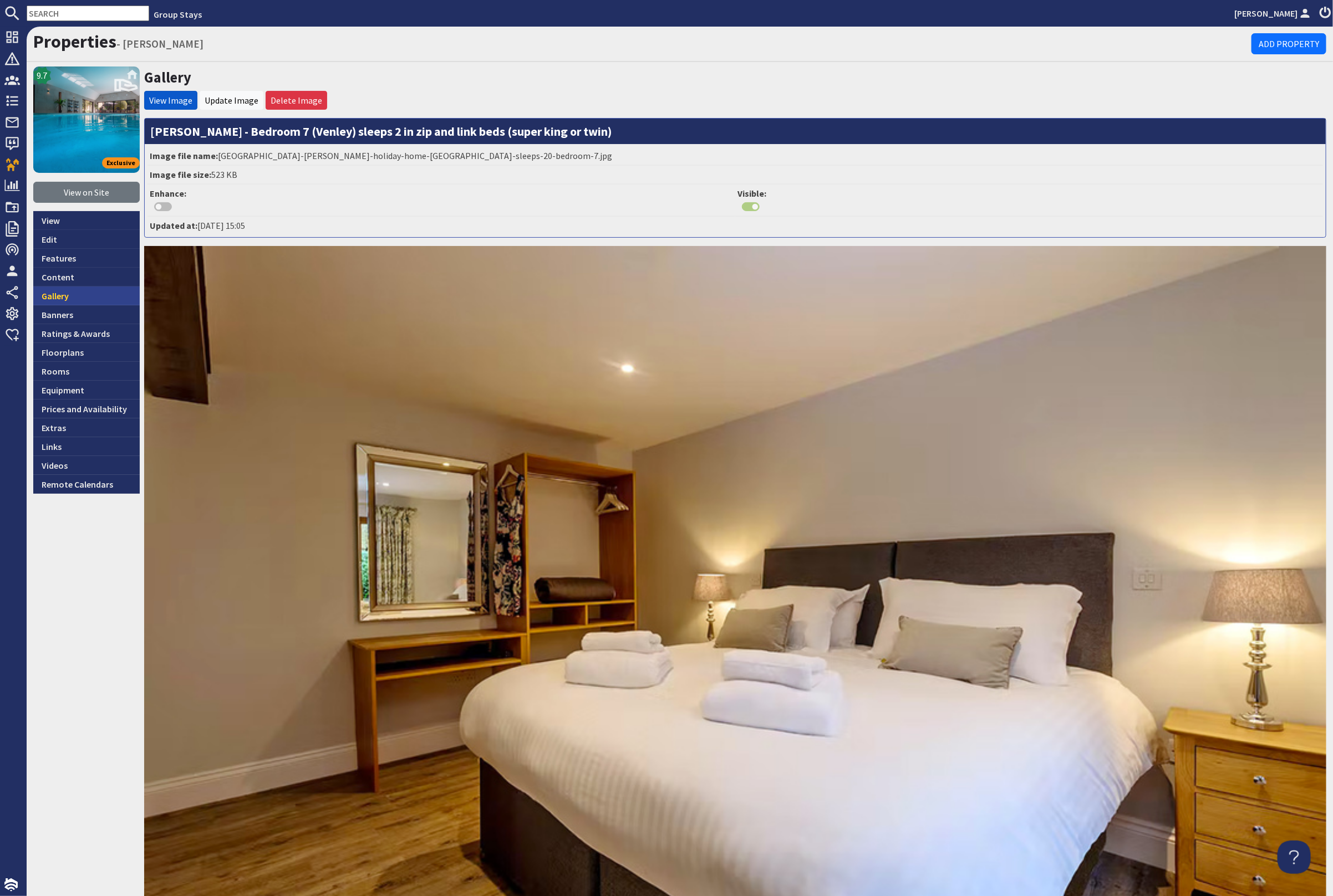
click at [90, 296] on link "Gallery" at bounding box center [87, 295] width 106 height 19
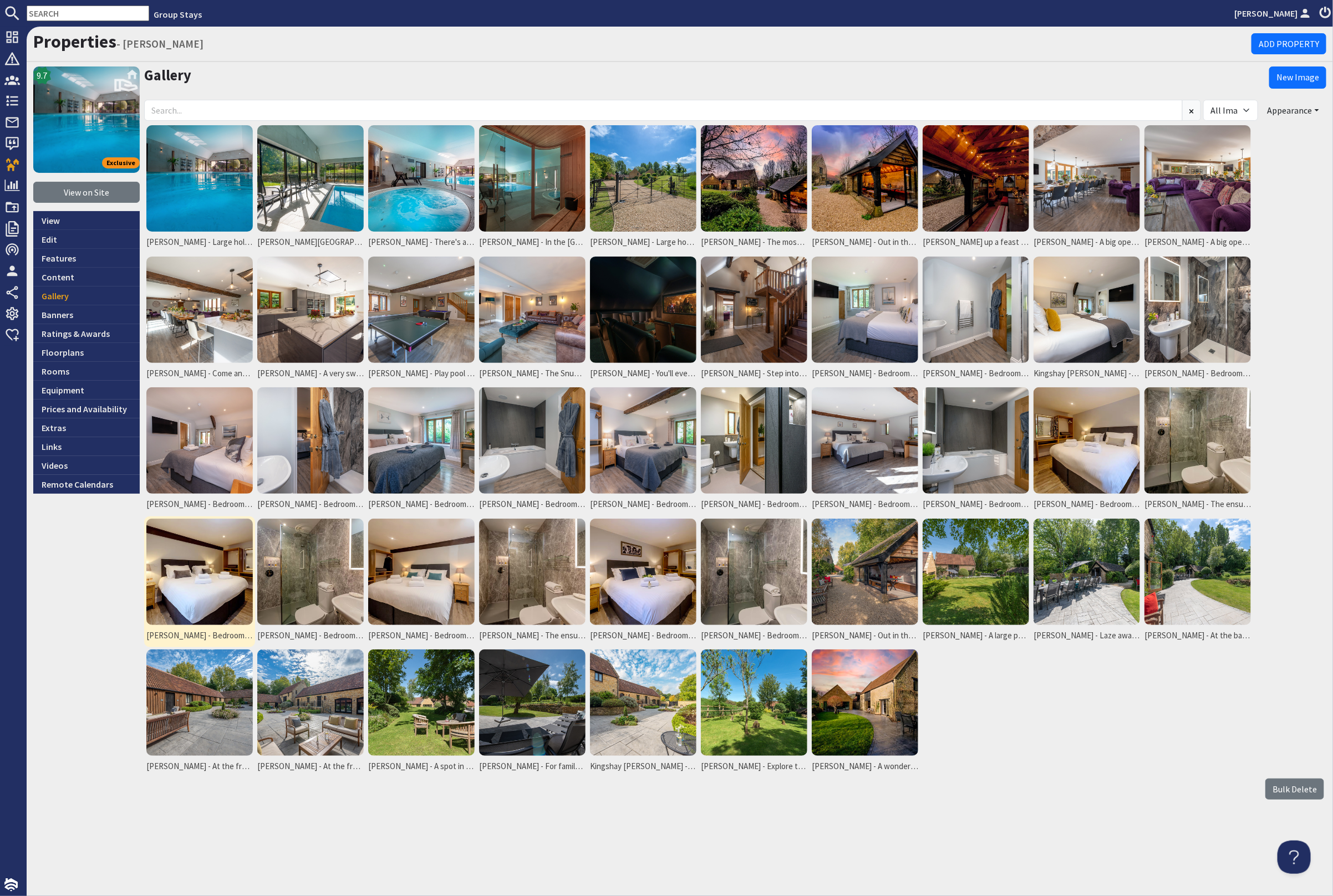
click at [222, 573] on img at bounding box center [199, 572] width 106 height 106
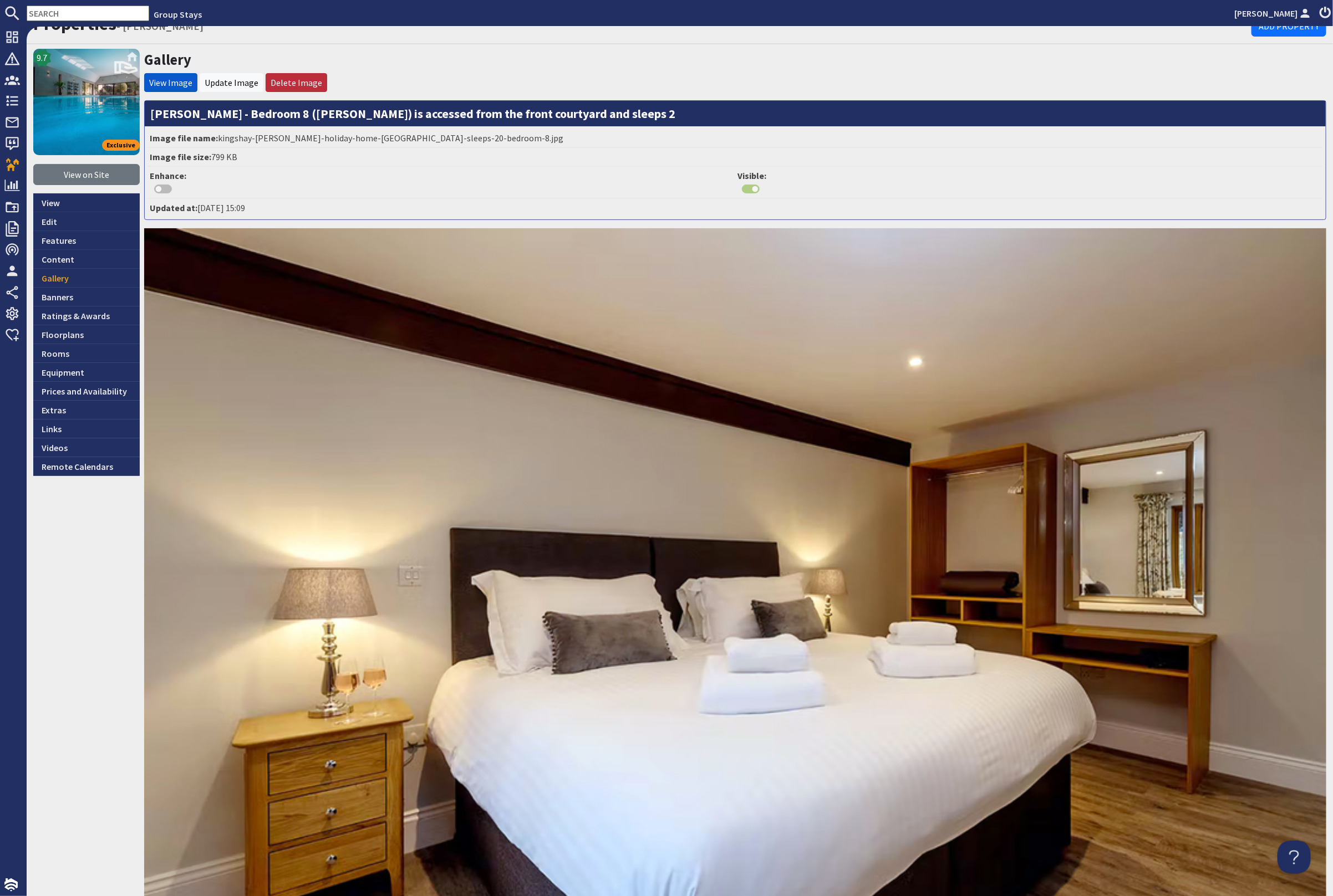
scroll to position [17, 0]
click at [238, 79] on link "Update Image" at bounding box center [231, 83] width 54 height 12
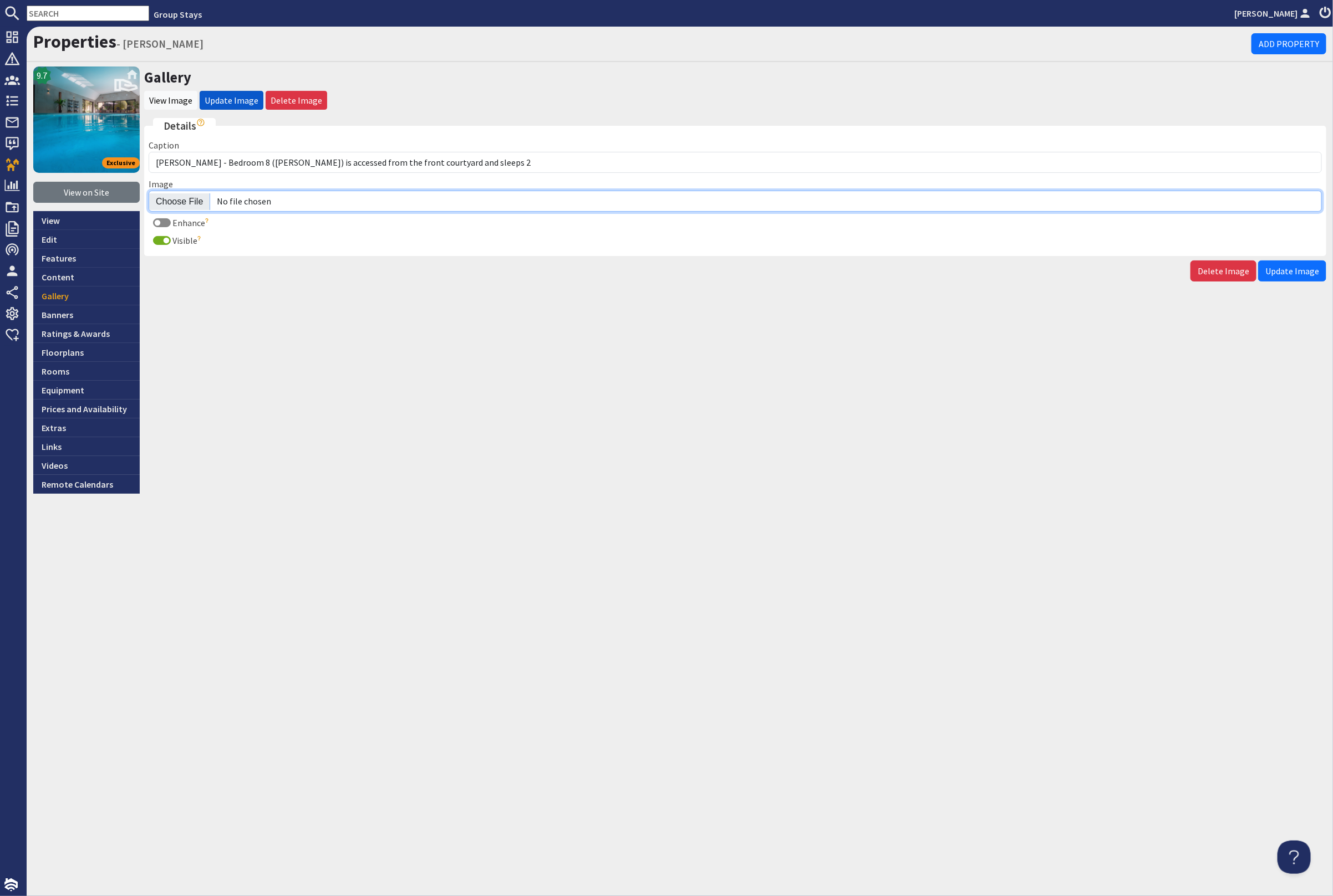
click at [193, 198] on input "Image" at bounding box center [735, 201] width 1173 height 21
type input "C:\fakepath\kingshay-[PERSON_NAME]-large-holiday-home-group-accommodation-sleep…"
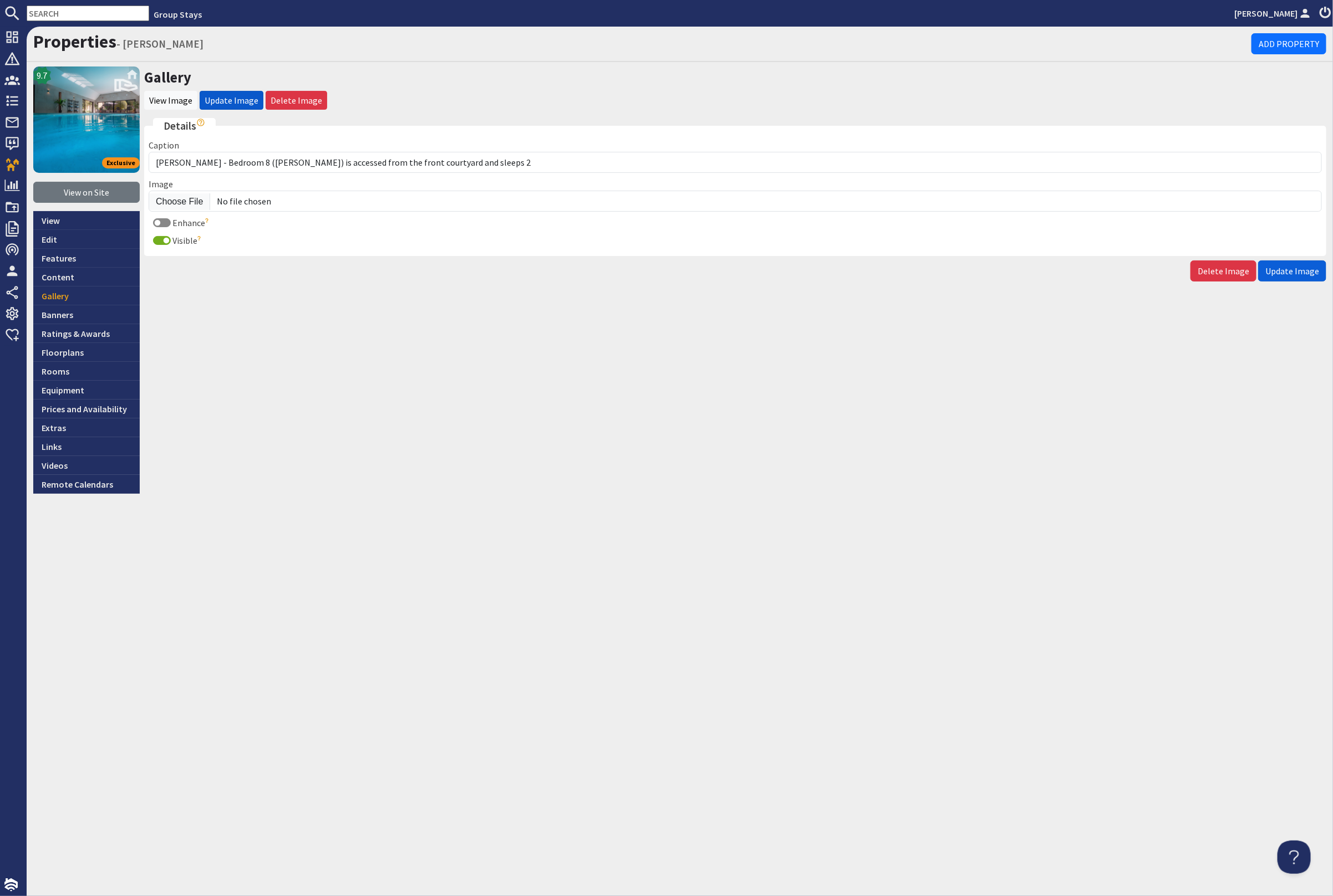
click at [1295, 262] on button "Update Image" at bounding box center [1291, 271] width 68 height 21
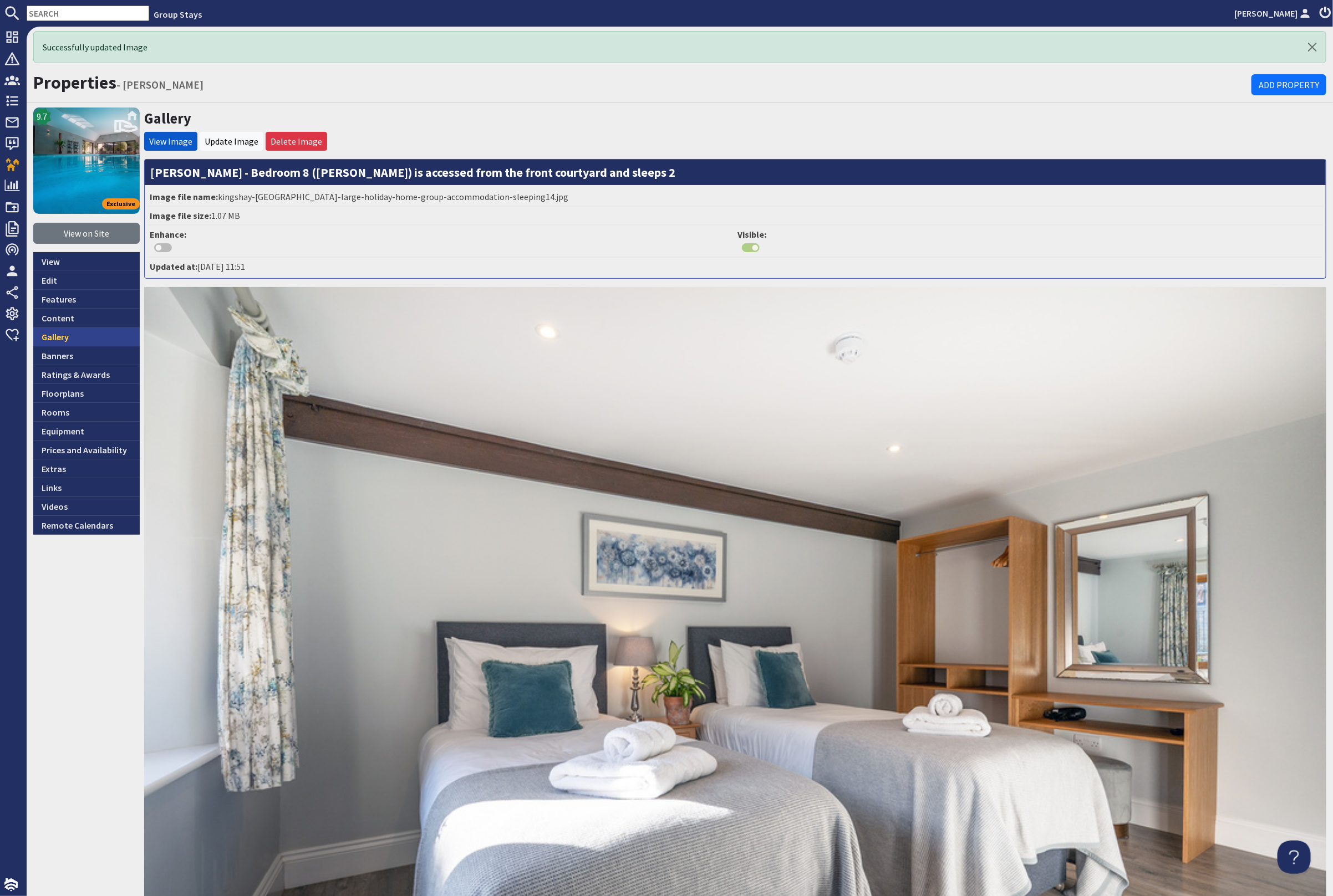
click at [60, 330] on link "Gallery" at bounding box center [87, 337] width 106 height 19
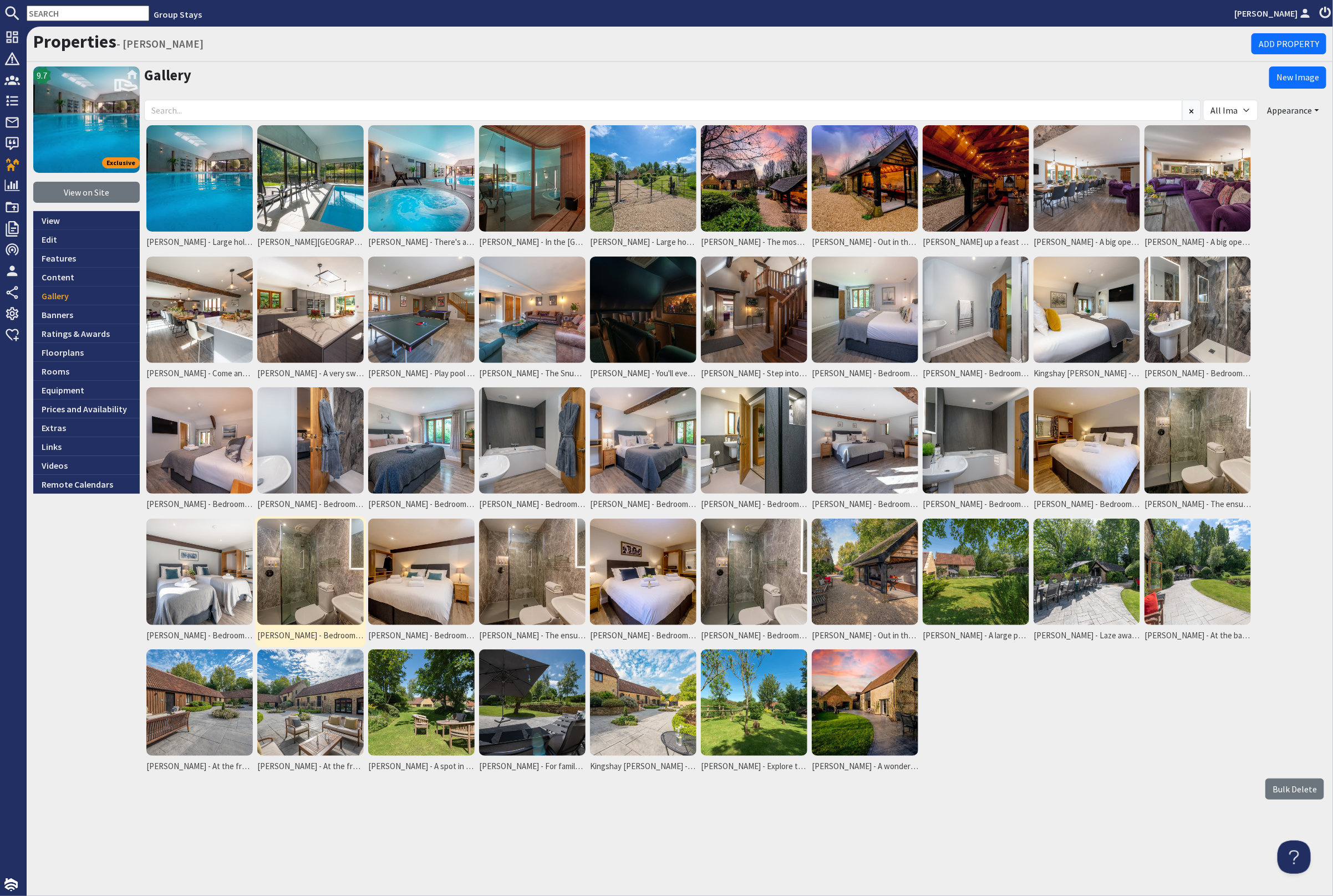
click at [348, 580] on img at bounding box center [310, 572] width 106 height 106
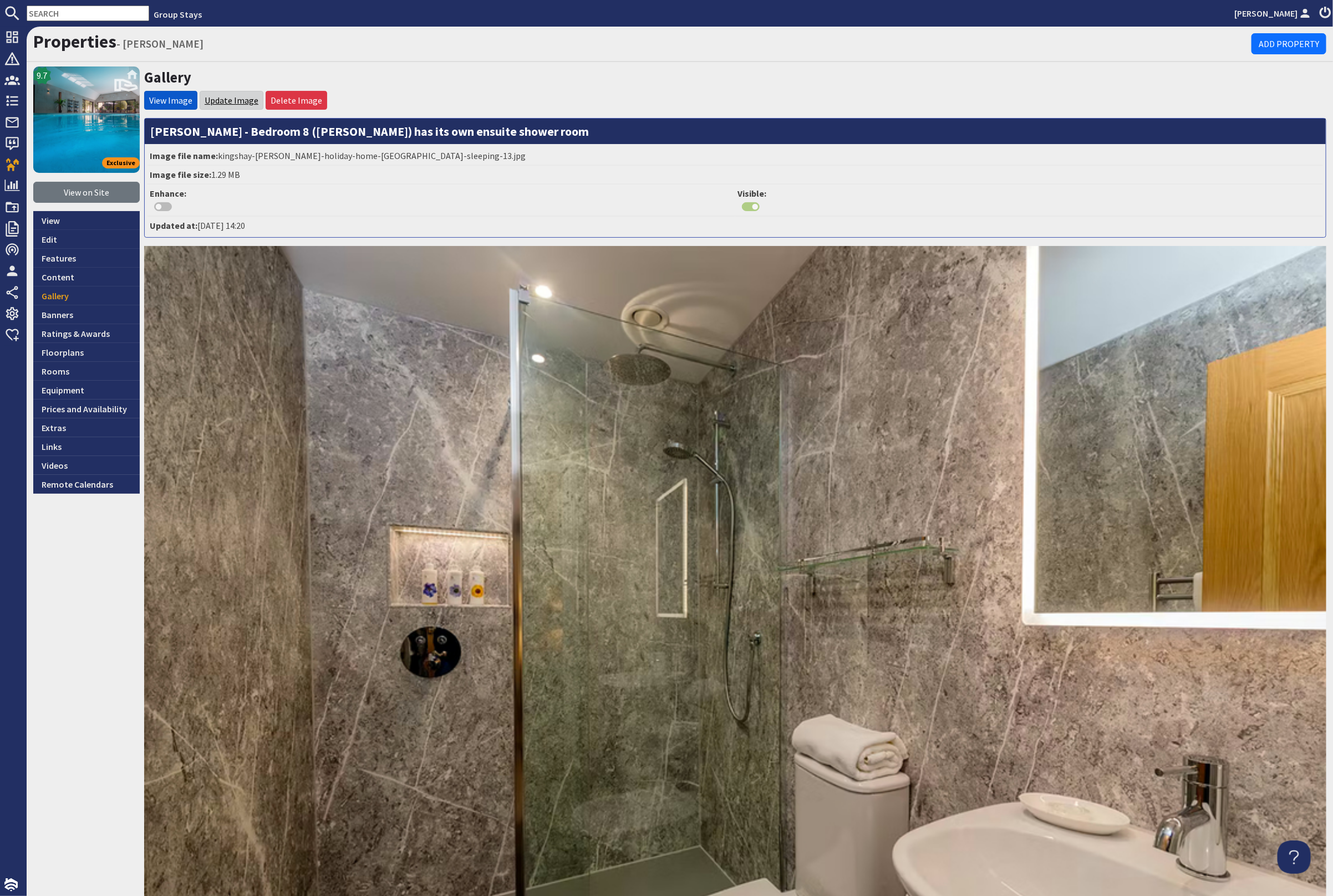
click at [225, 103] on link "Update Image" at bounding box center [231, 100] width 54 height 12
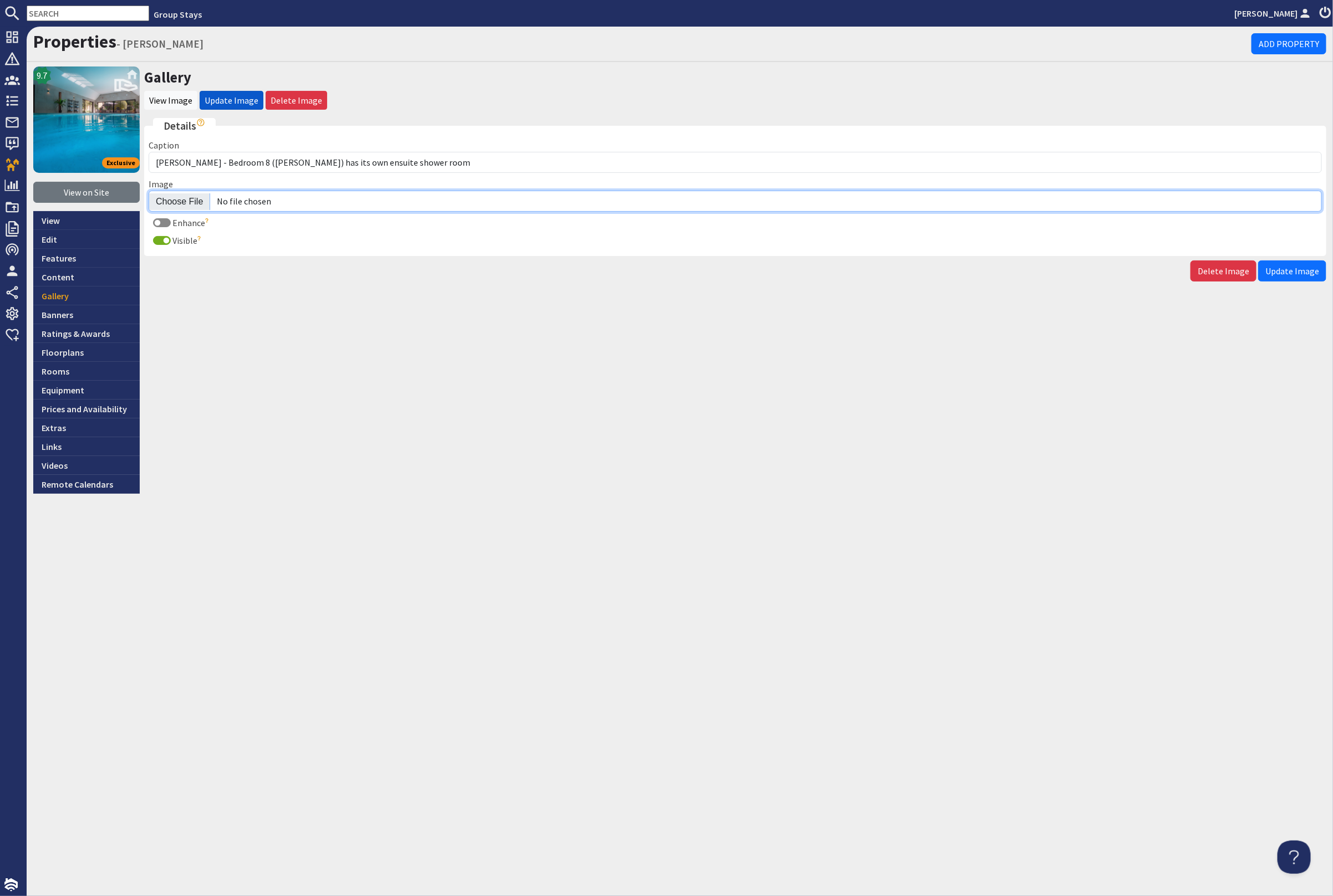
click at [191, 199] on input "Image" at bounding box center [735, 201] width 1173 height 21
type input "C:\fakepath\kingshay-barton-large-holiday-home-group-accommodation-sleeping15.j…"
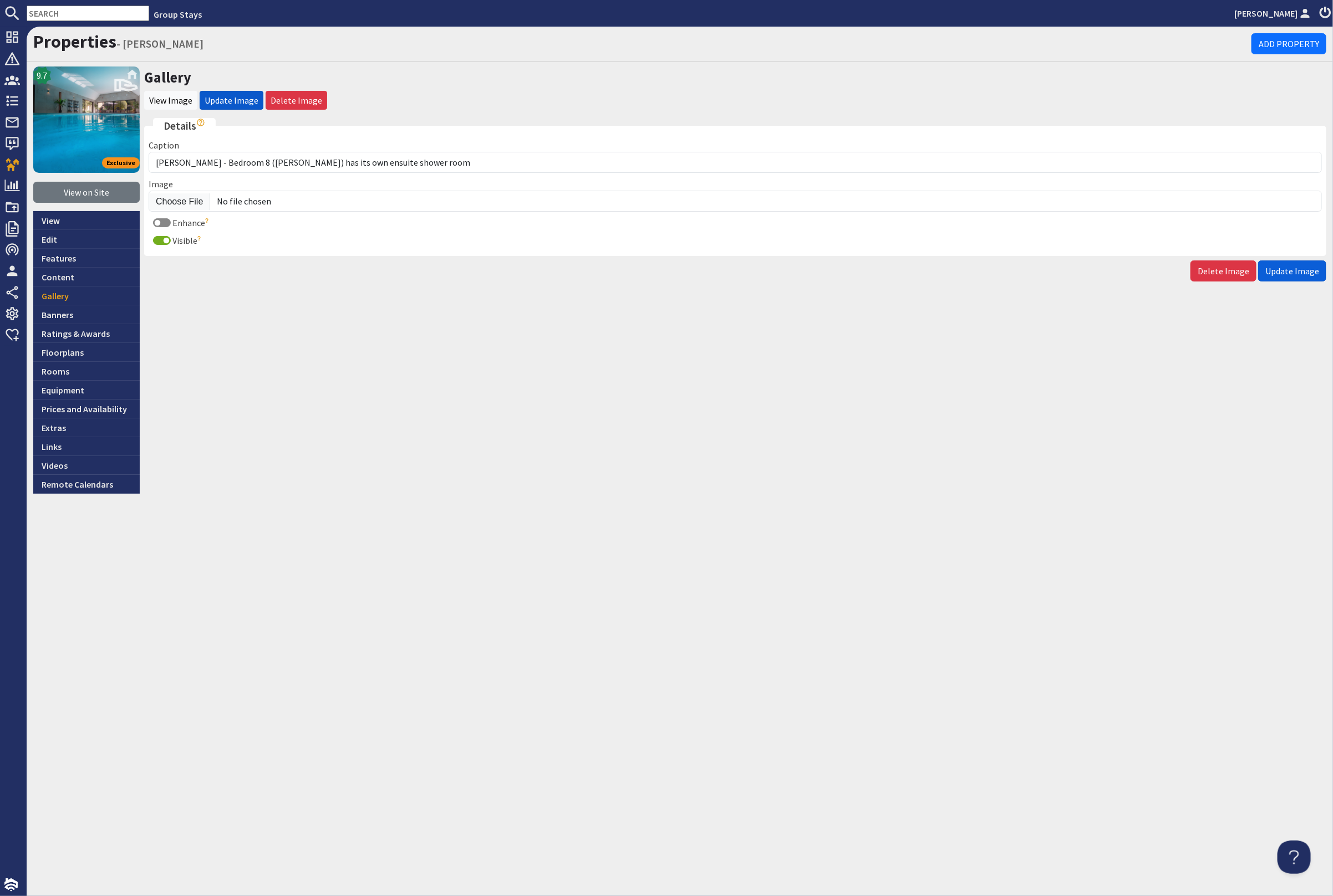
click at [1297, 271] on span "Update Image" at bounding box center [1291, 271] width 54 height 12
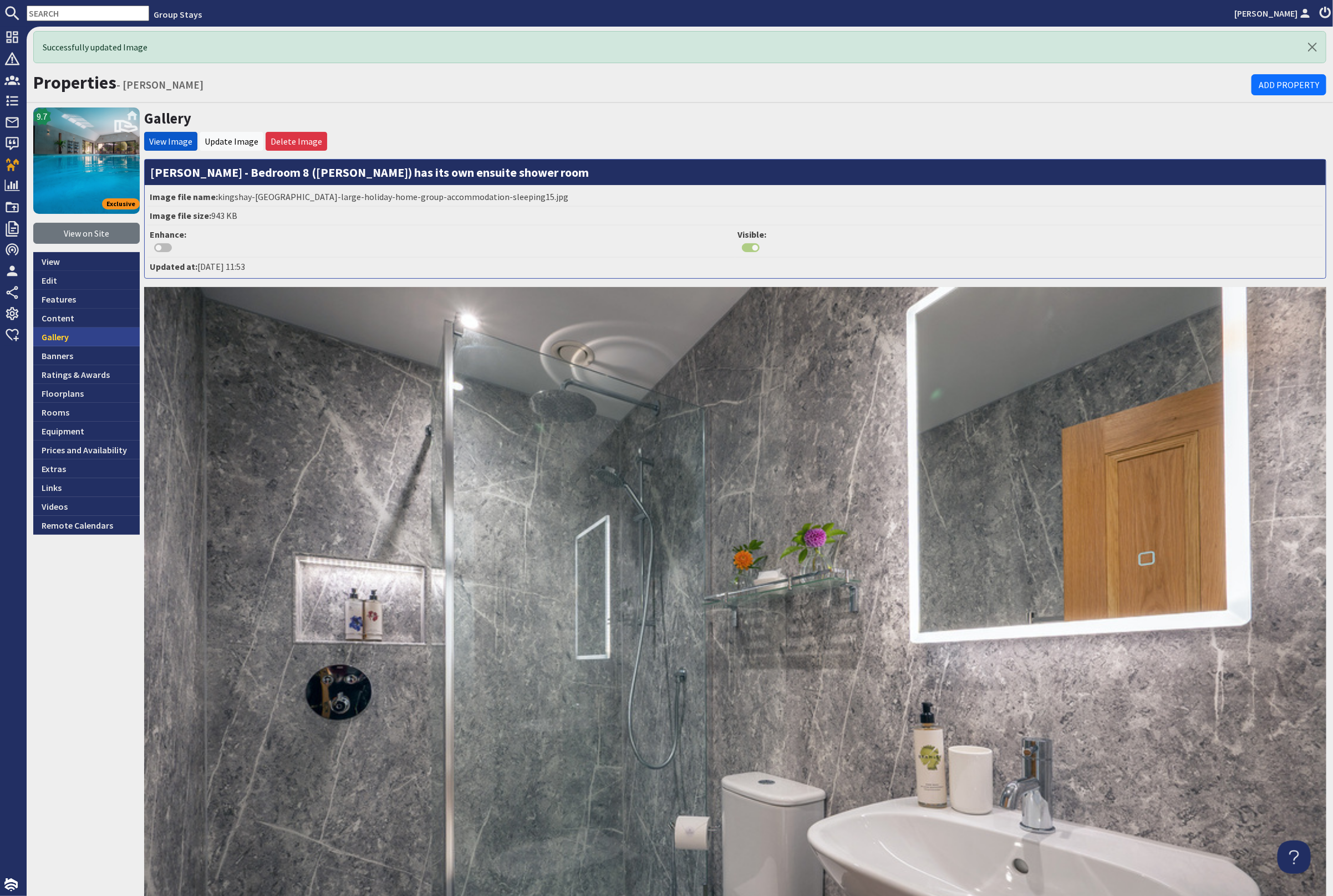
click at [78, 334] on link "Gallery" at bounding box center [87, 337] width 106 height 19
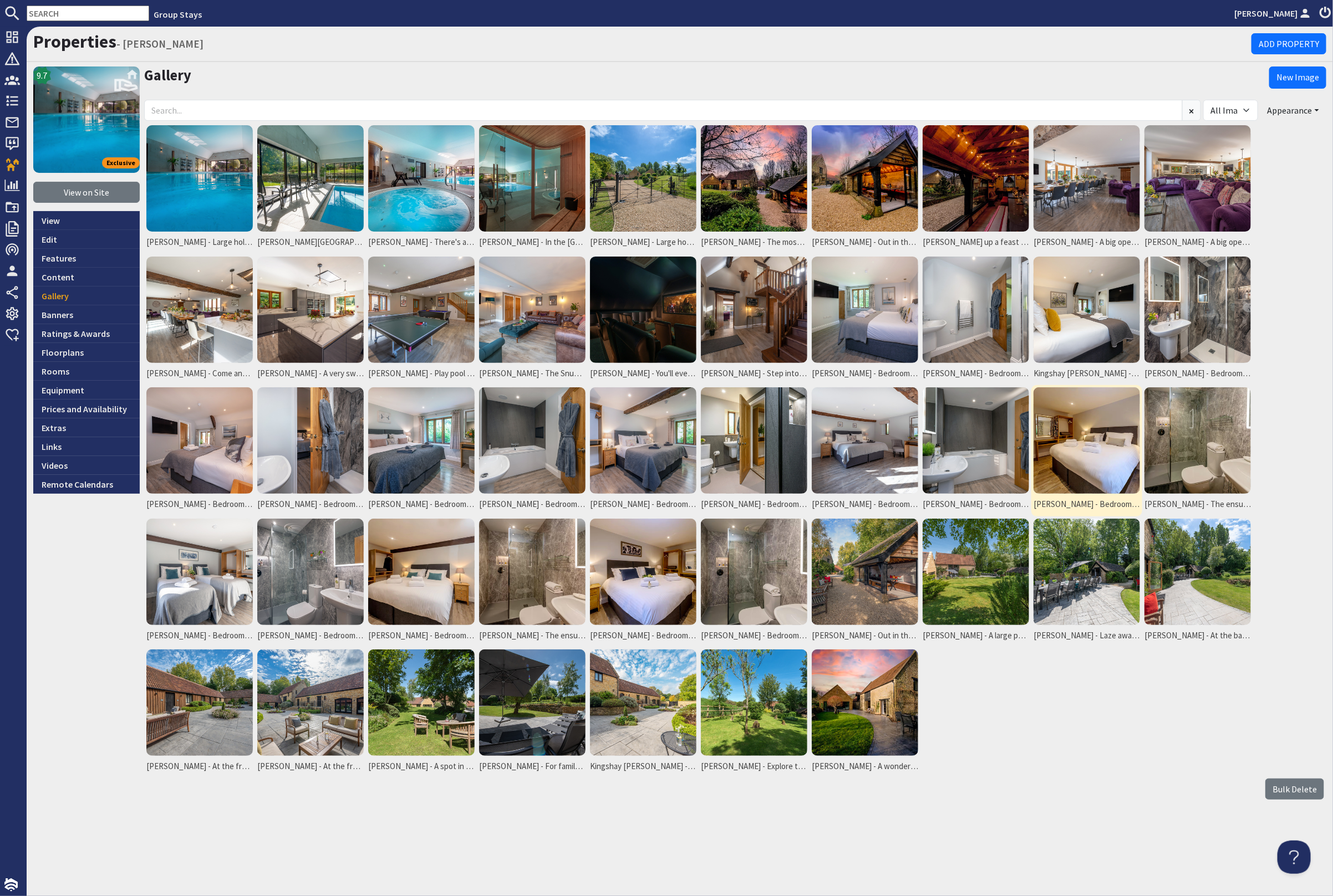
click at [1095, 448] on img at bounding box center [1087, 440] width 106 height 106
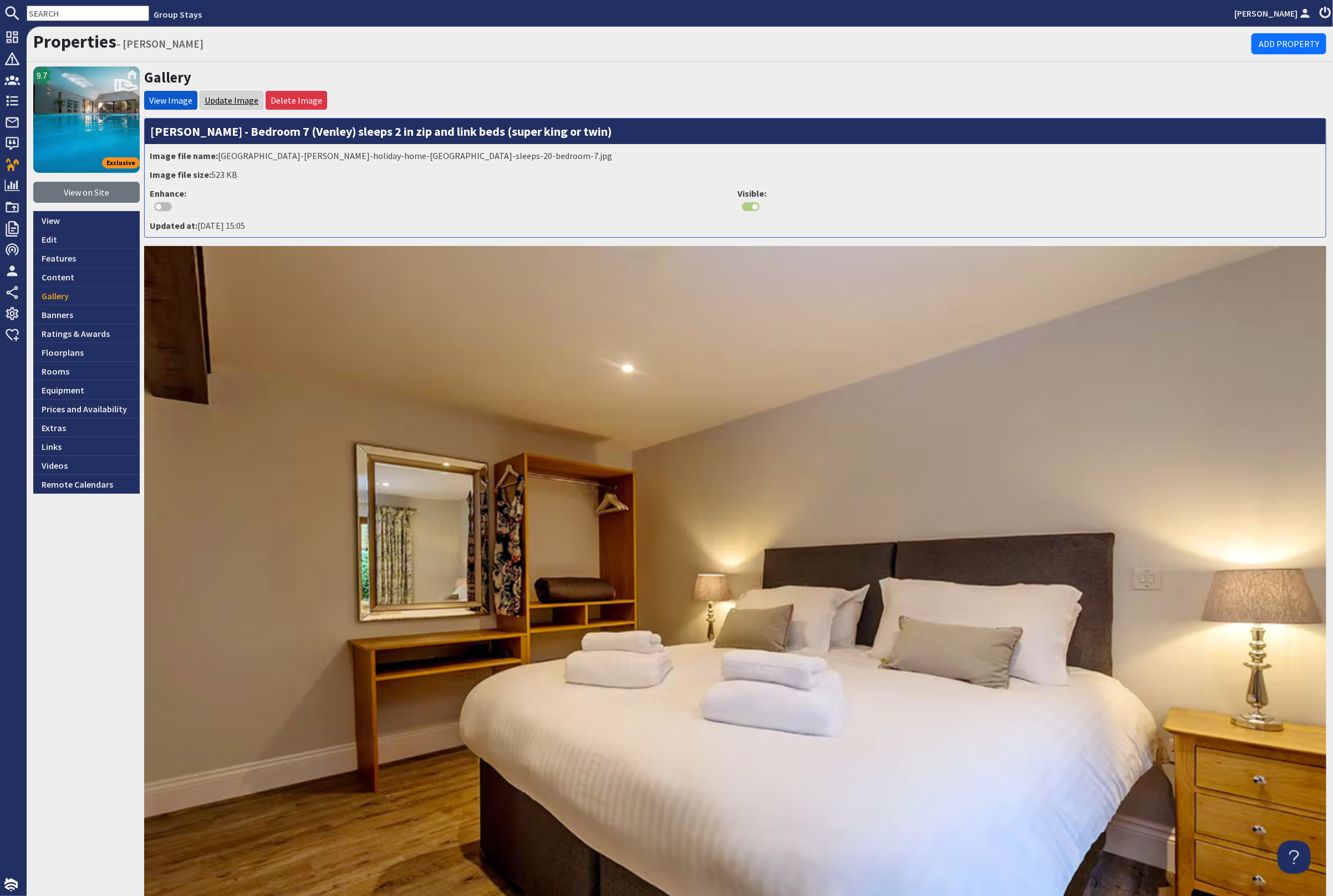
click at [231, 105] on link "Update Image" at bounding box center [231, 100] width 54 height 12
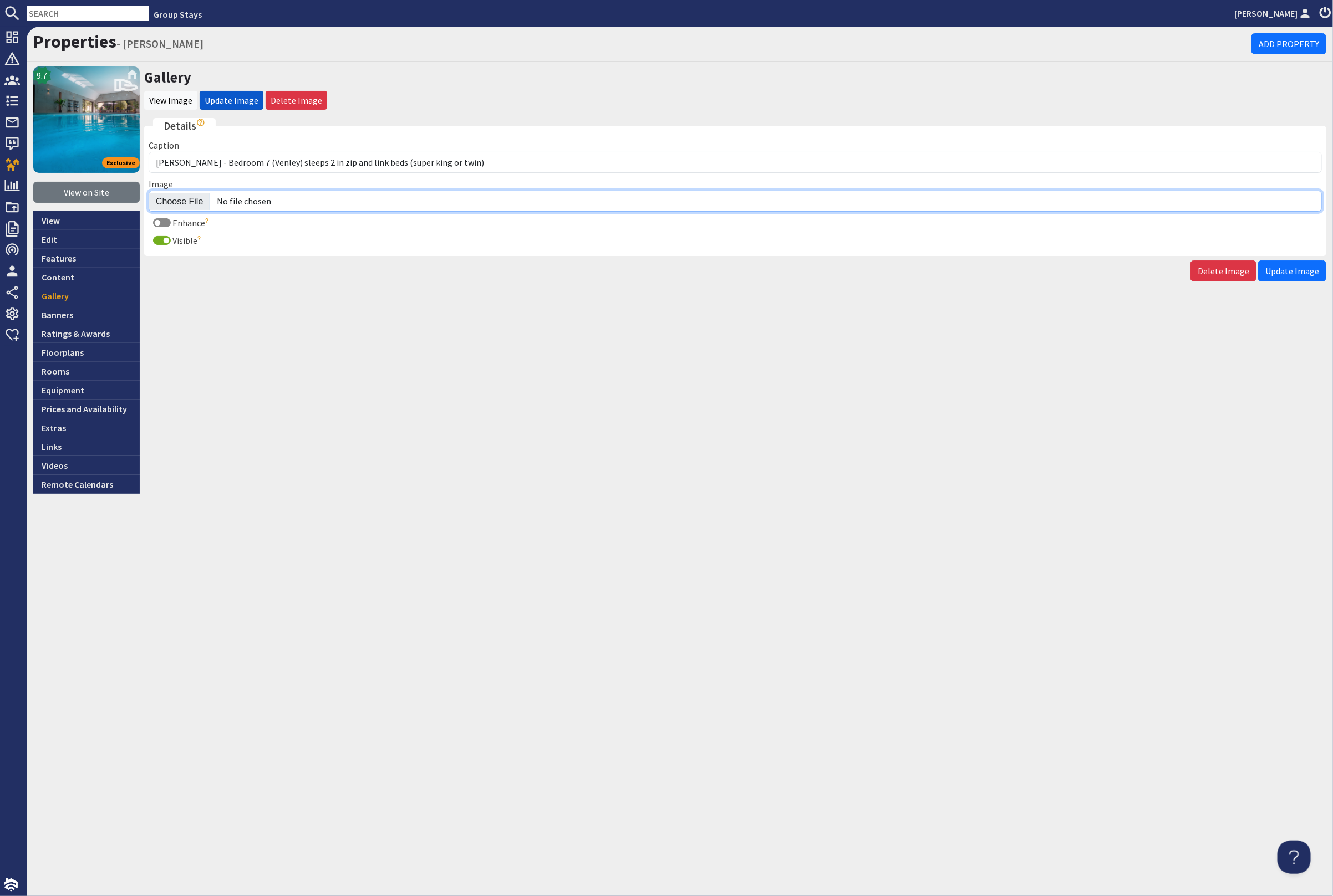
click at [194, 199] on input "Image" at bounding box center [735, 201] width 1173 height 21
type input "C:\fakepath\kingshay-[PERSON_NAME]-large-holiday-home-group-accommodation-sleep…"
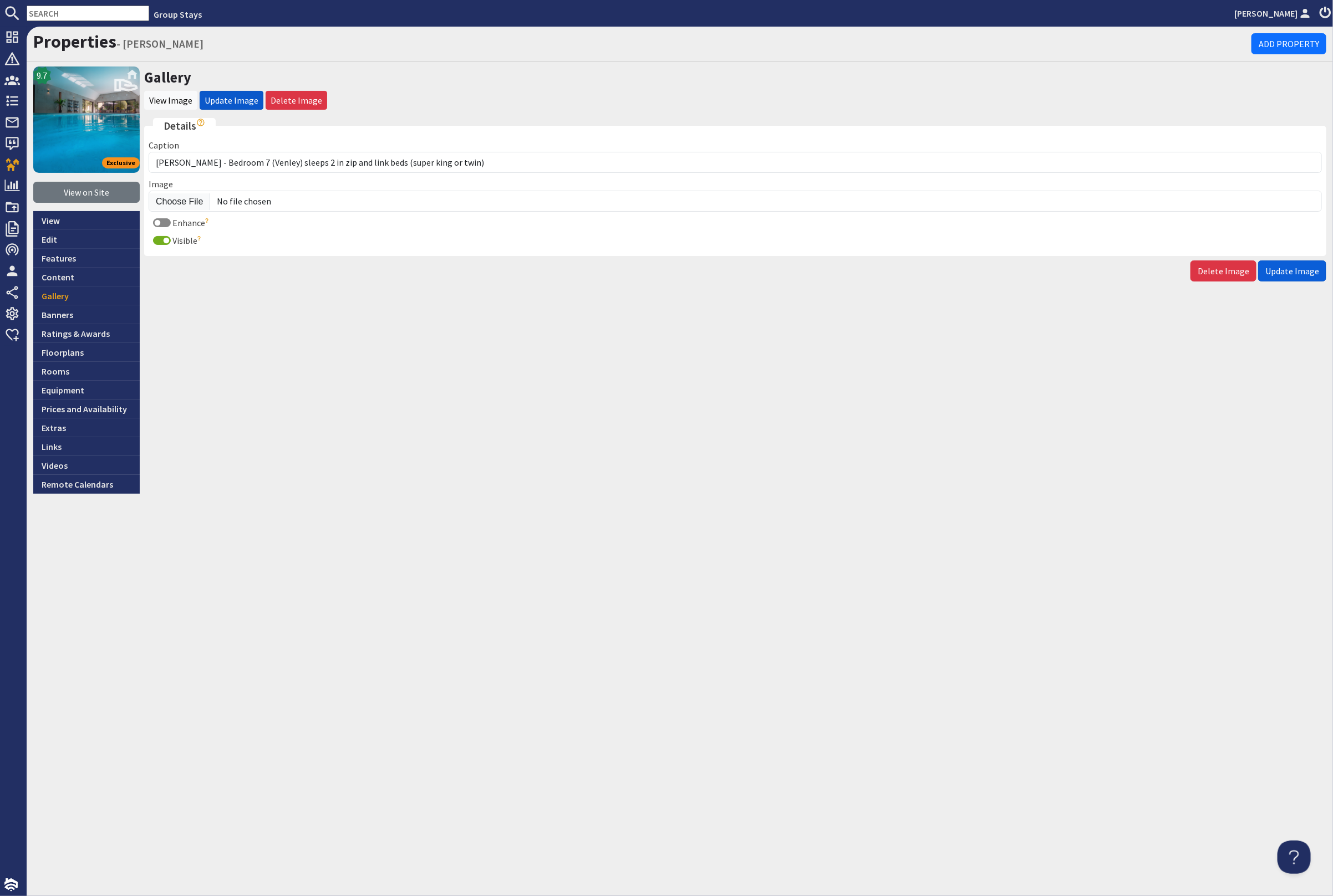
click at [1292, 273] on span "Update Image" at bounding box center [1291, 271] width 54 height 12
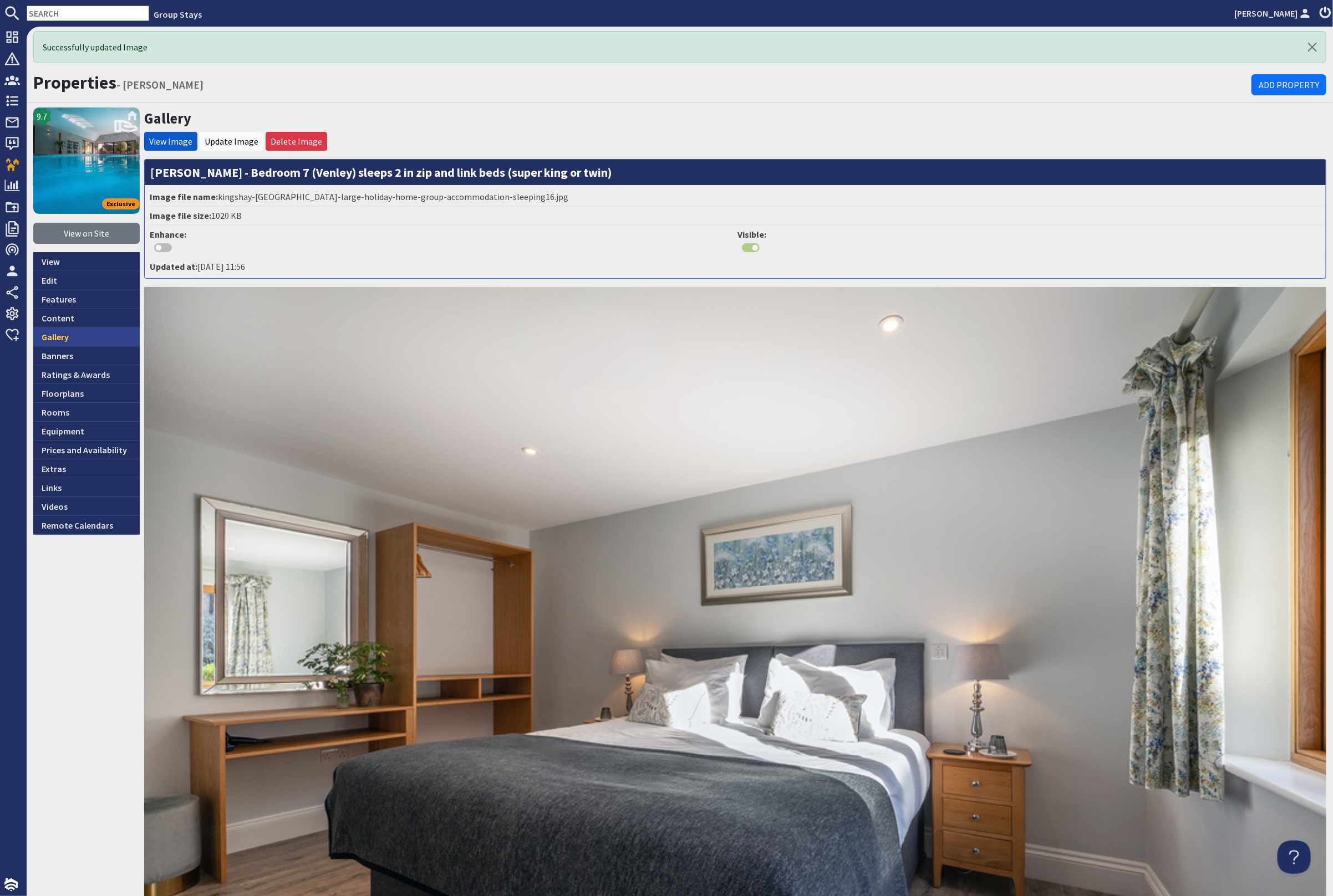
click at [105, 331] on link "Gallery" at bounding box center [87, 337] width 106 height 19
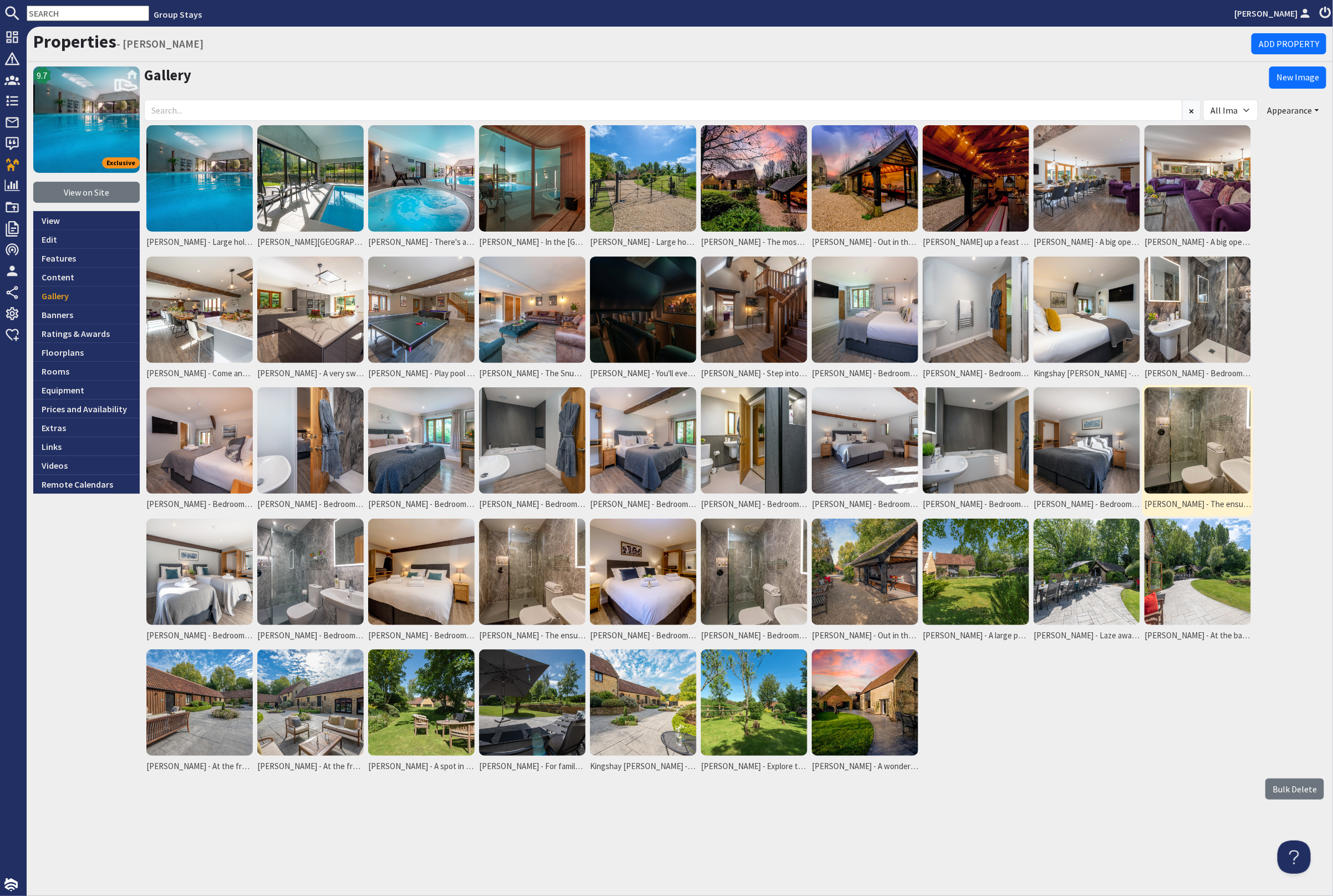
click at [1184, 461] on img at bounding box center [1197, 440] width 106 height 106
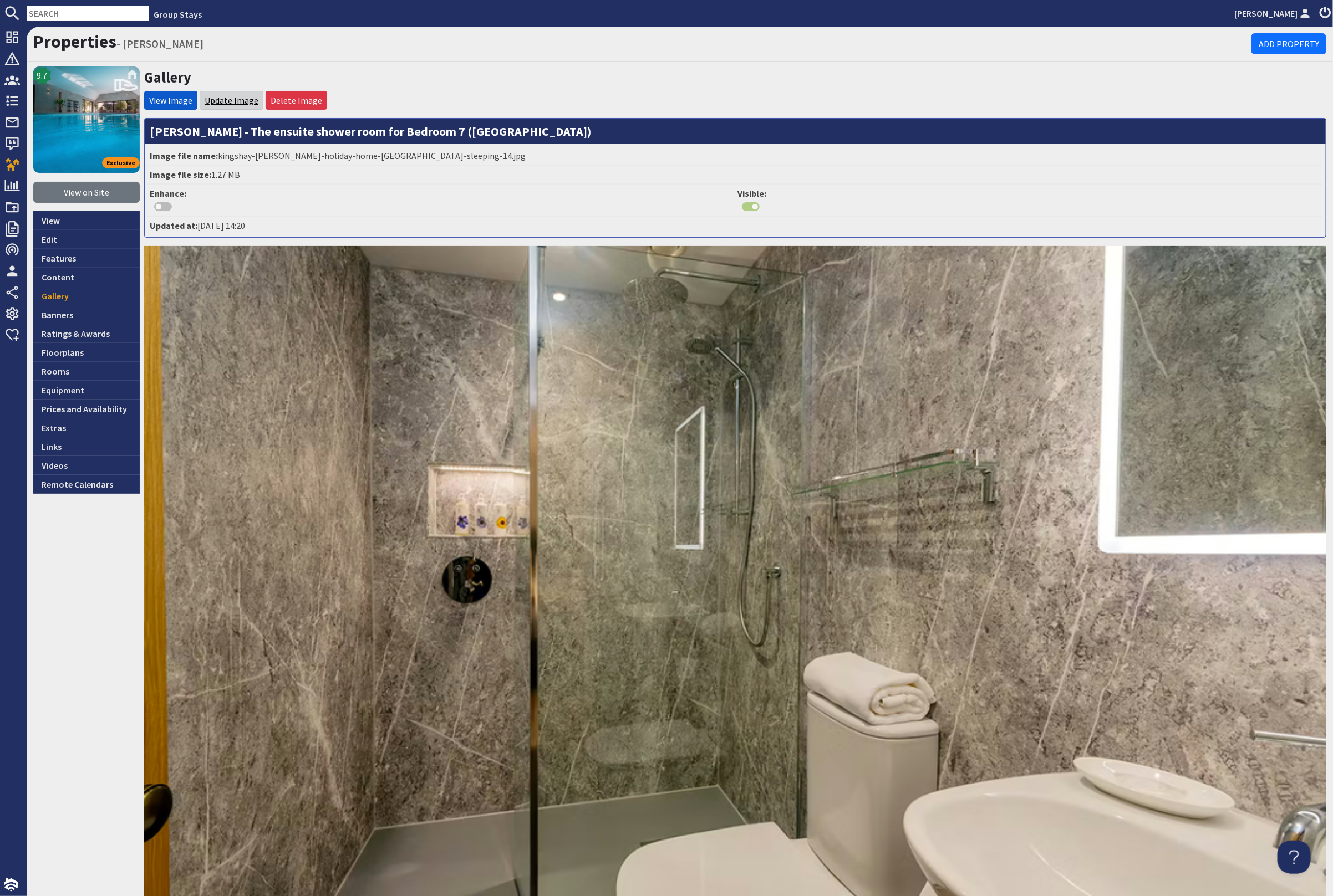
click at [239, 96] on link "Update Image" at bounding box center [231, 100] width 54 height 12
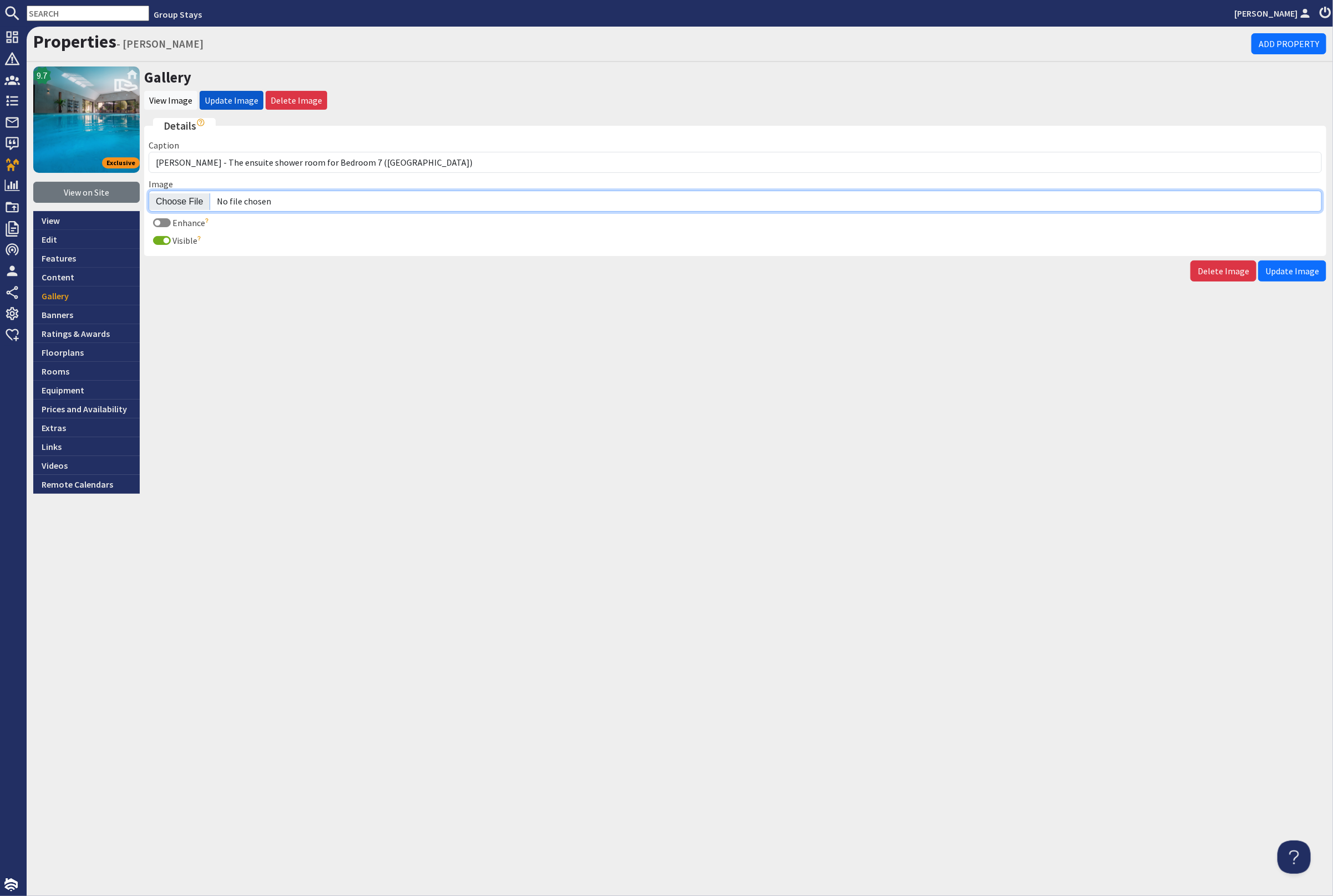
click at [184, 201] on input "Image" at bounding box center [735, 201] width 1173 height 21
type input "C:\fakepath\kingshay-[PERSON_NAME]-large-holiday-home-group-accommodation-sleep…"
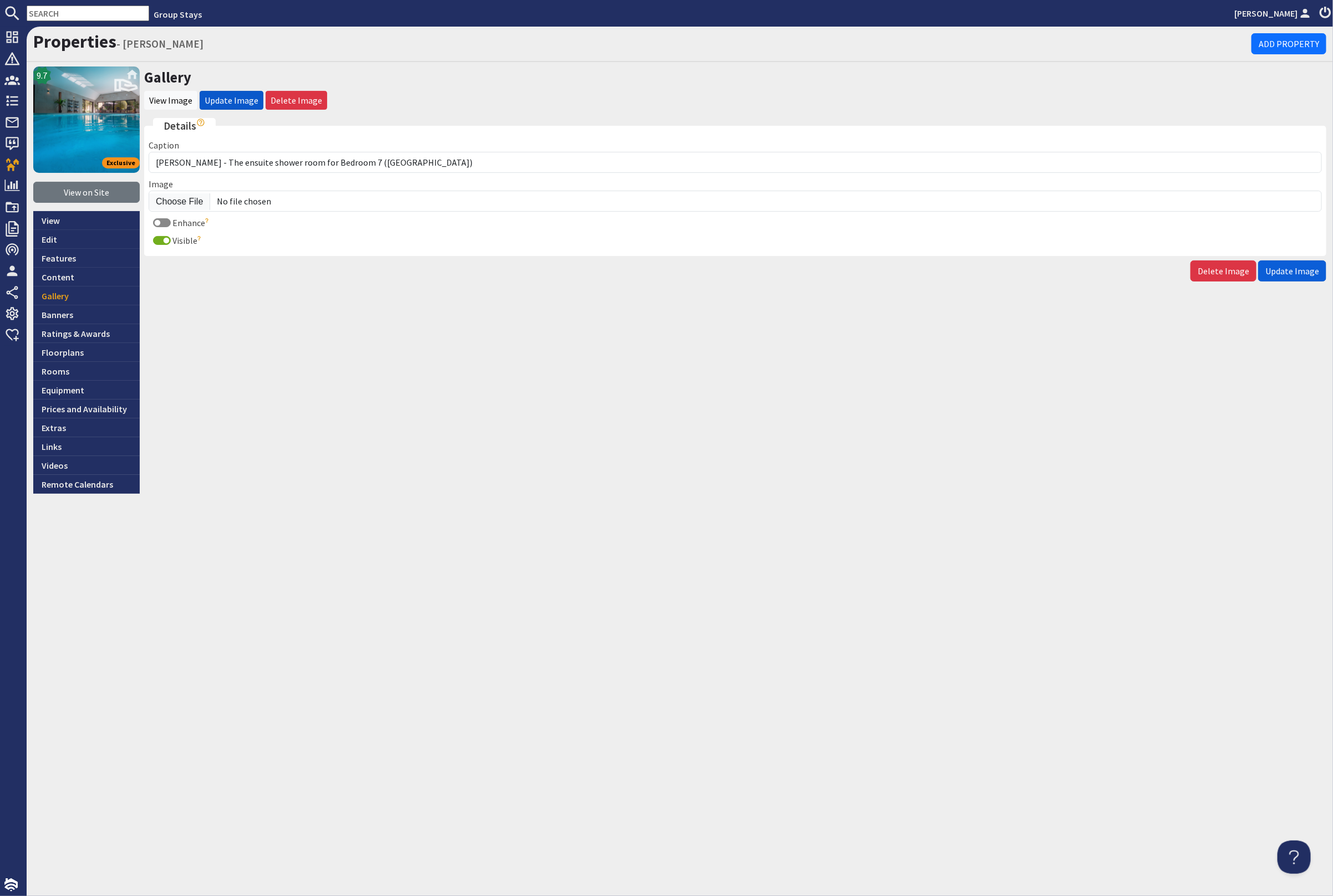
click at [1280, 266] on span "Update Image" at bounding box center [1291, 271] width 54 height 12
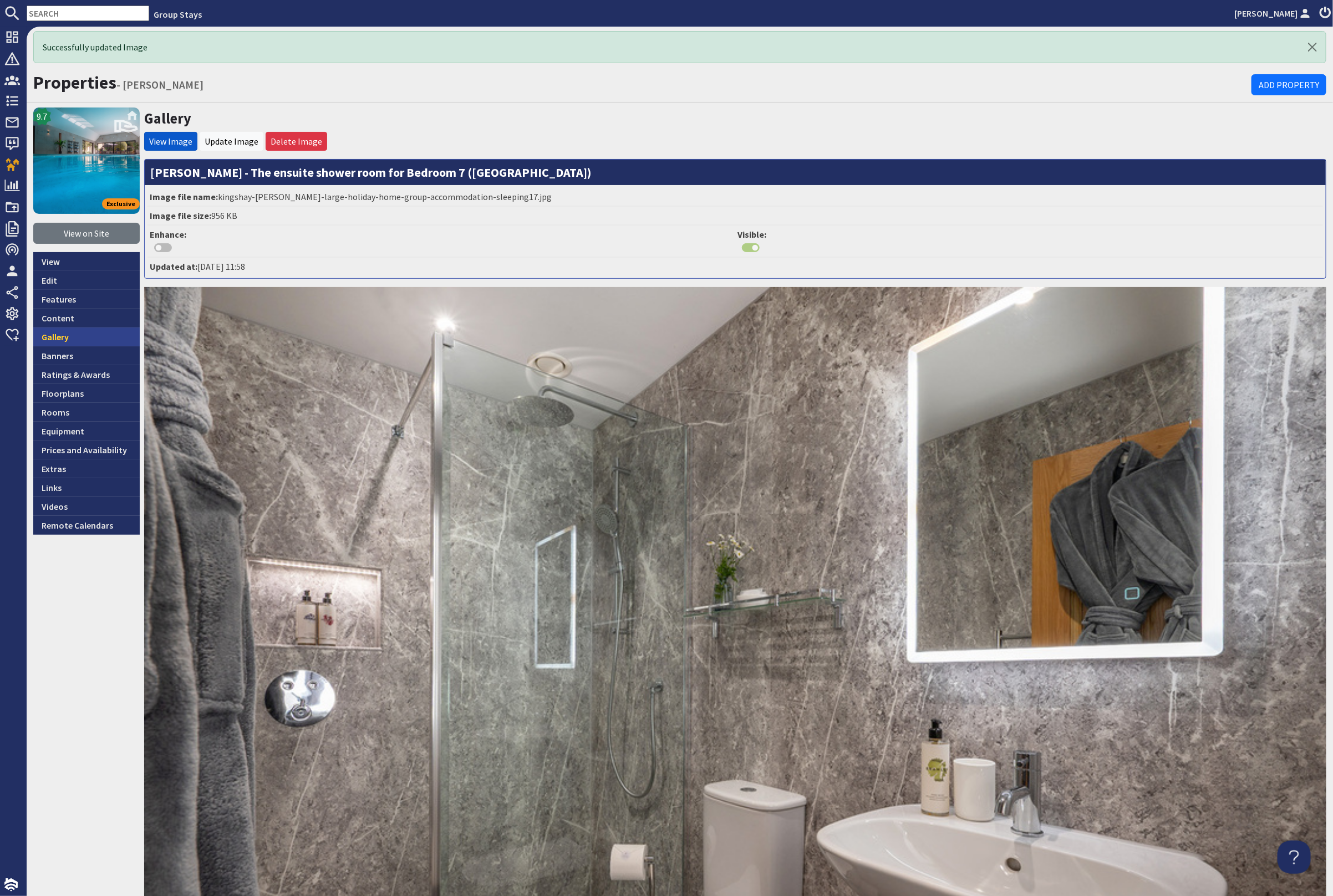
click at [72, 331] on link "Gallery" at bounding box center [87, 337] width 106 height 19
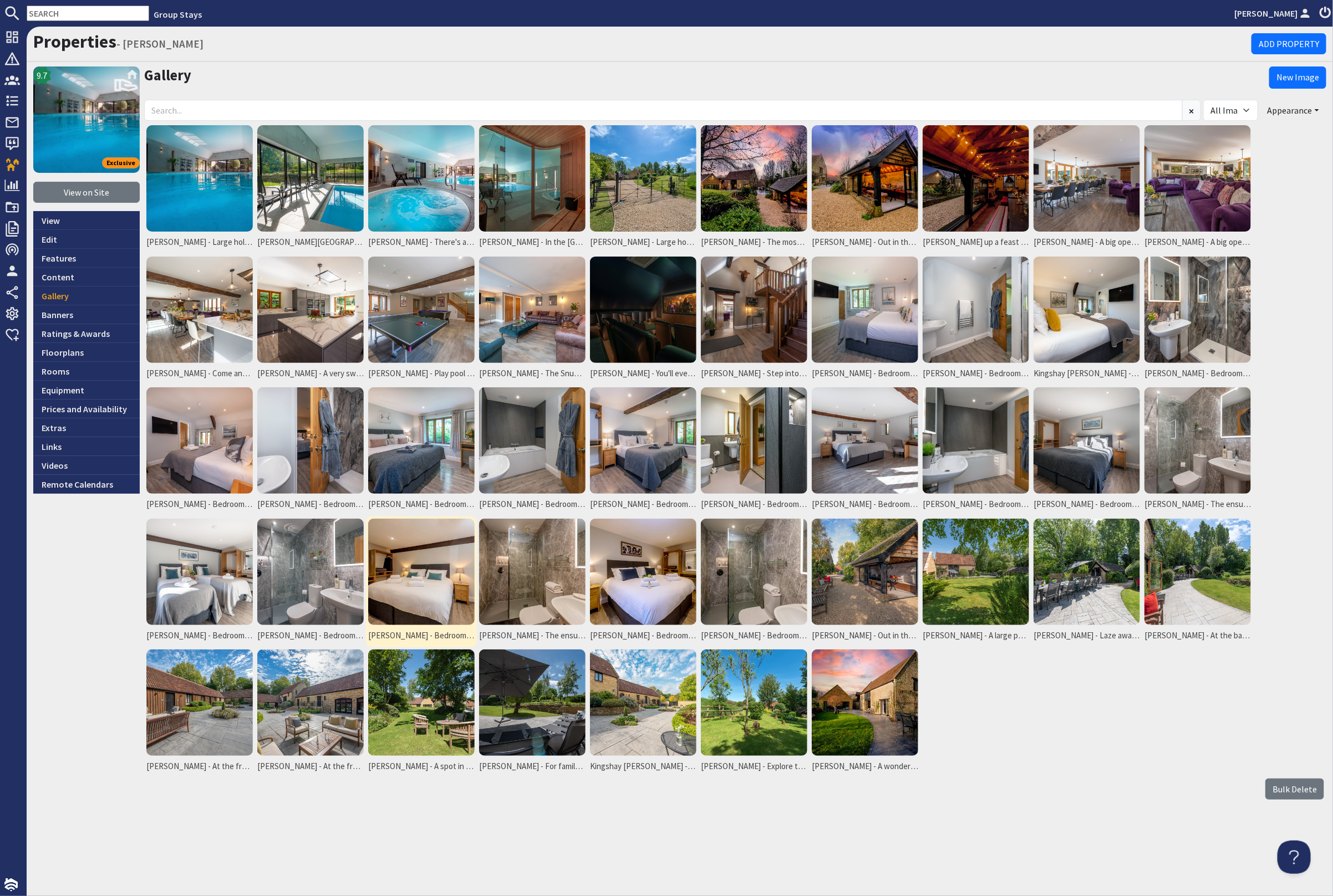
click at [440, 587] on img at bounding box center [421, 572] width 106 height 106
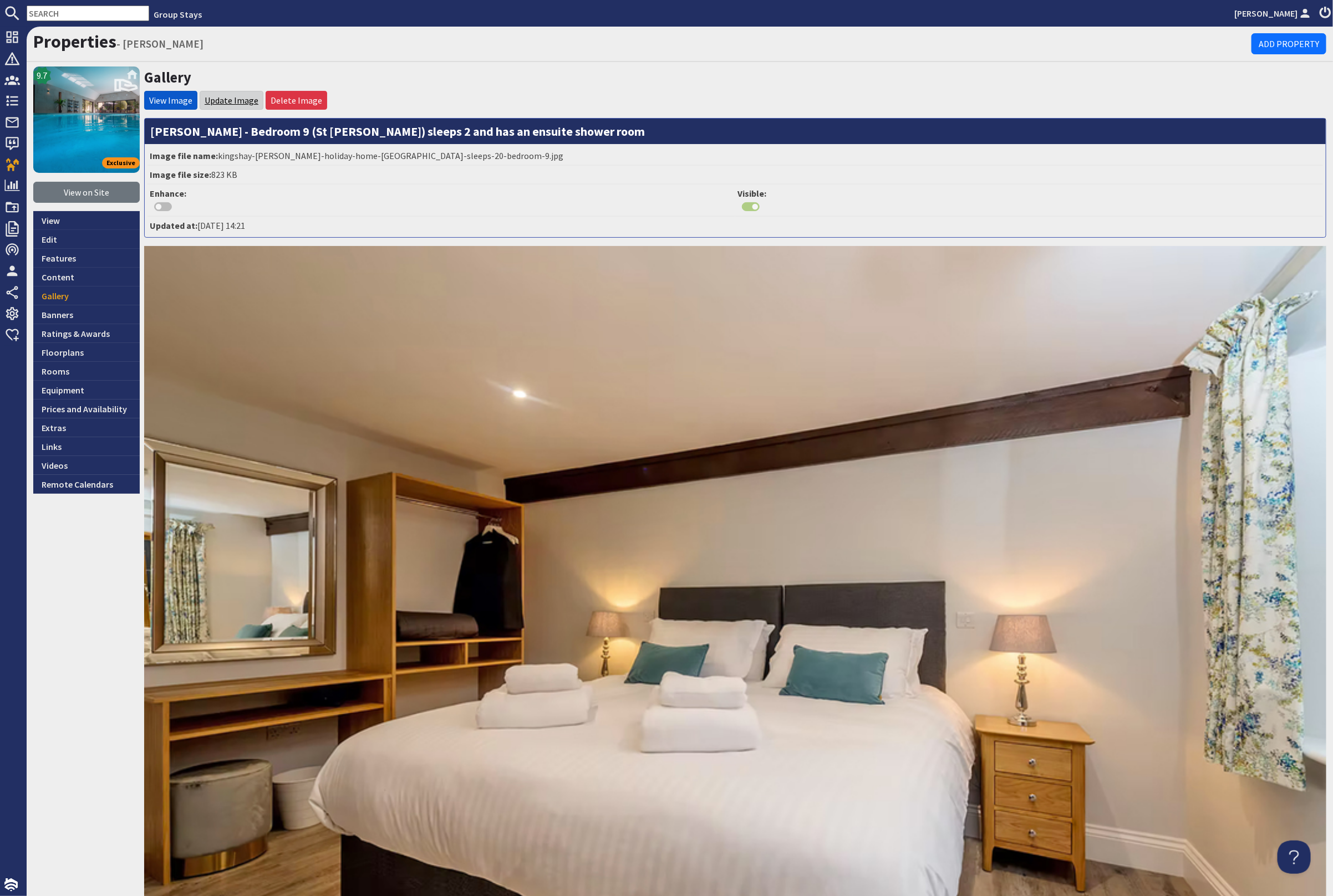
click at [229, 100] on link "Update Image" at bounding box center [231, 100] width 54 height 12
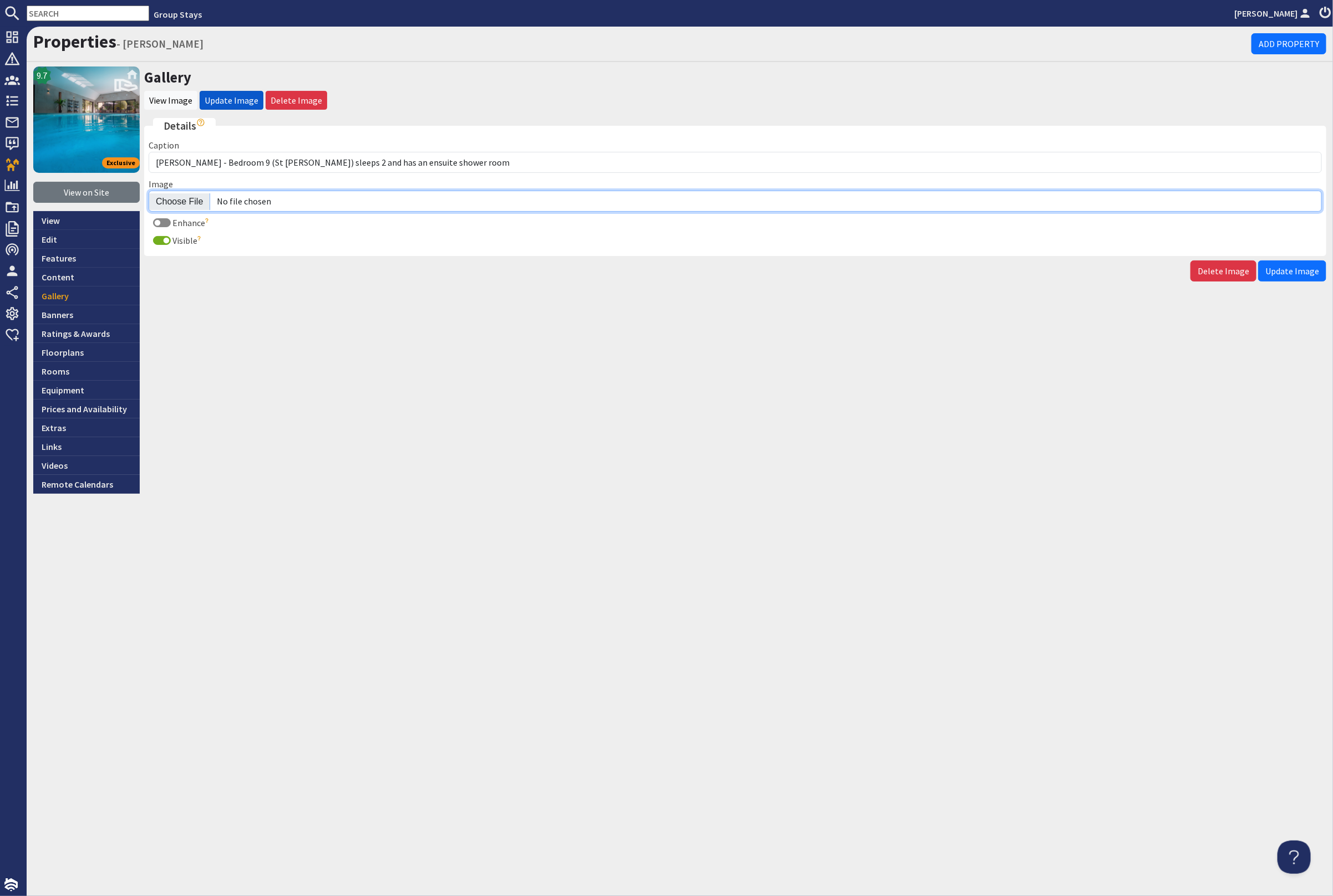
click at [178, 197] on input "Image" at bounding box center [735, 201] width 1173 height 21
type input "C:\fakepath\kingshay-[PERSON_NAME]-large-holiday-home-group-accommodation-sleep…"
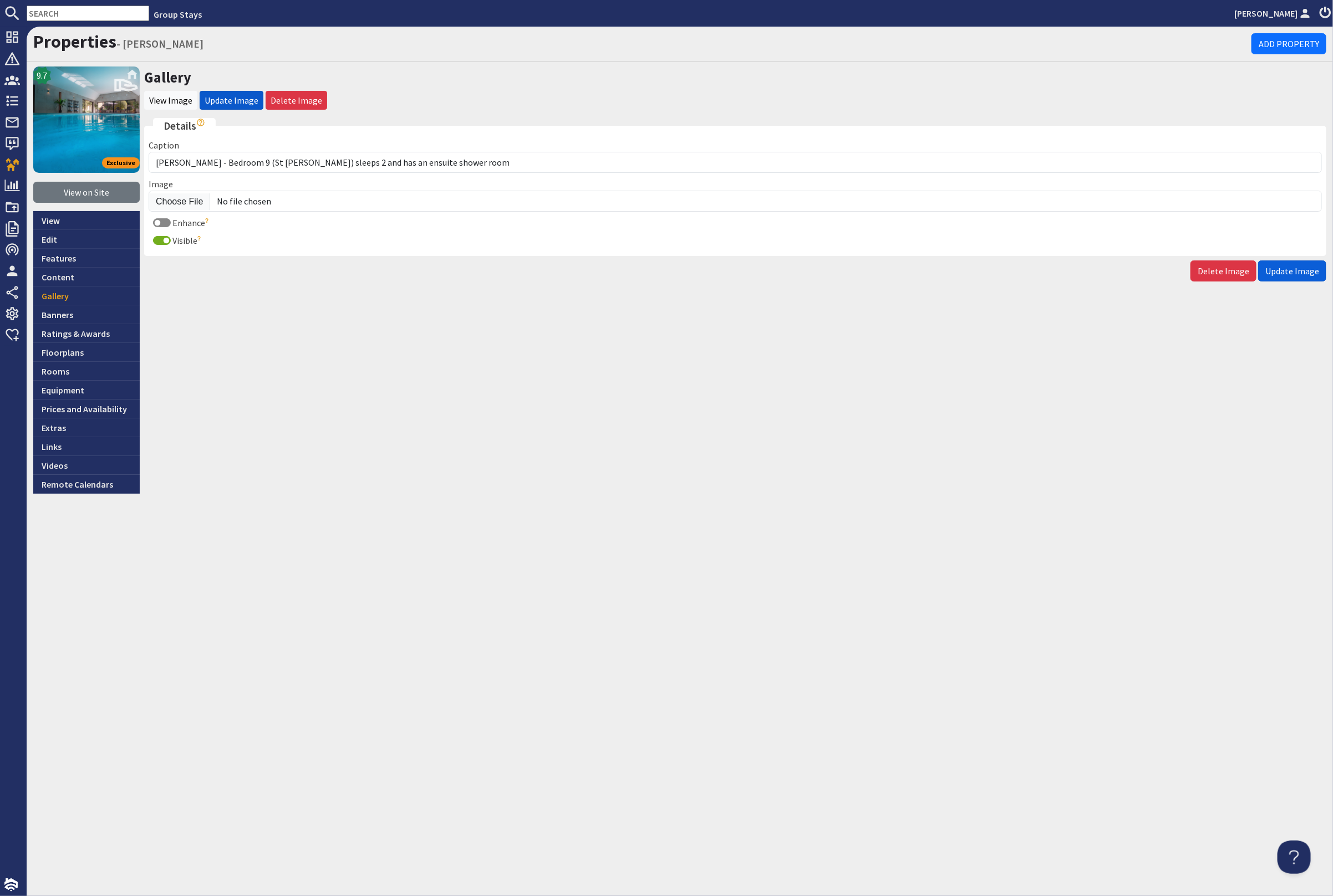
click at [1297, 270] on span "Update Image" at bounding box center [1291, 271] width 54 height 12
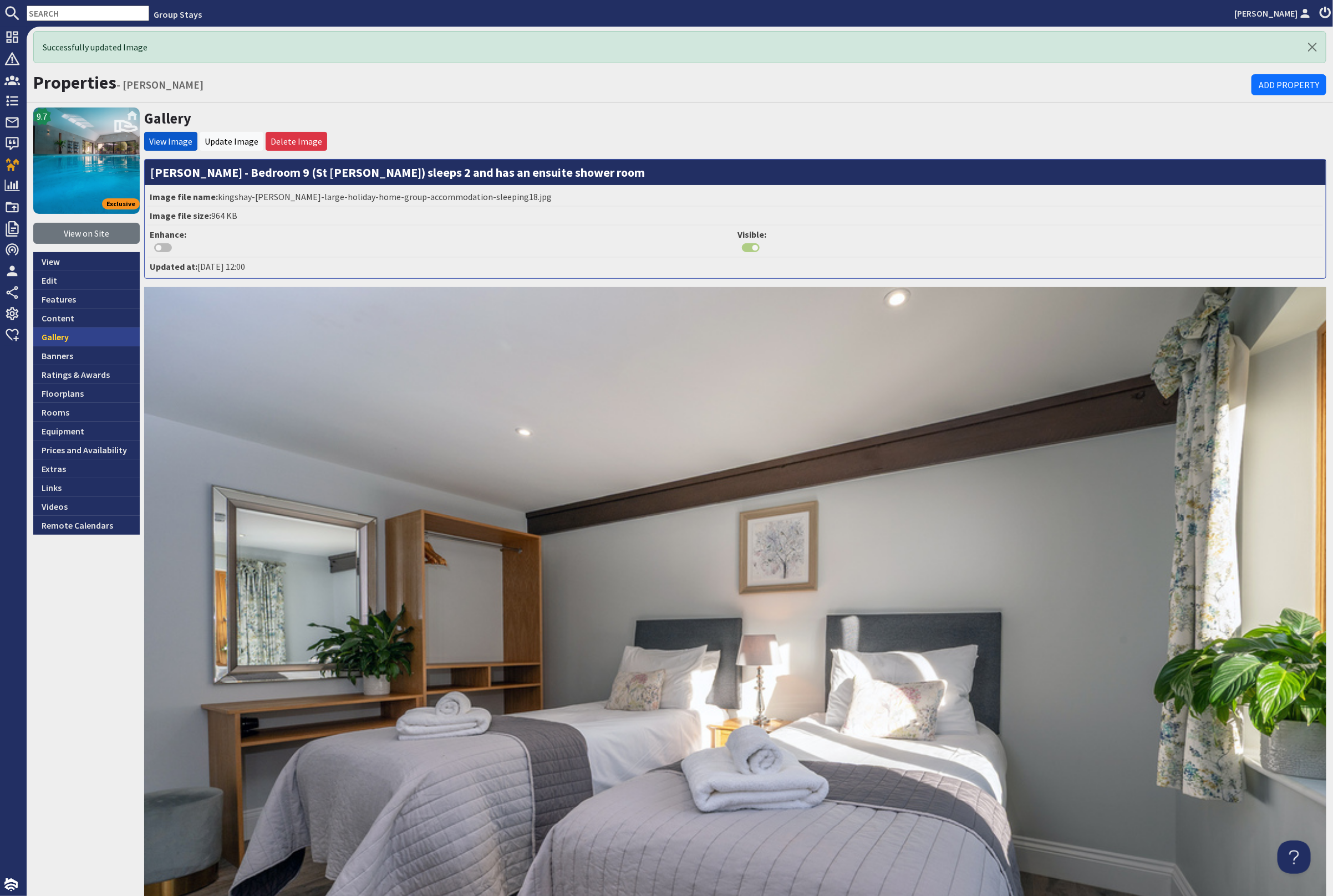
click at [97, 328] on link "Gallery" at bounding box center [87, 337] width 106 height 19
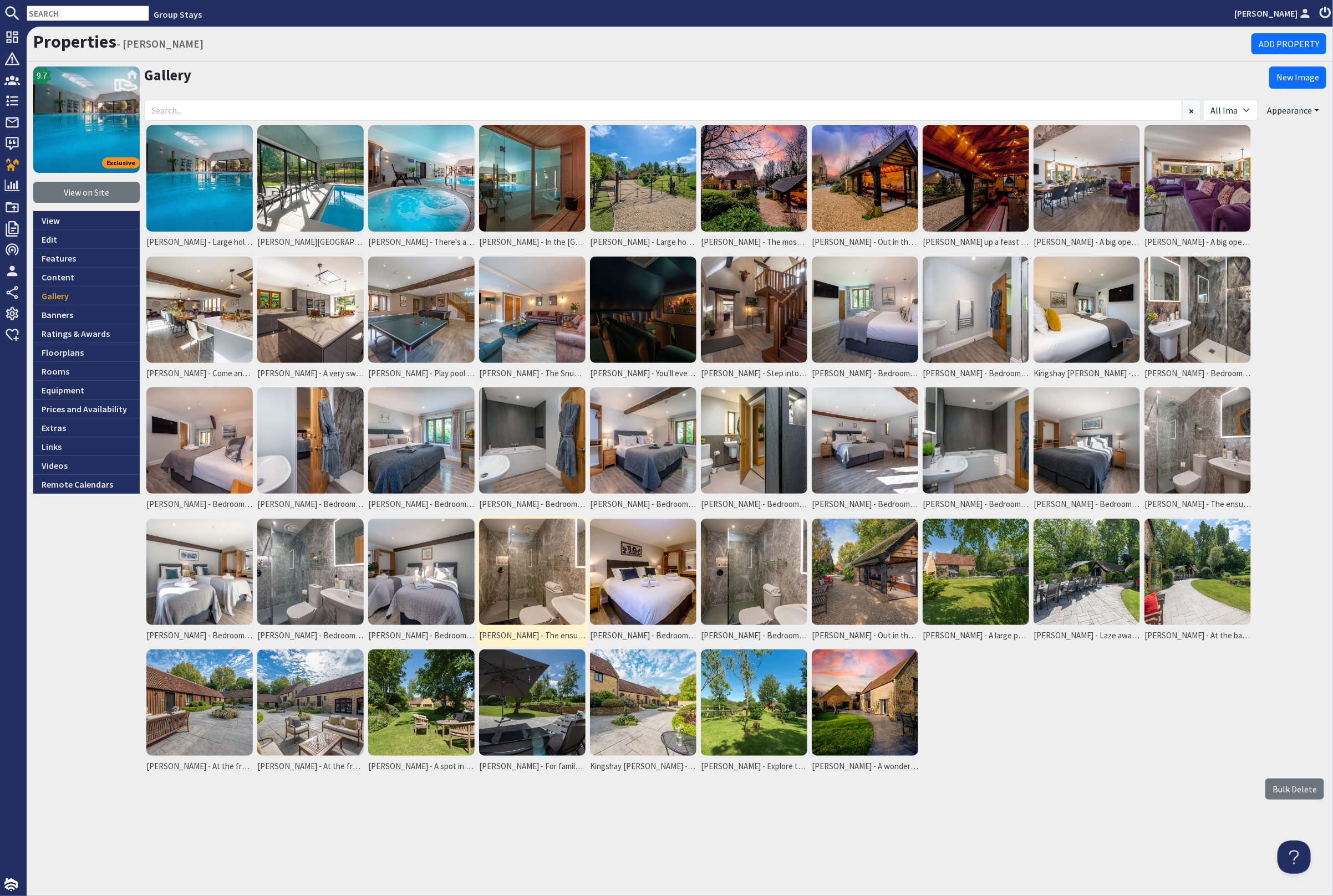
click at [529, 555] on img at bounding box center [532, 572] width 106 height 106
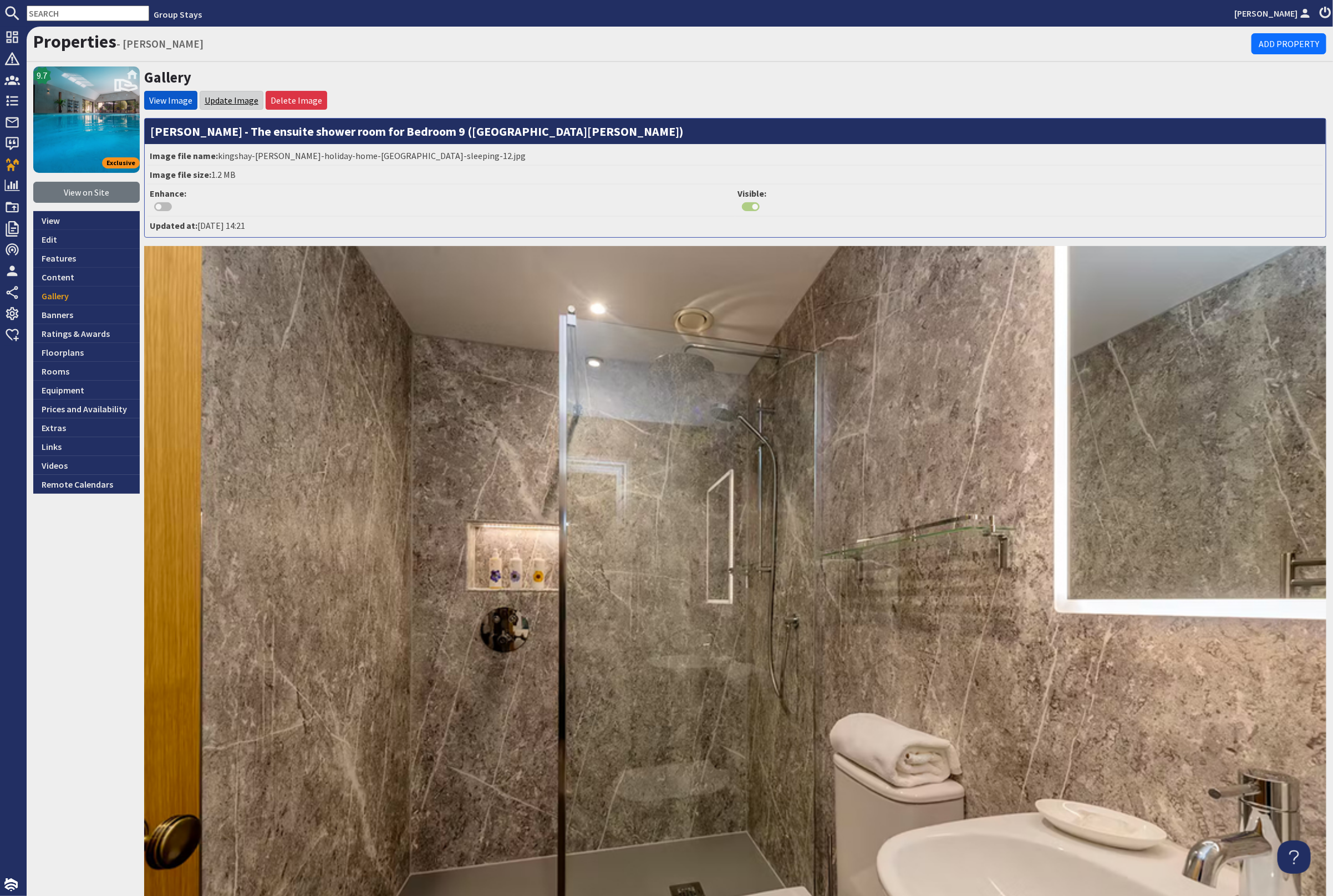
click at [210, 98] on link "Update Image" at bounding box center [231, 100] width 54 height 12
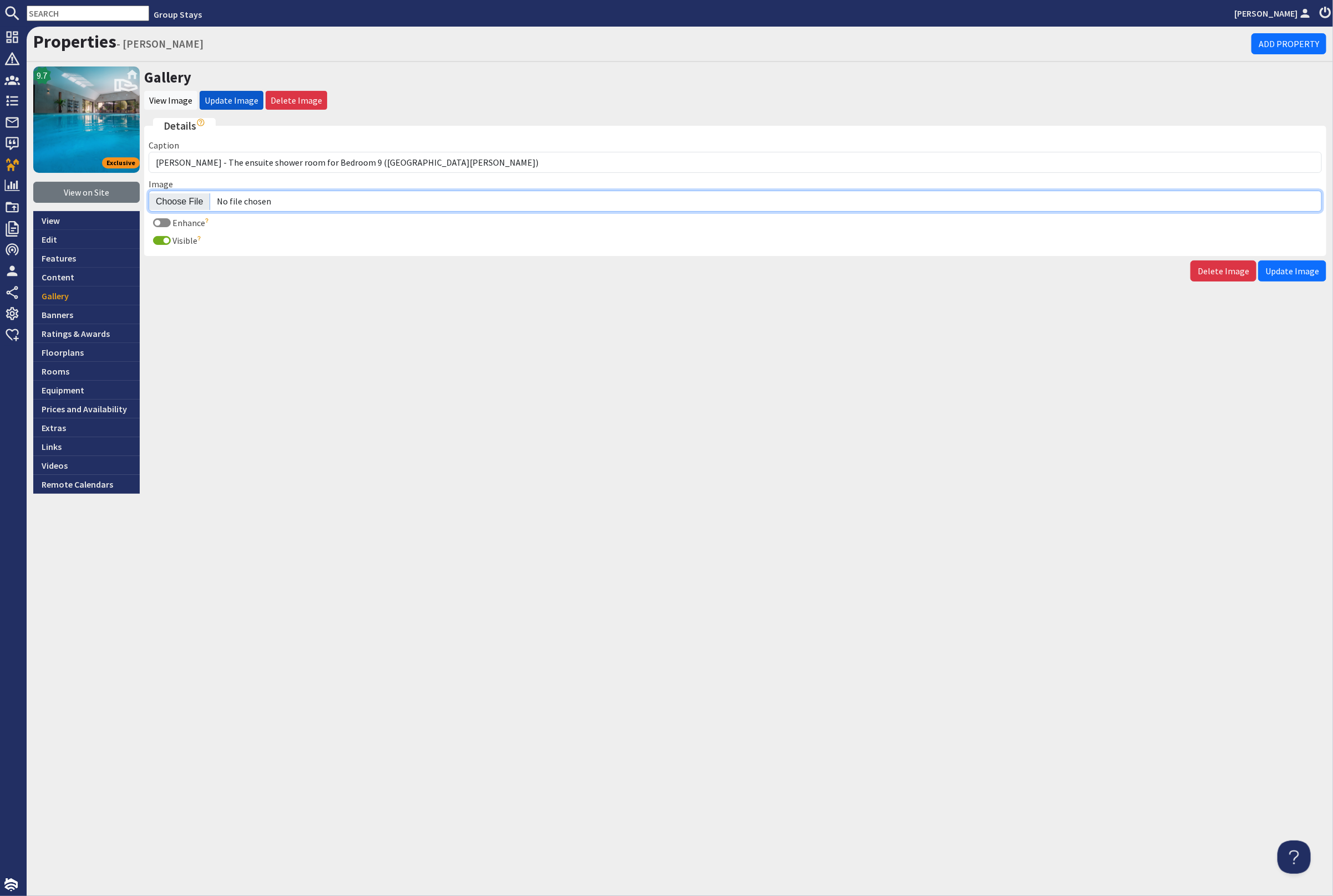
click at [186, 199] on input "Image" at bounding box center [735, 201] width 1173 height 21
type input "C:\fakepath\kingshay-barton-large-holiday-home-group-accommodation-sleeping19.j…"
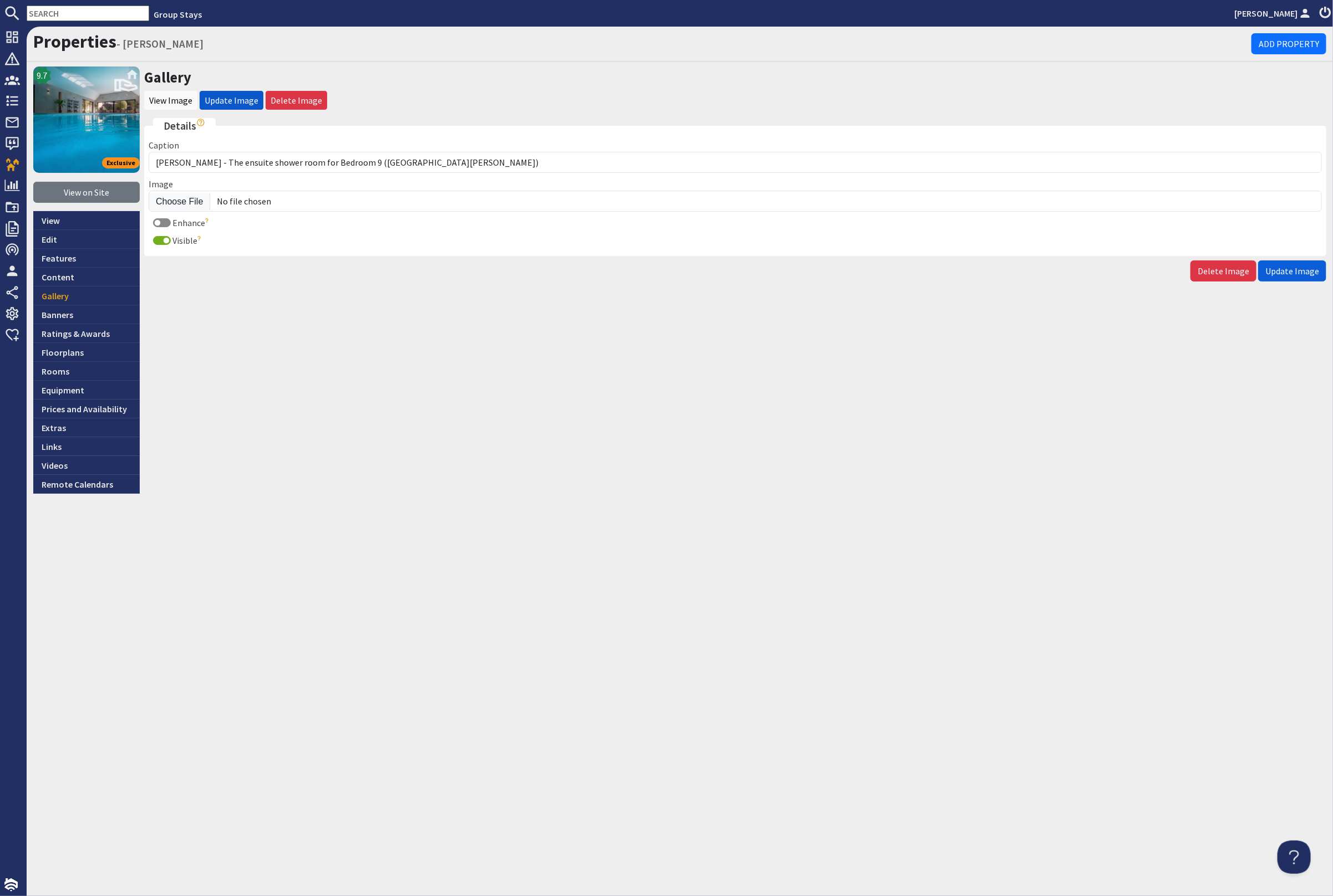
click at [1300, 267] on span "Update Image" at bounding box center [1291, 271] width 54 height 12
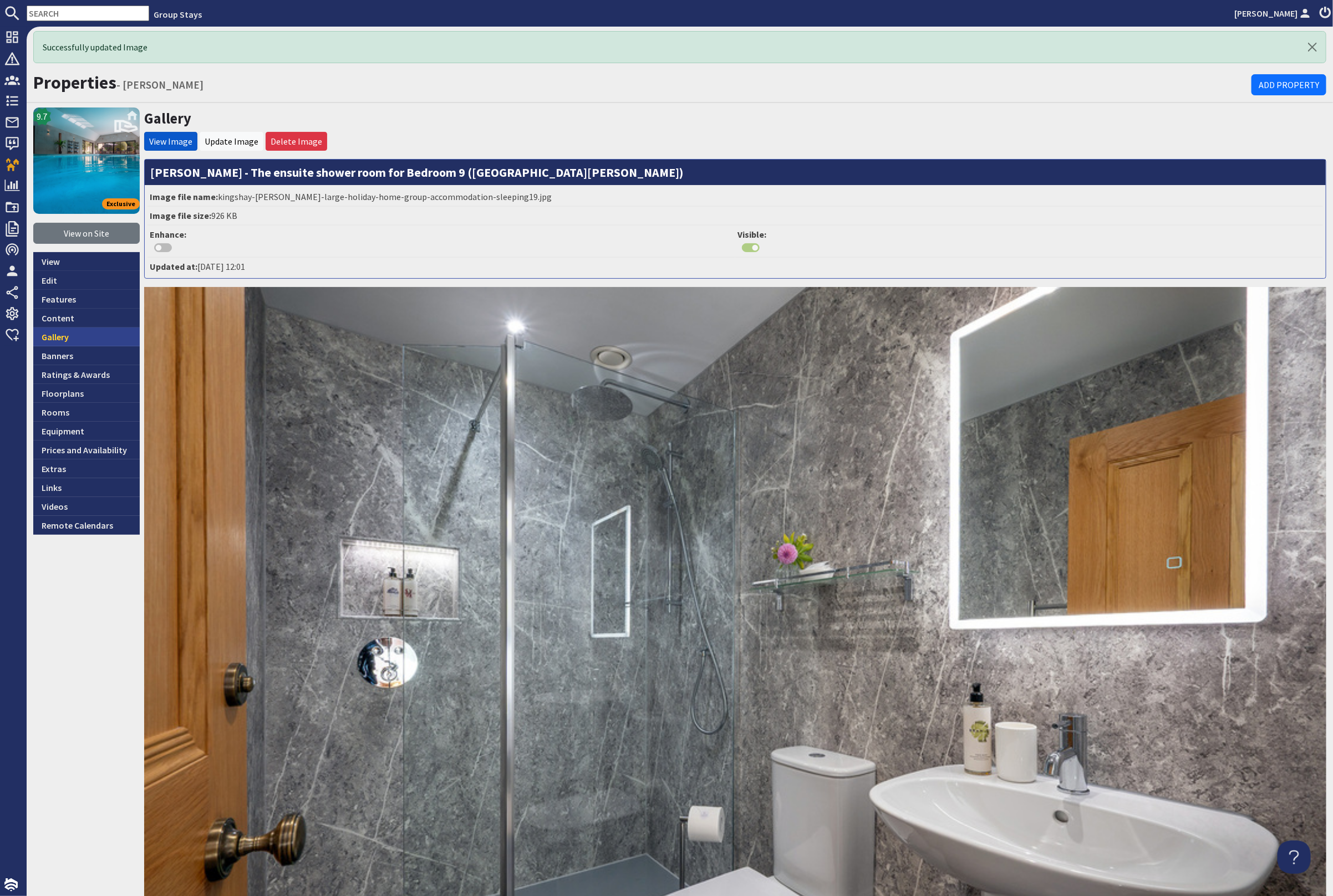
click at [96, 339] on link "Gallery" at bounding box center [87, 337] width 106 height 19
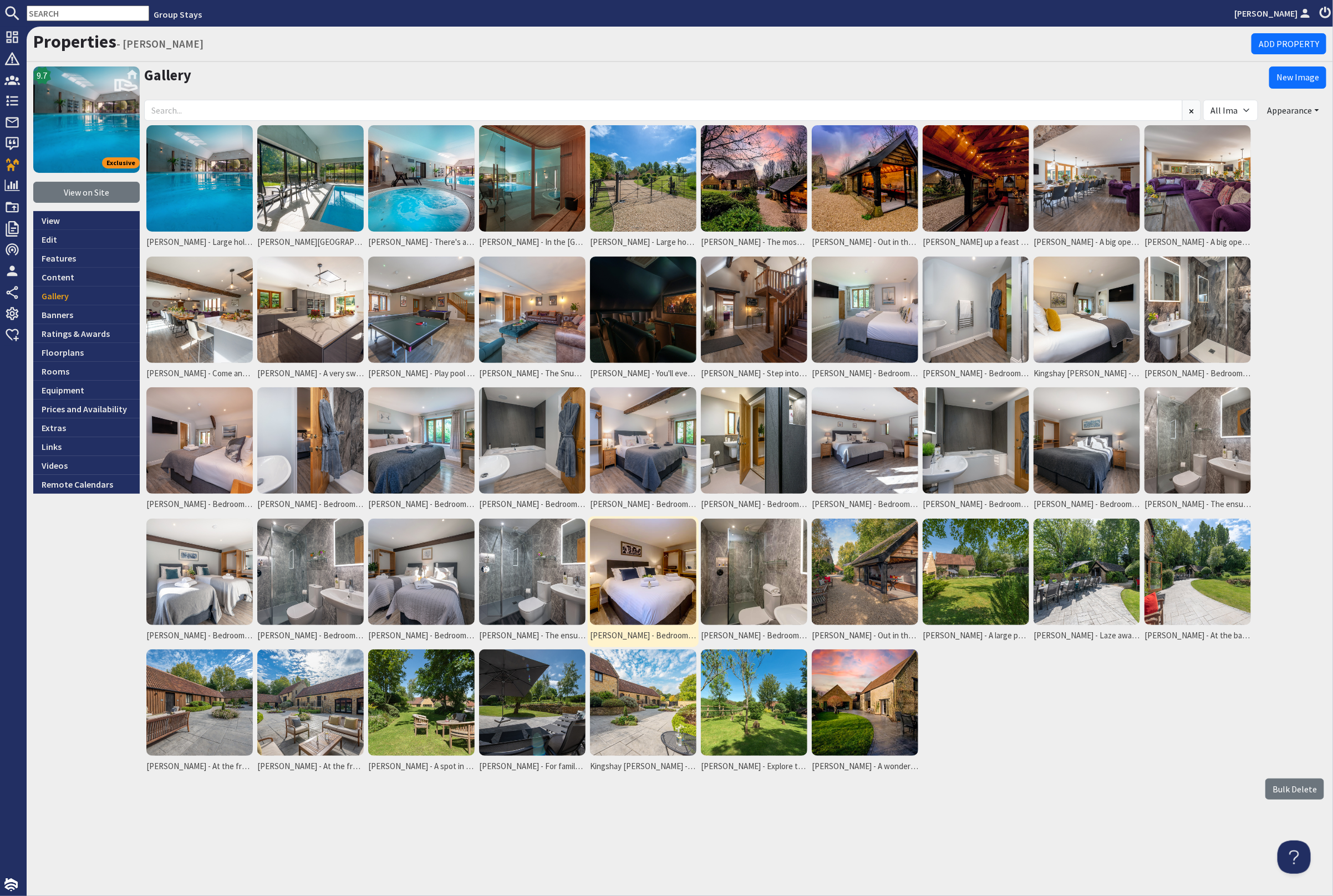
click at [655, 578] on img at bounding box center [643, 572] width 106 height 106
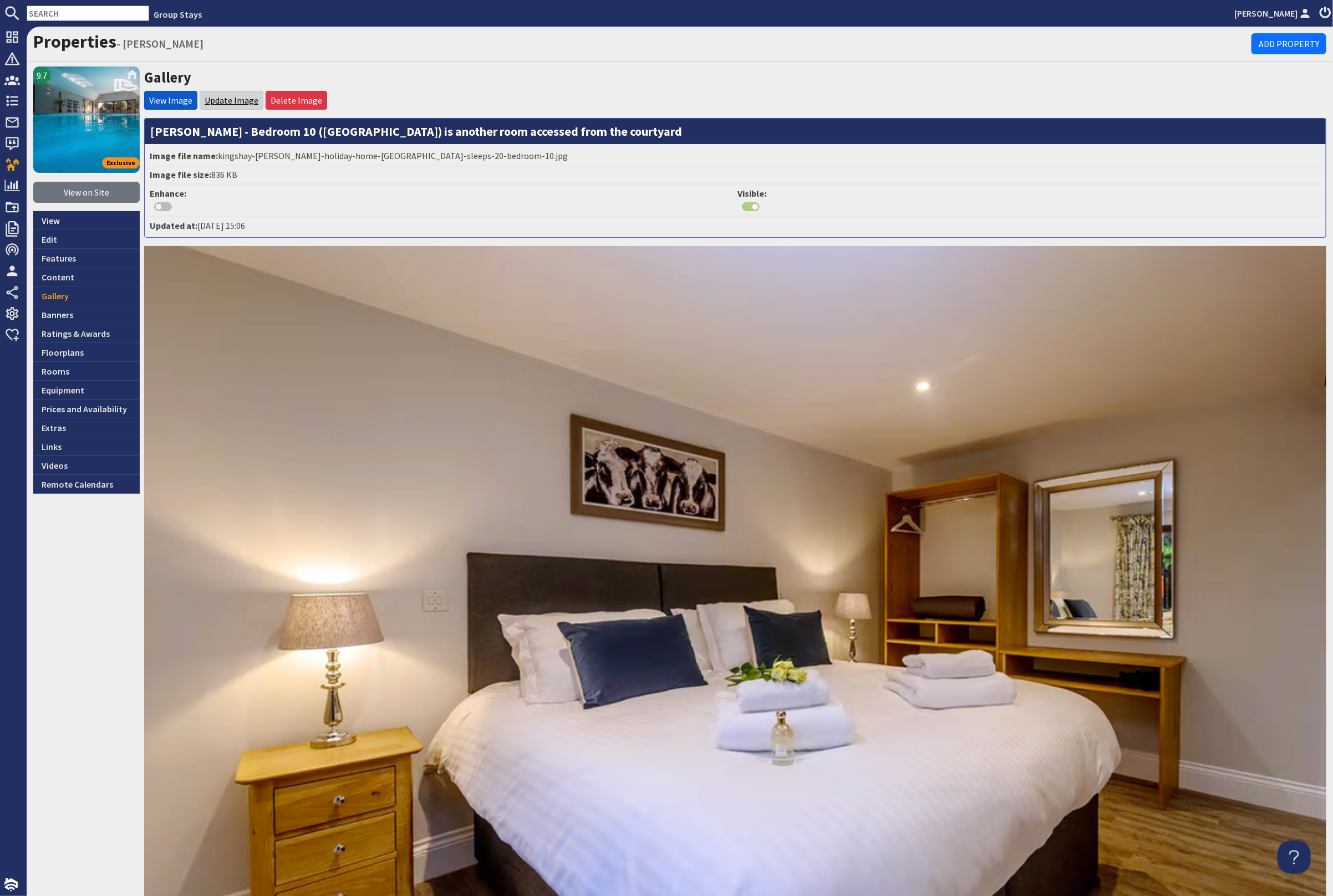
click at [222, 97] on link "Update Image" at bounding box center [231, 100] width 54 height 12
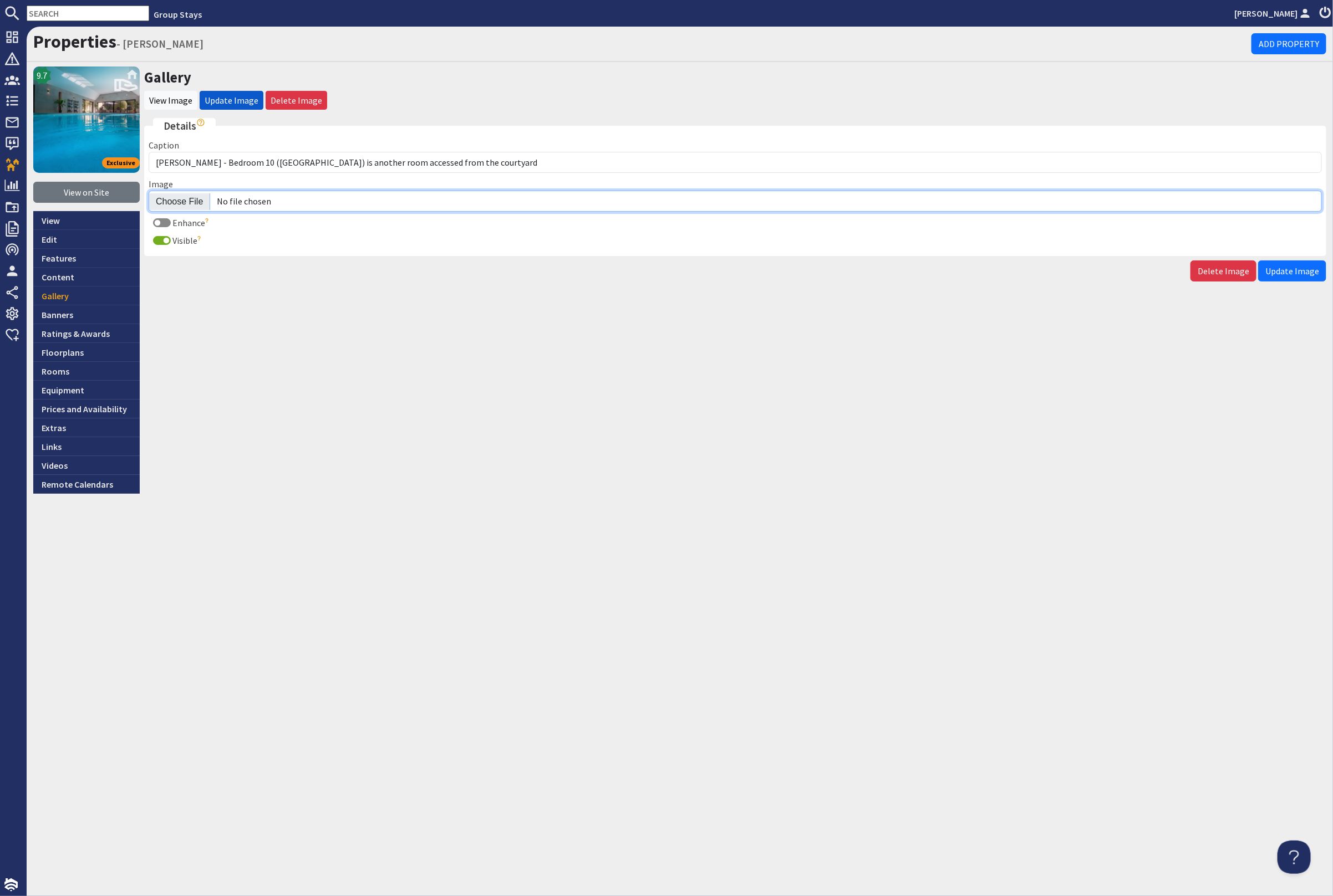
click at [196, 199] on input "Image" at bounding box center [735, 201] width 1173 height 21
type input "C:\fakepath\kingshay-barton-large-holiday-home-group-accommodation-sleeping20.j…"
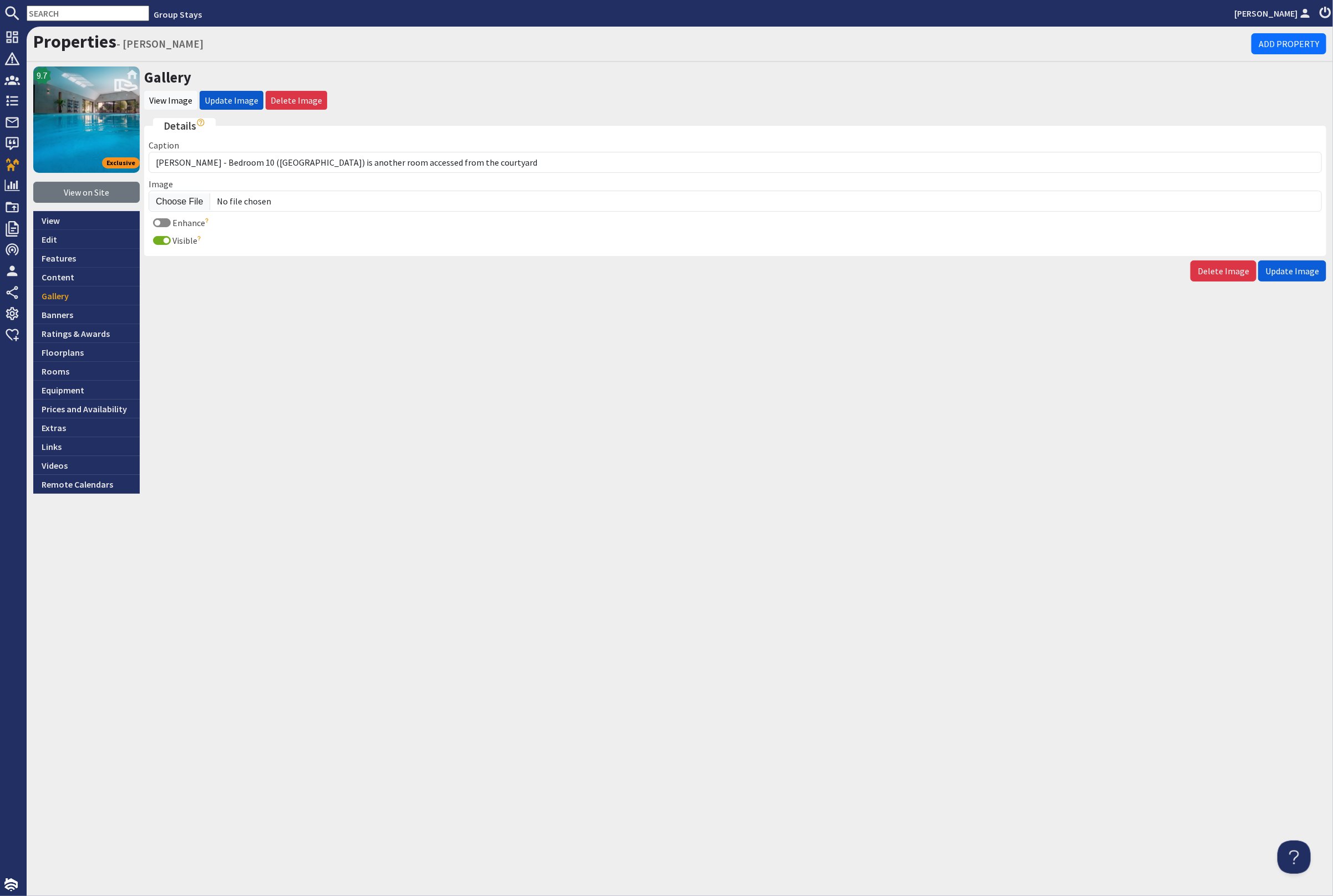
click at [1287, 266] on span "Update Image" at bounding box center [1291, 271] width 54 height 12
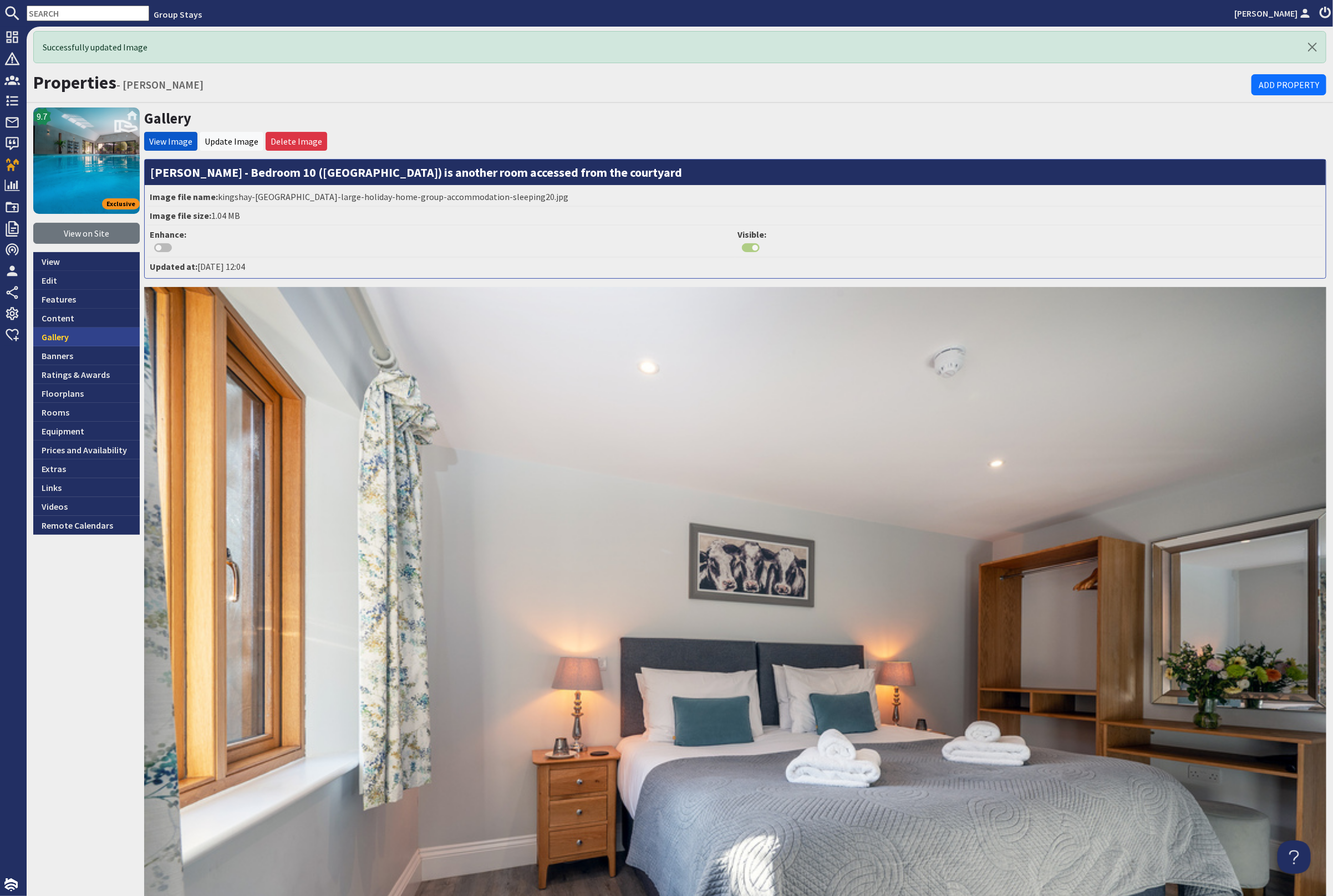
click at [97, 335] on link "Gallery" at bounding box center [87, 337] width 106 height 19
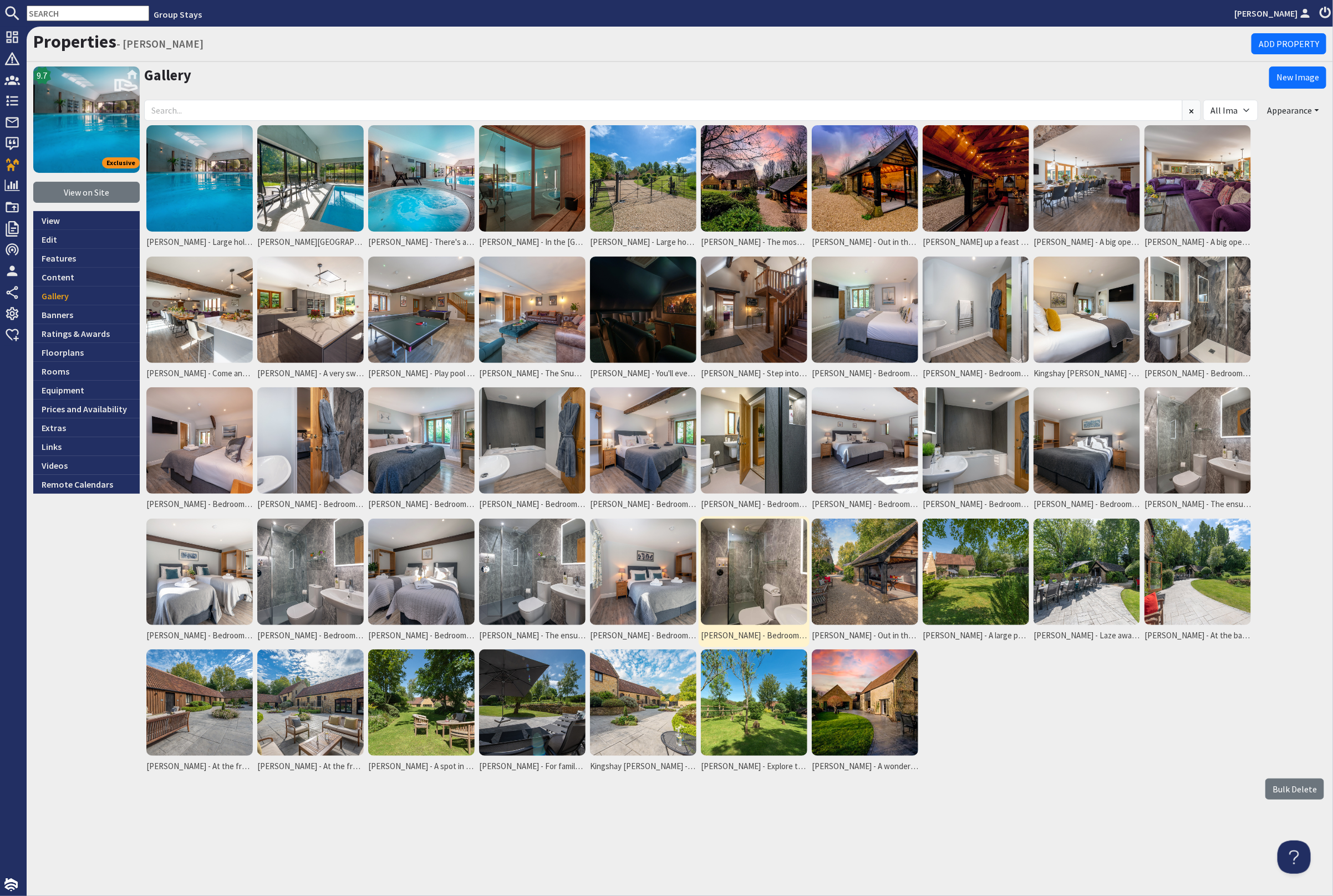
click at [762, 595] on img at bounding box center [754, 572] width 106 height 106
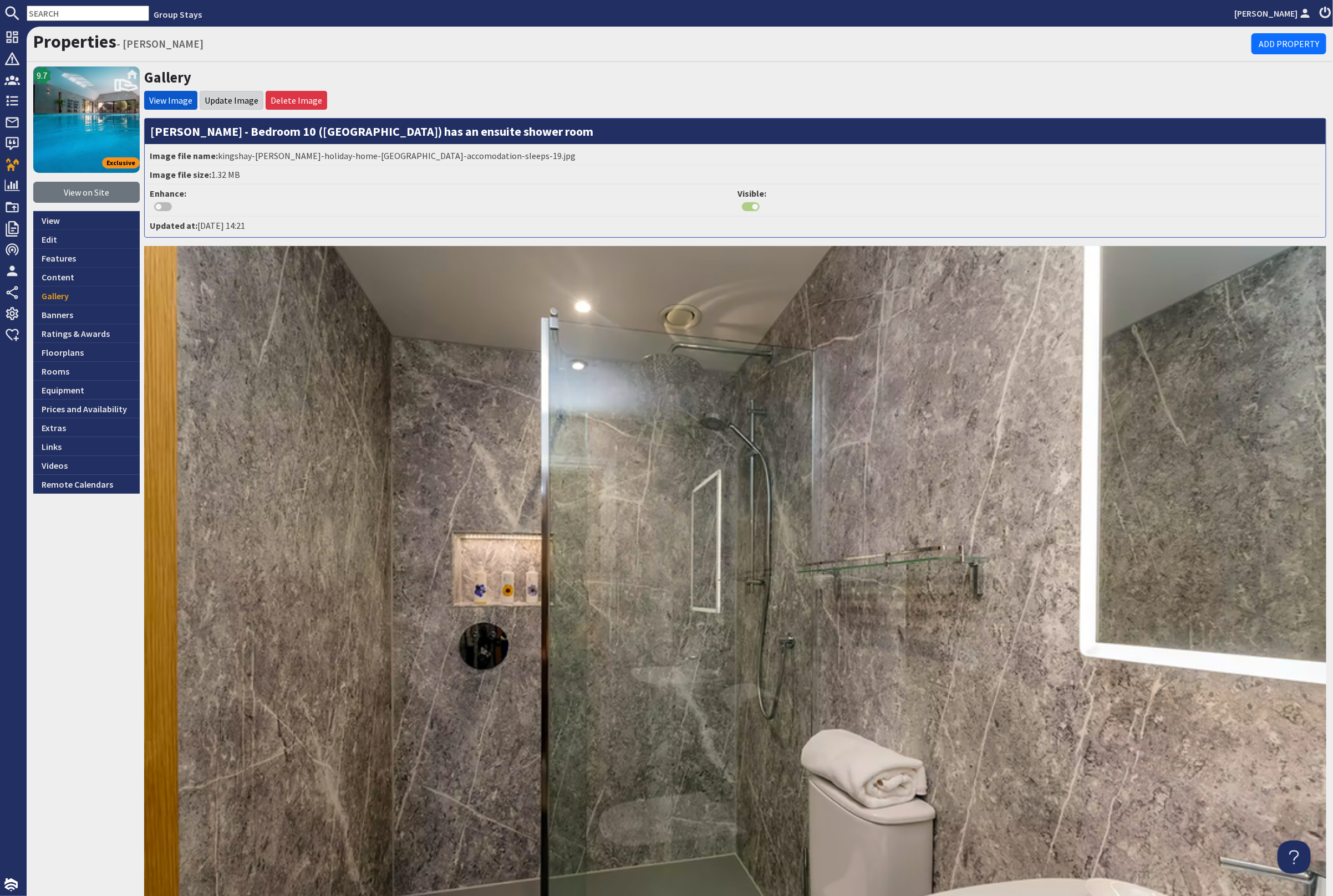
click at [231, 92] on li "Update Image" at bounding box center [231, 100] width 64 height 19
click at [233, 100] on link "Update Image" at bounding box center [231, 100] width 54 height 12
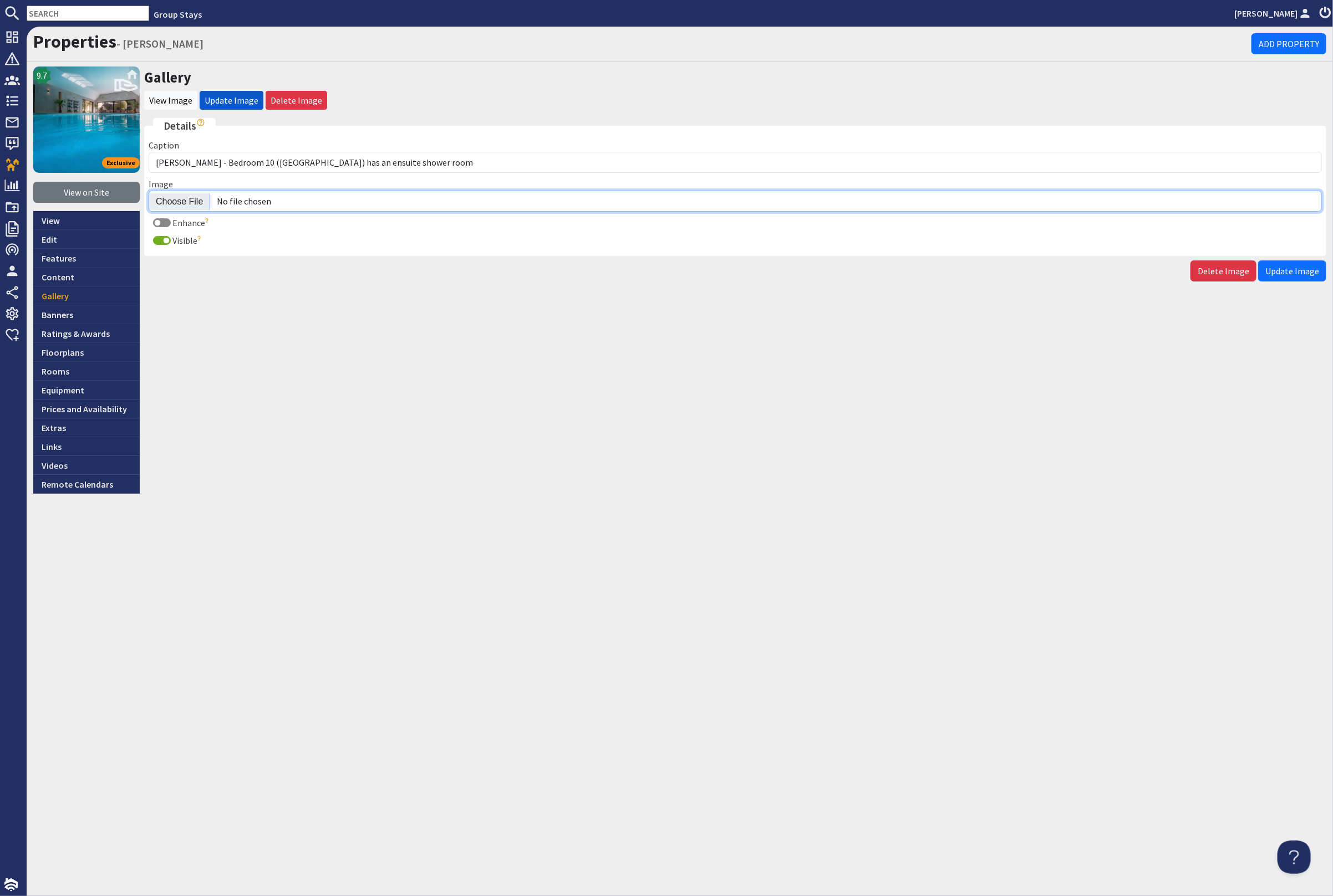
click at [173, 196] on input "Image" at bounding box center [735, 201] width 1173 height 21
type input "C:\fakepath\kingshay-barton-large-home-group-accommodation-sleeping-12.jpg"
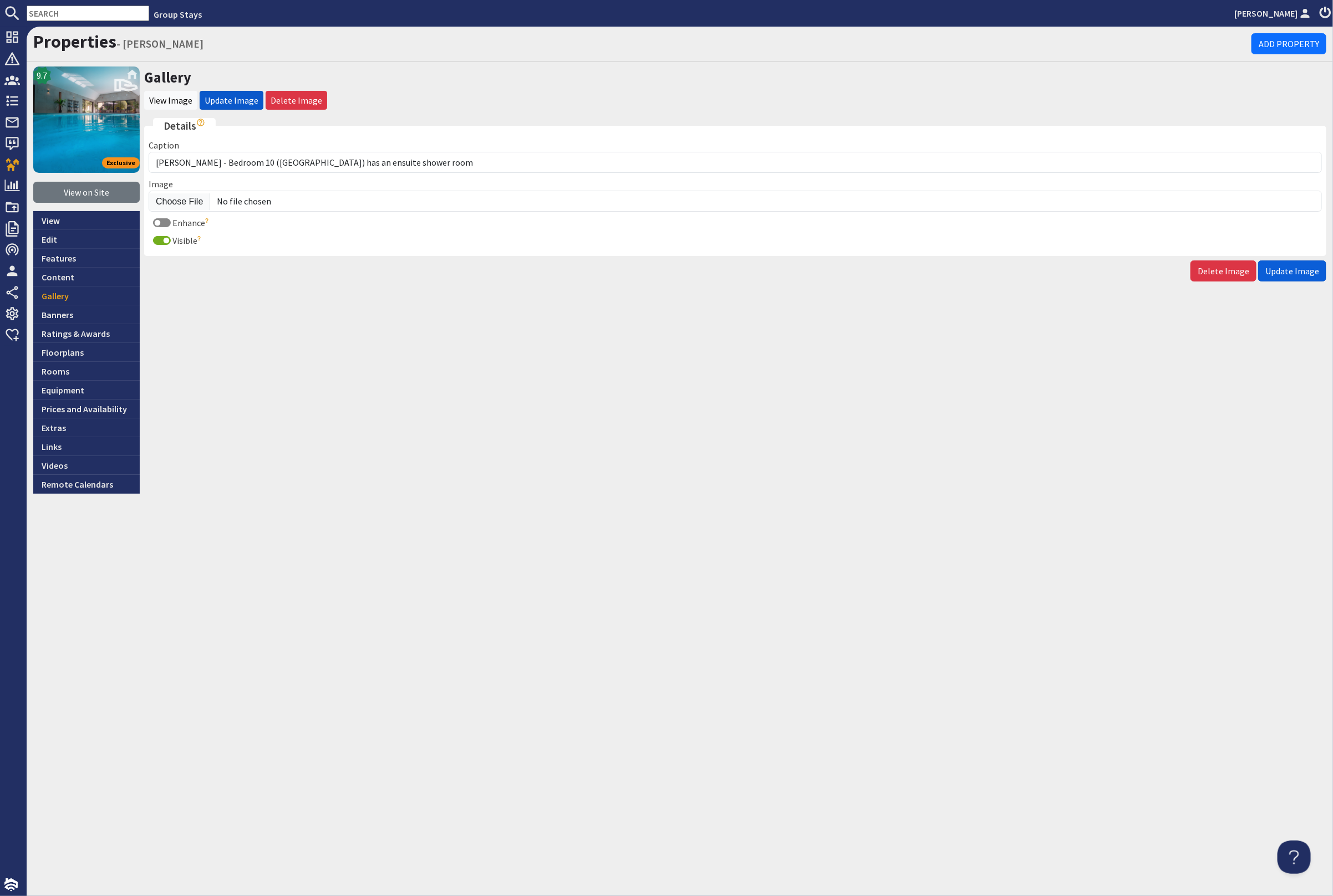
click at [1294, 266] on span "Update Image" at bounding box center [1291, 271] width 54 height 12
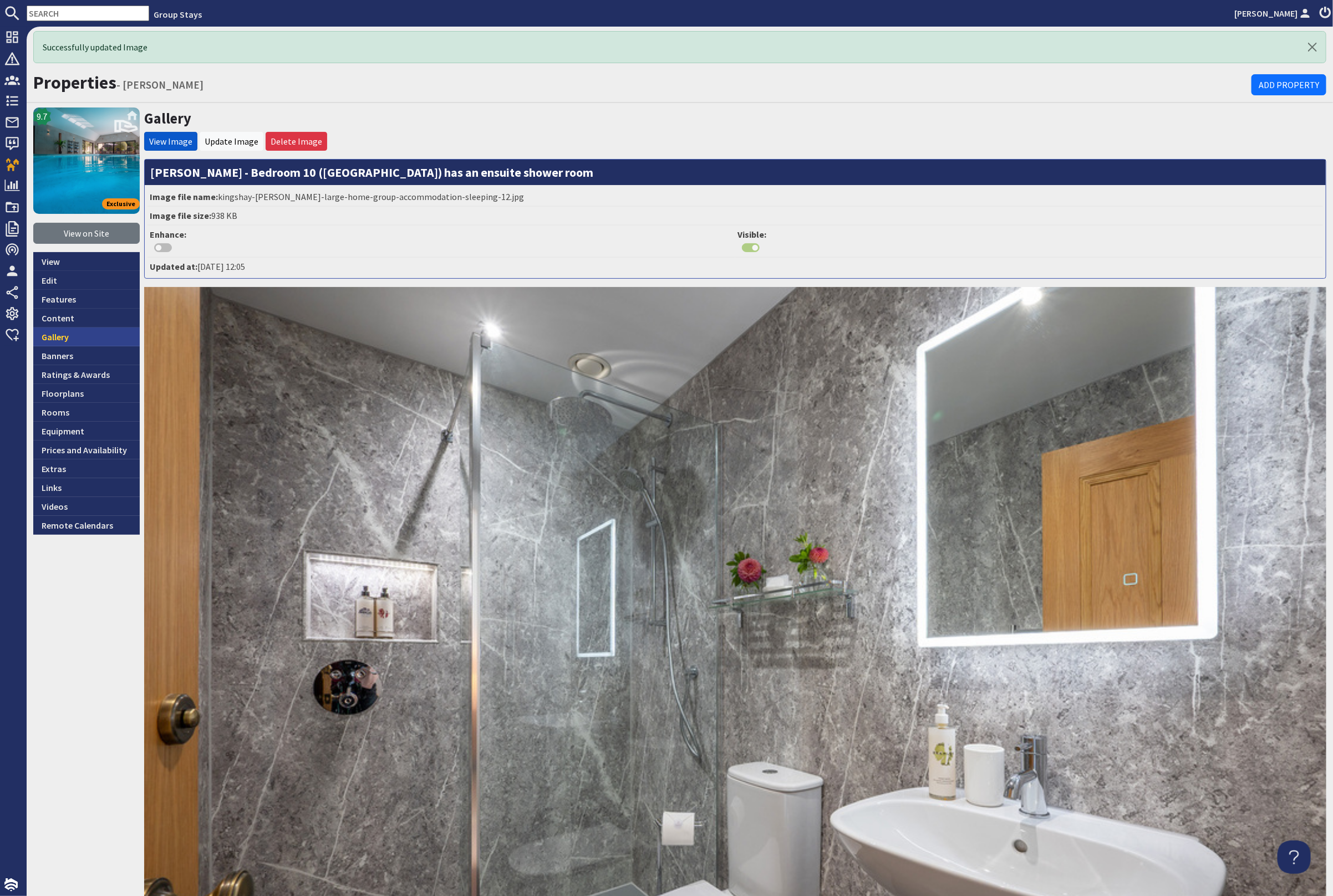
click at [69, 334] on link "Gallery" at bounding box center [87, 337] width 106 height 19
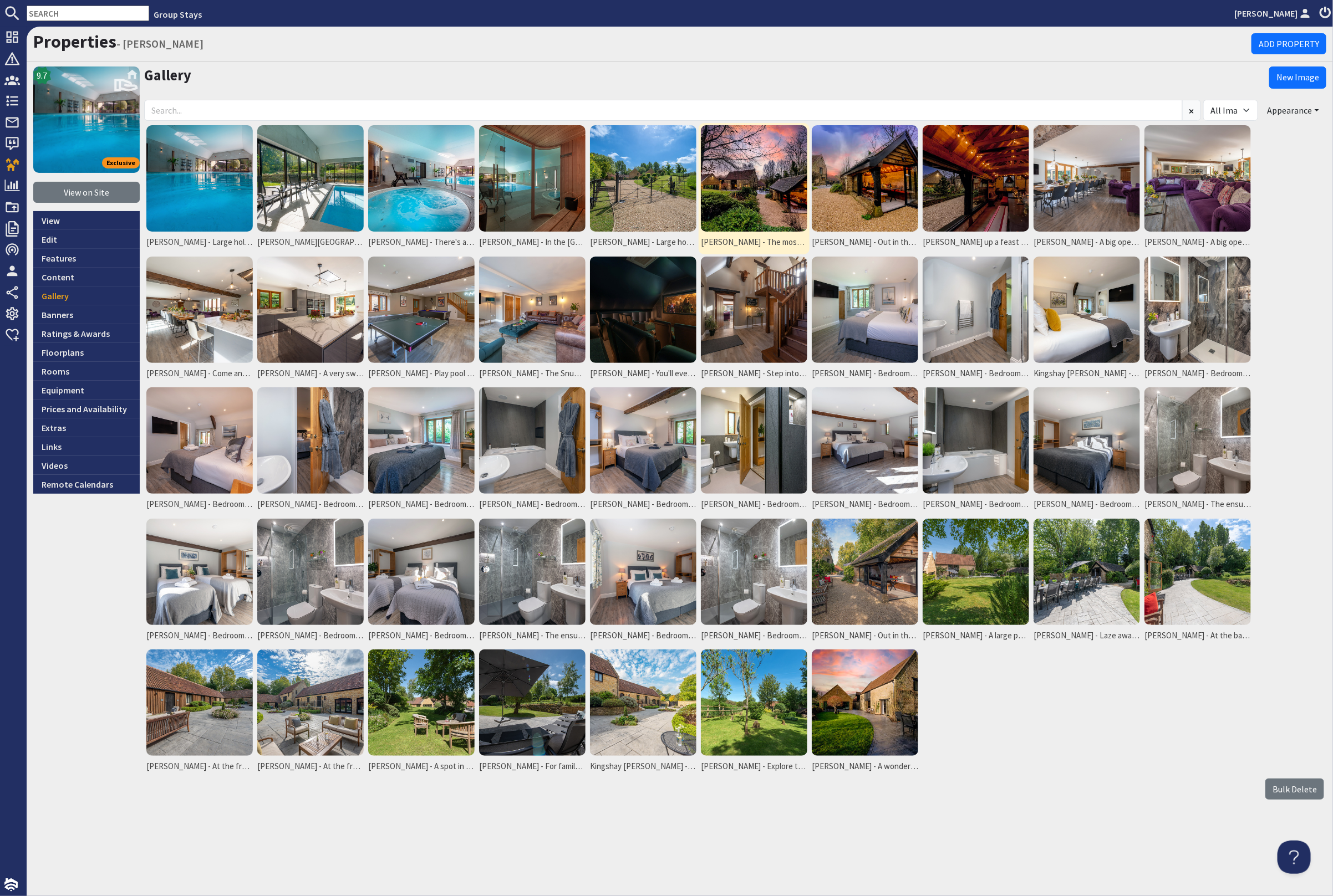
click at [763, 168] on img at bounding box center [754, 178] width 106 height 106
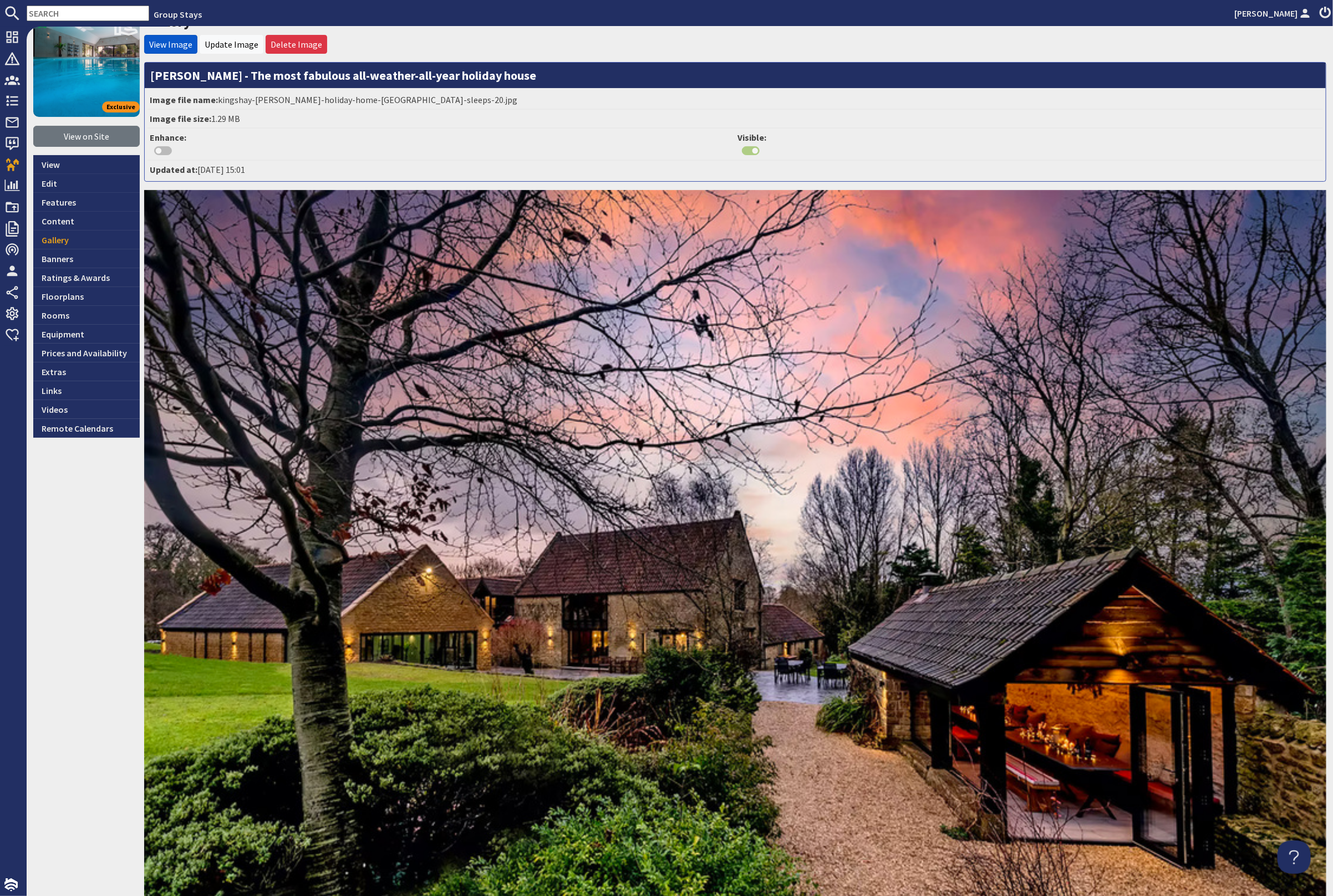
scroll to position [32, 0]
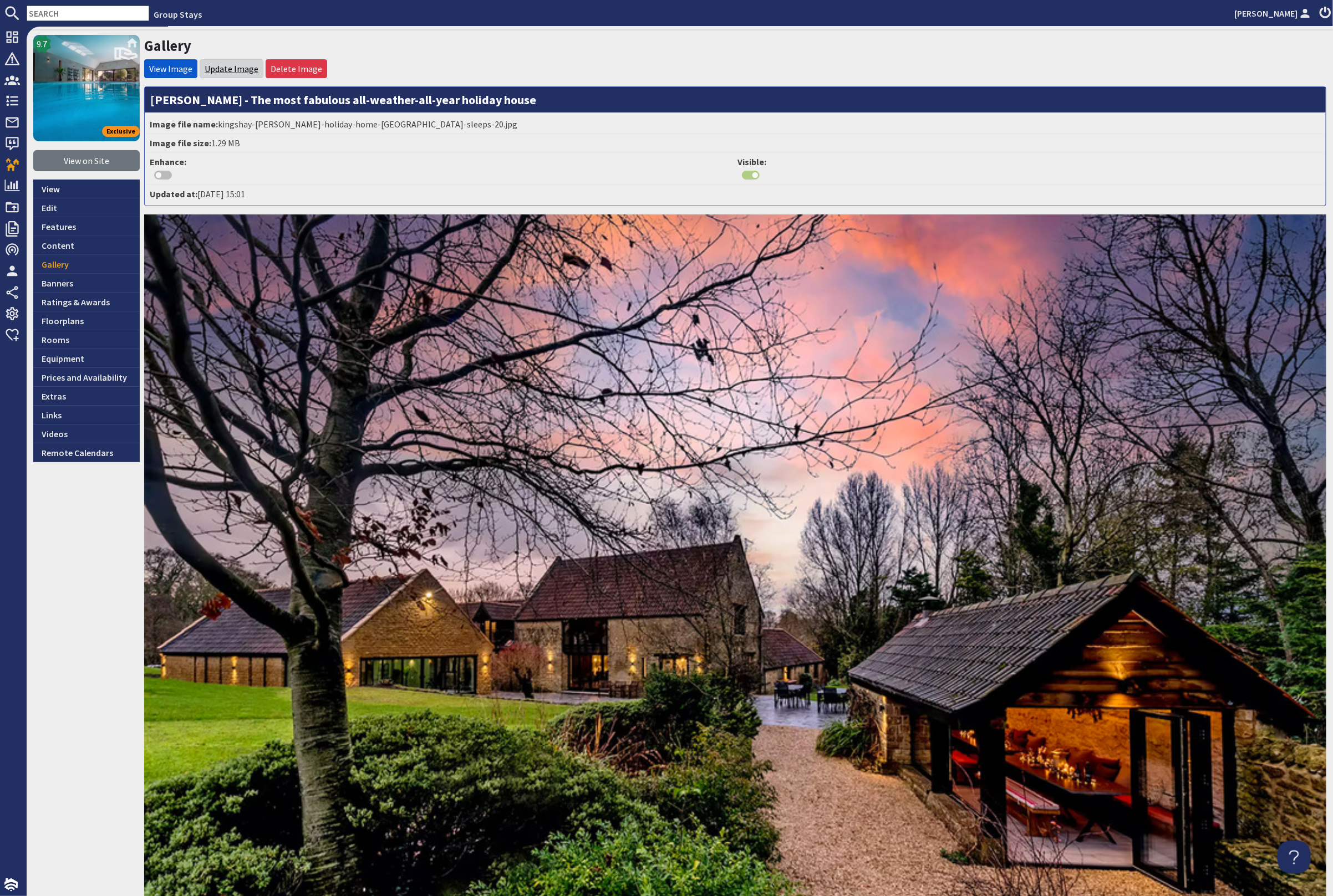
click at [242, 69] on link "Update Image" at bounding box center [231, 68] width 54 height 12
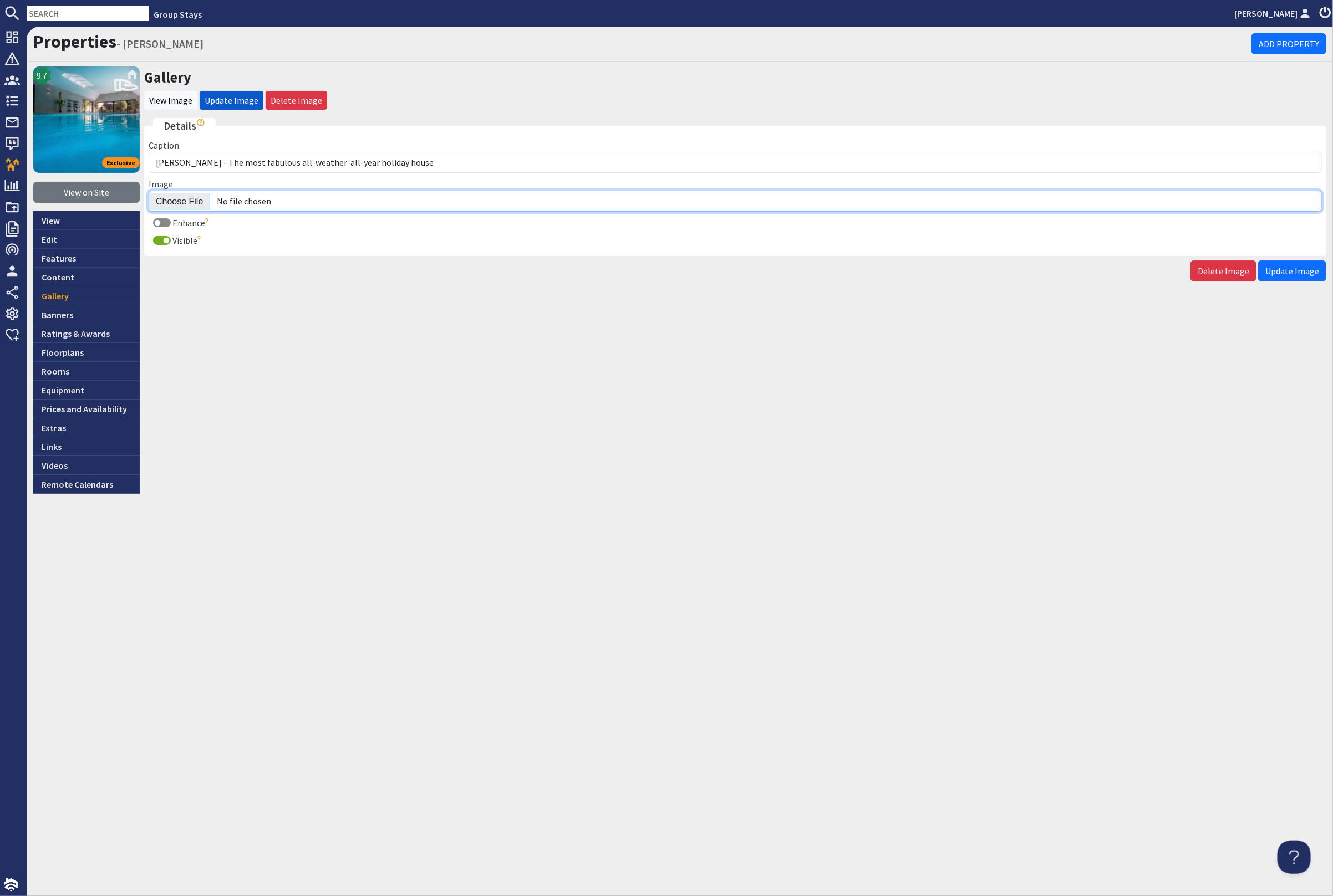
click at [189, 197] on input "Image" at bounding box center [735, 201] width 1173 height 21
type input "C:\fakepath\kingshay-barton-large-home-group-accommodation-sleeping-13.jpg"
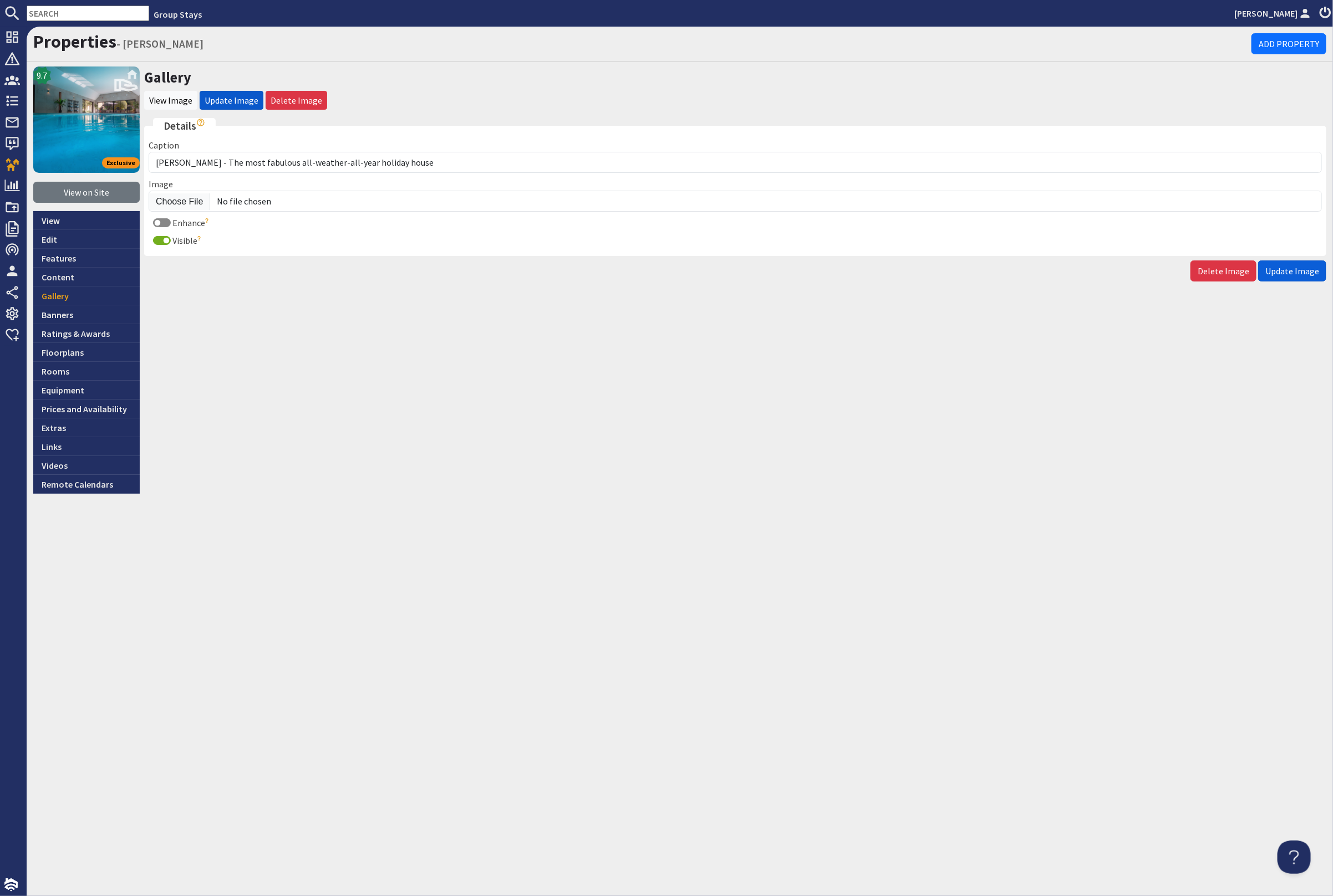
click at [1294, 273] on span "Update Image" at bounding box center [1291, 271] width 54 height 12
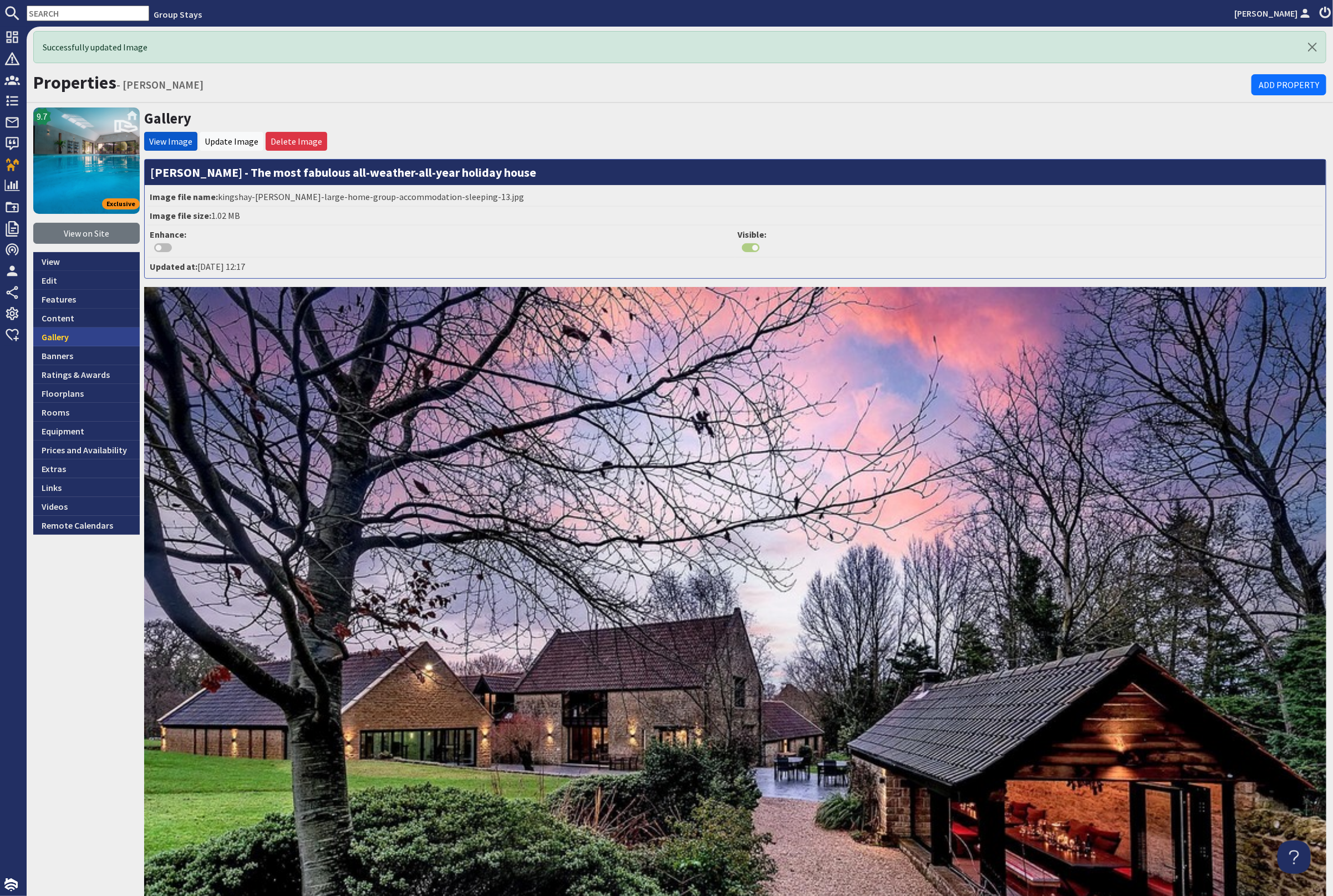
click at [91, 335] on link "Gallery" at bounding box center [87, 337] width 106 height 19
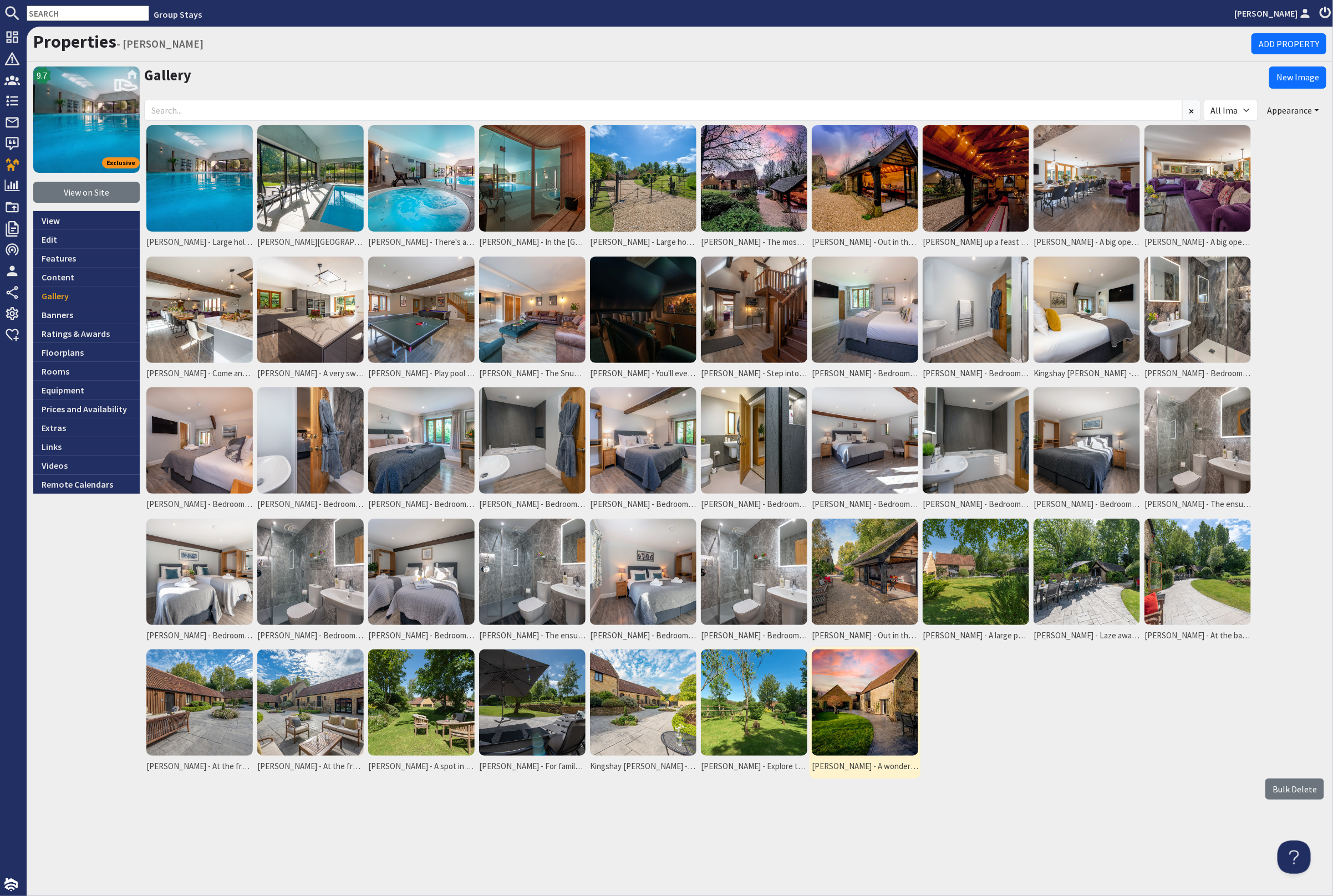
click at [854, 692] on img at bounding box center [865, 703] width 106 height 106
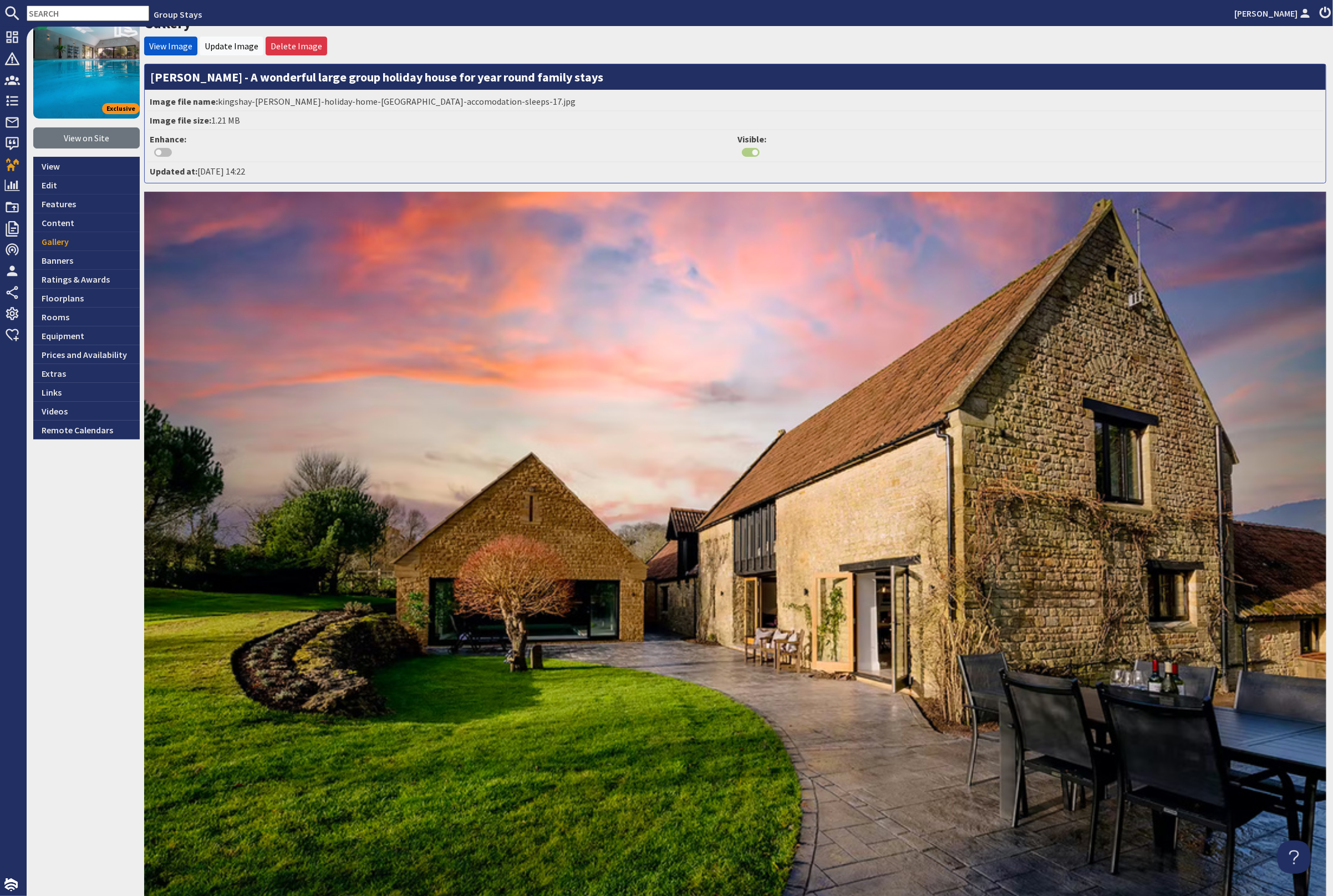
scroll to position [146, 0]
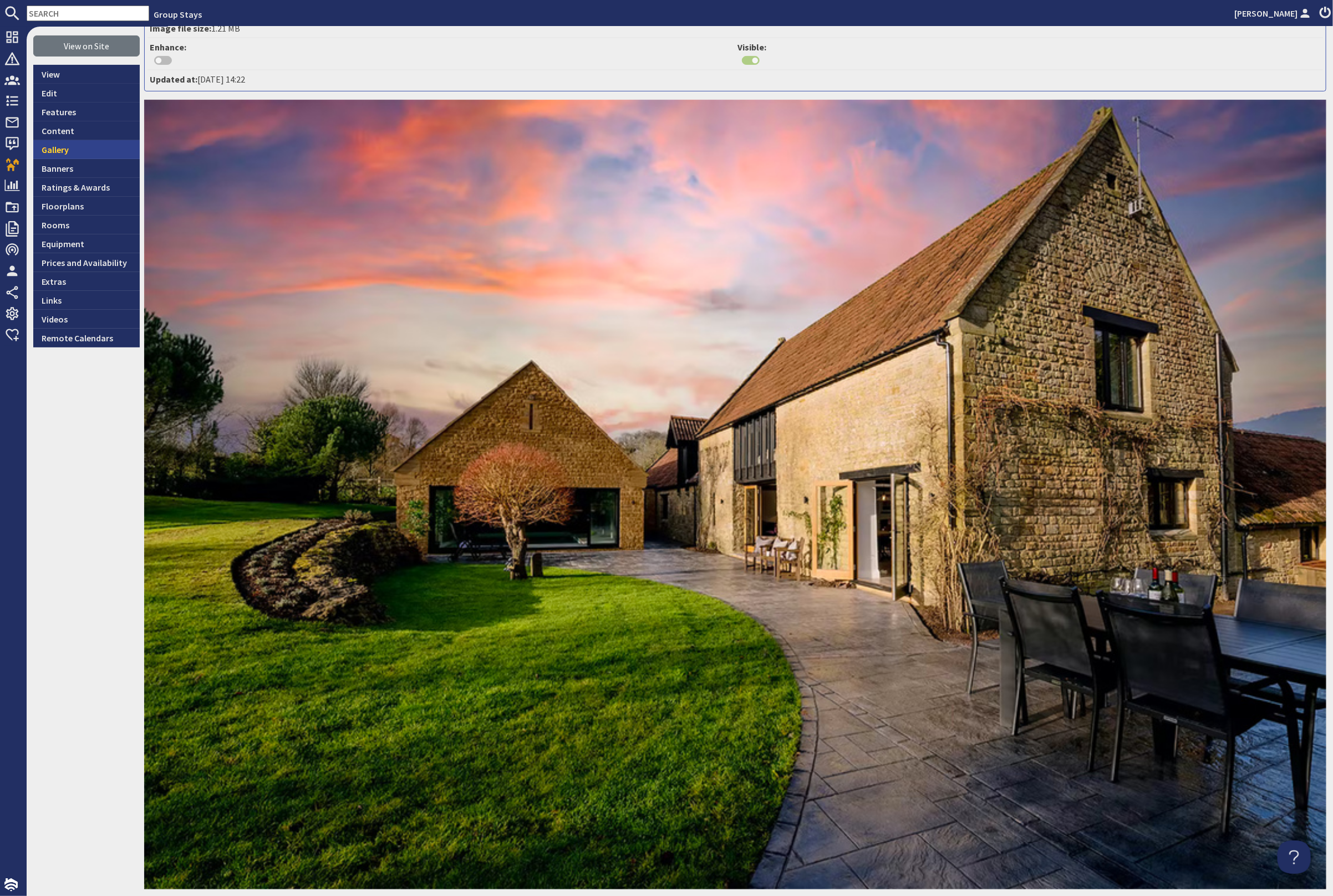
click at [94, 147] on link "Gallery" at bounding box center [87, 149] width 106 height 19
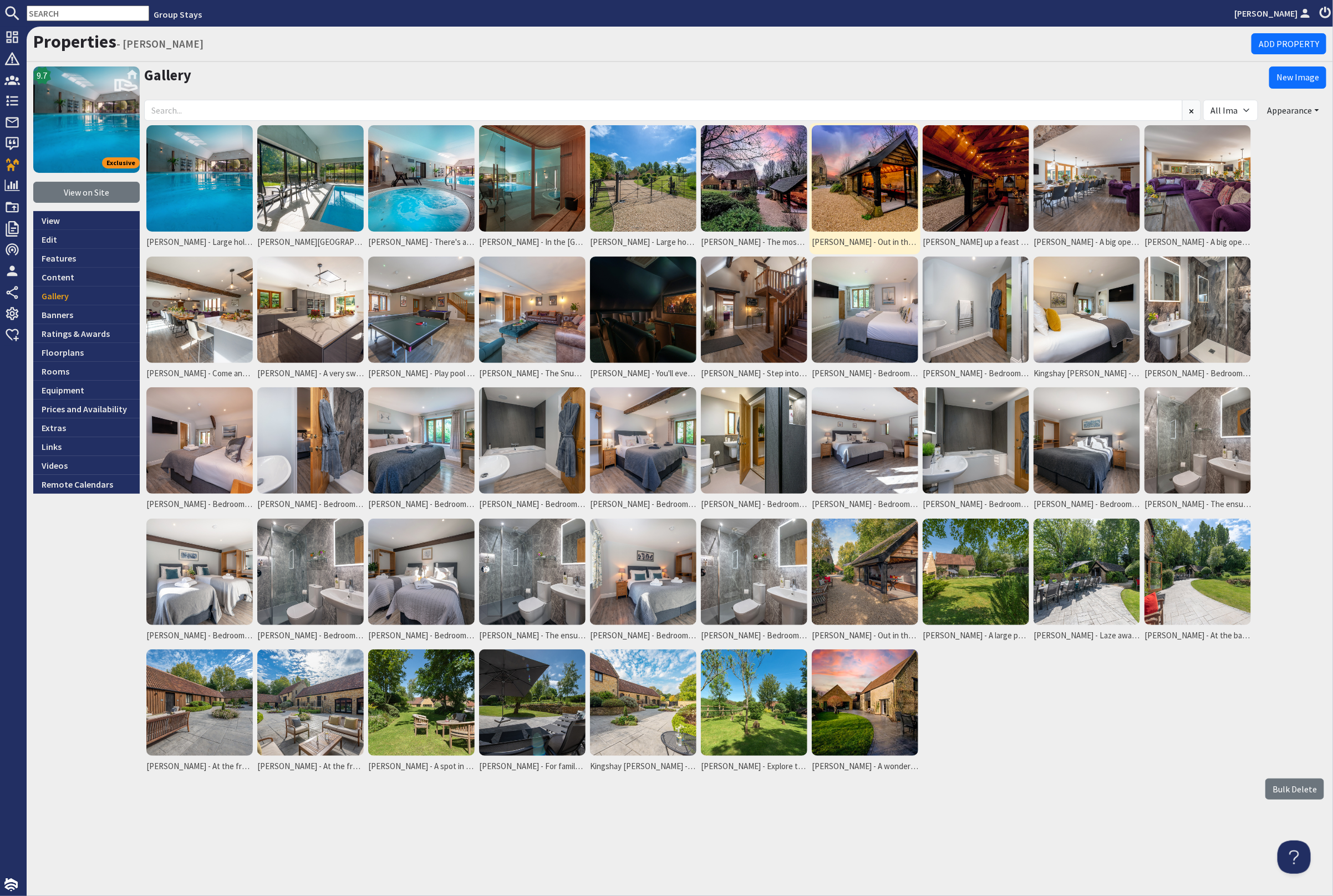
click at [857, 178] on img at bounding box center [865, 178] width 106 height 106
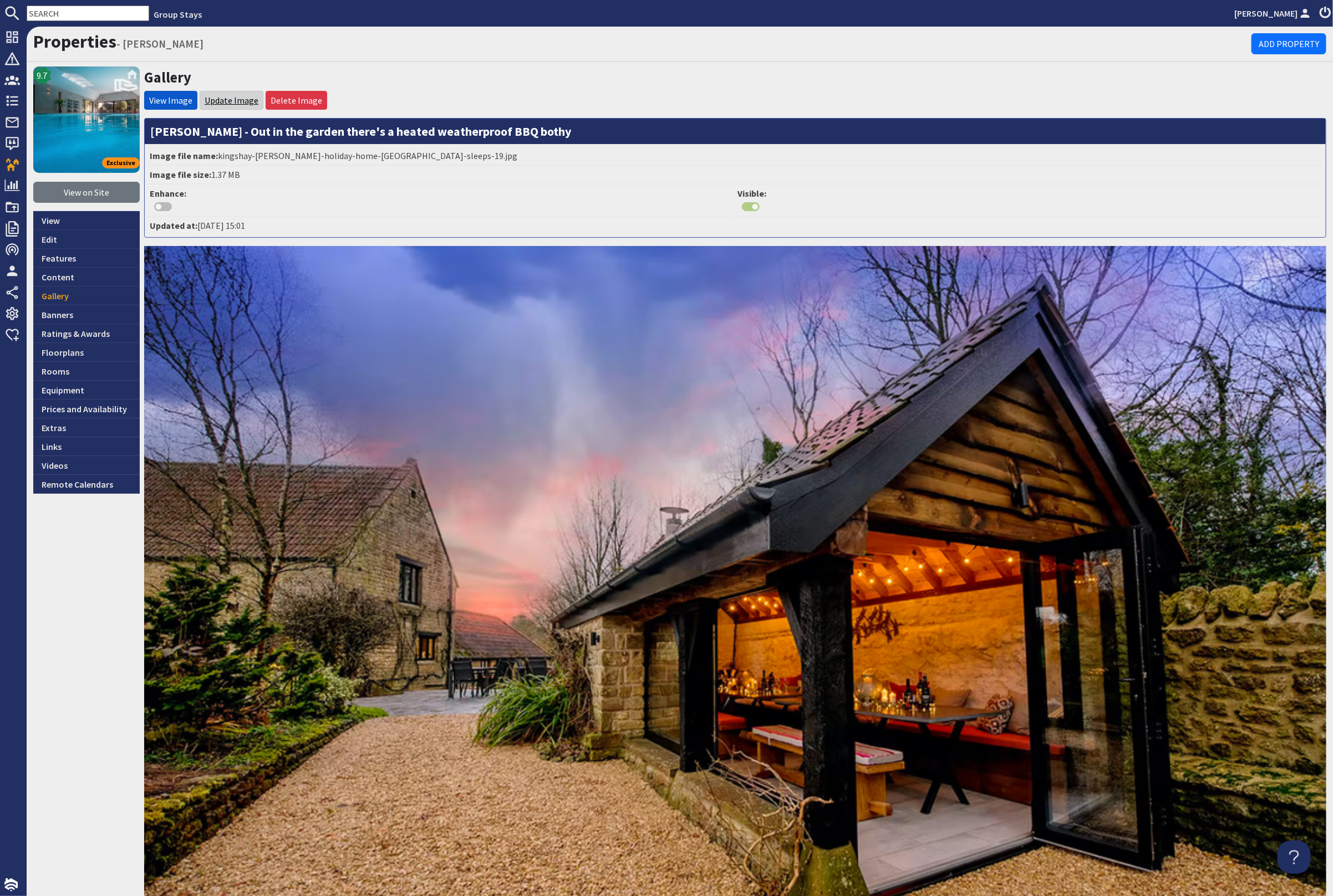
click at [240, 103] on link "Update Image" at bounding box center [231, 100] width 54 height 12
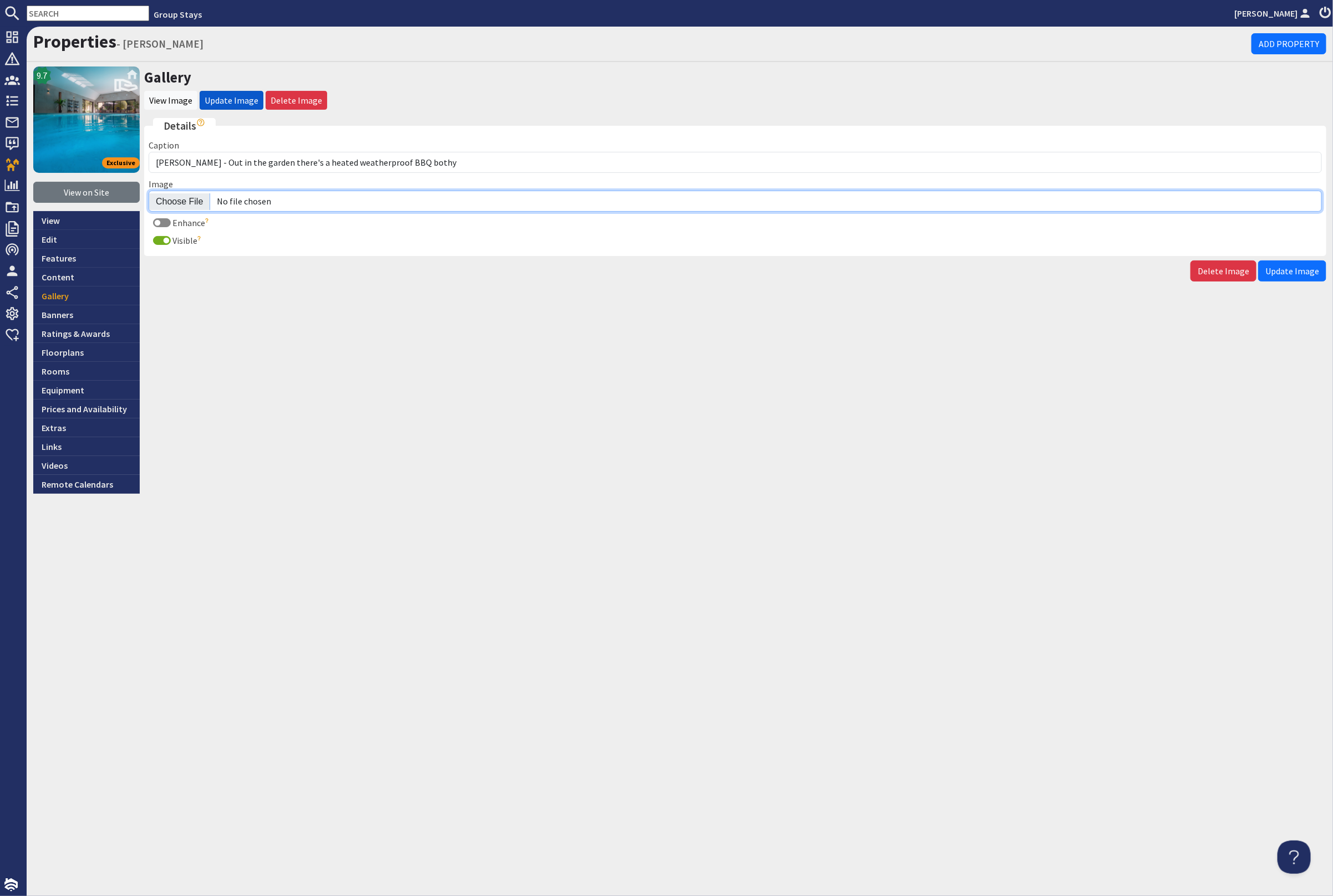
click at [173, 199] on input "Image" at bounding box center [735, 201] width 1173 height 21
type input "C:\fakepath\kingshay-barton-large-home-group-accommodation-sleeping-14.jpg"
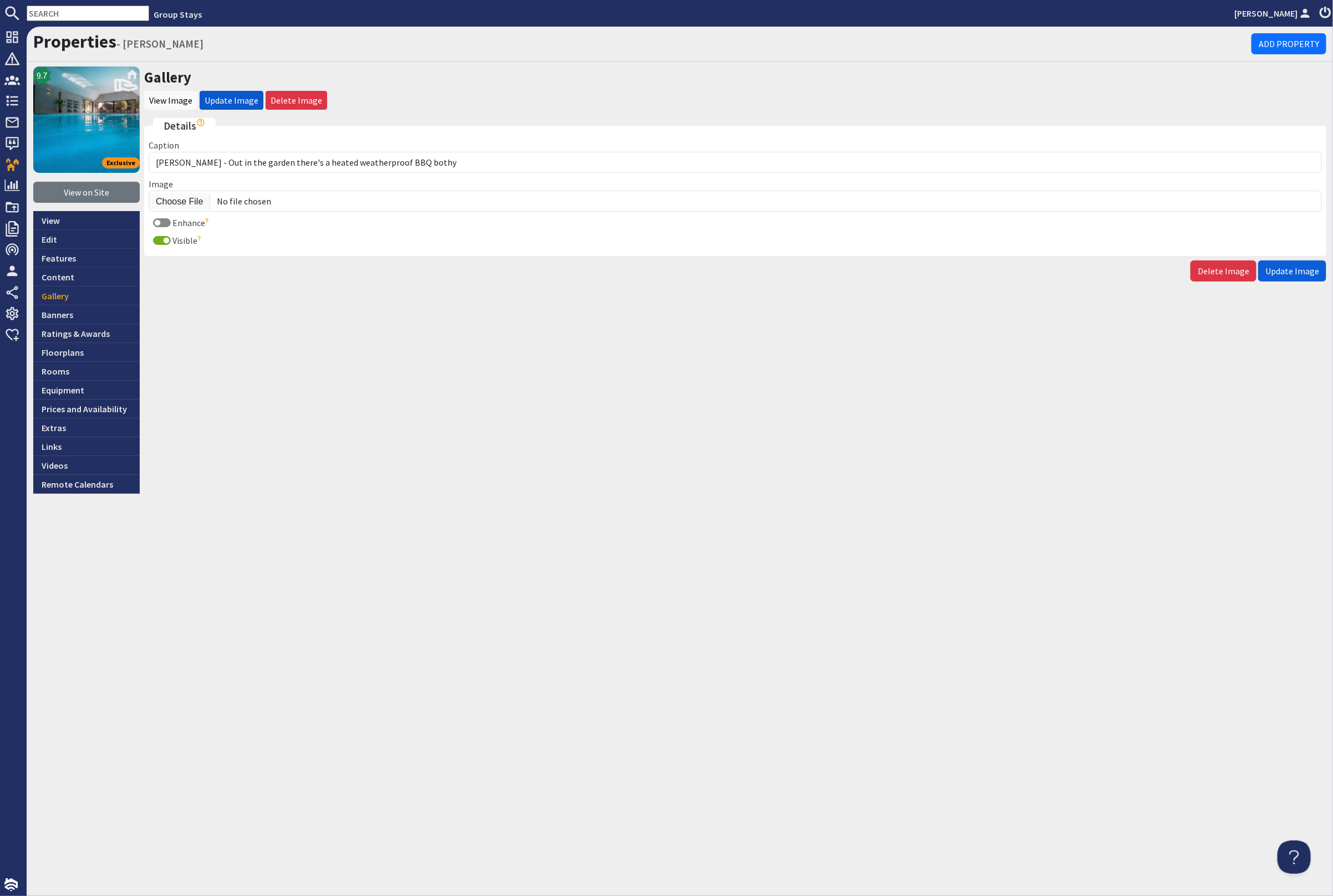
click at [1312, 269] on span "Update Image" at bounding box center [1291, 271] width 54 height 12
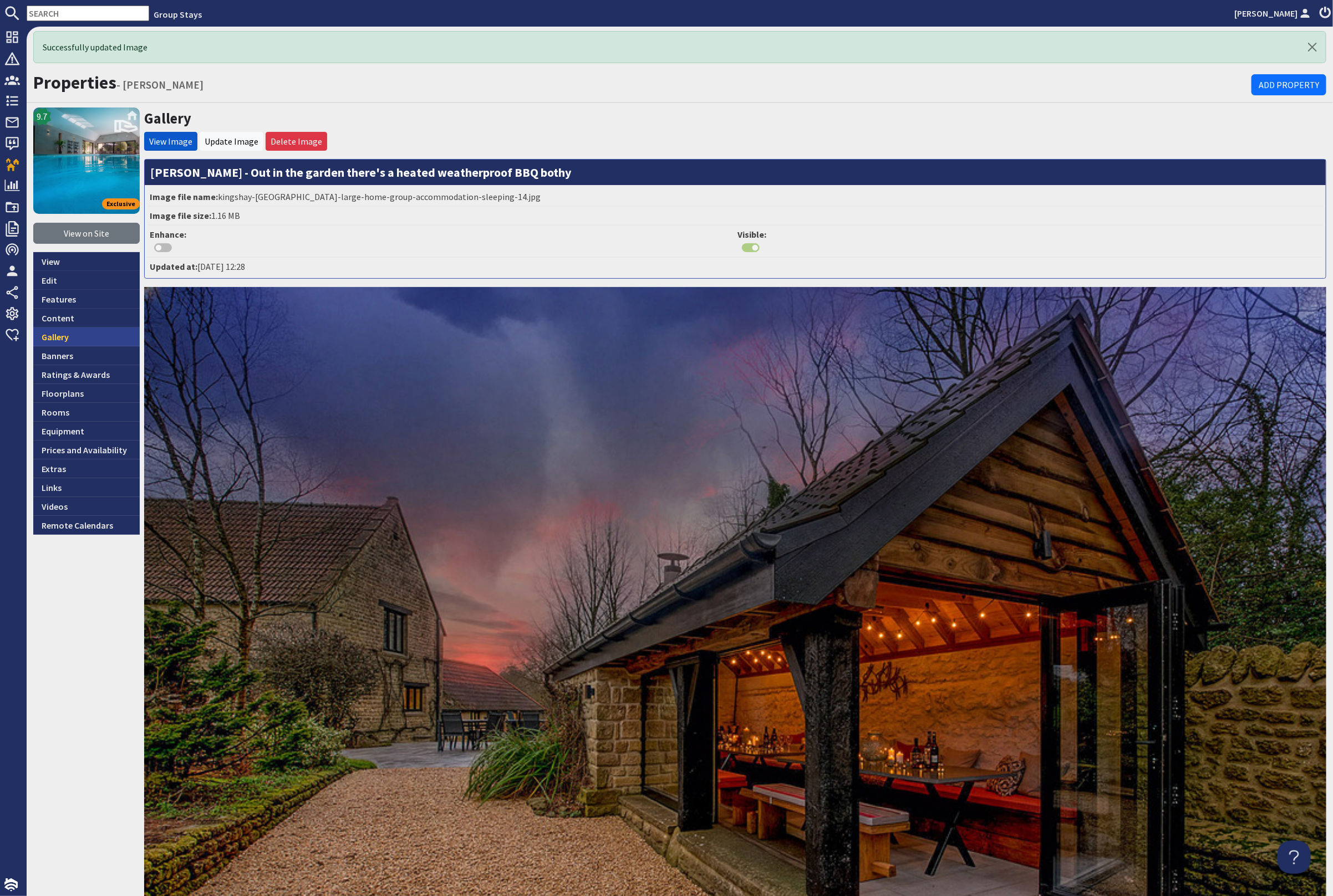
click at [72, 339] on link "Gallery" at bounding box center [87, 337] width 106 height 19
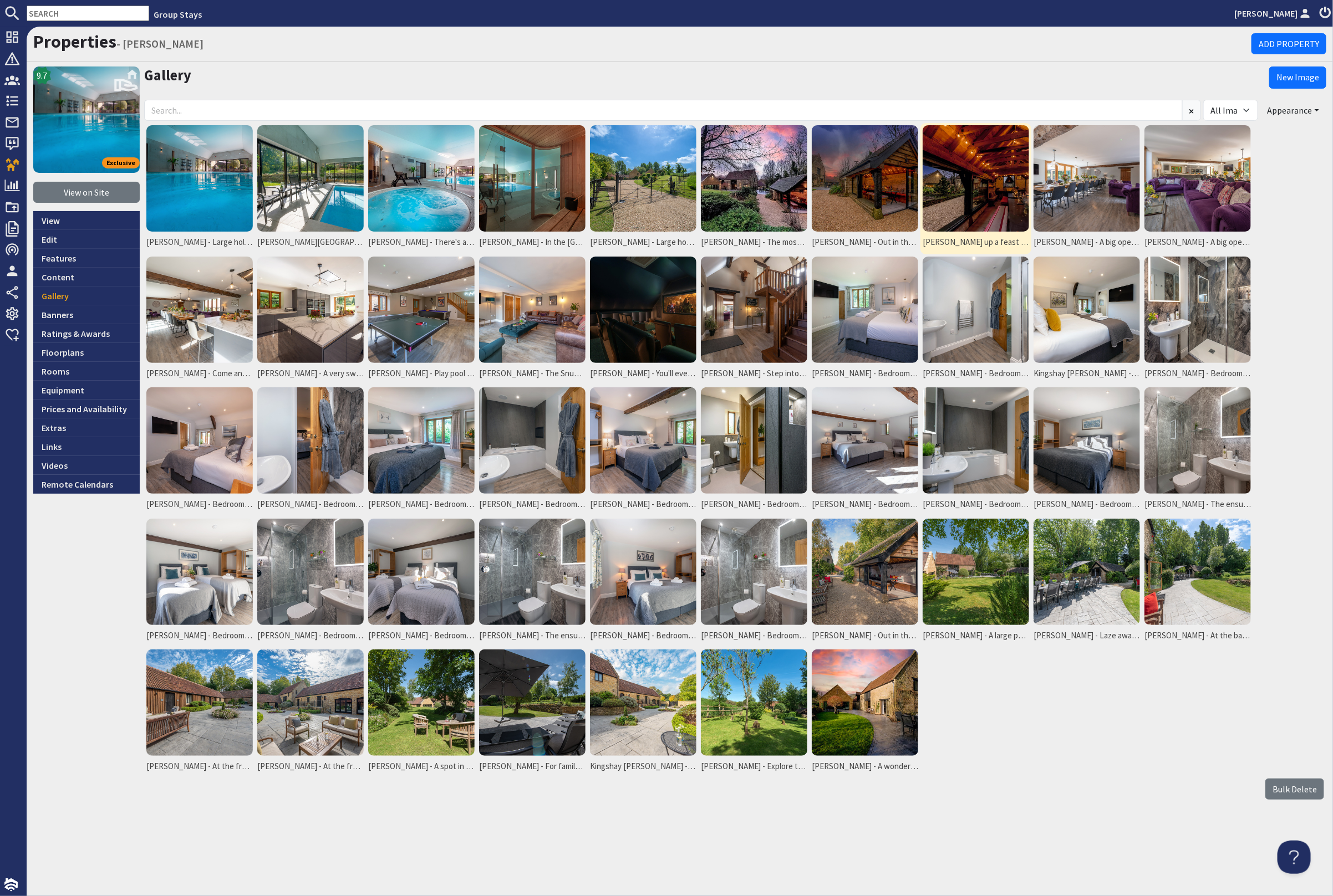
click at [970, 191] on img at bounding box center [976, 178] width 106 height 106
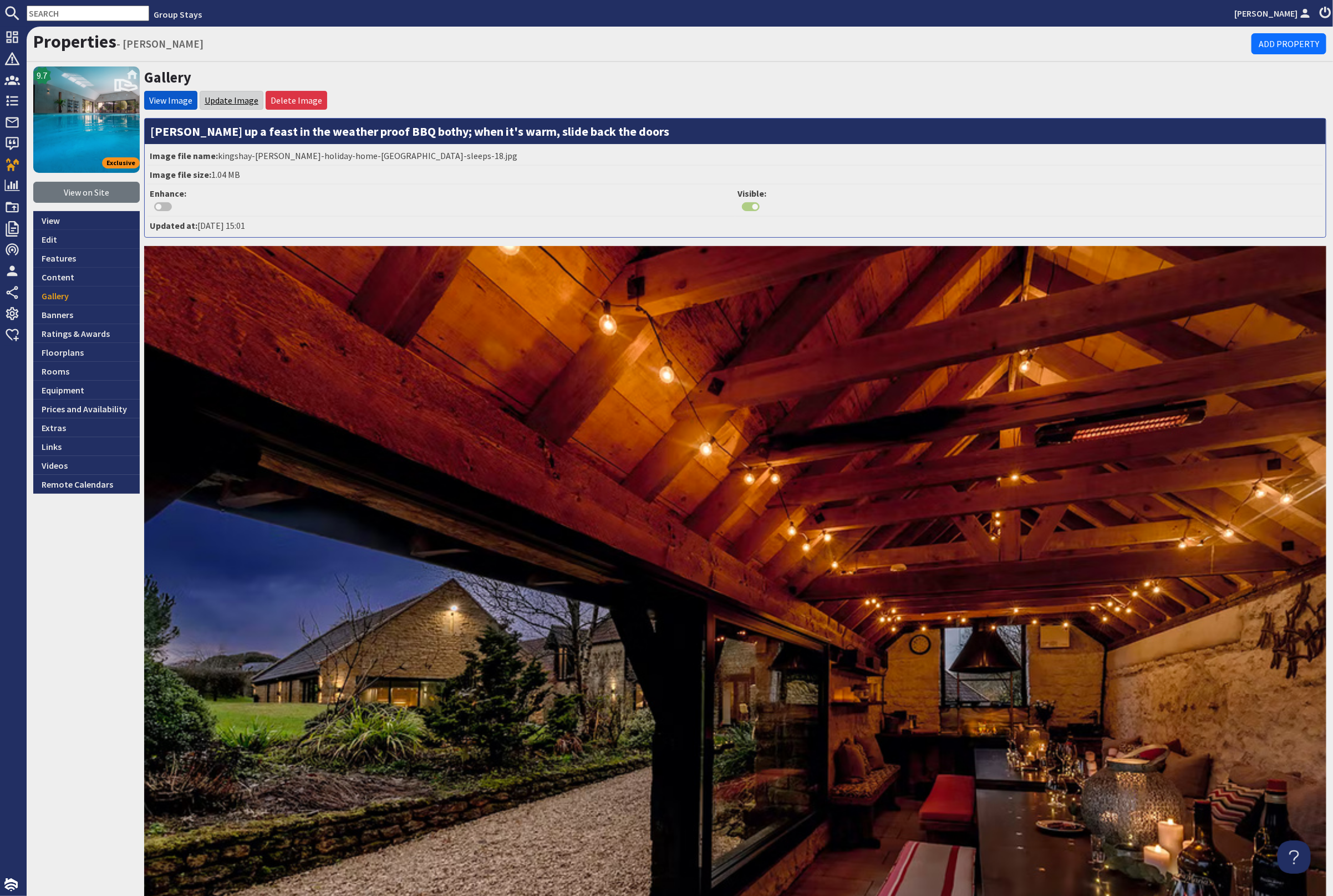
click at [224, 101] on link "Update Image" at bounding box center [231, 100] width 54 height 12
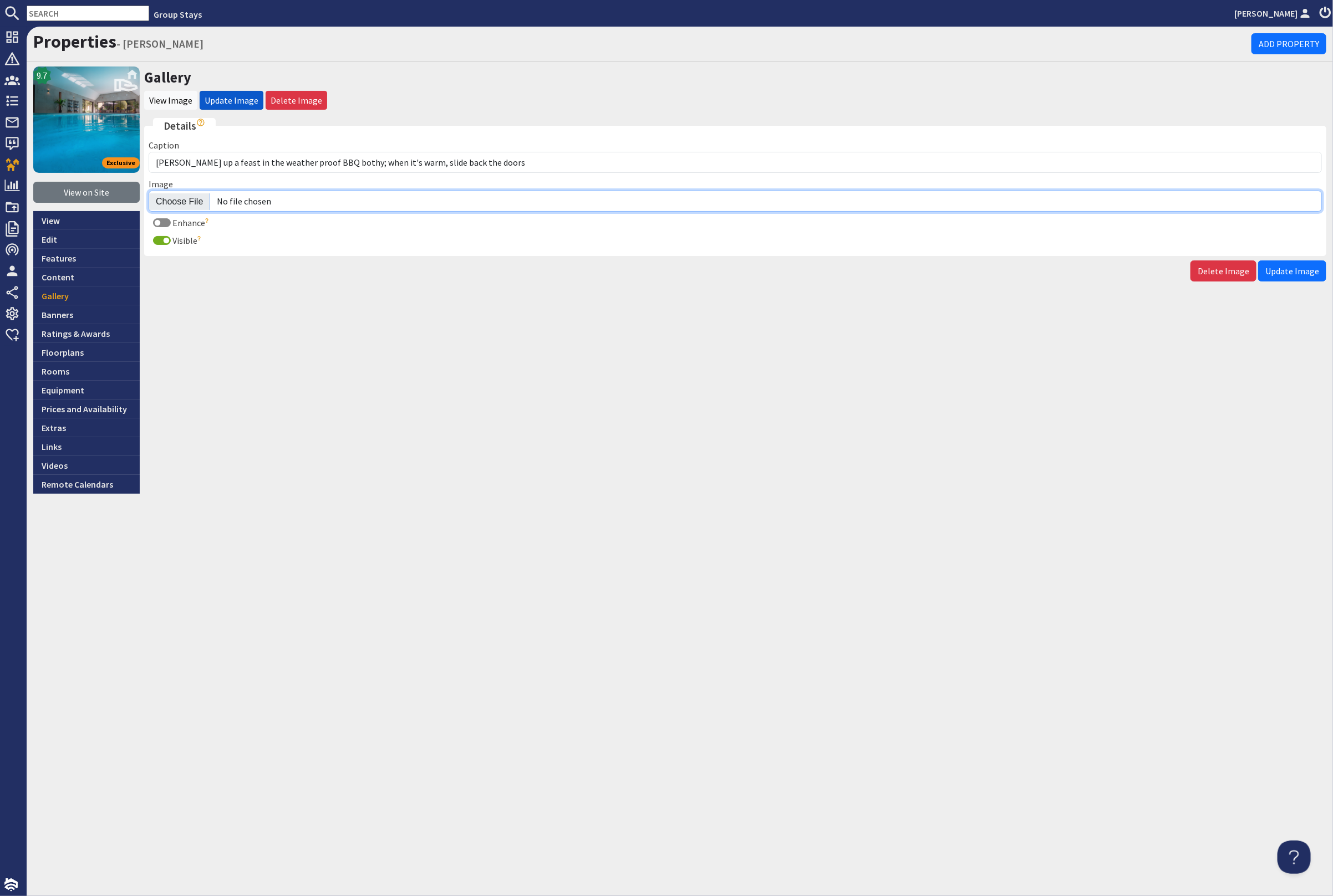
click at [189, 196] on input "Image" at bounding box center [735, 201] width 1173 height 21
type input "C:\fakepath\kingshay-[PERSON_NAME]-large-home-group-accommodation-sleeping-15.j…"
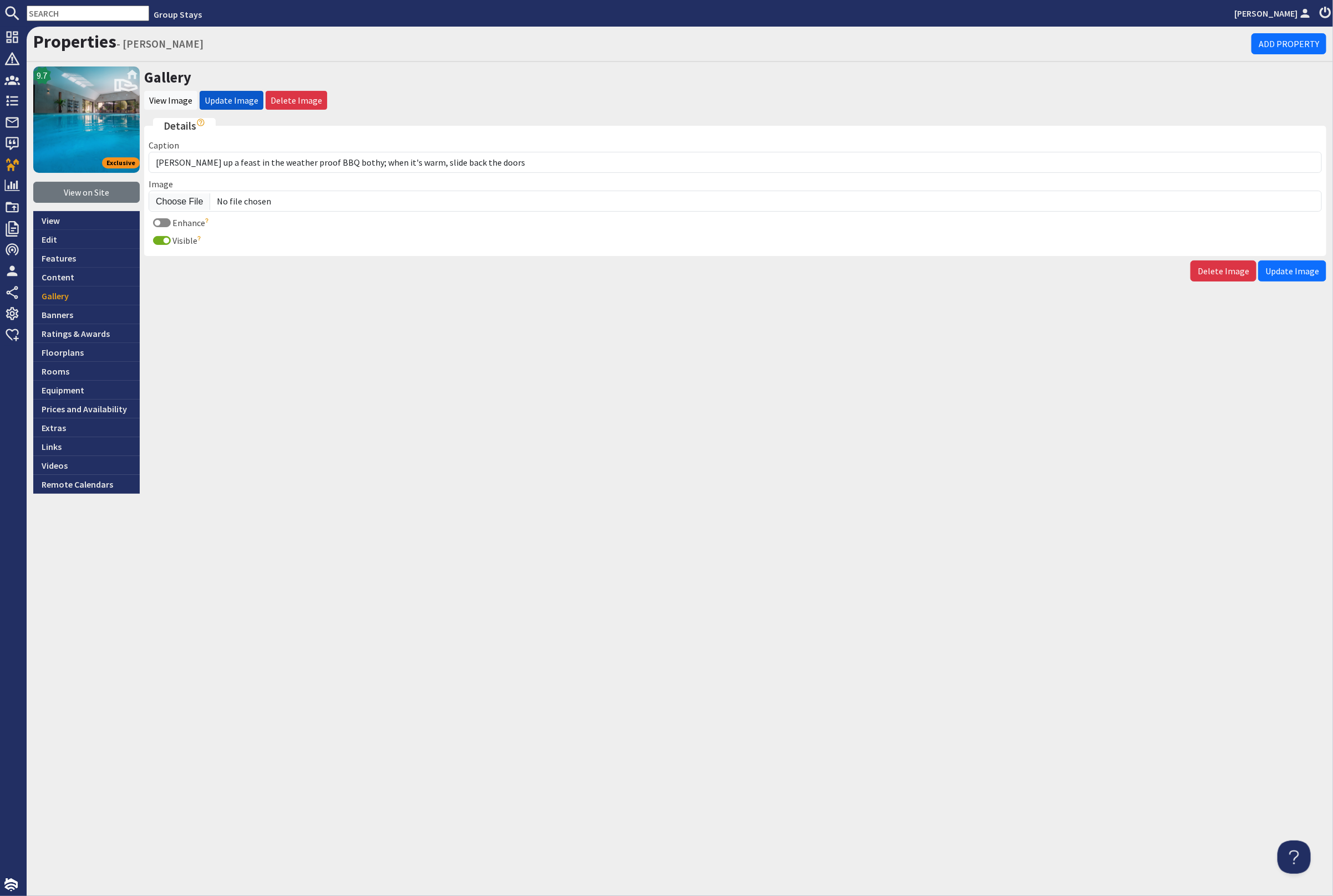
click at [1283, 266] on span "Update Image" at bounding box center [1291, 271] width 54 height 12
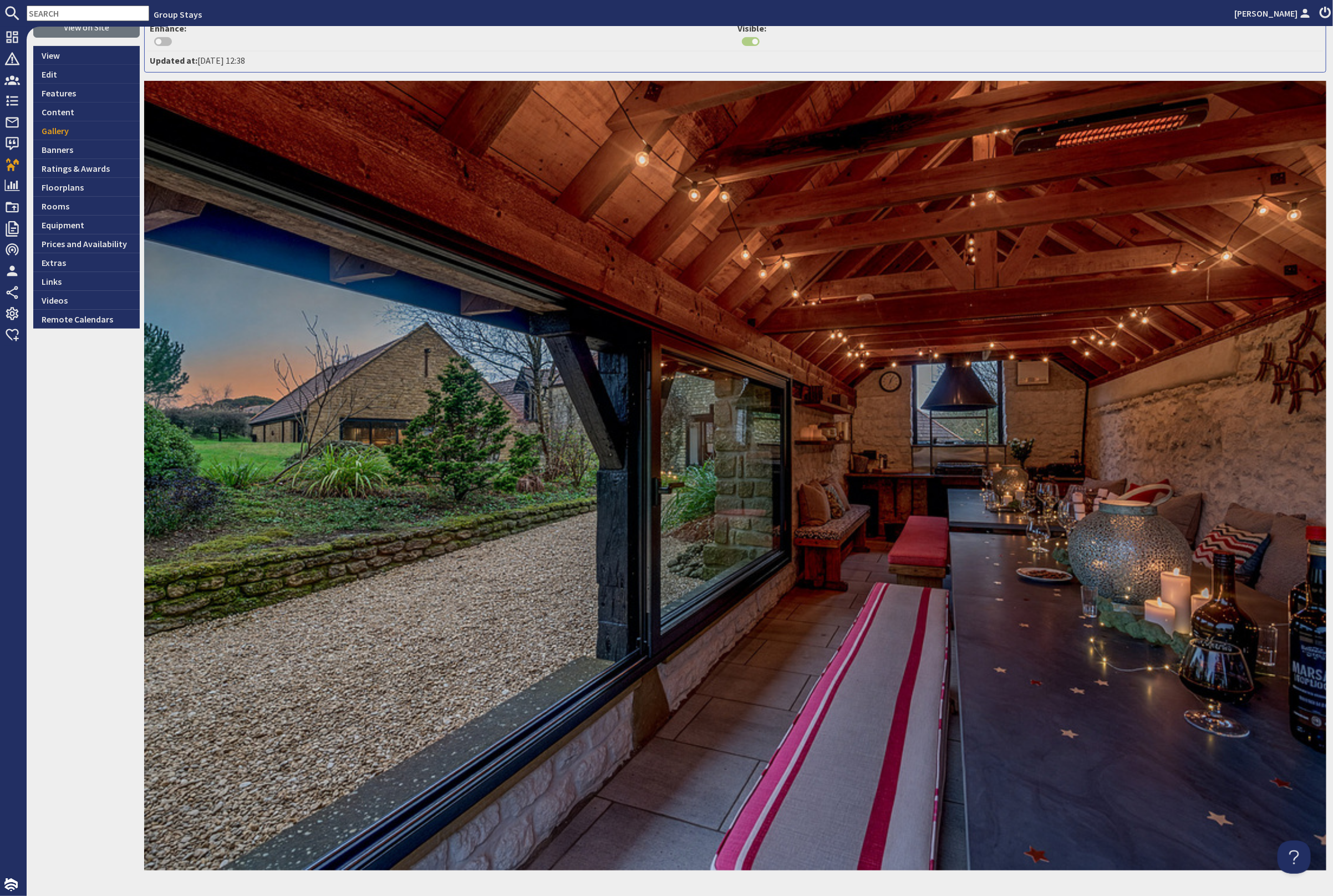
scroll to position [230, 0]
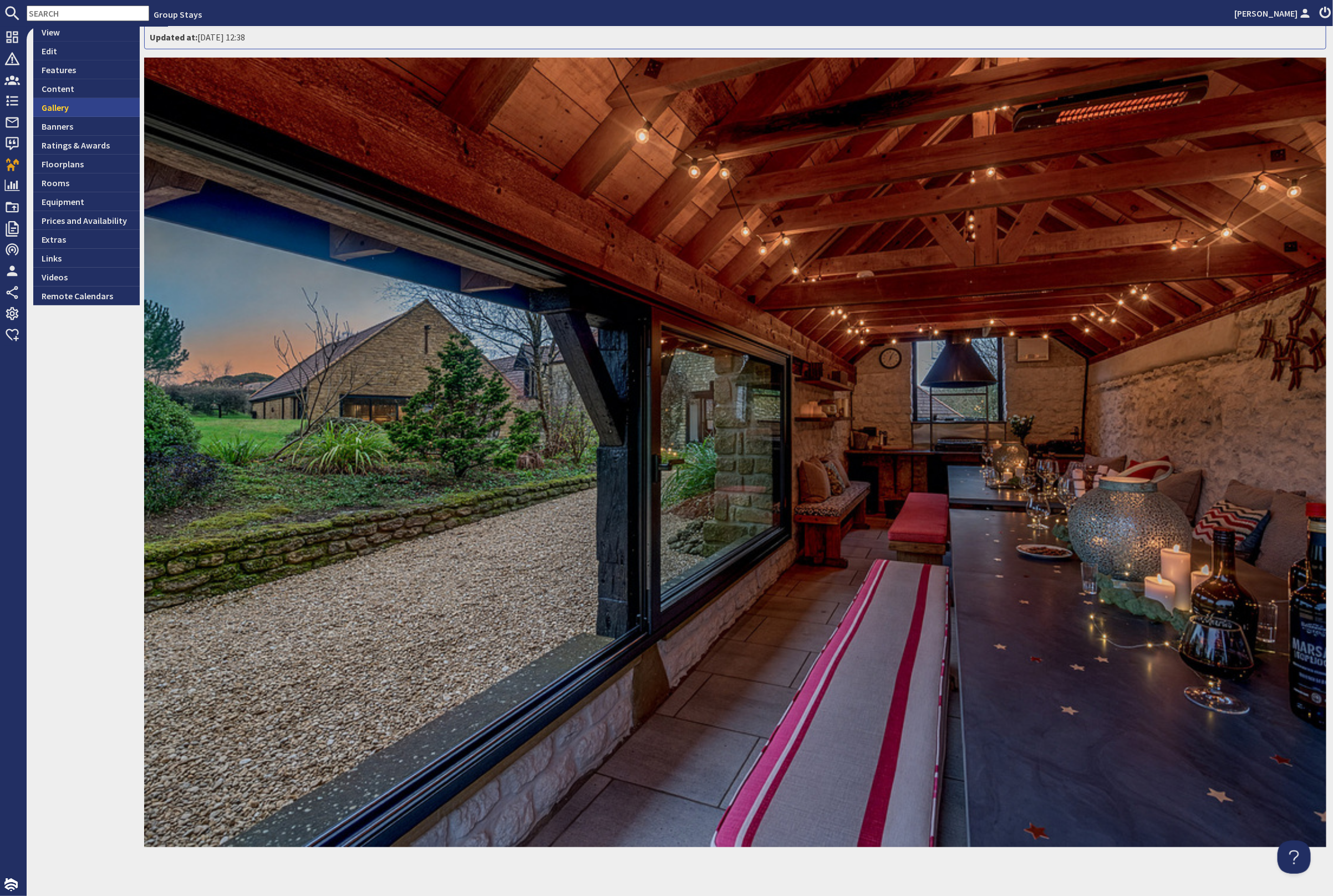
click at [77, 109] on link "Gallery" at bounding box center [87, 107] width 106 height 19
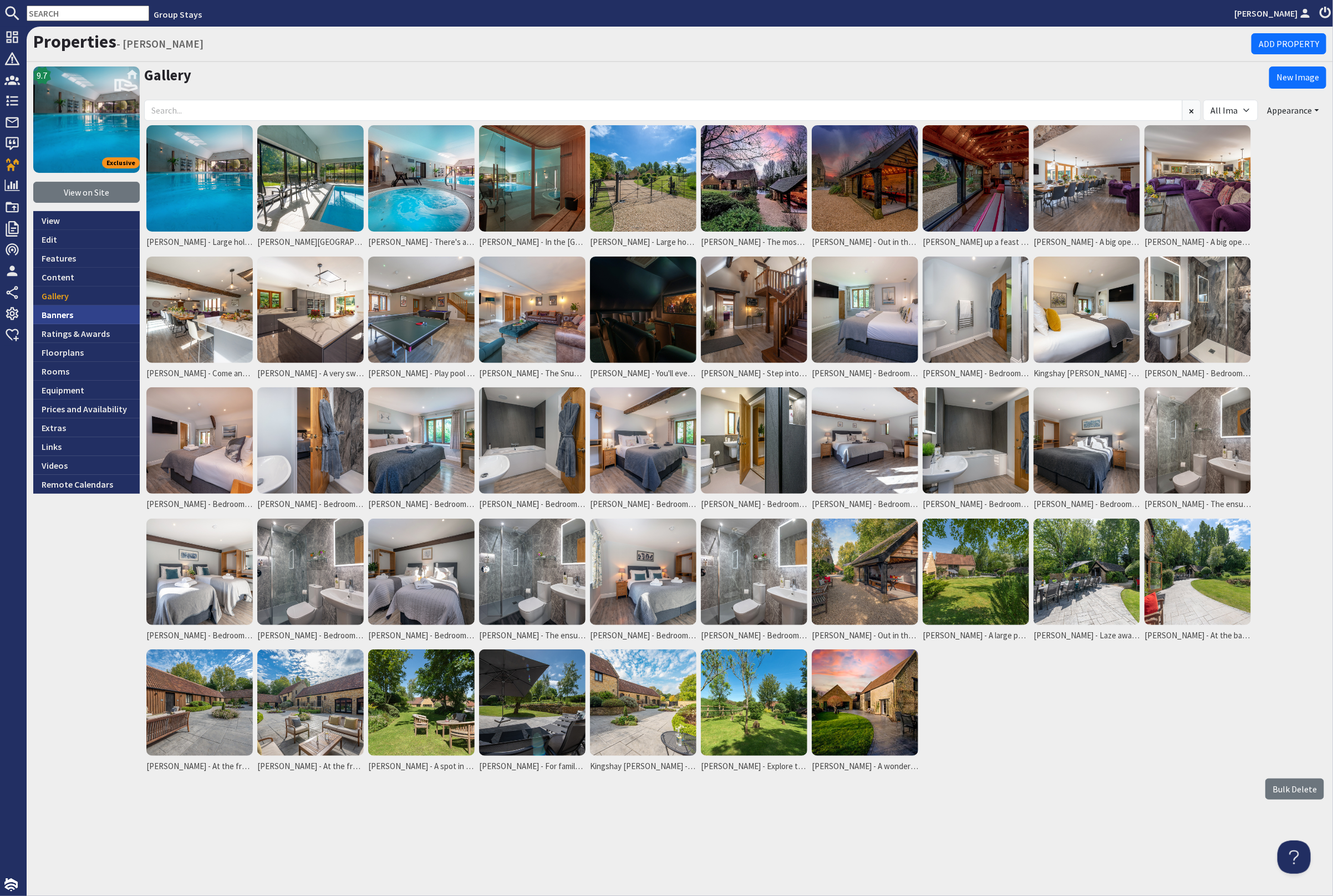
click at [79, 308] on link "Banners" at bounding box center [87, 315] width 106 height 19
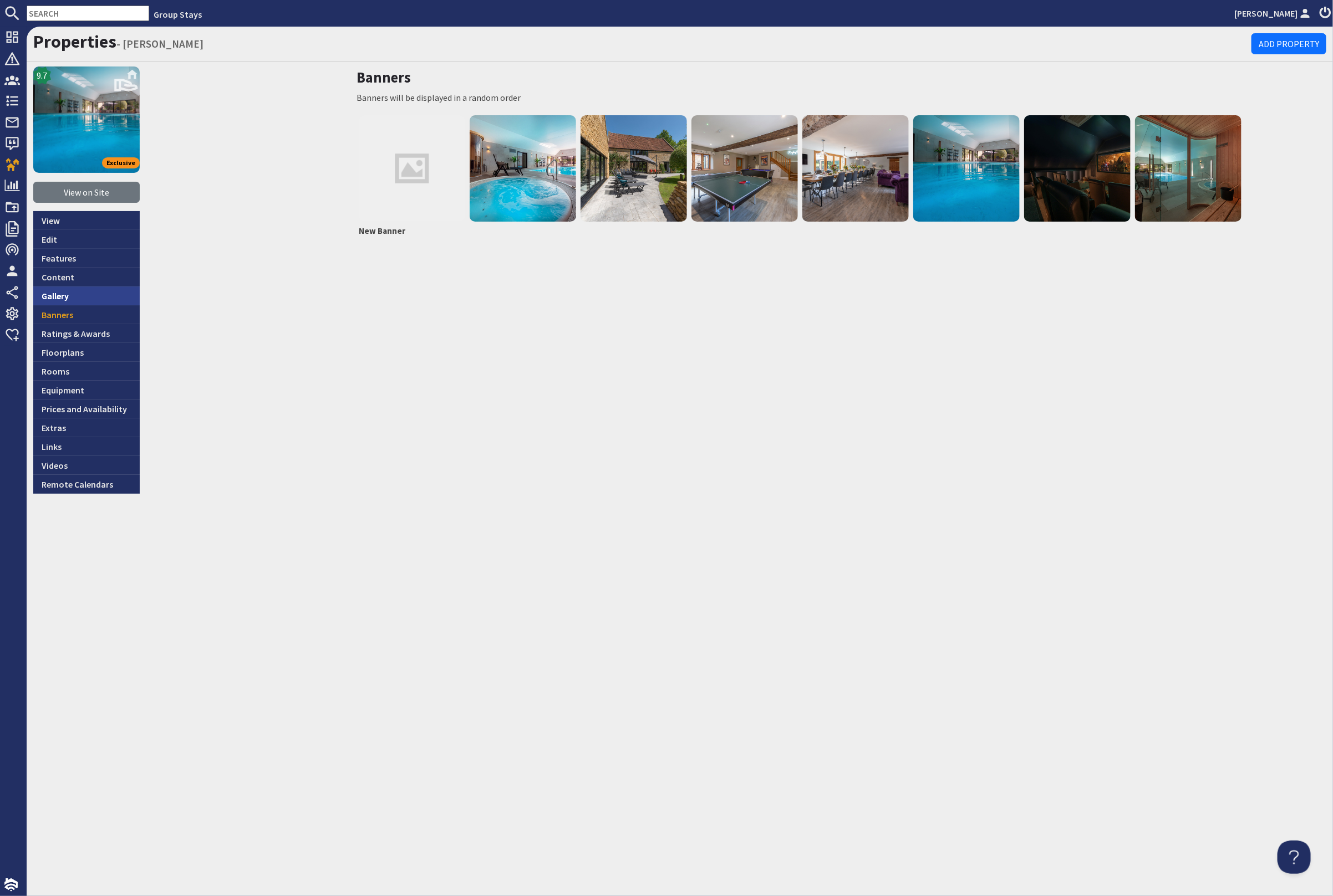
click at [92, 288] on link "Gallery" at bounding box center [87, 295] width 106 height 19
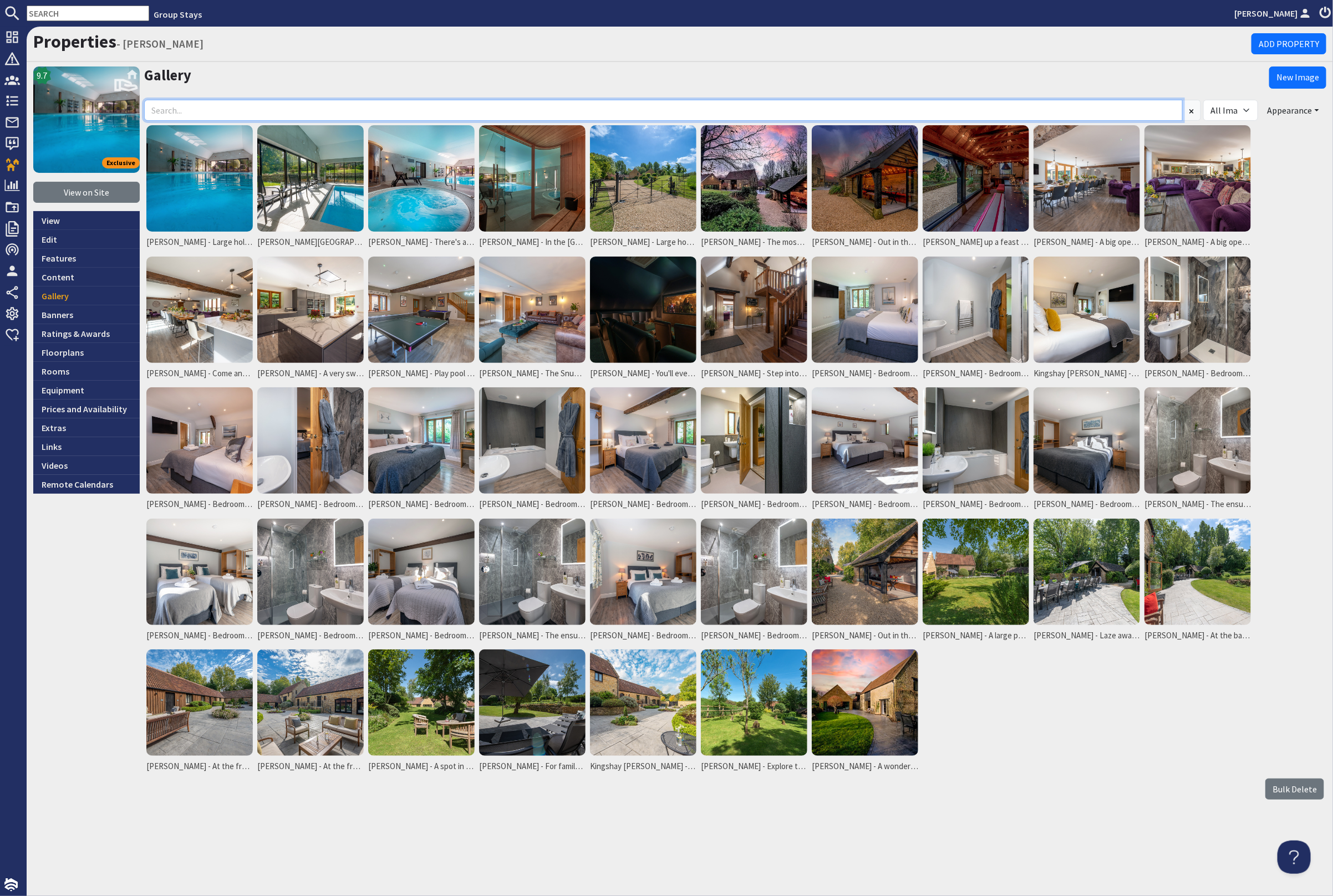
click at [216, 107] on input at bounding box center [663, 111] width 1038 height 21
click at [1304, 79] on link "New Image" at bounding box center [1298, 77] width 57 height 22
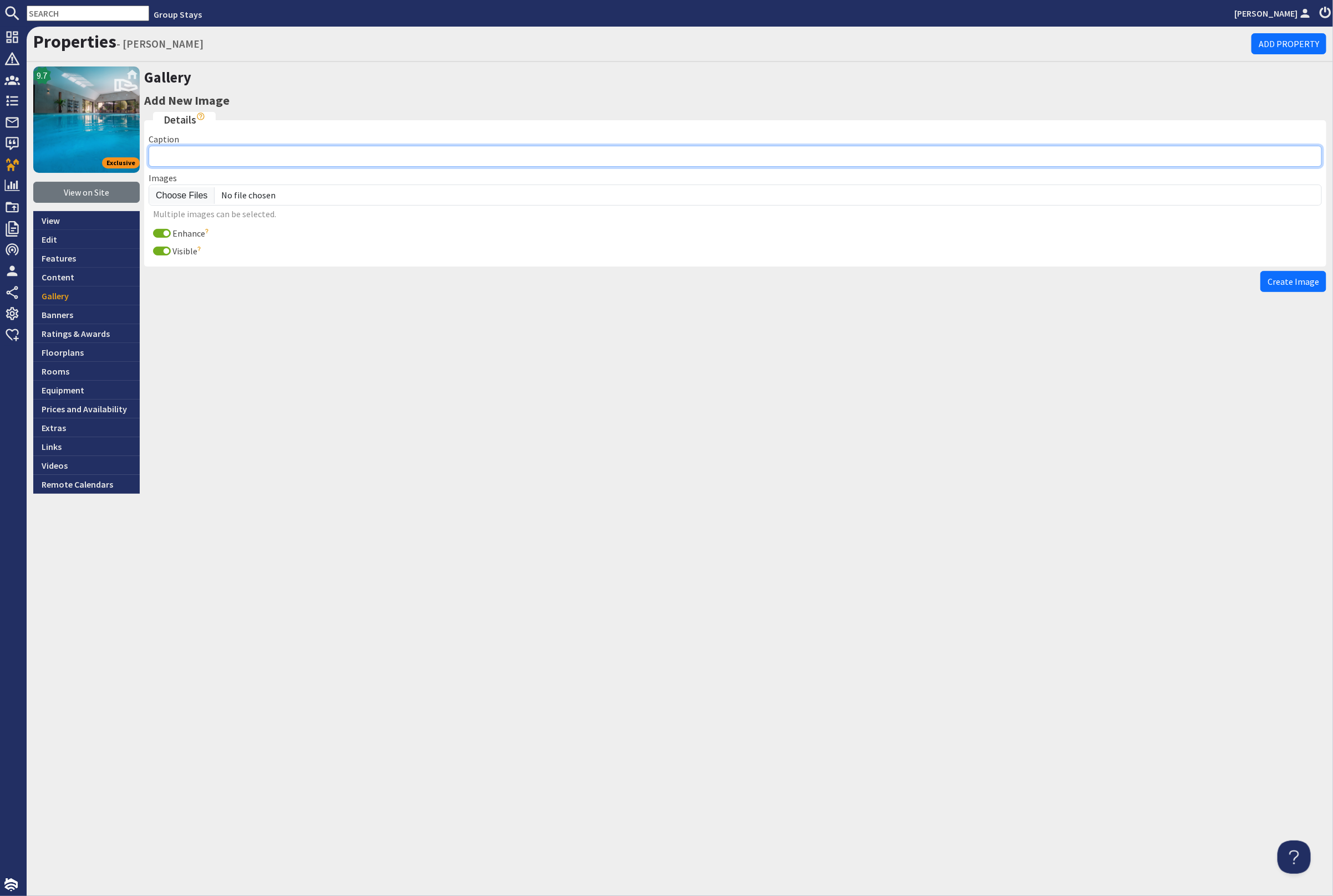
type input "l"
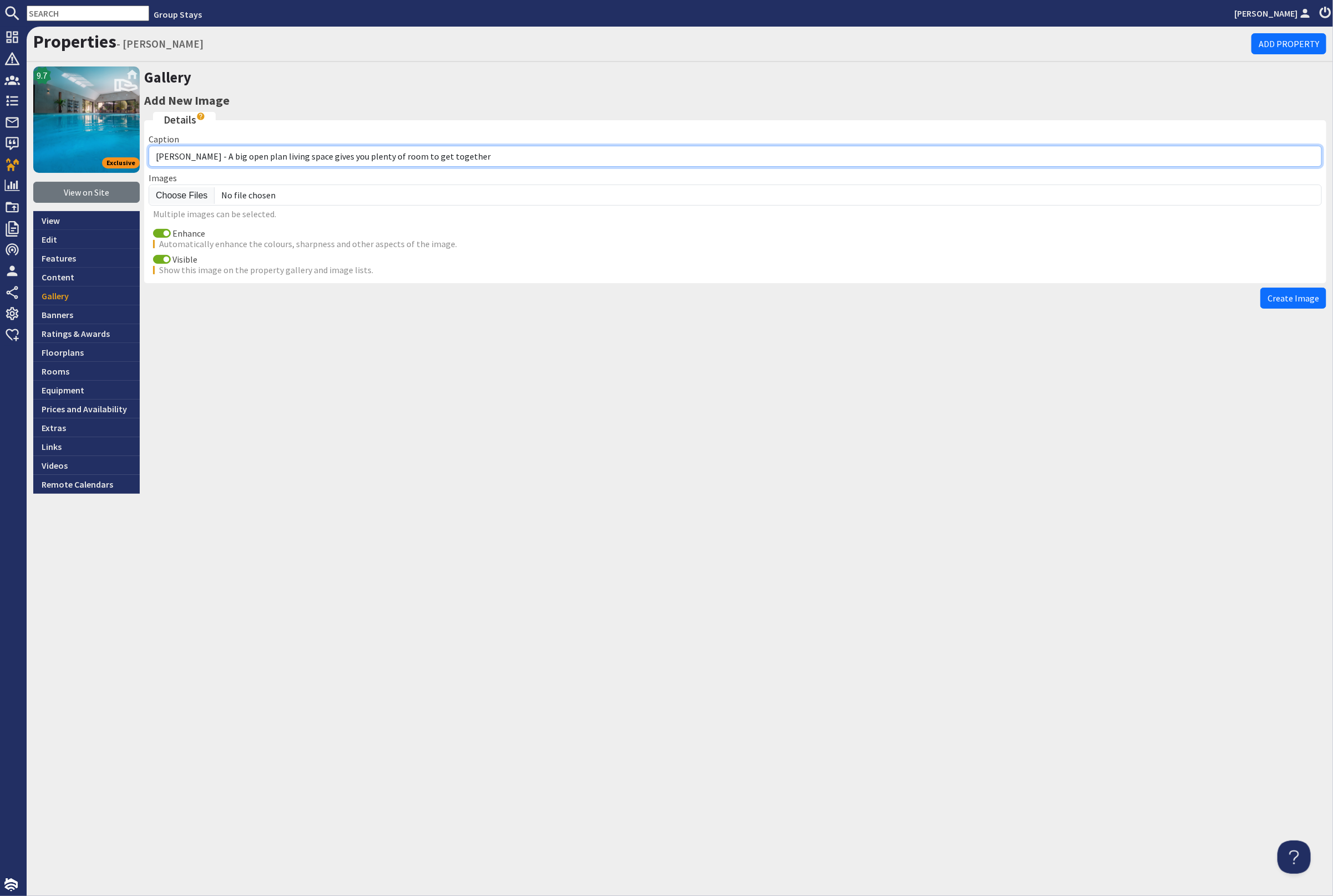
drag, startPoint x: 494, startPoint y: 157, endPoint x: 297, endPoint y: 155, distance: 197.0
click at [224, 159] on input "Kingshay Barton - A big open plan living space gives you plenty of room to get …" at bounding box center [735, 156] width 1173 height 21
type input "Kingshay Barton - From Above"
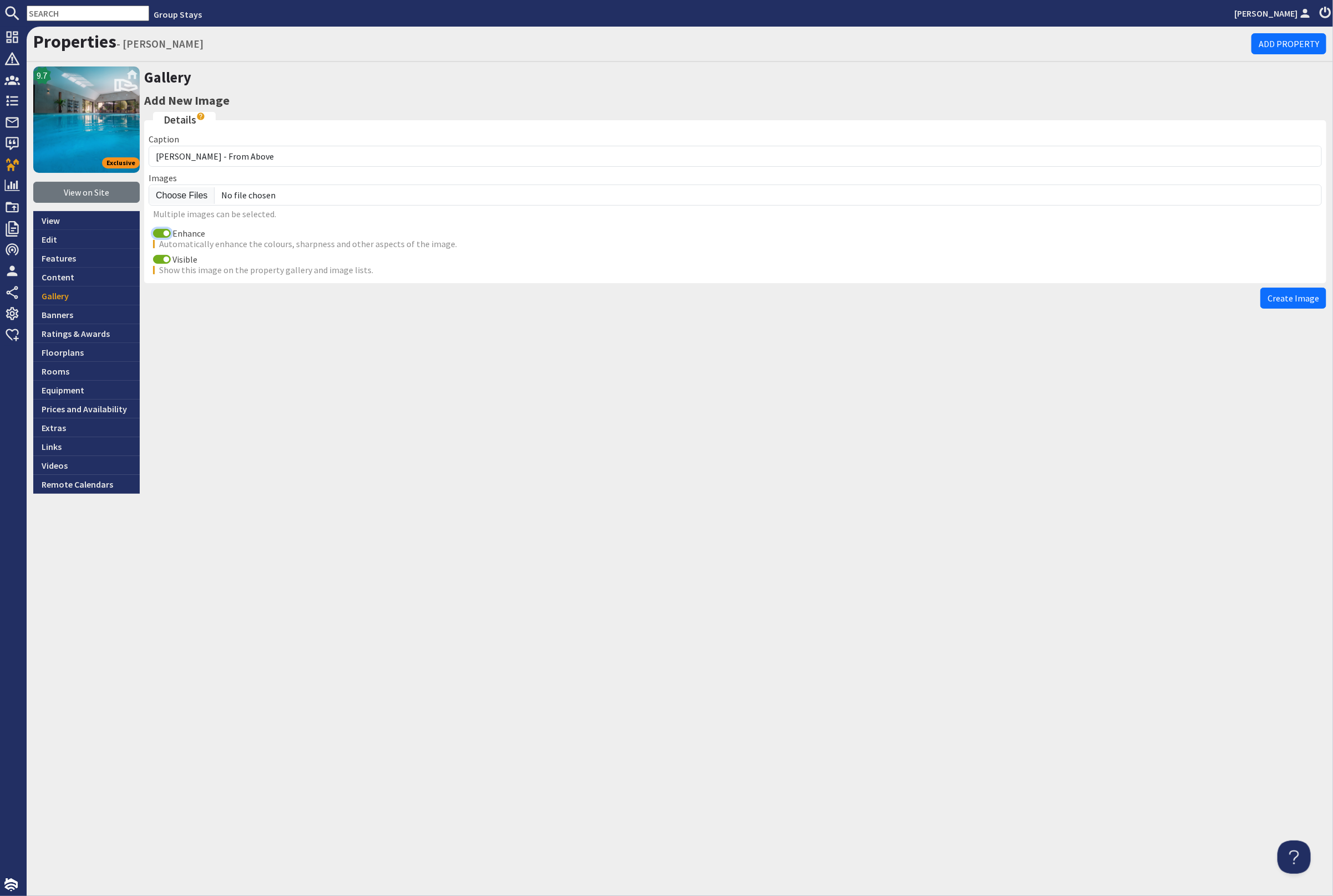
click at [153, 231] on input "Enhance" at bounding box center [162, 233] width 18 height 9
checkbox input "false"
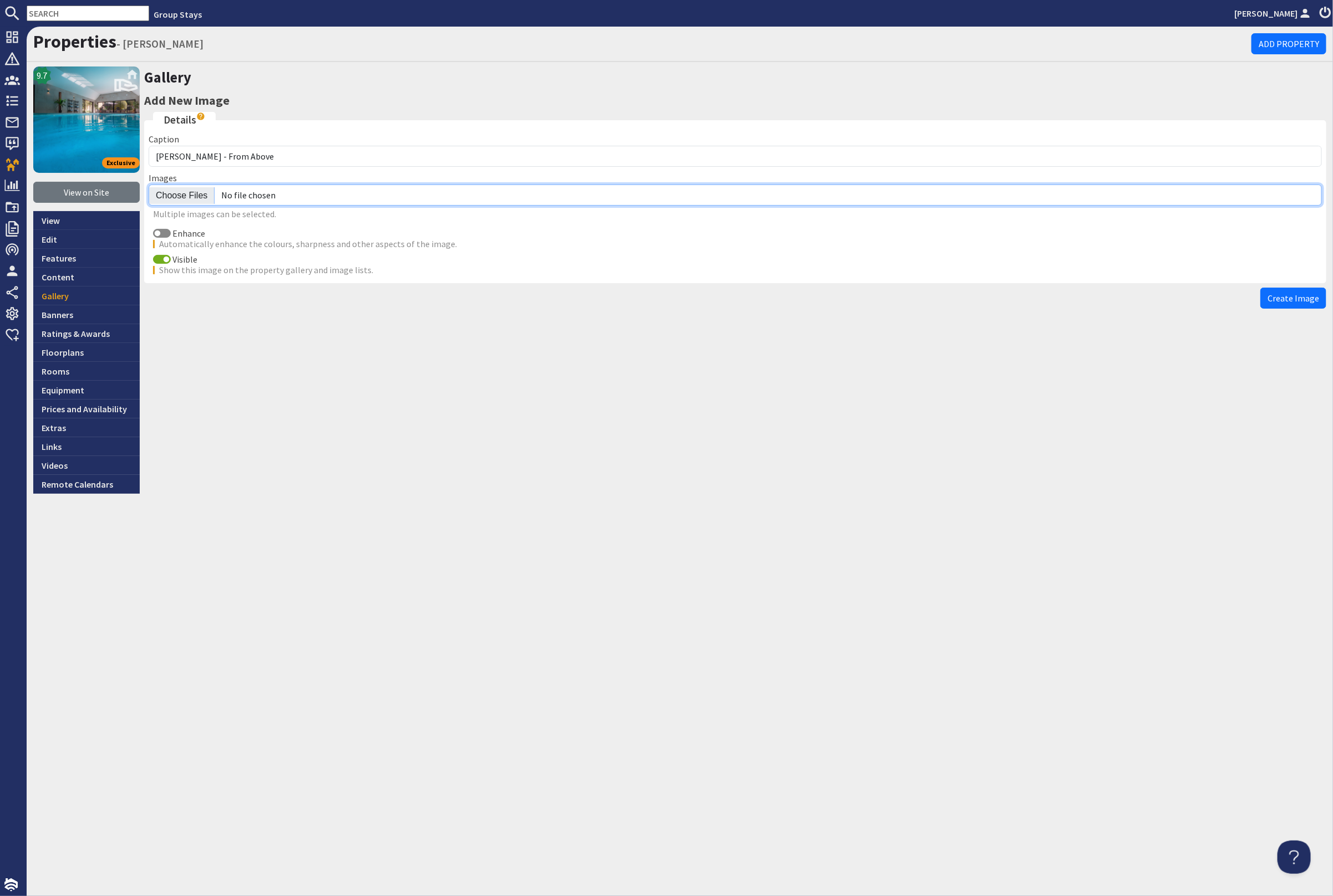
click at [185, 199] on input "file" at bounding box center [735, 195] width 1173 height 21
type input "C:\fakepath\kingshay-barton-large-home-group-accommodation-sleeping-16.jpg"
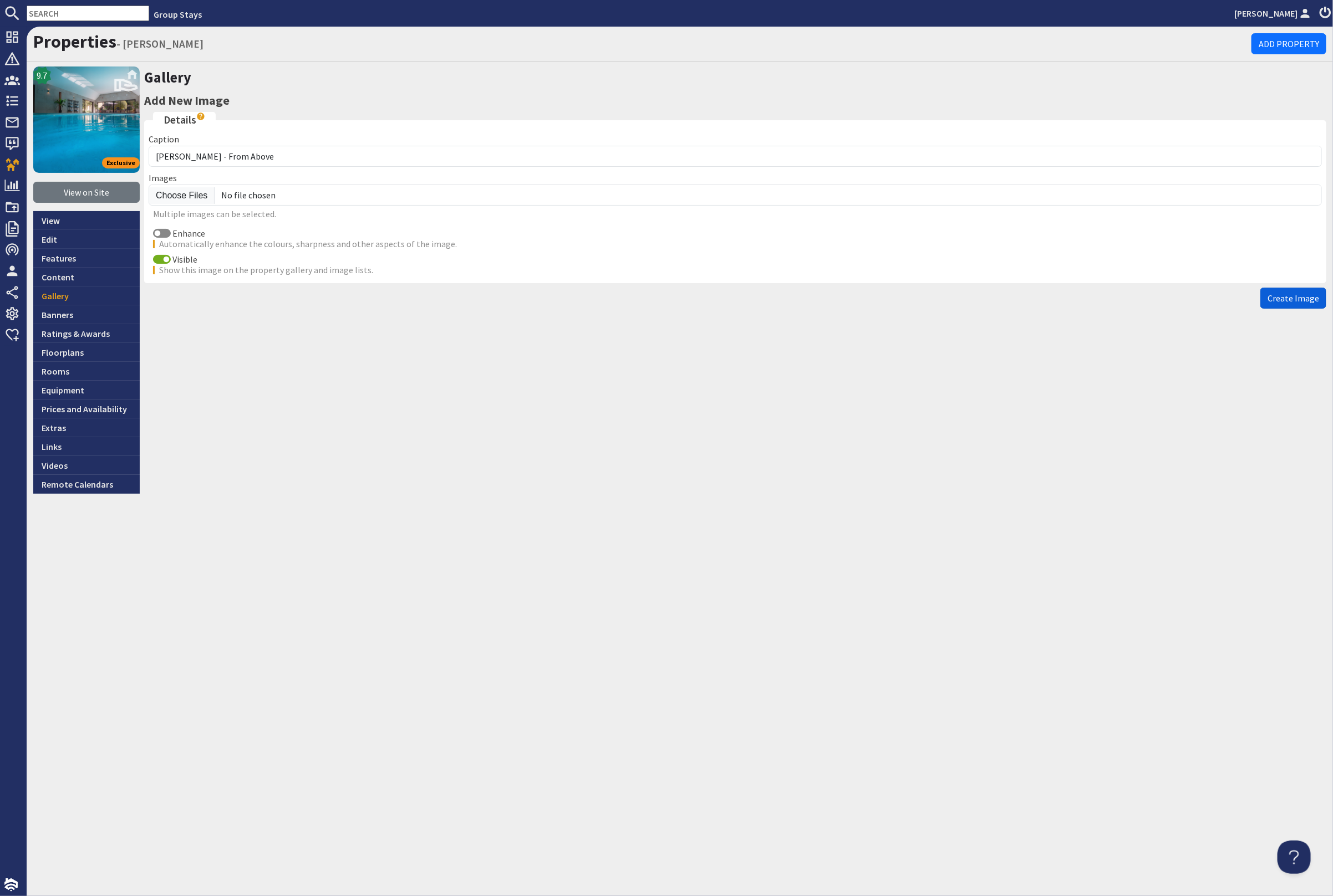
click at [1300, 296] on span "Create Image" at bounding box center [1293, 298] width 51 height 12
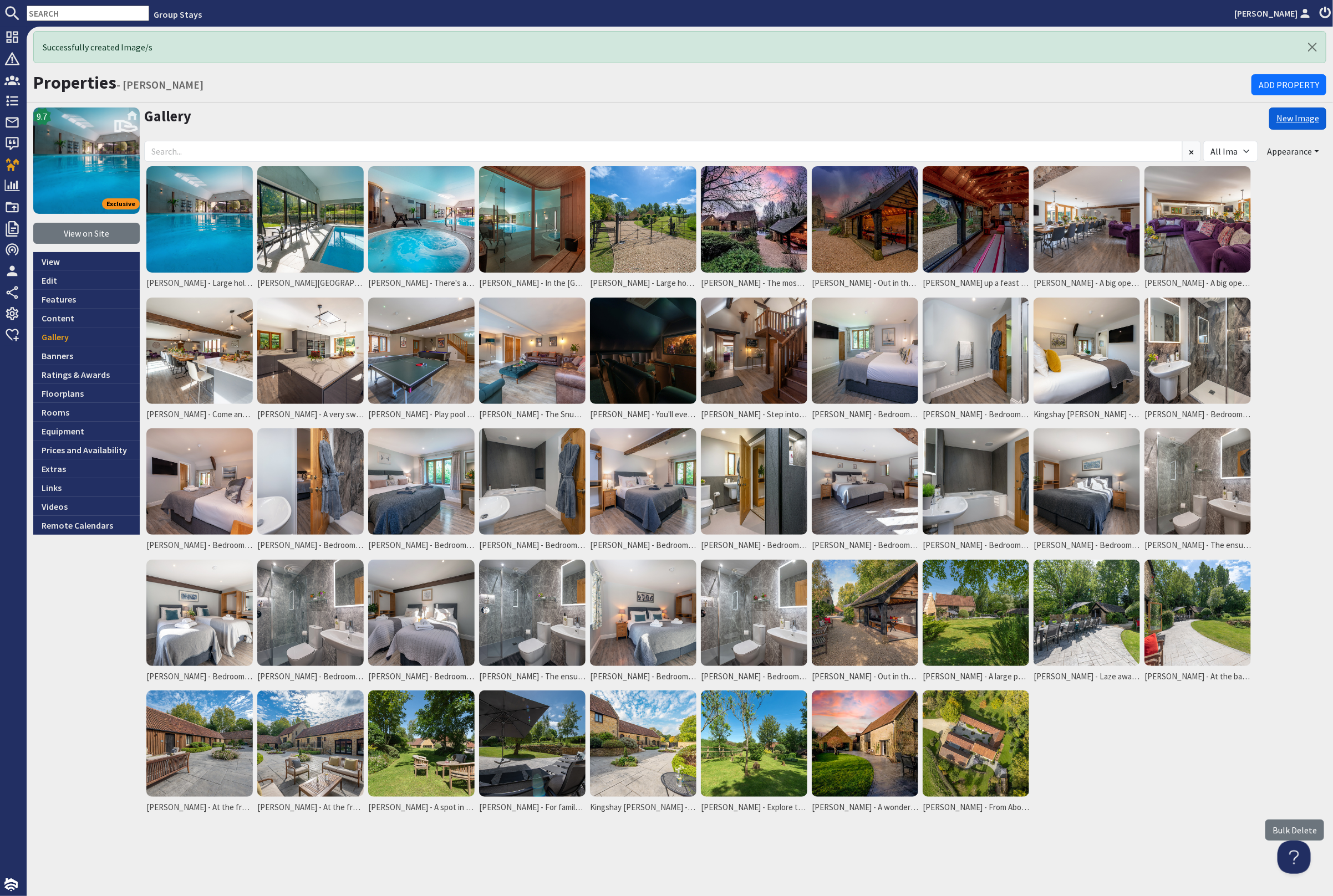
click at [1301, 116] on link "New Image" at bounding box center [1298, 118] width 57 height 22
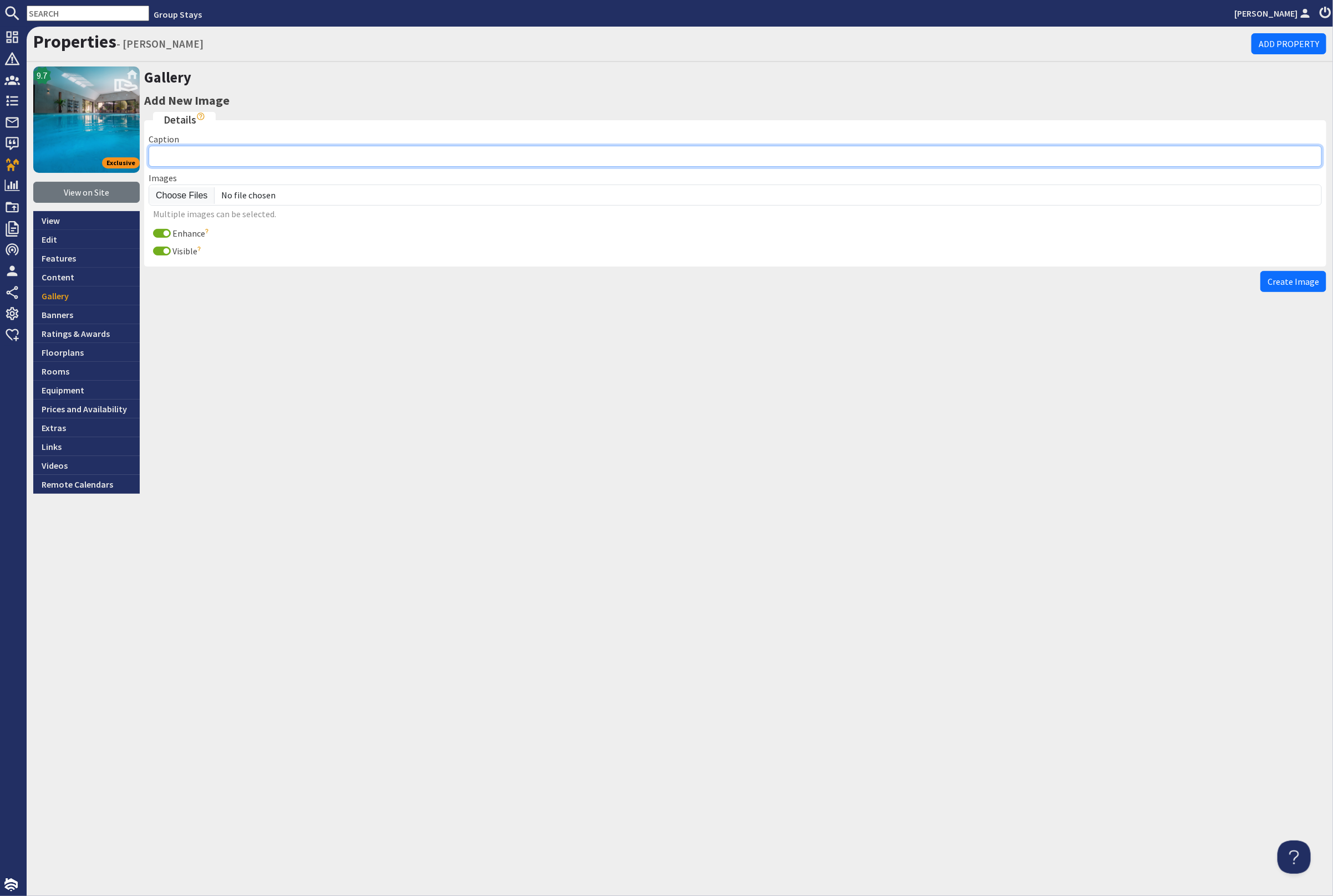
click at [228, 150] on input "Caption" at bounding box center [735, 156] width 1173 height 21
type input "Kingshay Barton - A big open plan living space gives you plenty of room to get …"
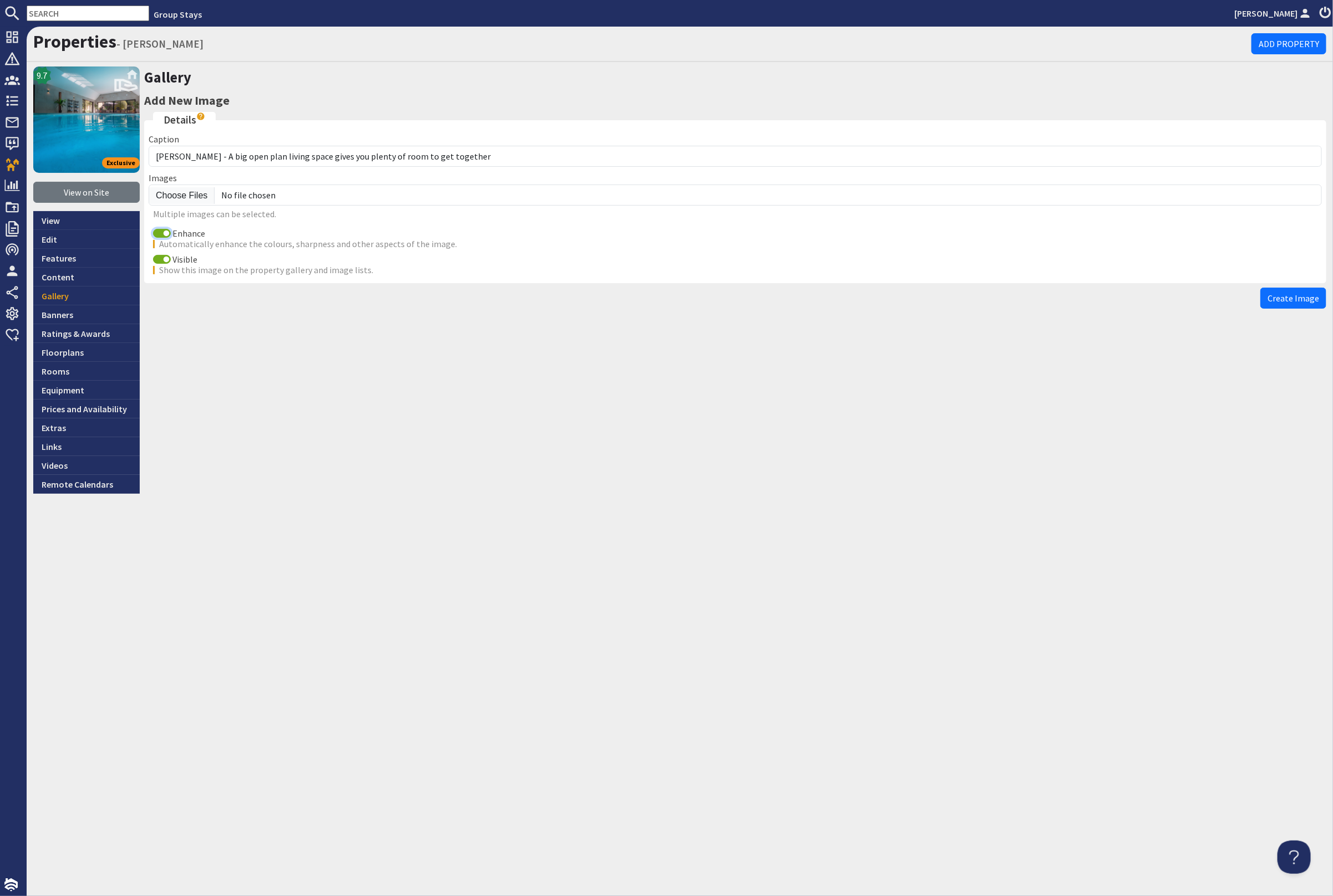
click at [162, 229] on input "Enhance" at bounding box center [162, 233] width 18 height 9
checkbox input "false"
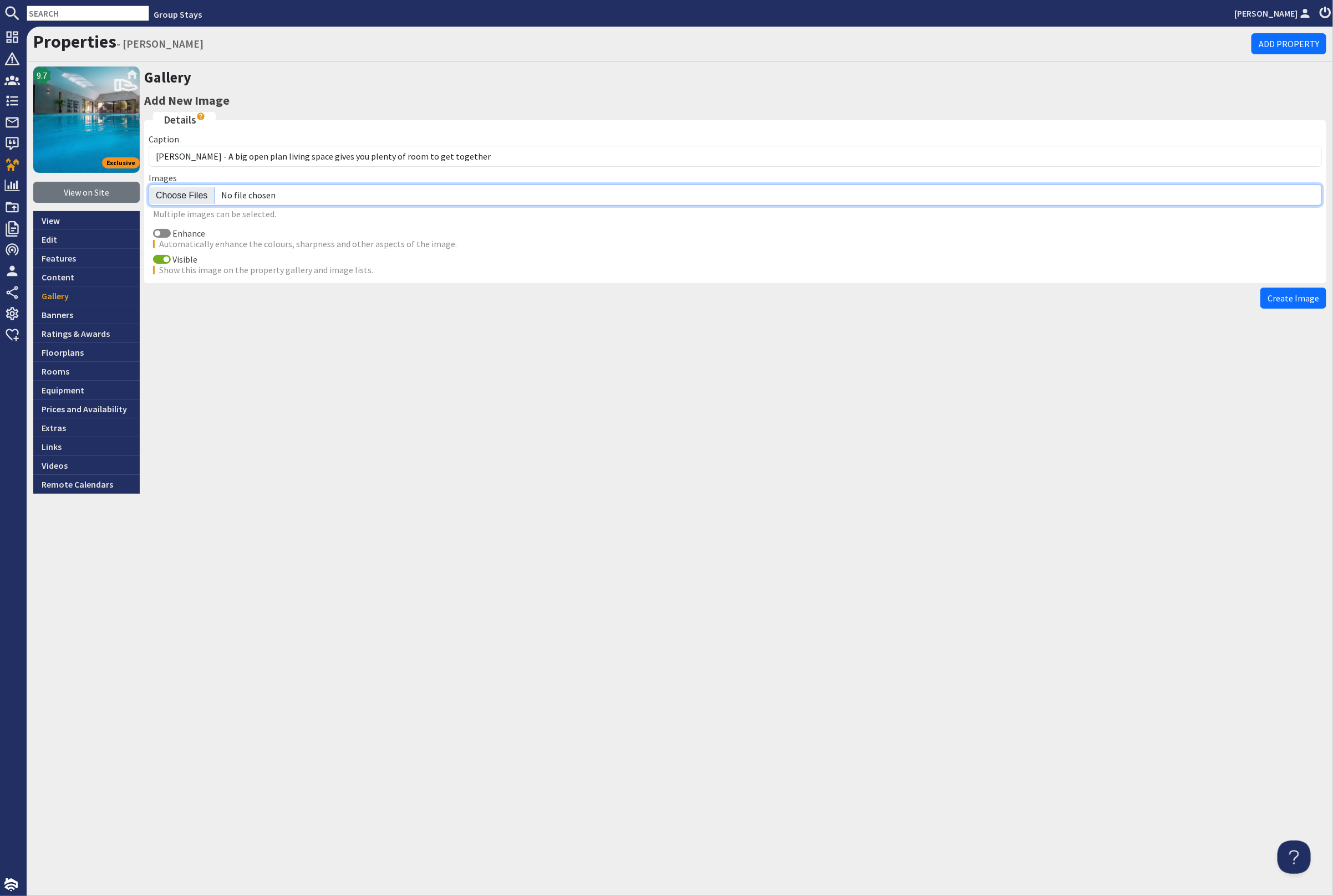
click at [177, 193] on input "file" at bounding box center [735, 195] width 1173 height 21
type input "C:\fakepath\kingshay-barton-large-home-group-accommodation-sleeping-17.jpg"
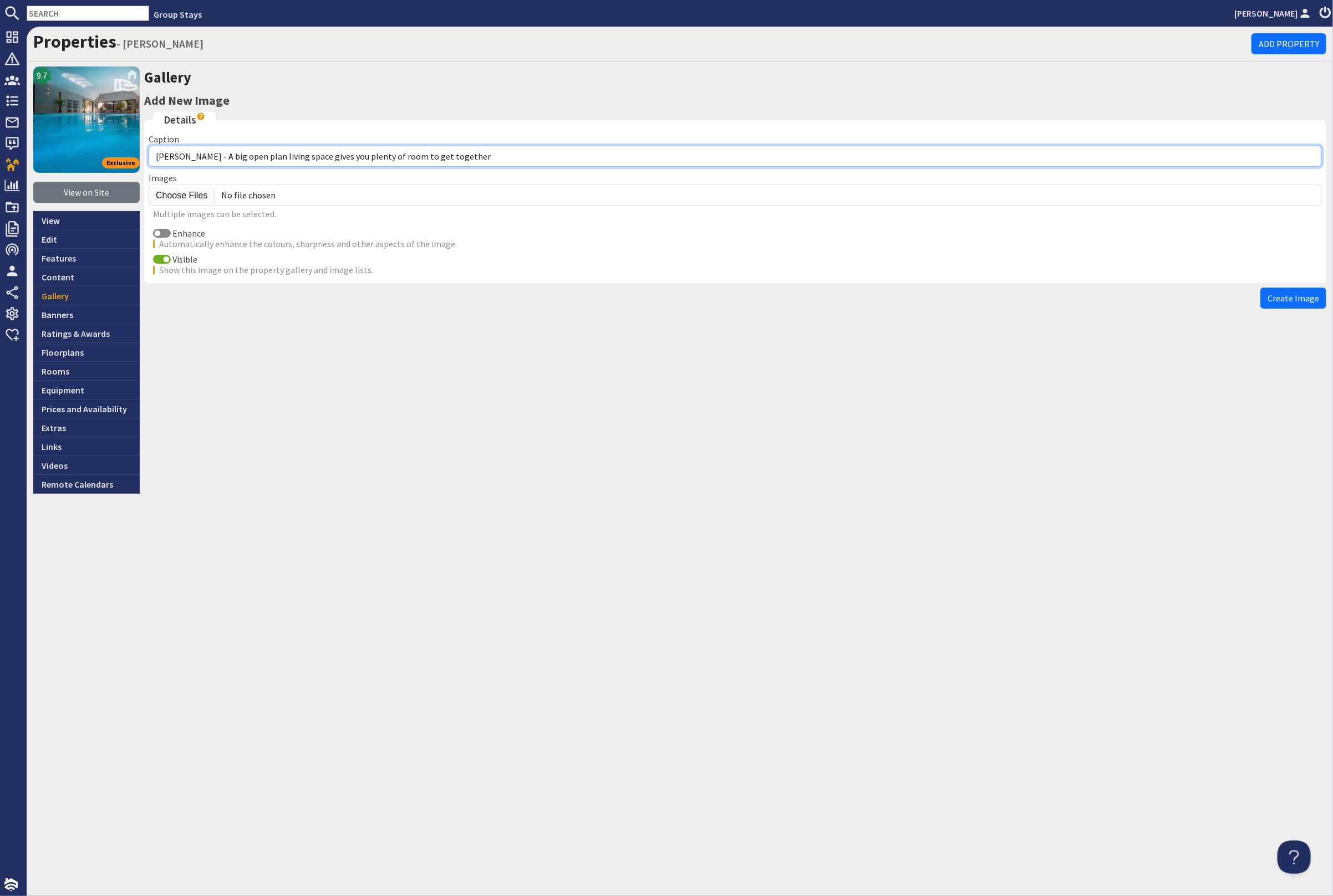
drag, startPoint x: 307, startPoint y: 154, endPoint x: 264, endPoint y: 154, distance: 43.0
click at [264, 154] on input "Kingshay Barton - A big open plan living space gives you plenty of room to get …" at bounding box center [735, 156] width 1173 height 21
type input "Kingshay Barton - A big open space gives you plenty of room to get together"
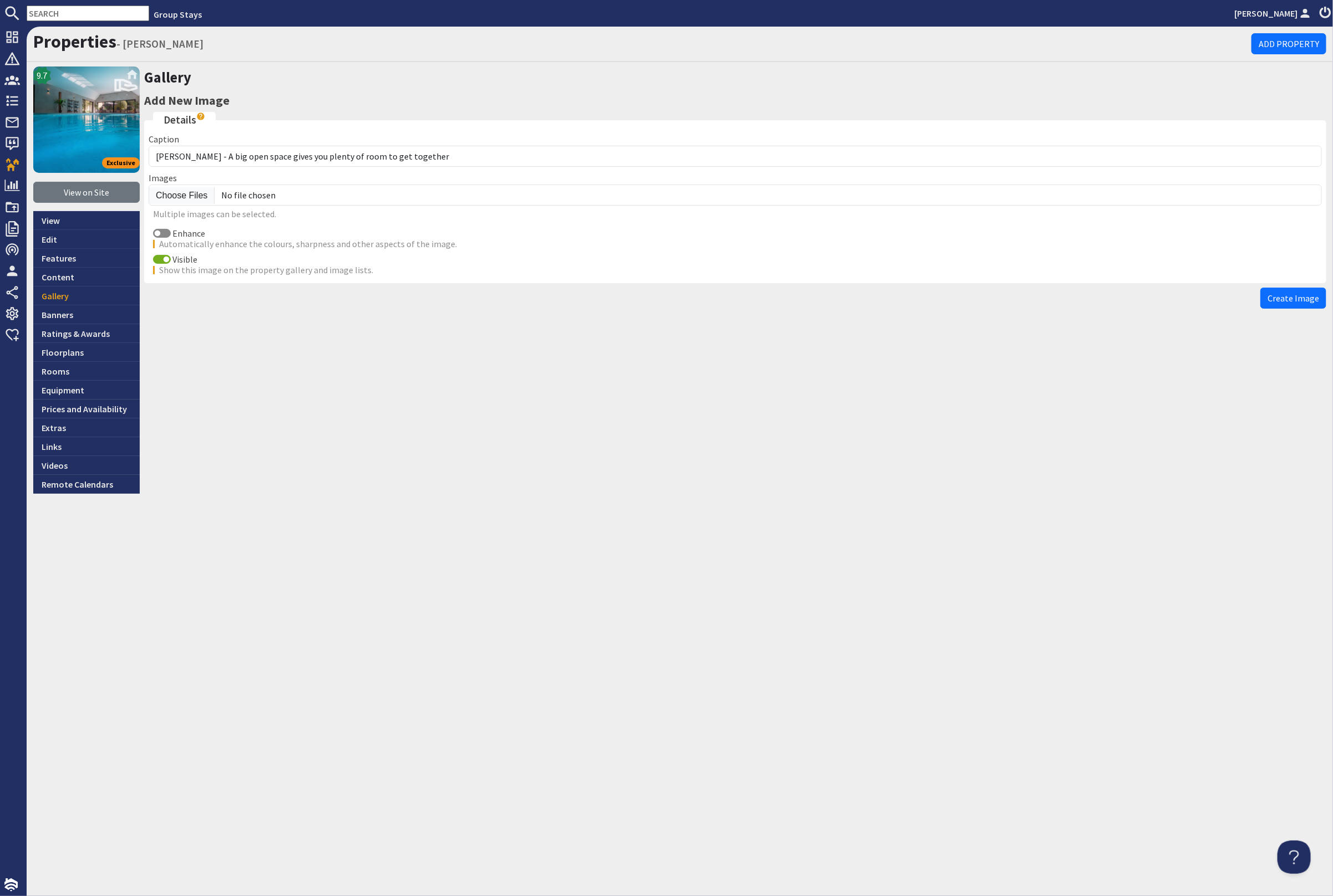
click at [1287, 292] on span "Create Image" at bounding box center [1293, 298] width 51 height 12
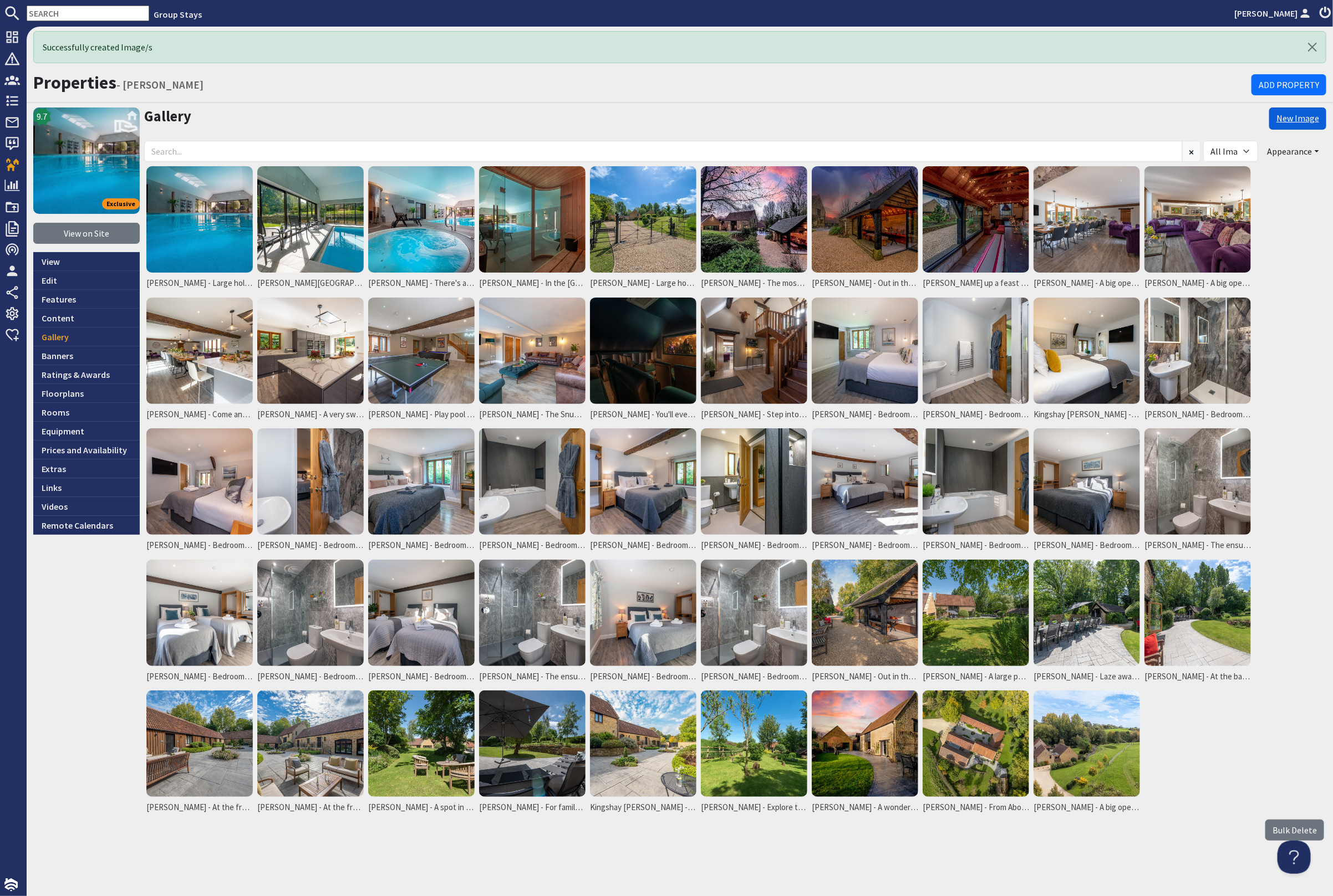
click at [1300, 119] on link "New Image" at bounding box center [1298, 118] width 57 height 22
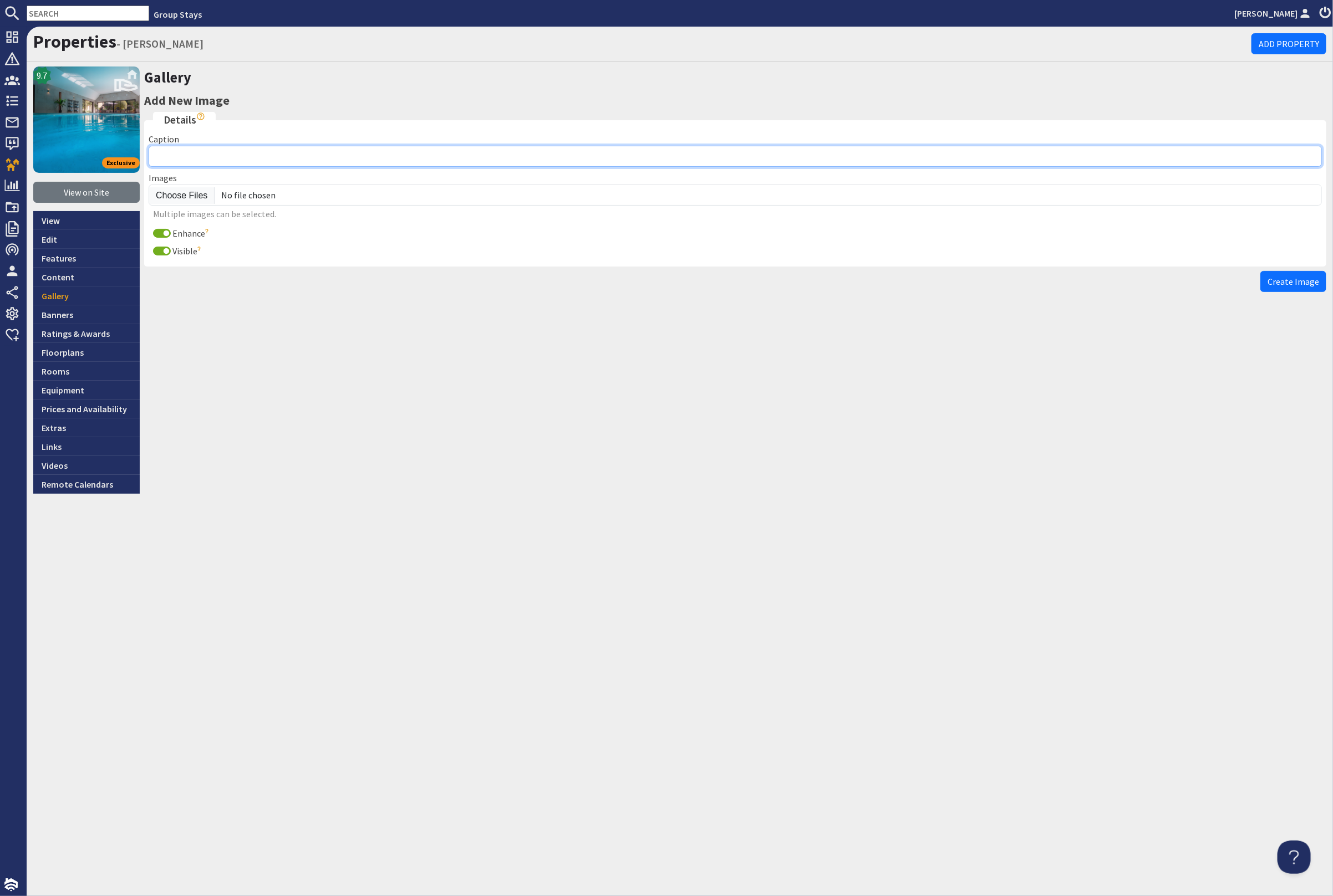
click at [218, 151] on input "Caption" at bounding box center [735, 156] width 1173 height 21
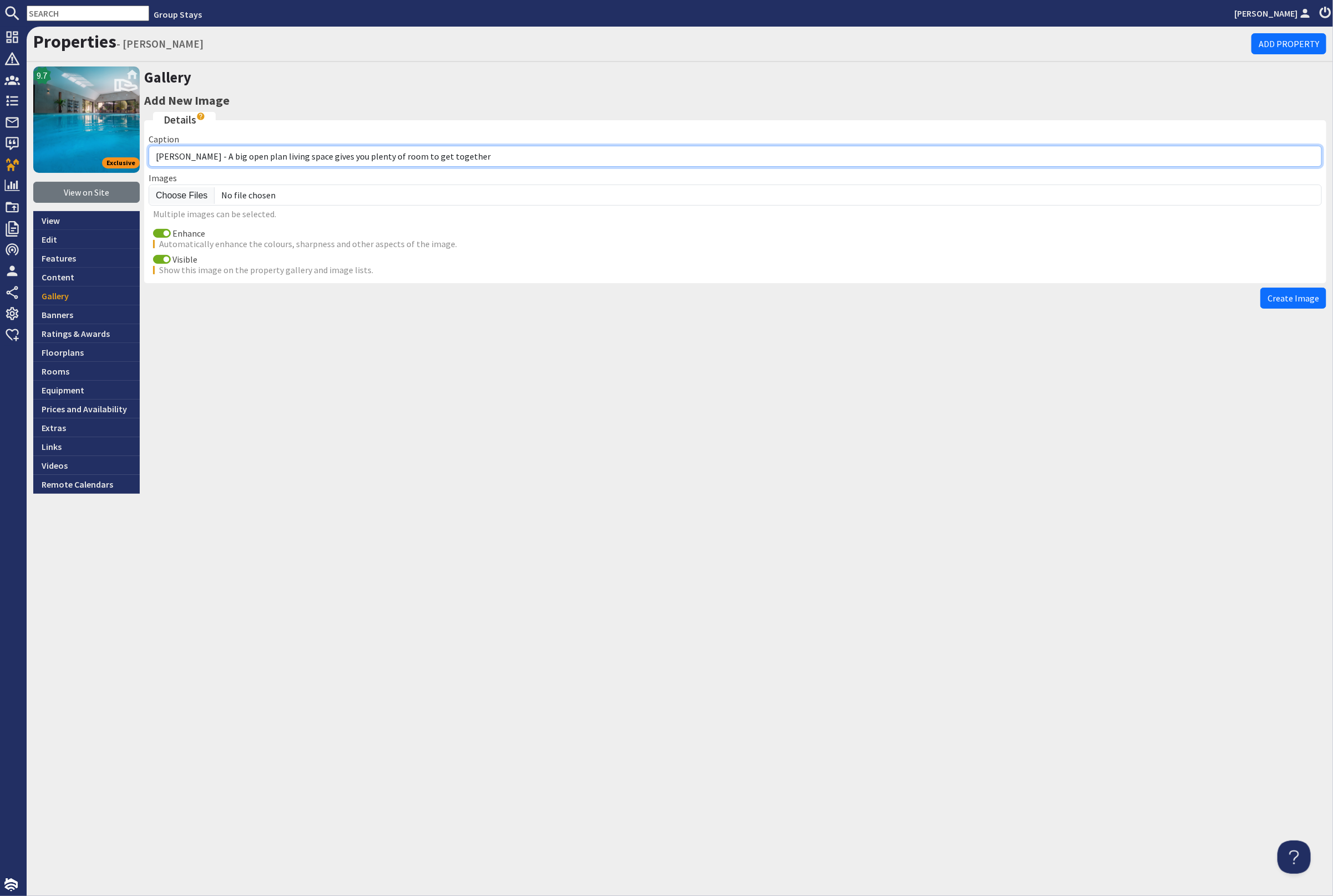
drag, startPoint x: 279, startPoint y: 153, endPoint x: 244, endPoint y: 154, distance: 35.0
click at [244, 154] on input "Kingshay Barton - A big open plan living space gives you plenty of room to get …" at bounding box center [735, 156] width 1173 height 21
click at [266, 154] on input "Kingshay Barton - A big open plan living space gives you plenty of room to get …" at bounding box center [735, 156] width 1173 height 21
drag, startPoint x: 303, startPoint y: 155, endPoint x: 264, endPoint y: 155, distance: 39.0
click at [264, 155] on input "Kingshay Barton - A big open plan living space gives you plenty of room to get …" at bounding box center [735, 156] width 1173 height 21
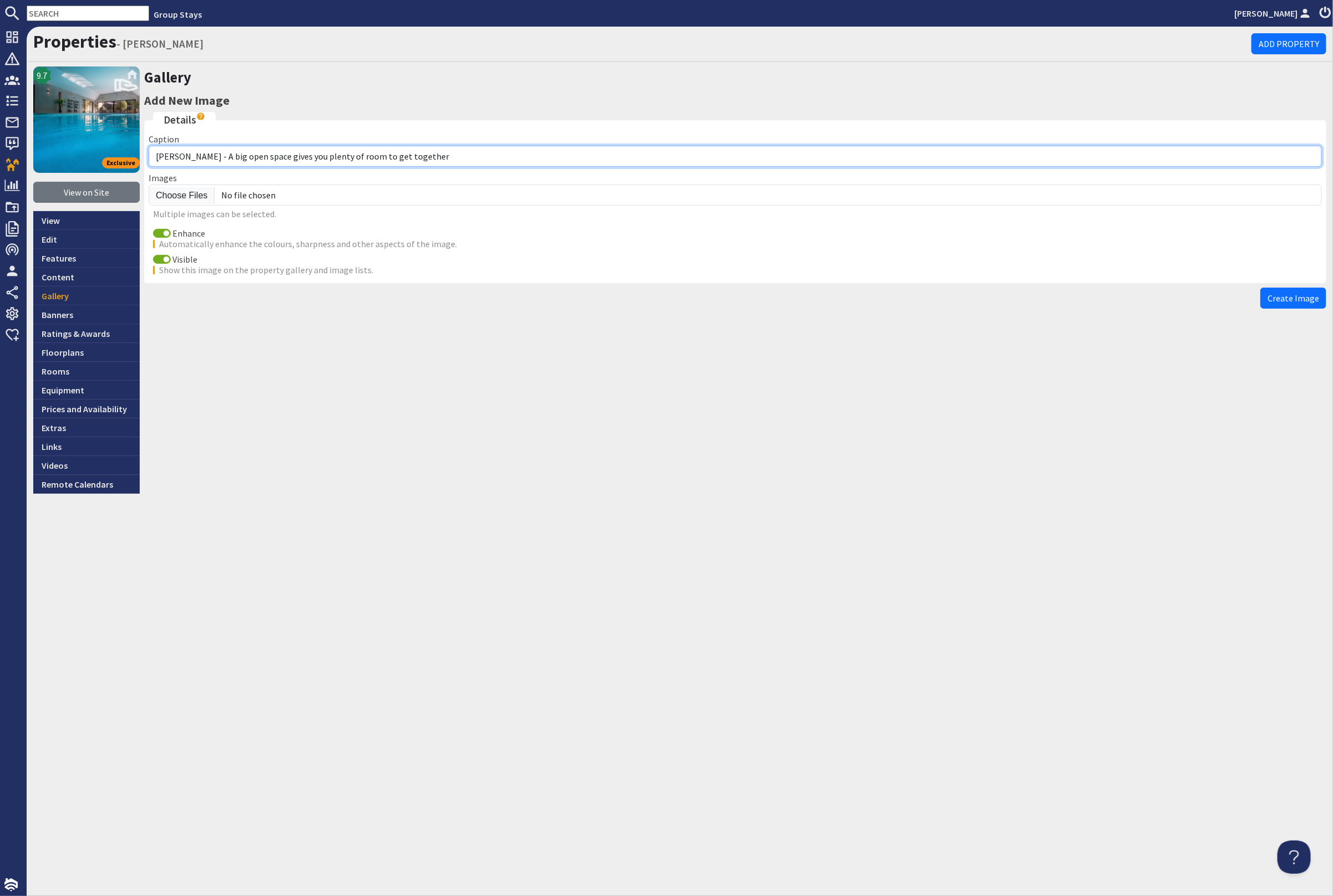
type input "Kingshay Barton - A big open space gives you plenty of room to get together"
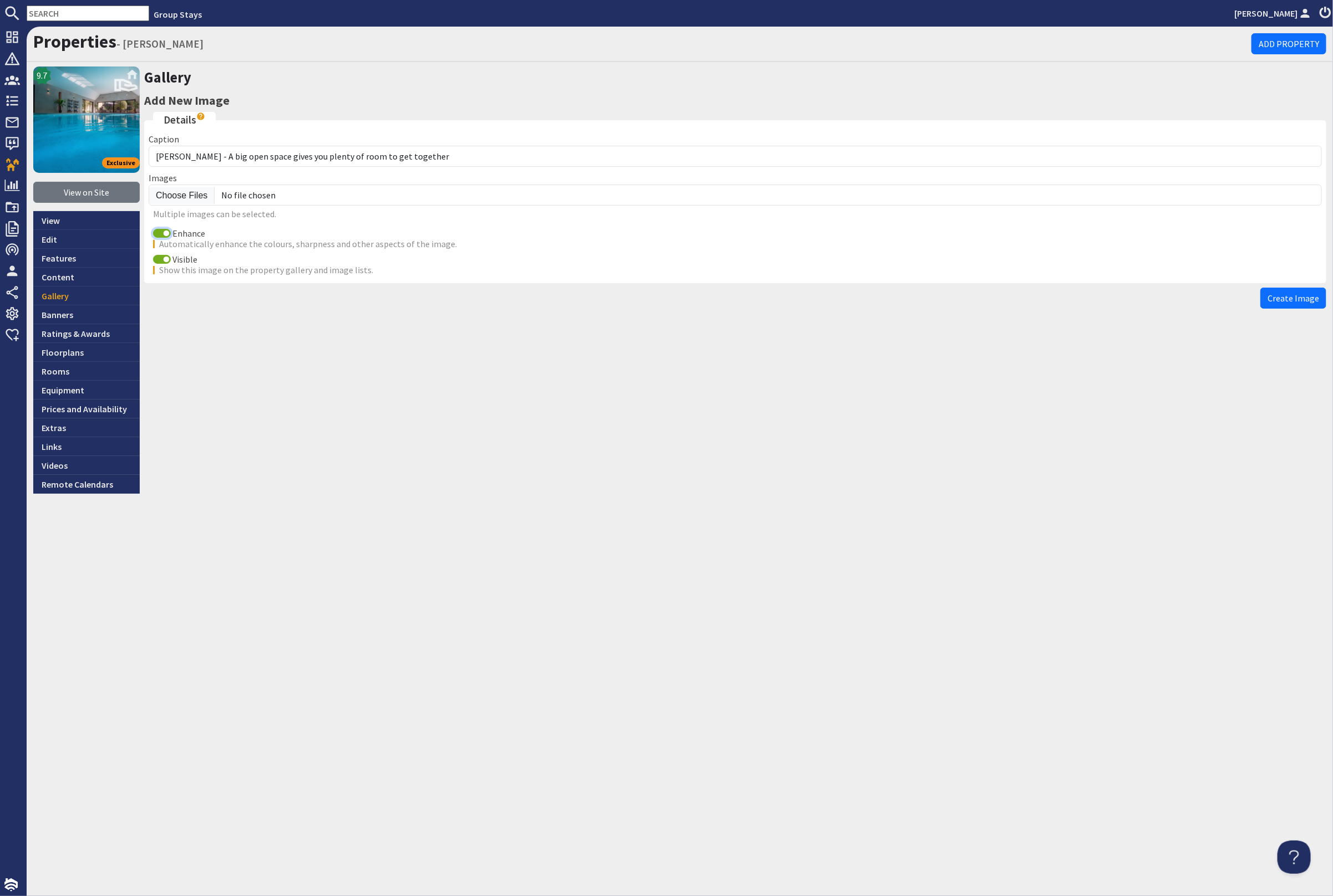
click at [157, 230] on input "Enhance" at bounding box center [162, 233] width 18 height 9
checkbox input "false"
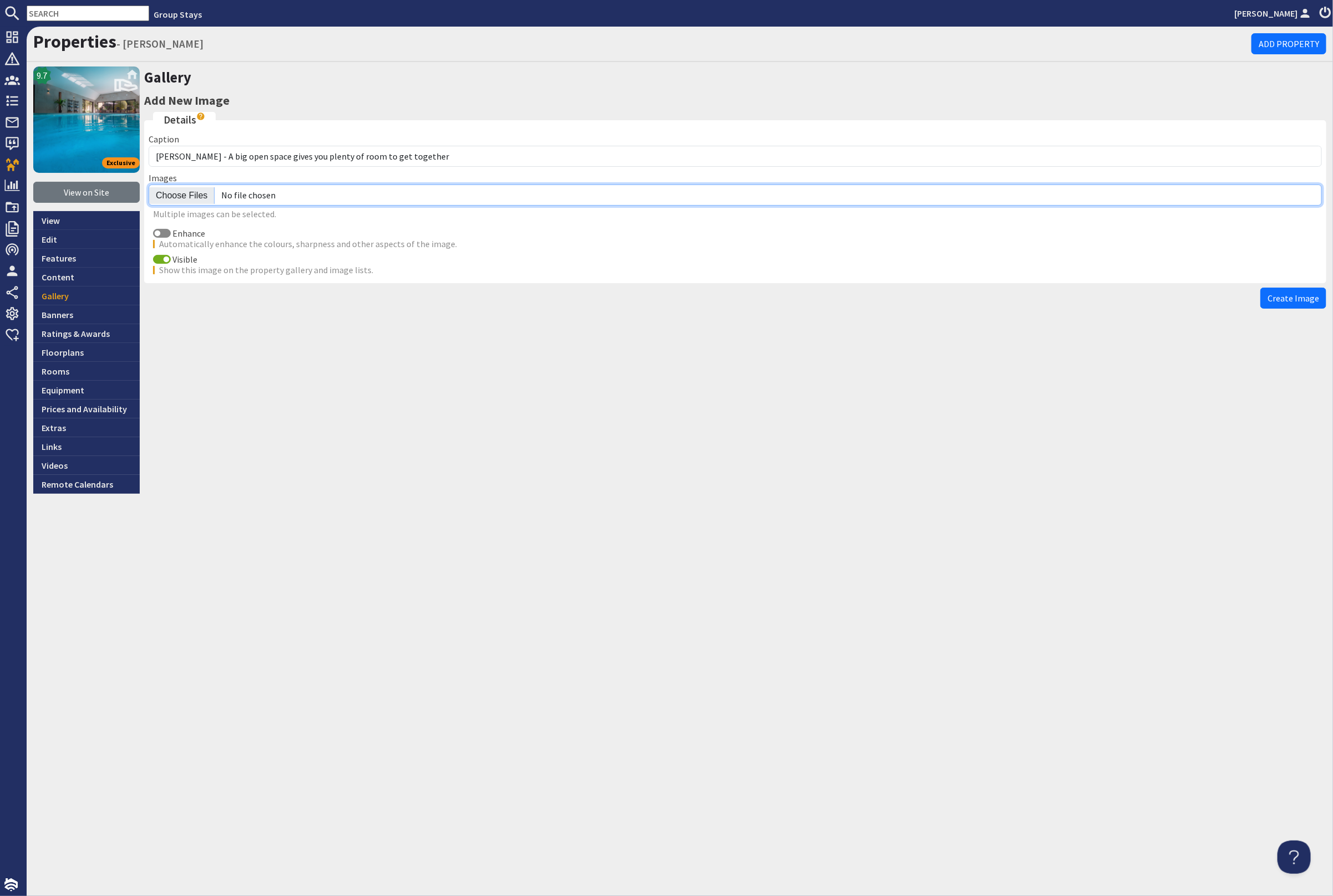
click at [183, 198] on input "file" at bounding box center [735, 195] width 1173 height 21
type input "C:\fakepath\kingshay-barton-large-home-group-accommodation-sleeping-18.jpg"
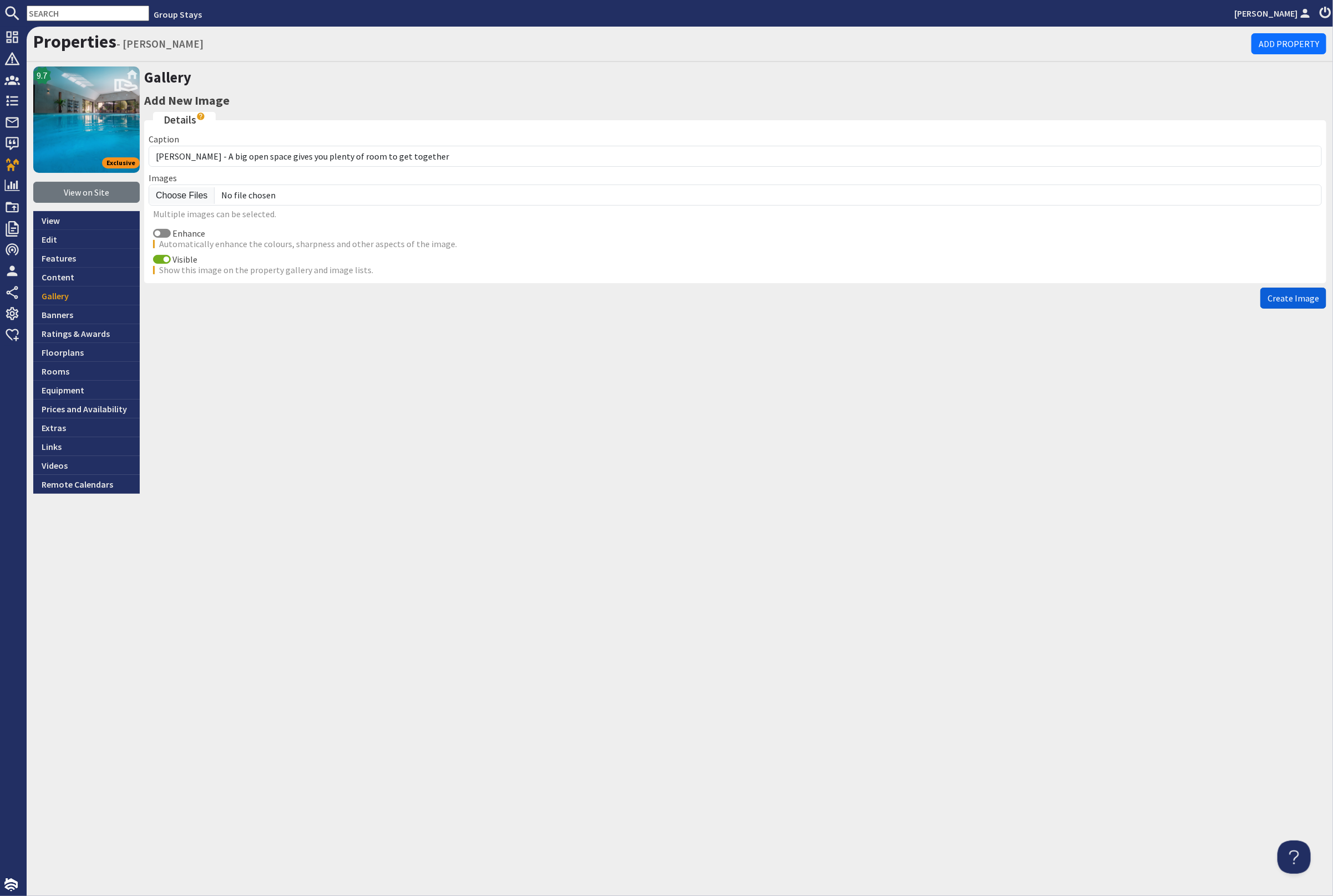
click at [1307, 300] on span "Create Image" at bounding box center [1293, 298] width 51 height 12
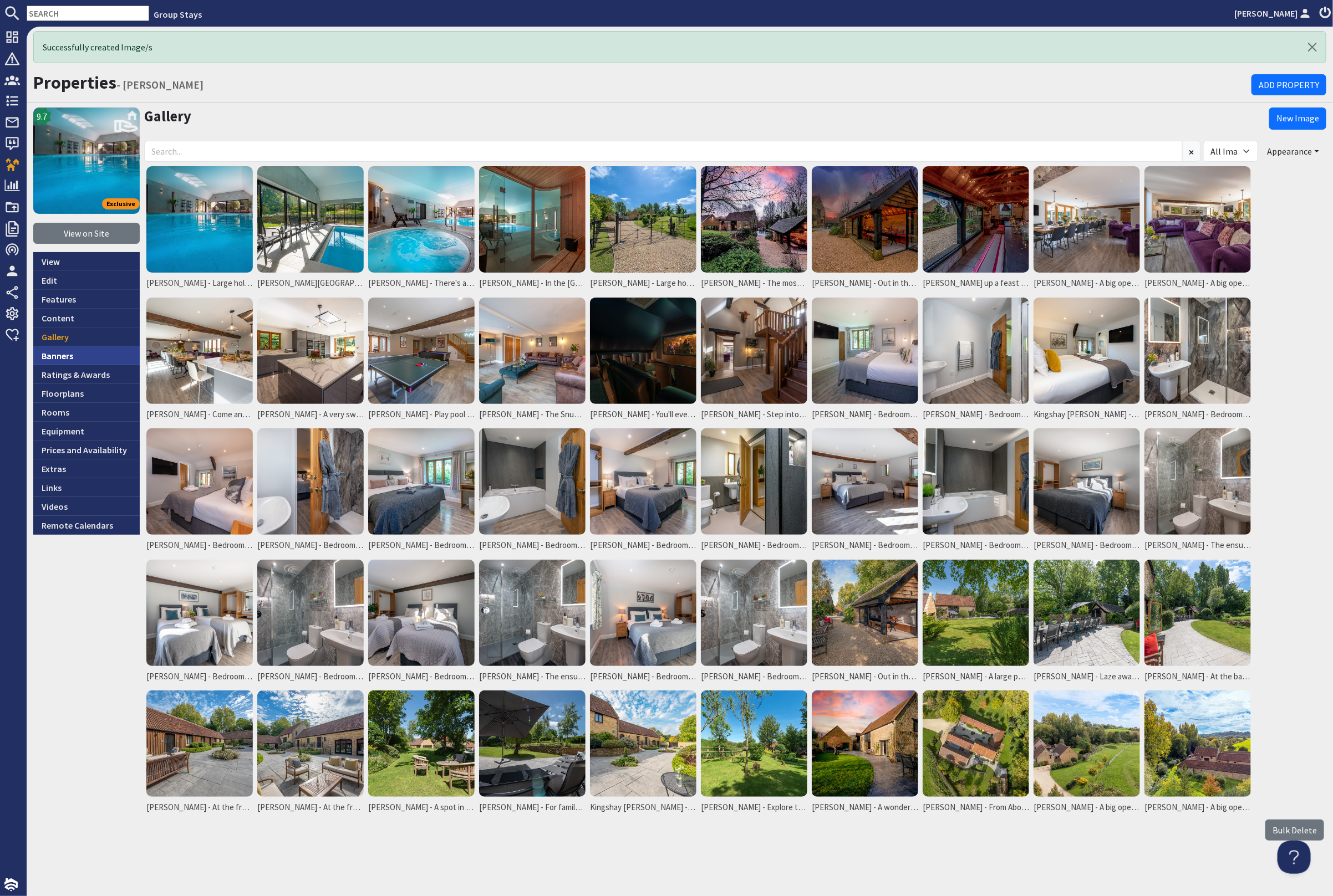
click at [72, 355] on link "Banners" at bounding box center [87, 355] width 106 height 19
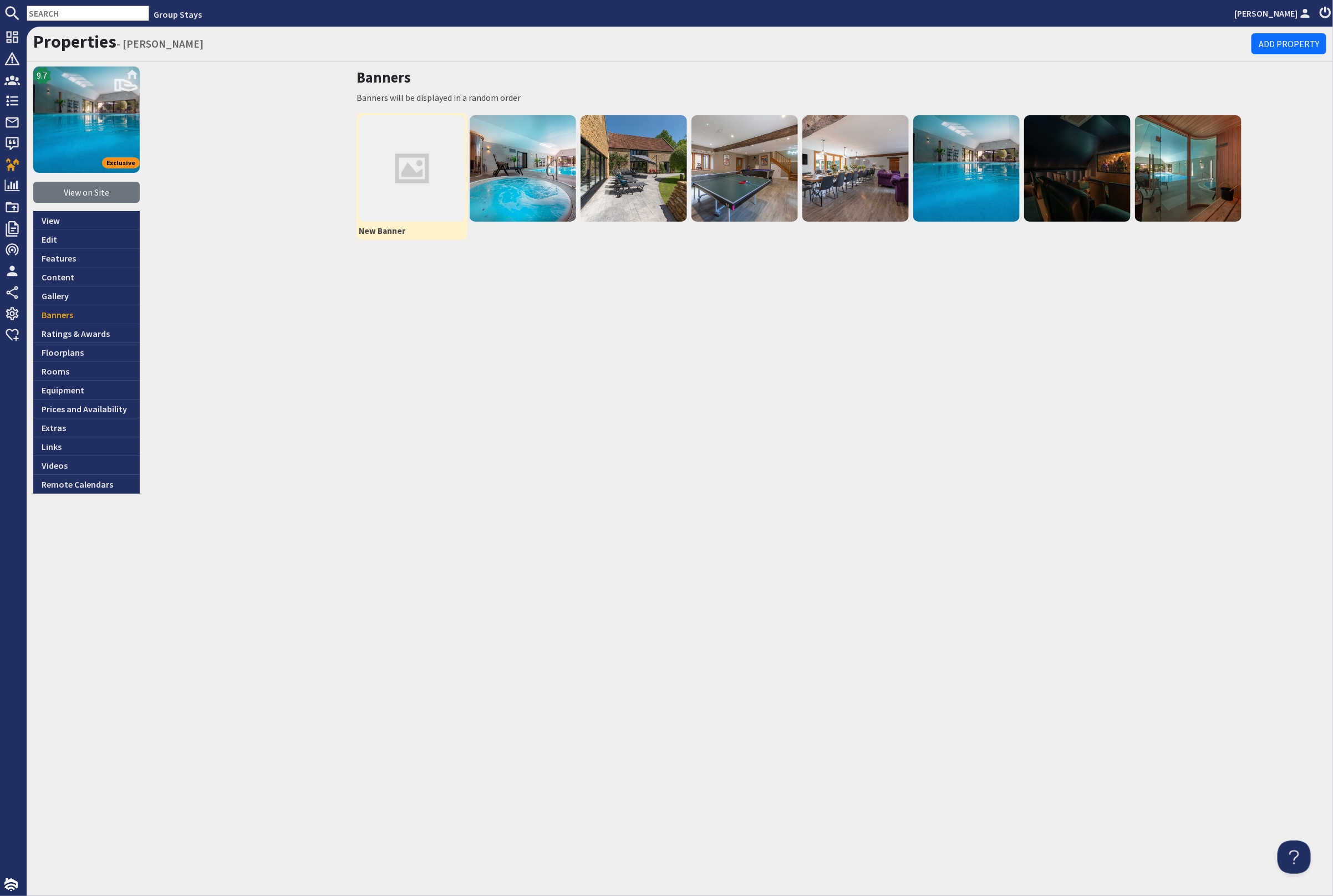
click at [398, 171] on img at bounding box center [412, 168] width 106 height 106
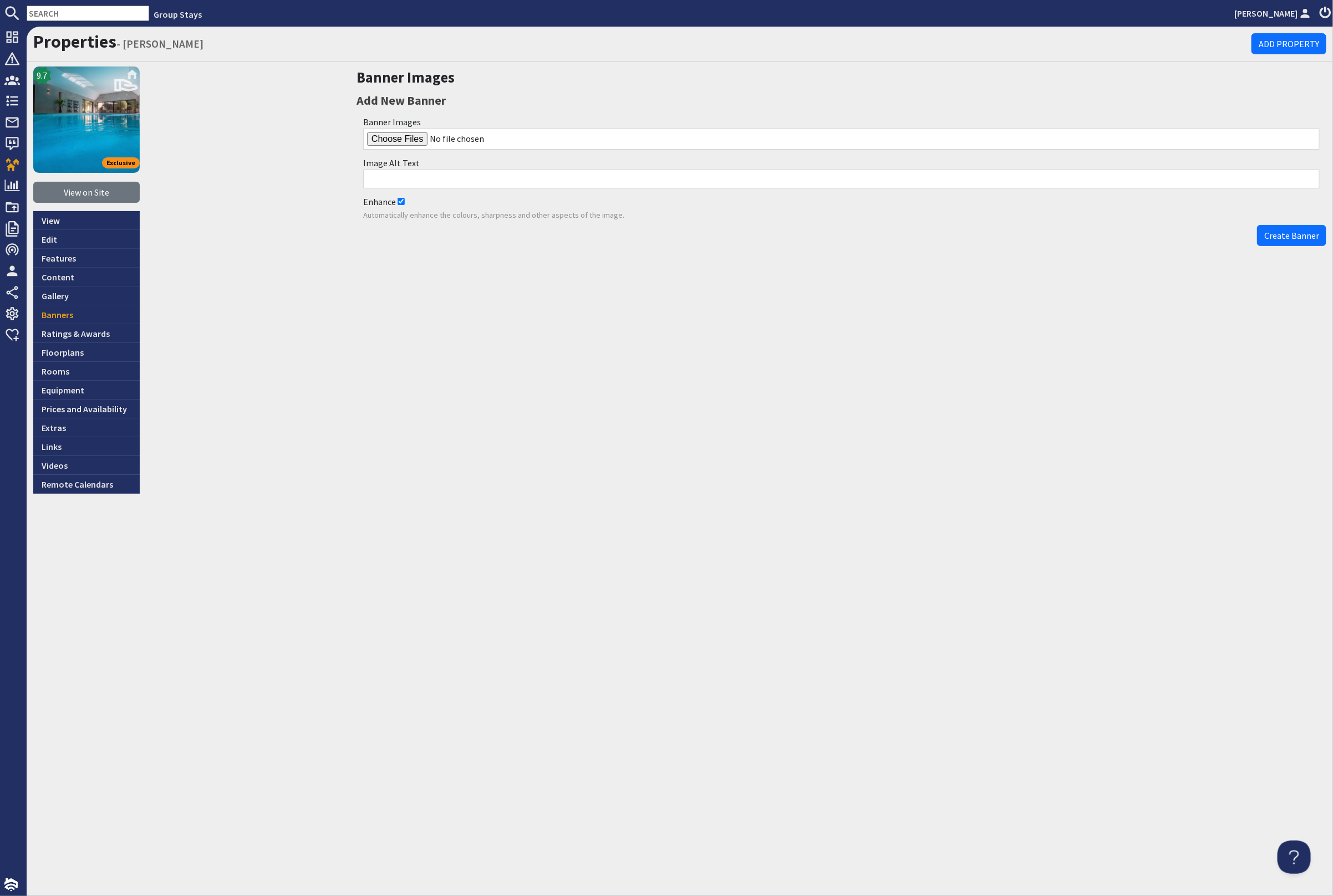
click at [401, 201] on input "Enhance" at bounding box center [401, 201] width 7 height 7
checkbox input "false"
click at [413, 140] on input "file" at bounding box center [841, 139] width 956 height 21
type input "C:\fakepath\kingshay-barton-large-home-group-accommodation-sleeping-18.jpg"
click at [1306, 235] on span "Create Banner" at bounding box center [1291, 236] width 55 height 12
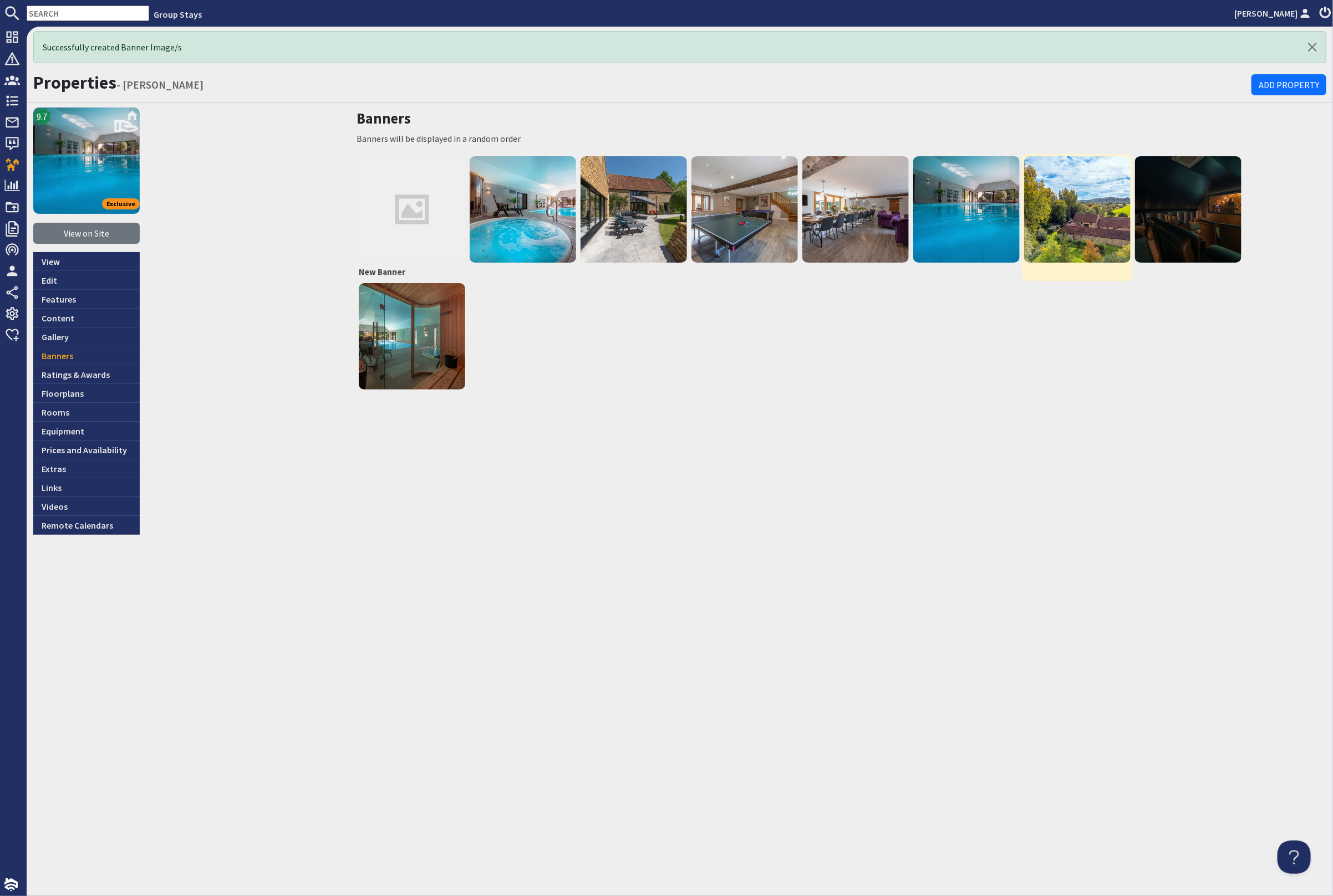
click at [1095, 229] on img at bounding box center [1077, 209] width 106 height 106
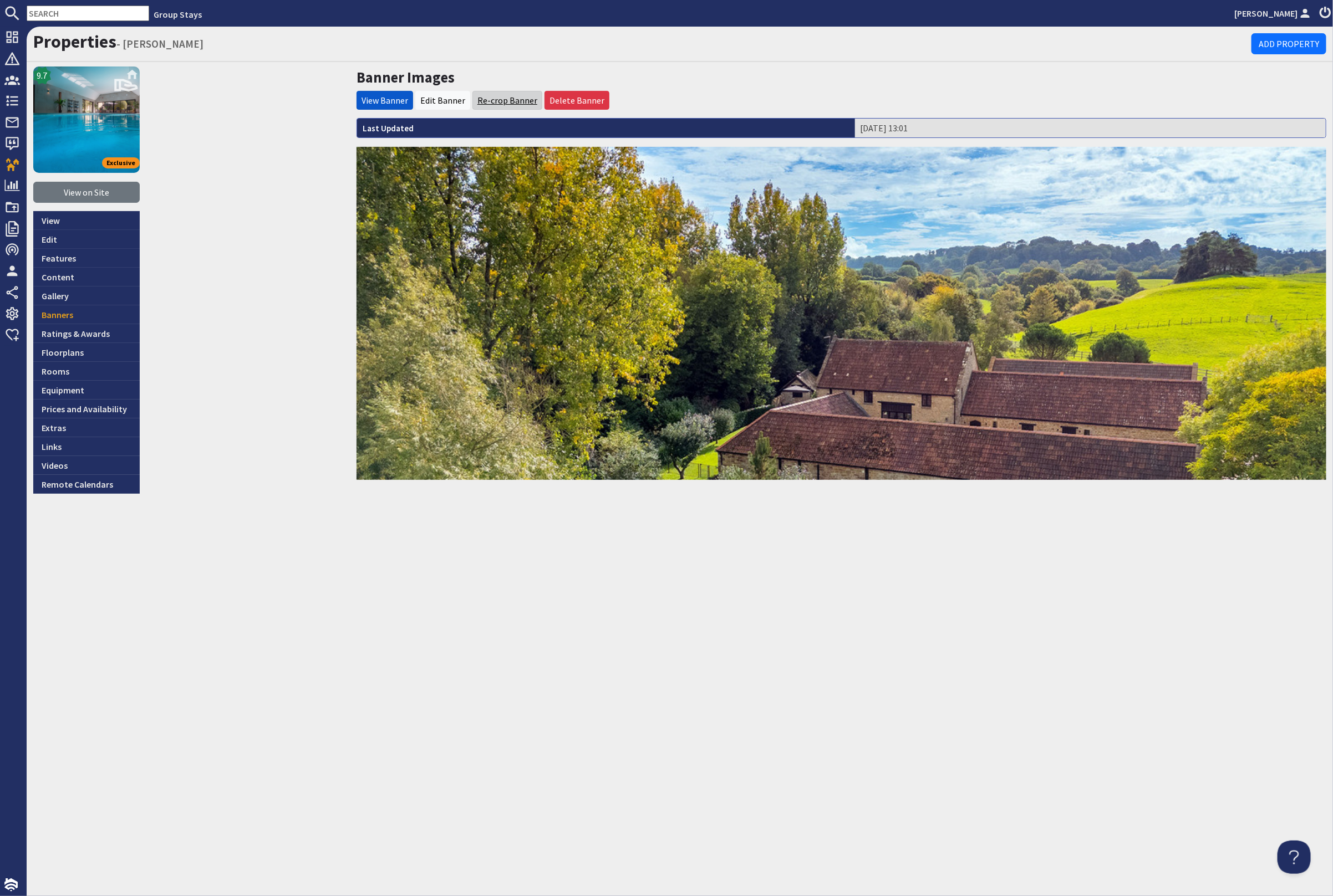
click at [500, 100] on link "Re-crop Banner" at bounding box center [507, 100] width 60 height 12
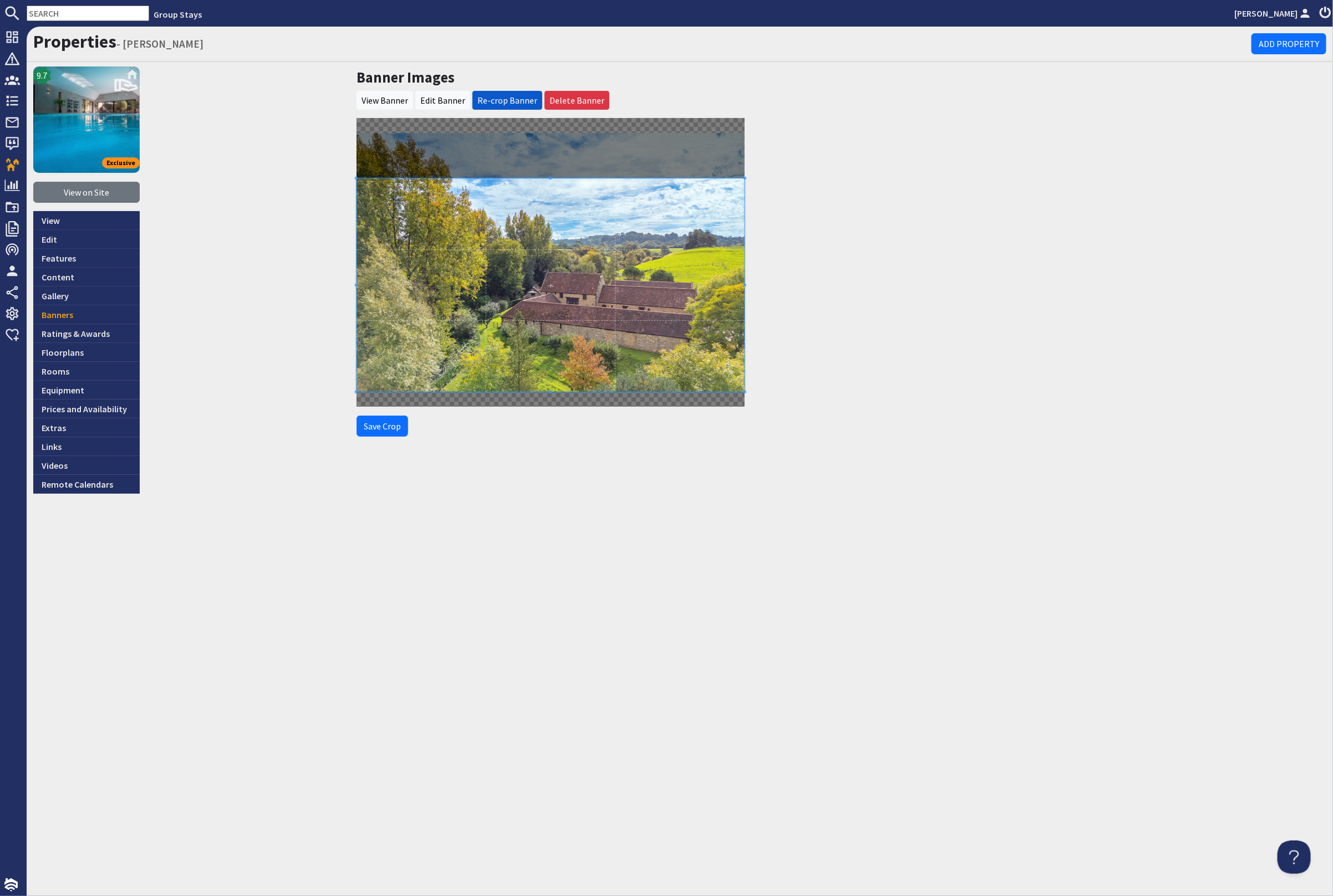
click at [591, 254] on span at bounding box center [550, 284] width 388 height 214
click at [382, 429] on button "Save Crop" at bounding box center [382, 426] width 51 height 21
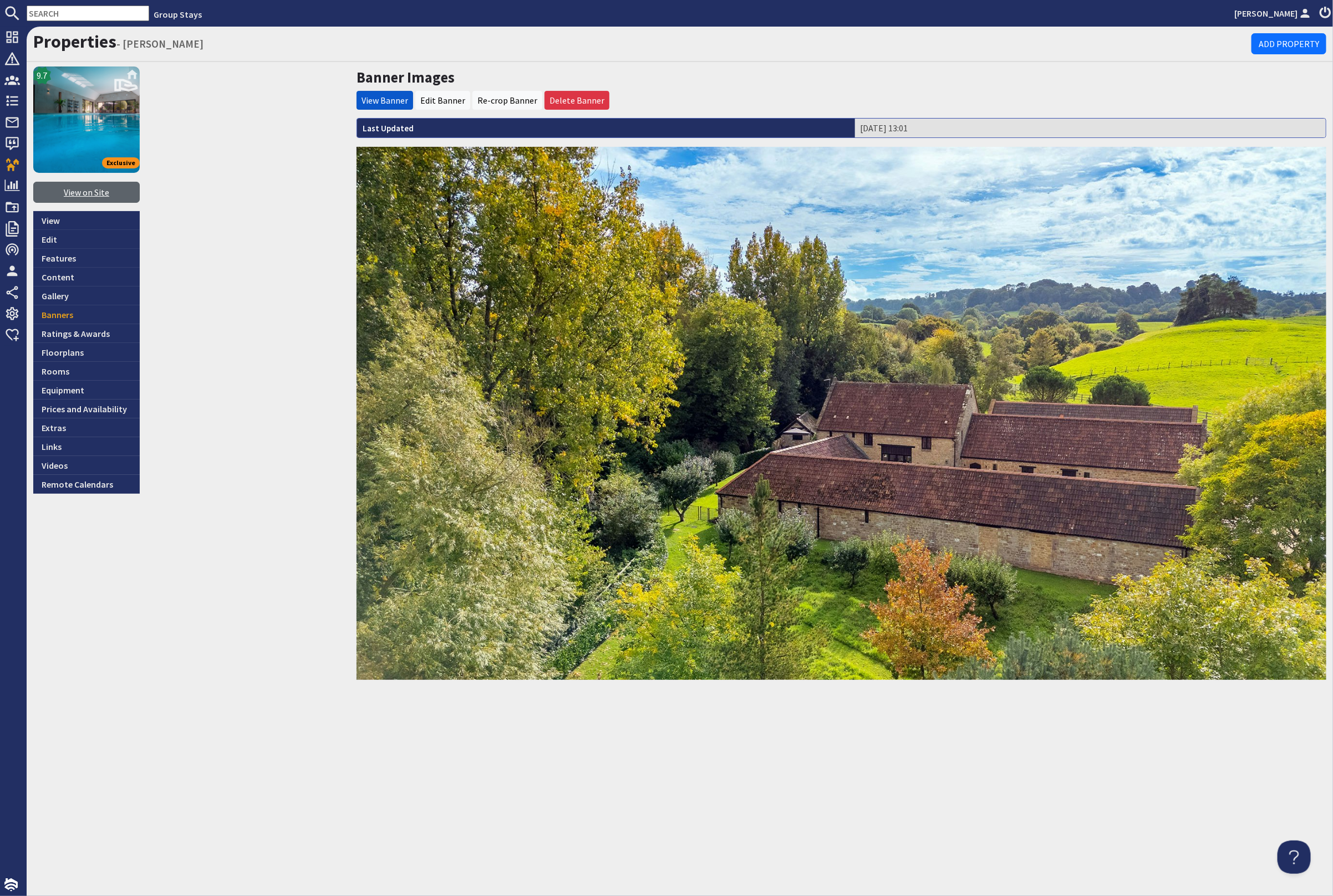
click at [94, 190] on link "View on Site" at bounding box center [87, 192] width 106 height 21
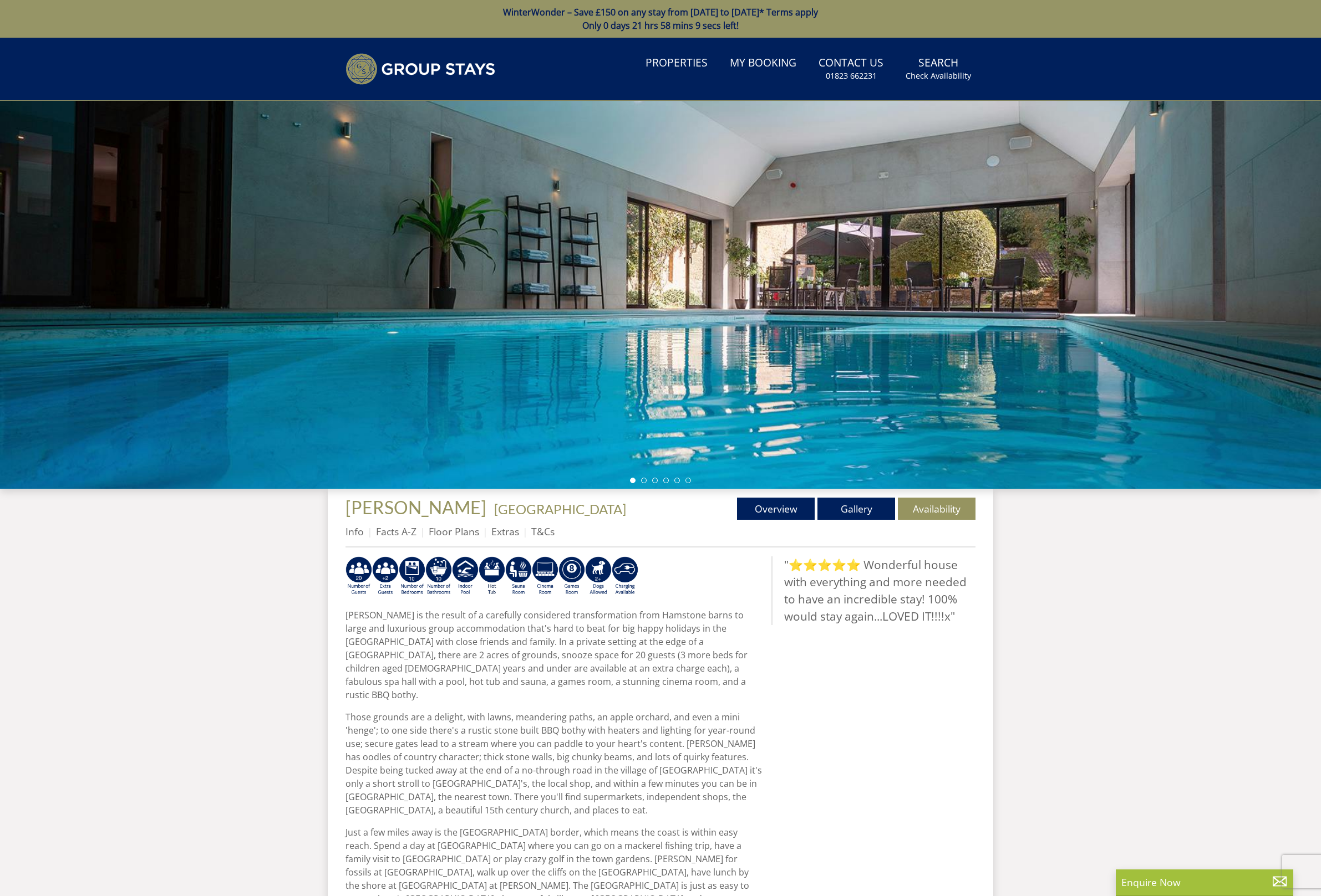
click at [640, 479] on ul at bounding box center [660, 480] width 61 height 5
click at [645, 481] on li at bounding box center [644, 480] width 5 height 5
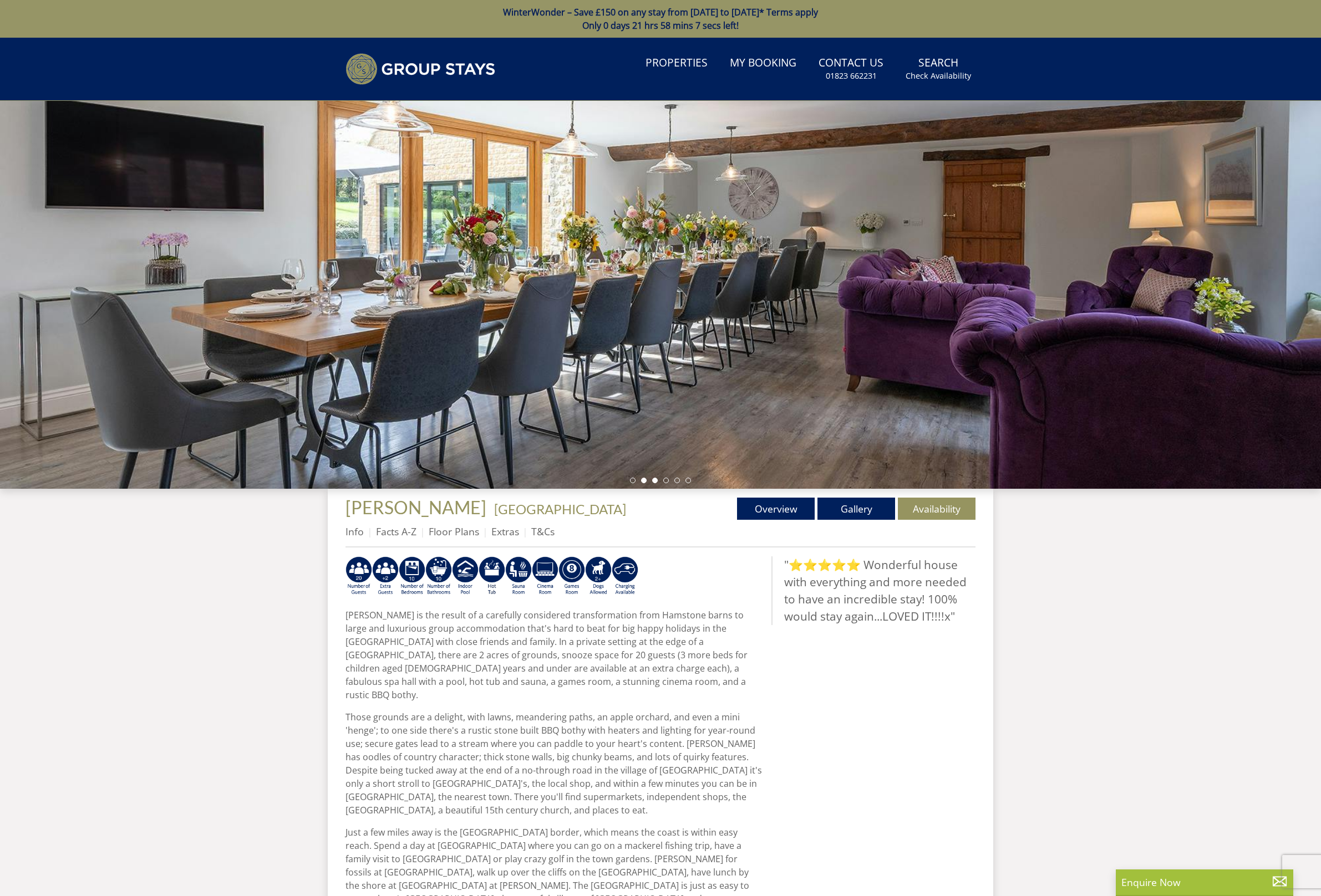
click at [656, 480] on li at bounding box center [654, 480] width 5 height 5
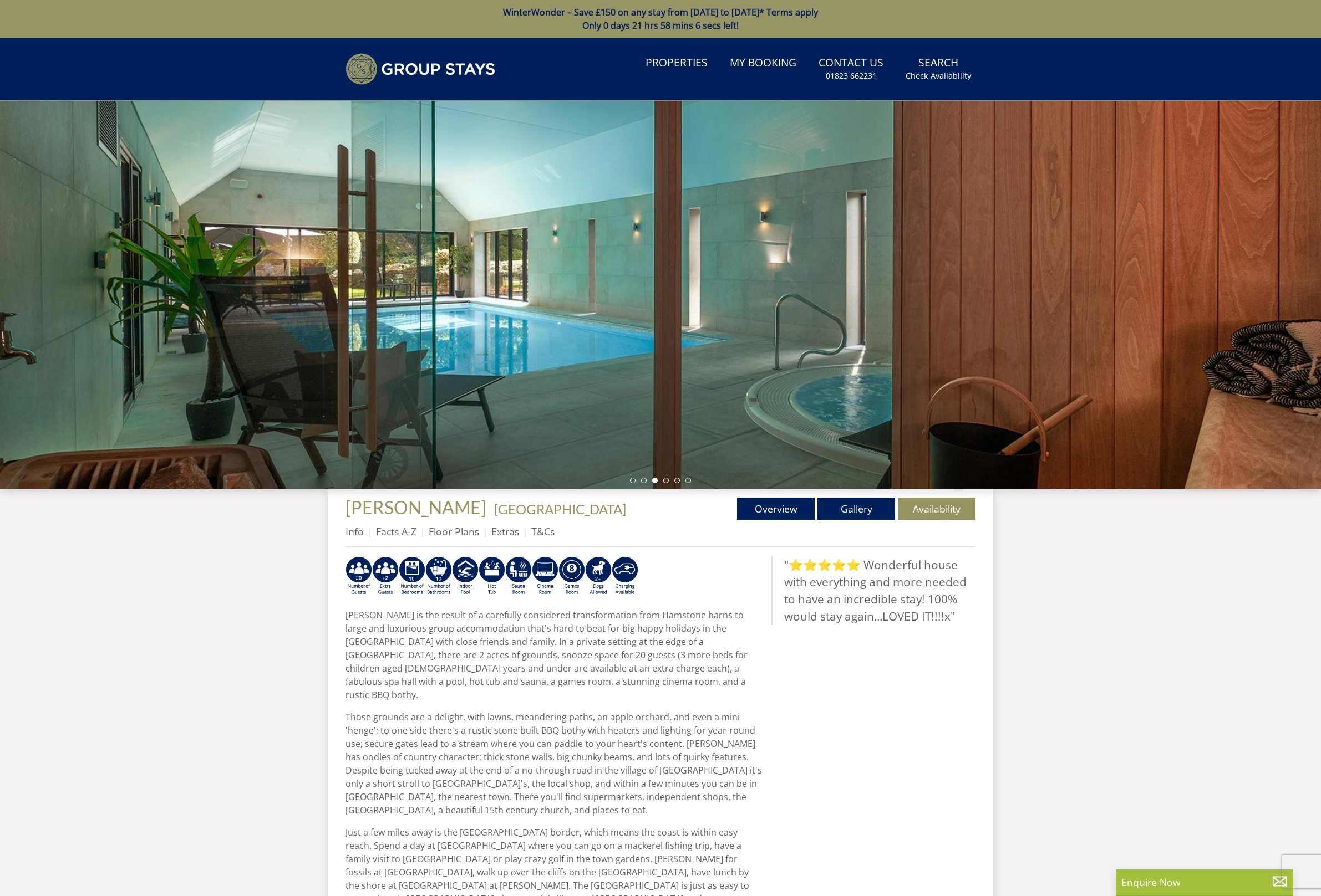
drag, startPoint x: 664, startPoint y: 481, endPoint x: 671, endPoint y: 481, distance: 7.0
click at [665, 481] on li at bounding box center [666, 480] width 5 height 5
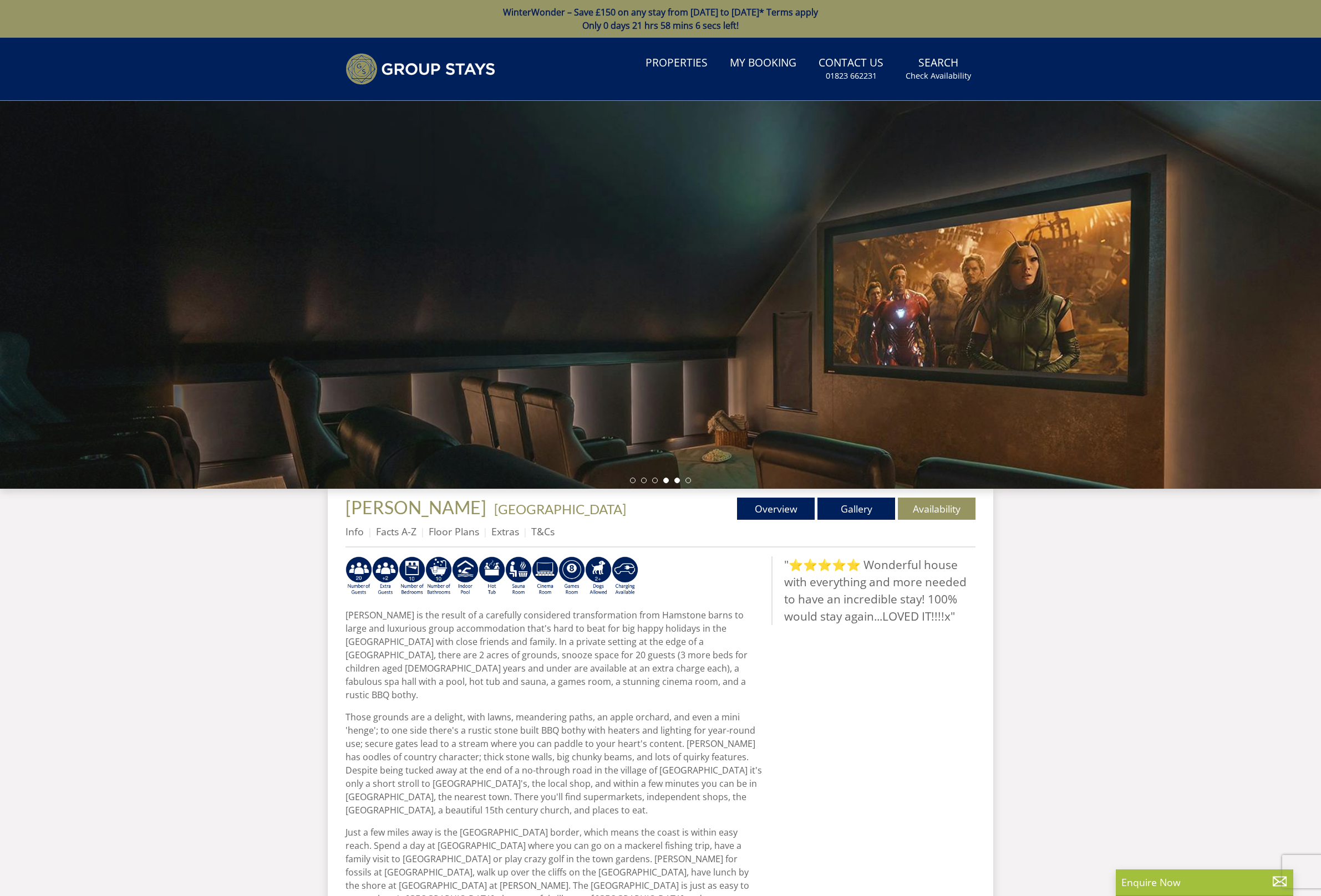
click at [677, 481] on li at bounding box center [677, 480] width 5 height 5
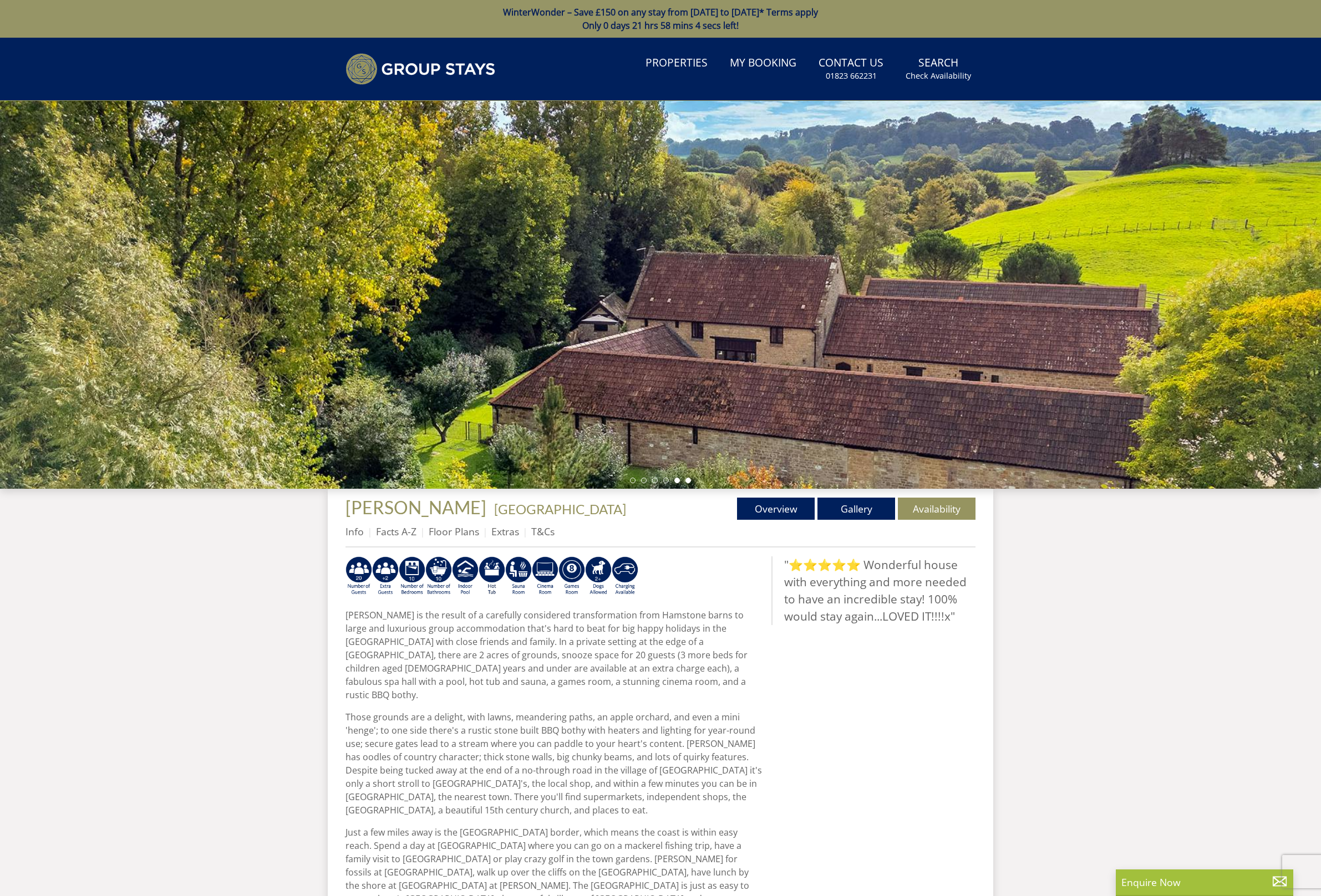
click at [689, 480] on li at bounding box center [688, 480] width 5 height 5
